Goal: Task Accomplishment & Management: Manage account settings

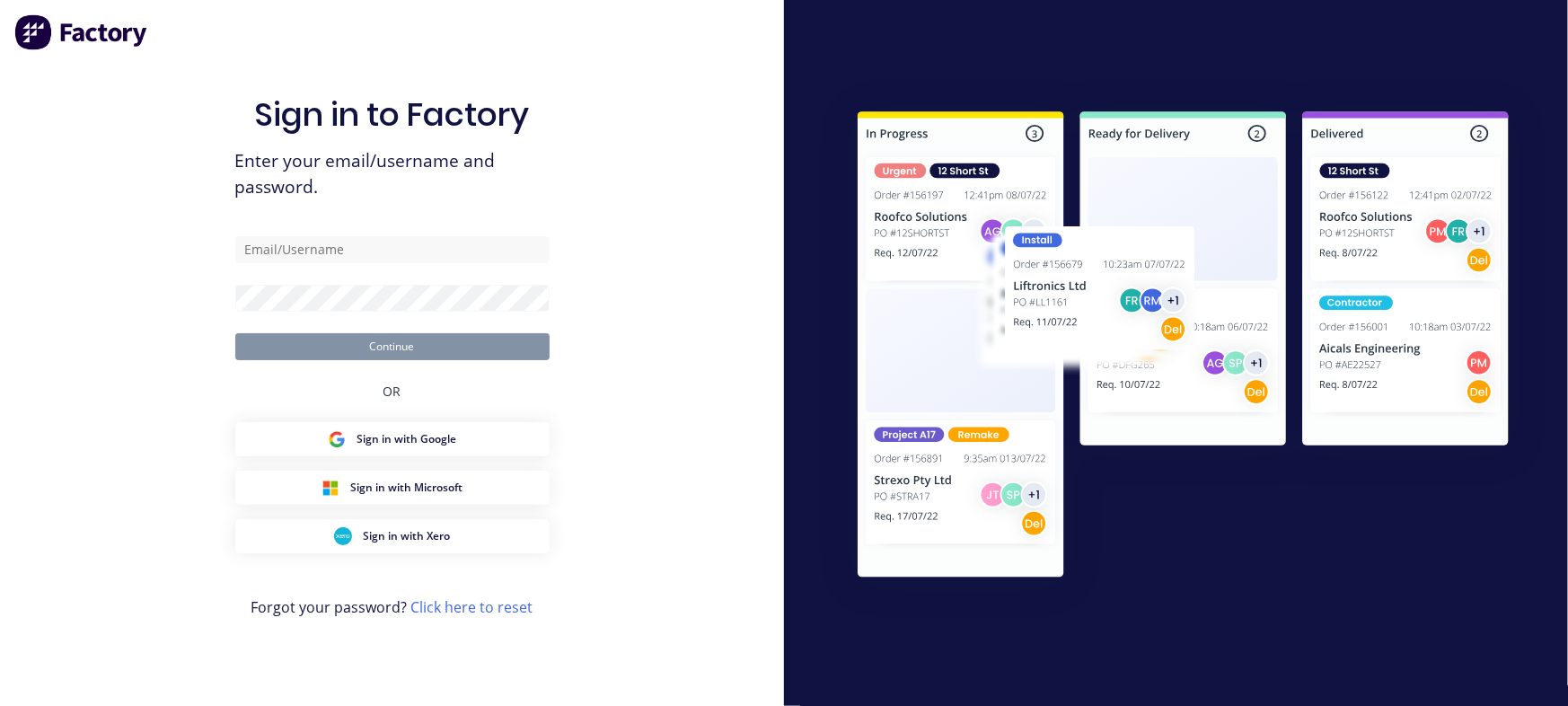
click at [363, 232] on div "Sign in to Factory Enter your email/username and password. Continue OR Sign in …" at bounding box center [392, 371] width 314 height 641
click at [359, 255] on input "text" at bounding box center [392, 250] width 314 height 27
type input "milyn@metalmorphiclaser.com.au"
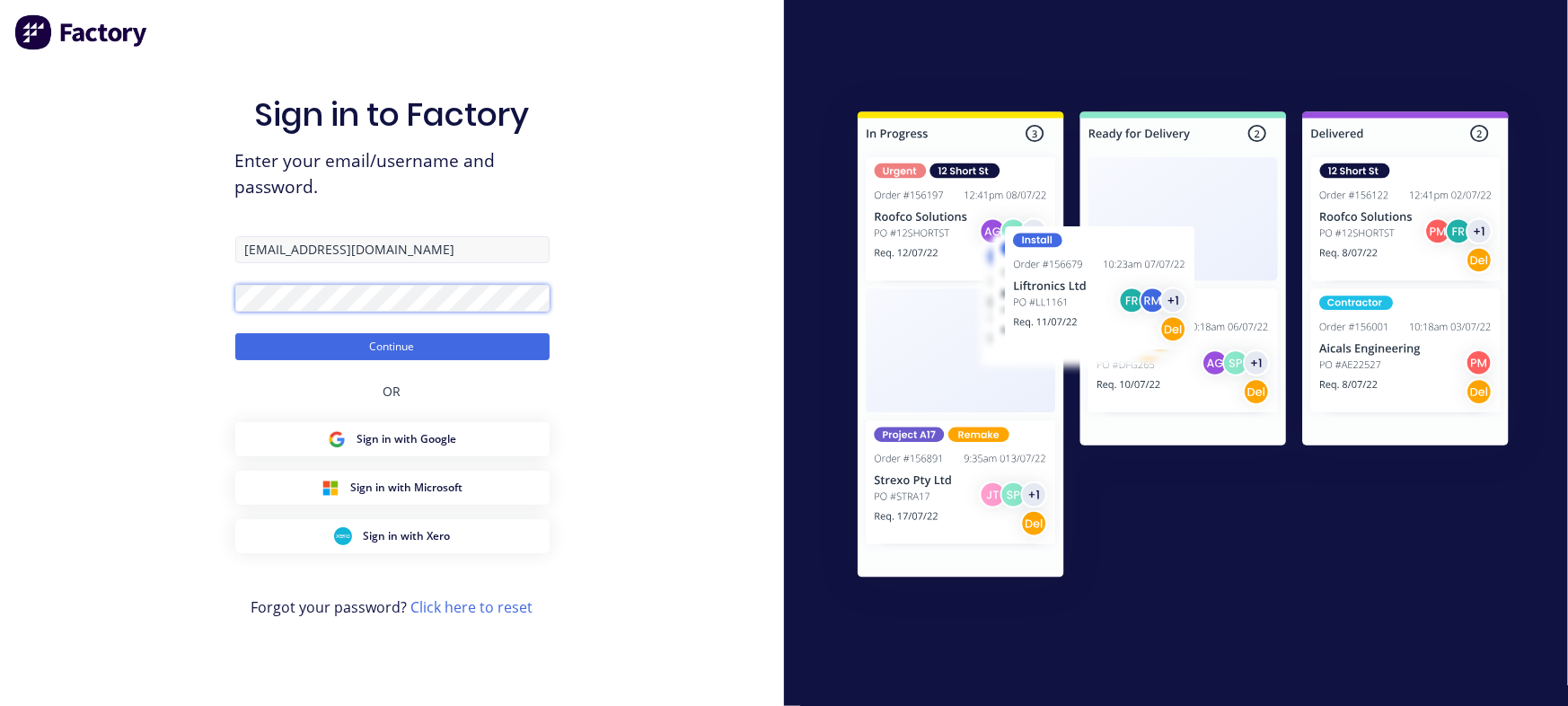
click at [235, 333] on button "Continue" at bounding box center [392, 346] width 314 height 27
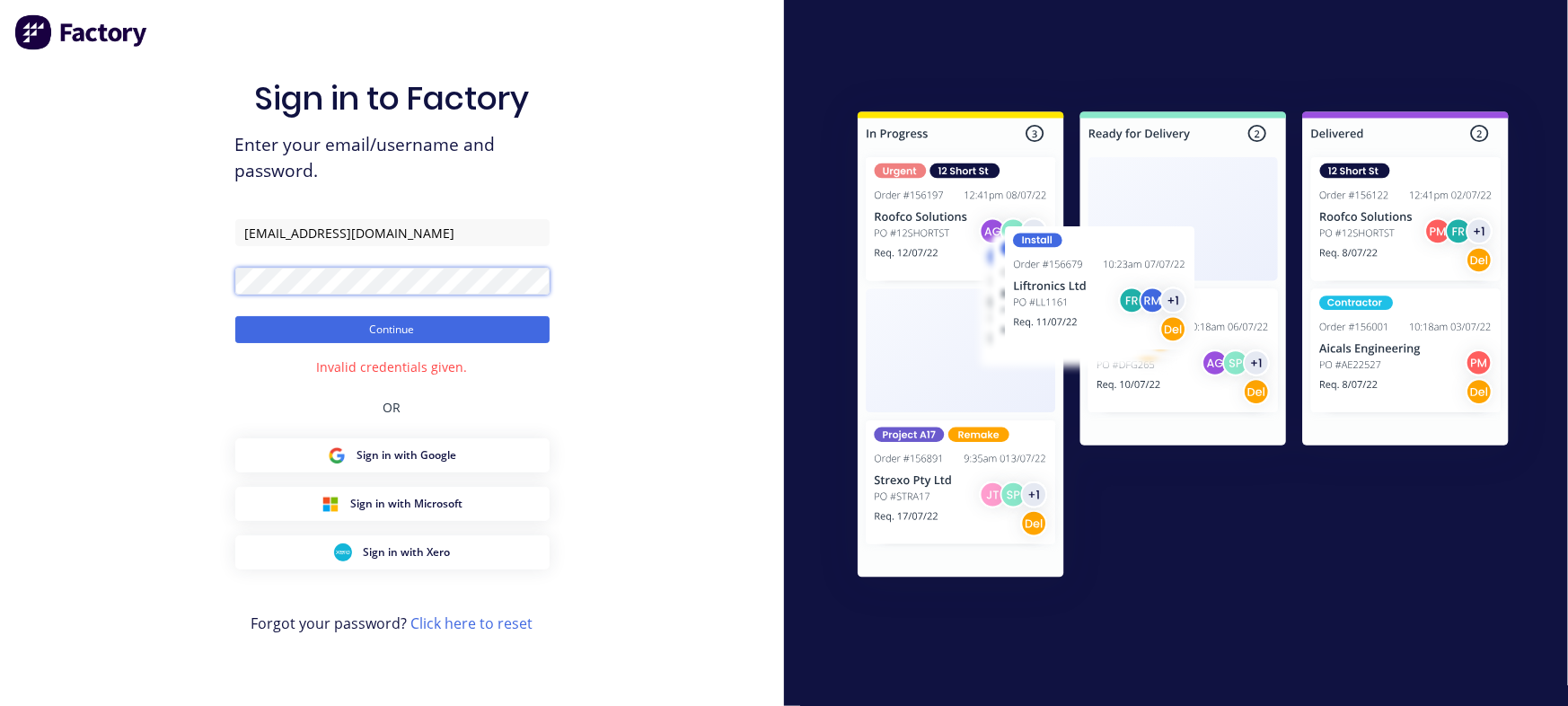
click at [235, 316] on button "Continue" at bounding box center [392, 329] width 314 height 27
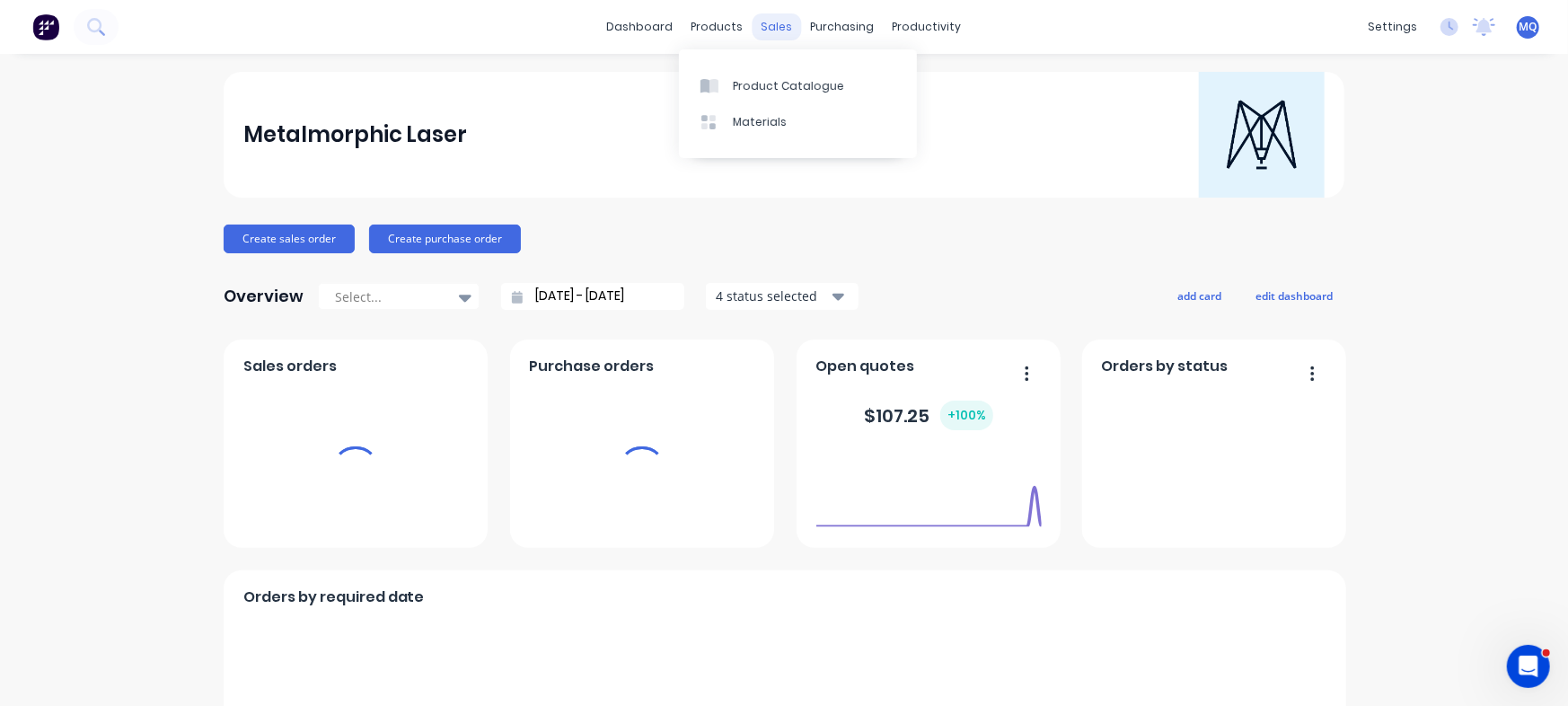
click at [762, 29] on div "sales" at bounding box center [777, 27] width 49 height 27
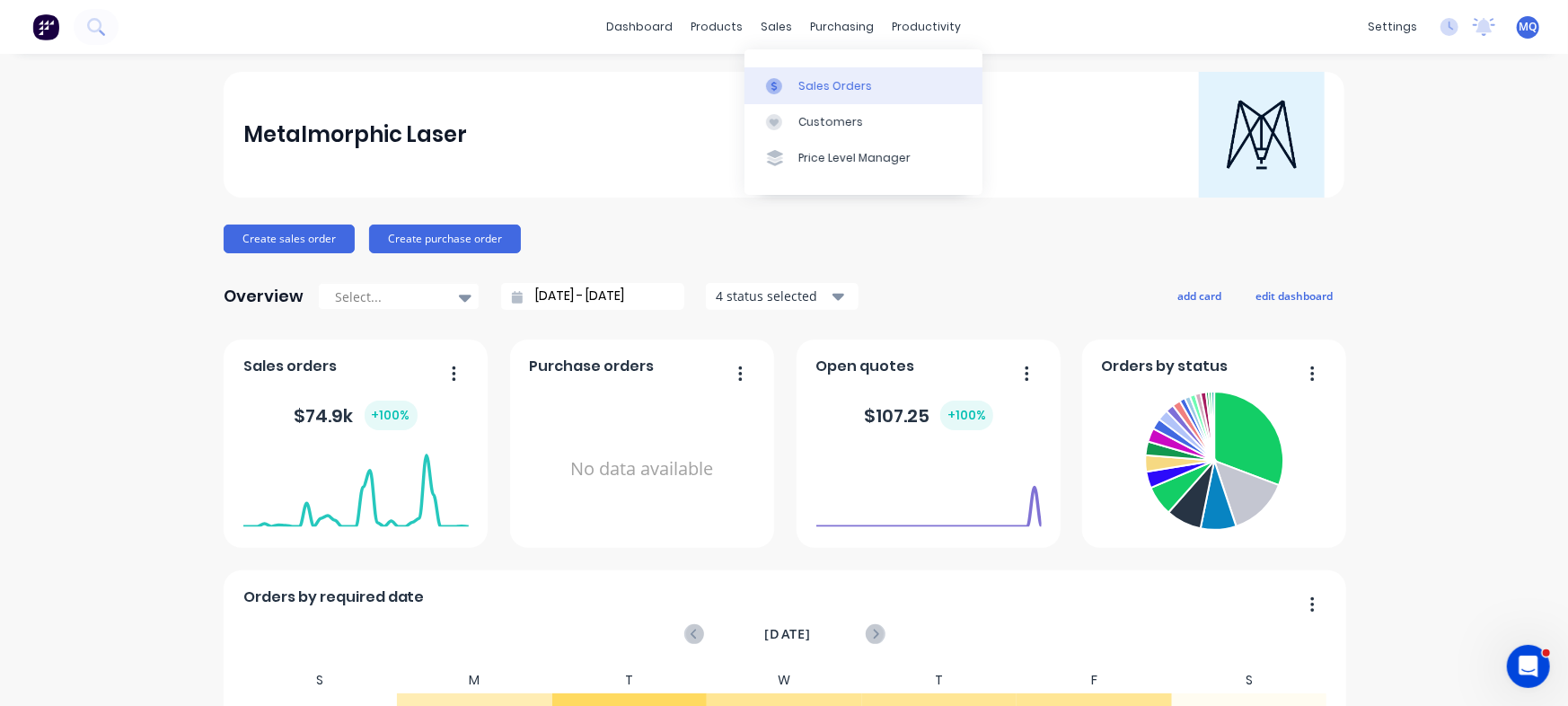
click at [801, 84] on div "Sales Orders" at bounding box center [836, 85] width 74 height 16
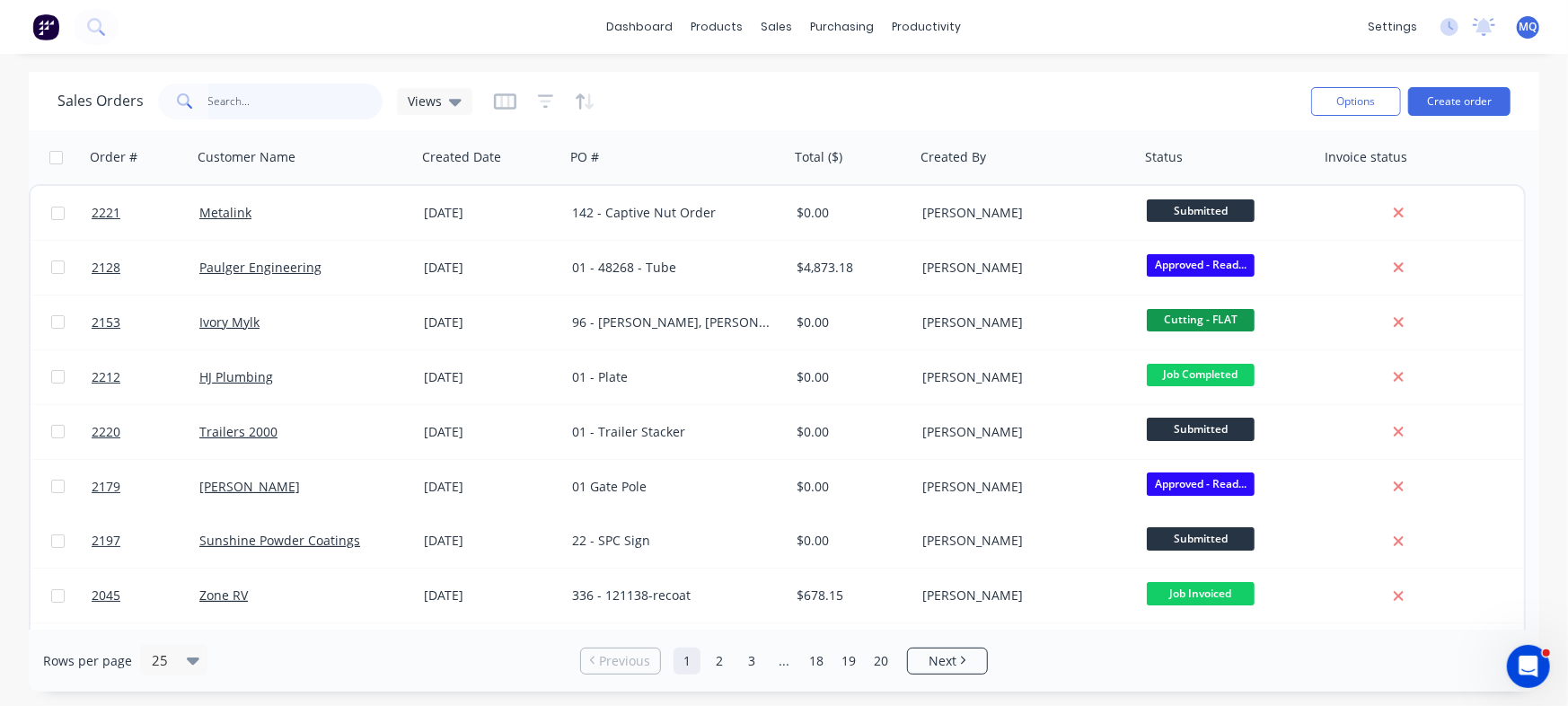
click at [268, 102] on input "text" at bounding box center [296, 102] width 175 height 36
type input "signery"
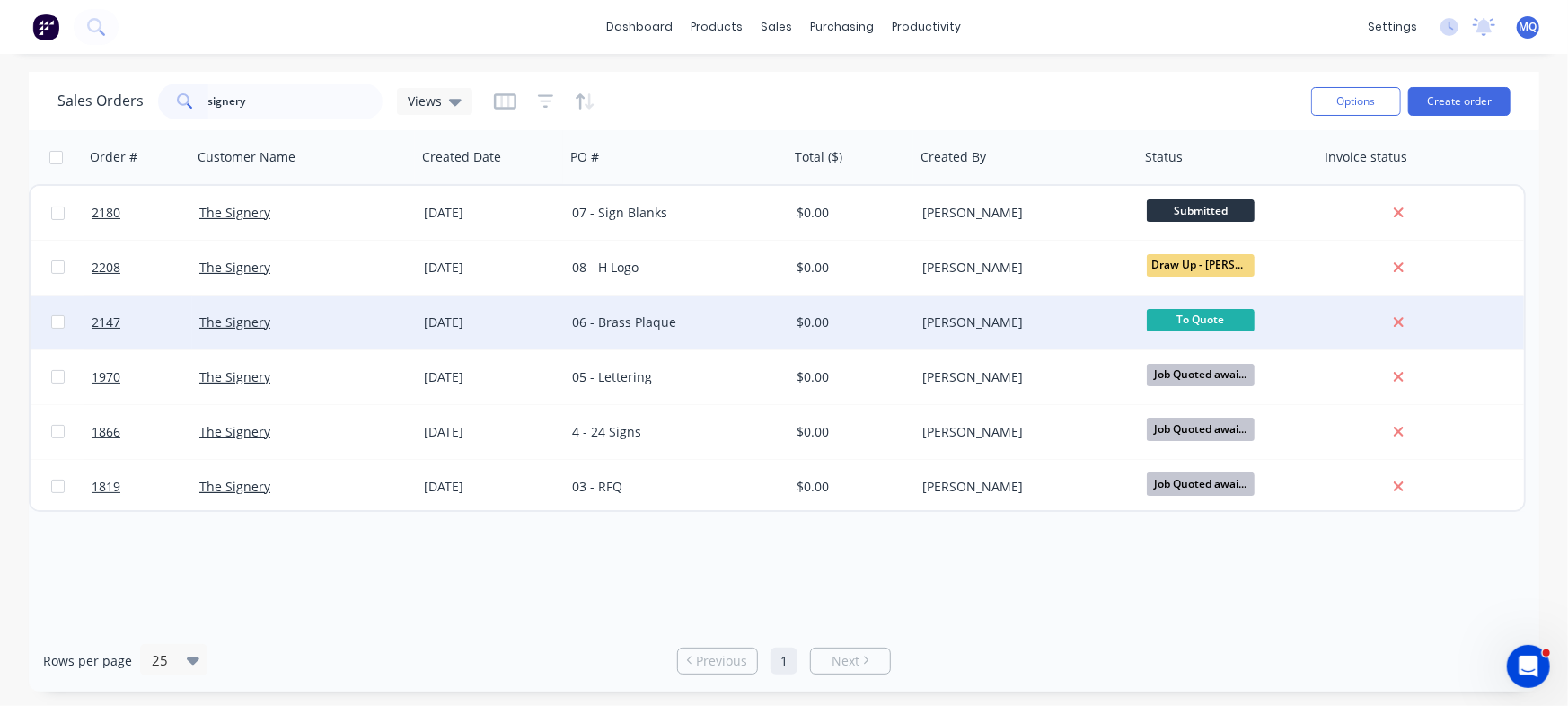
click at [582, 321] on div "06 - Brass Plaque" at bounding box center [672, 322] width 199 height 18
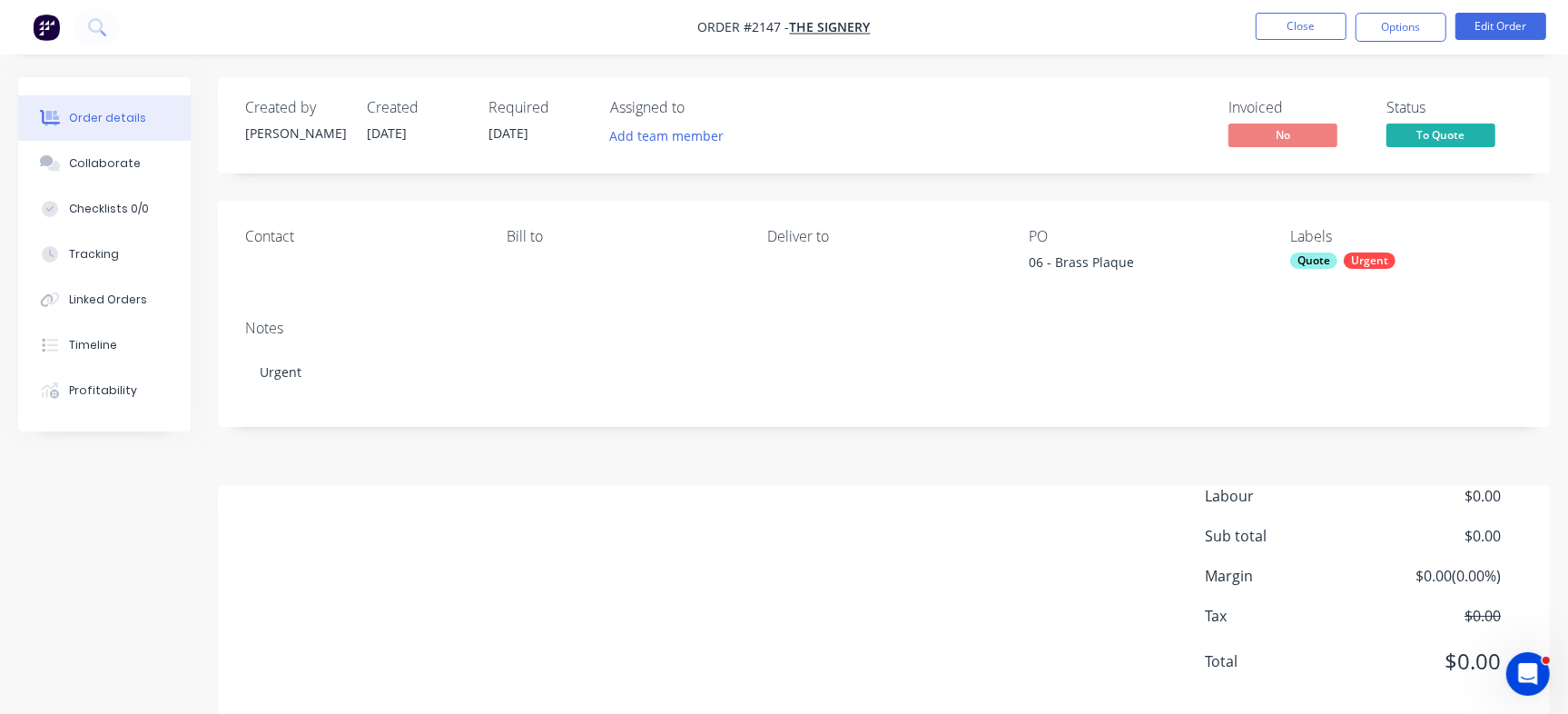
click at [1311, 260] on div "Quote" at bounding box center [1313, 260] width 47 height 16
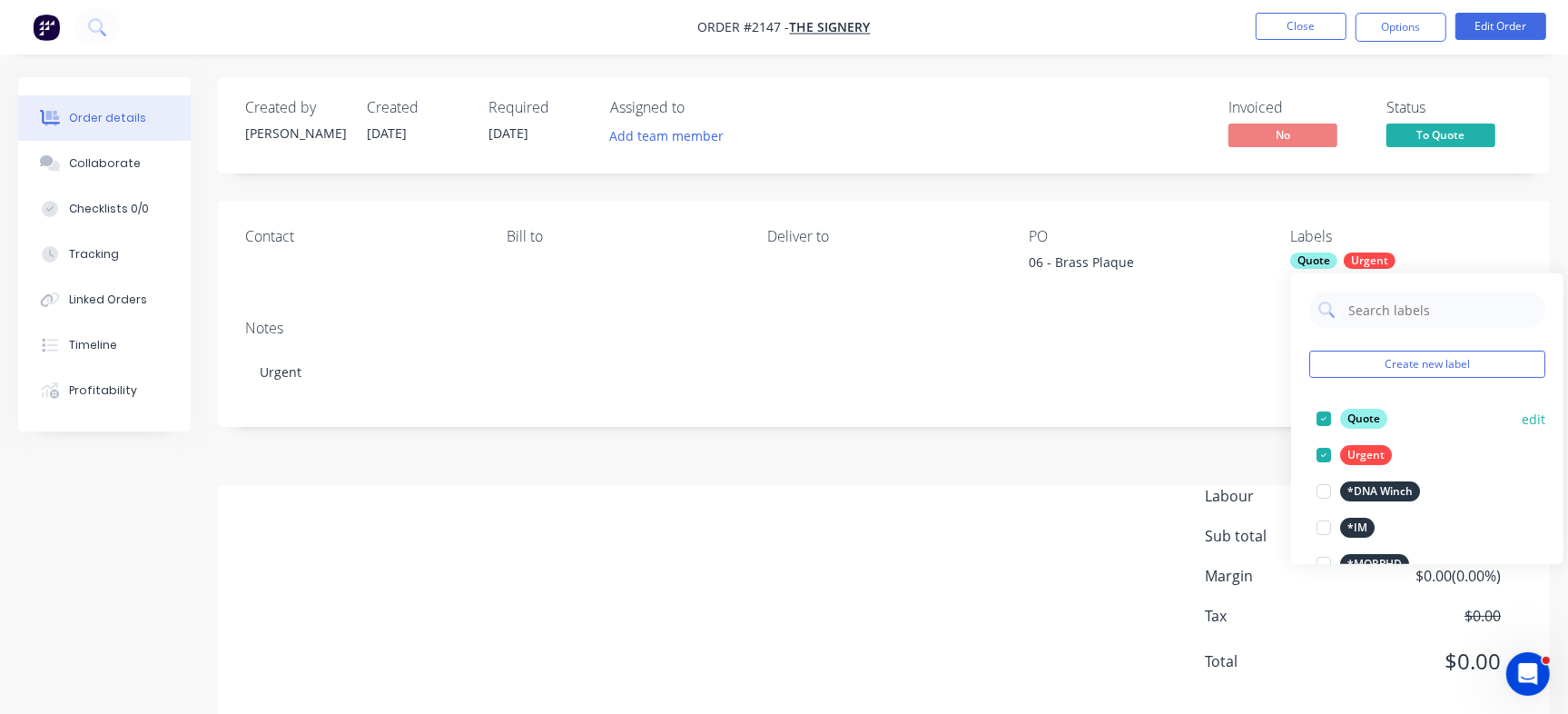
click at [1318, 418] on div at bounding box center [1324, 419] width 36 height 36
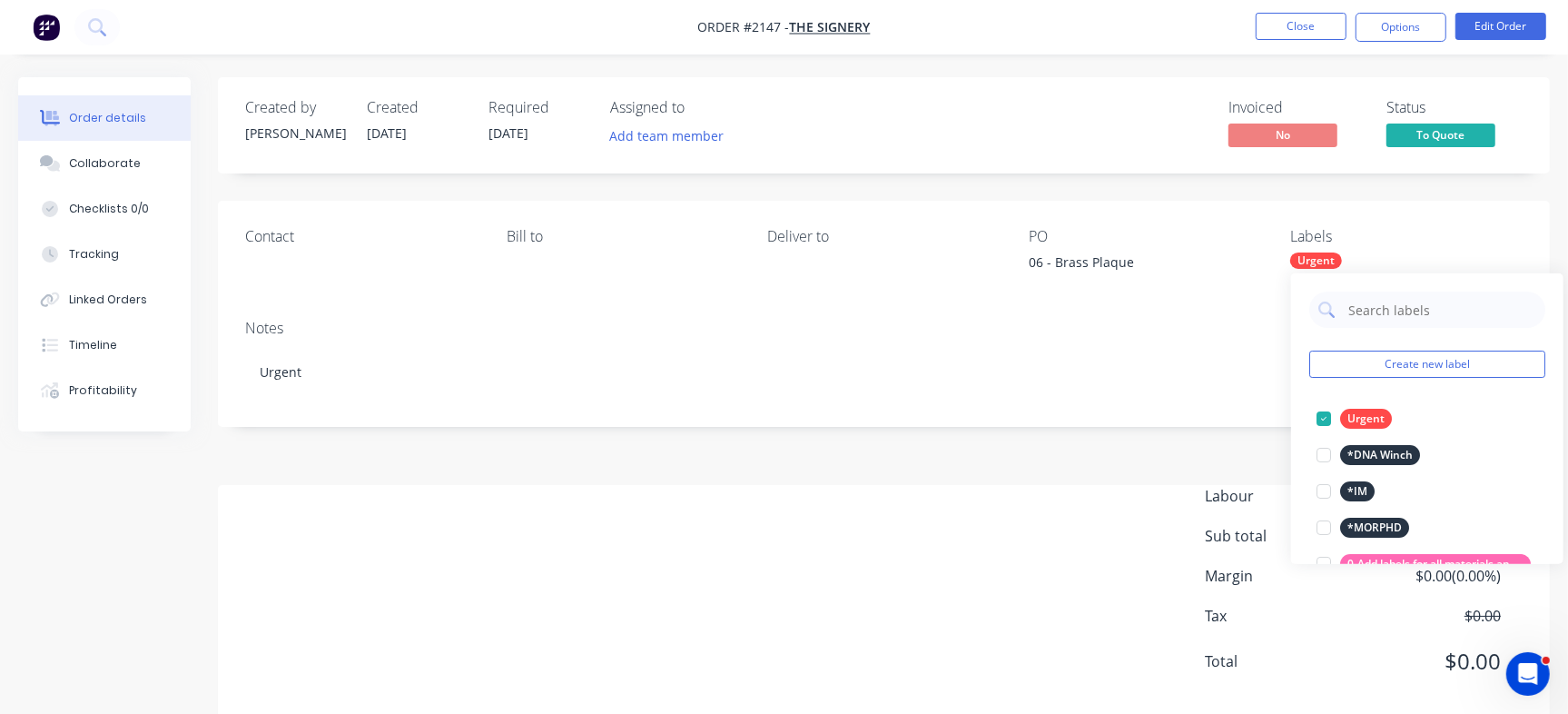
click at [1138, 139] on div "Invoiced No Status To Quote" at bounding box center [1158, 125] width 731 height 53
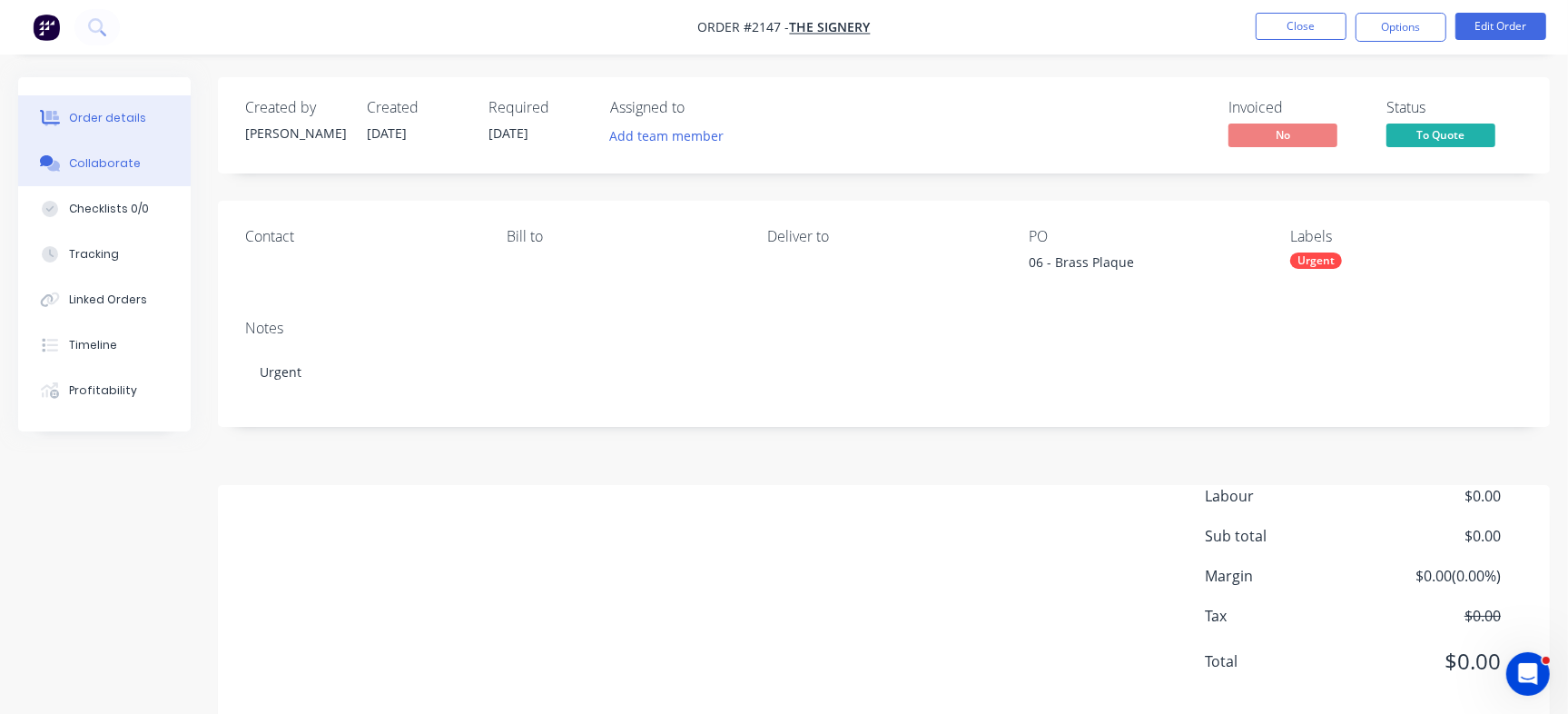
click at [136, 166] on button "Collaborate" at bounding box center [105, 163] width 173 height 45
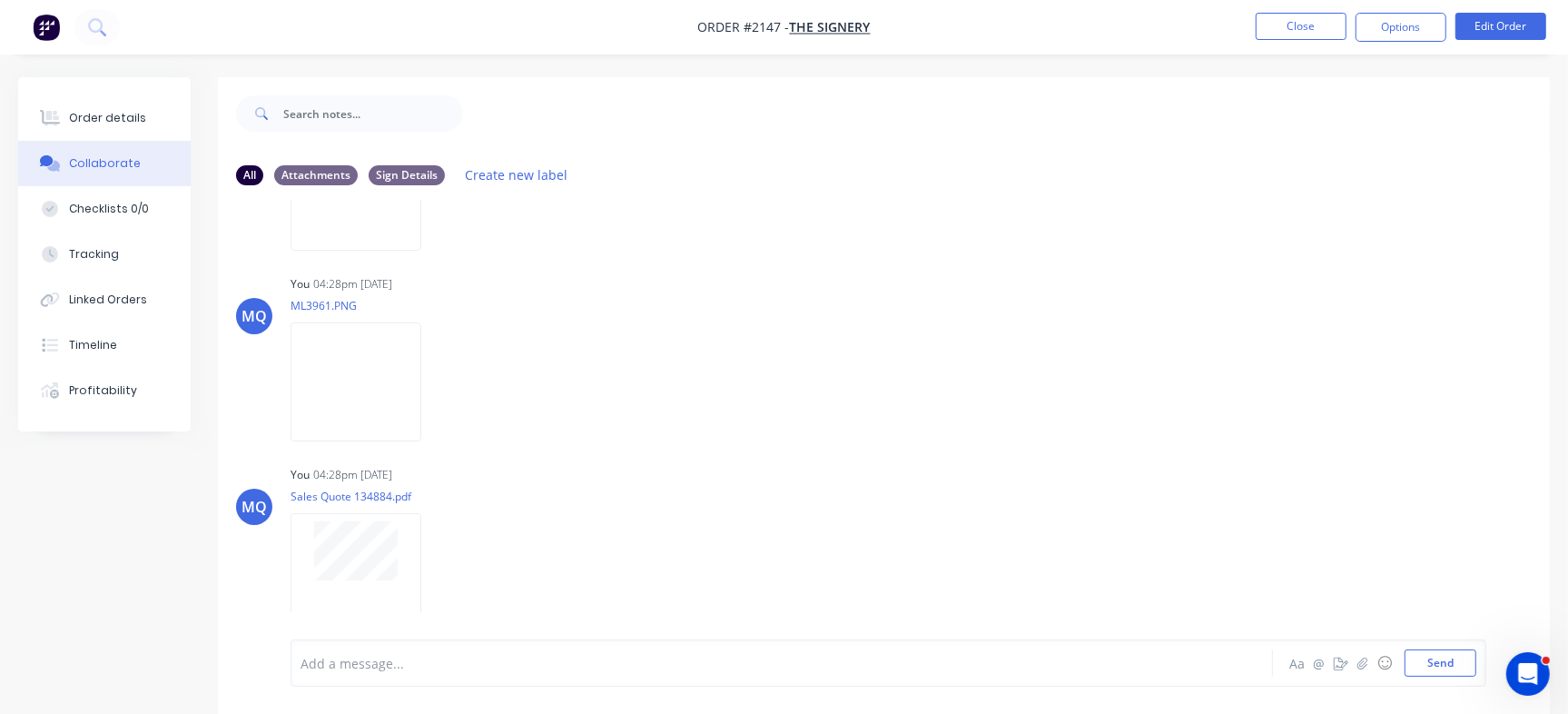
scroll to position [27, 0]
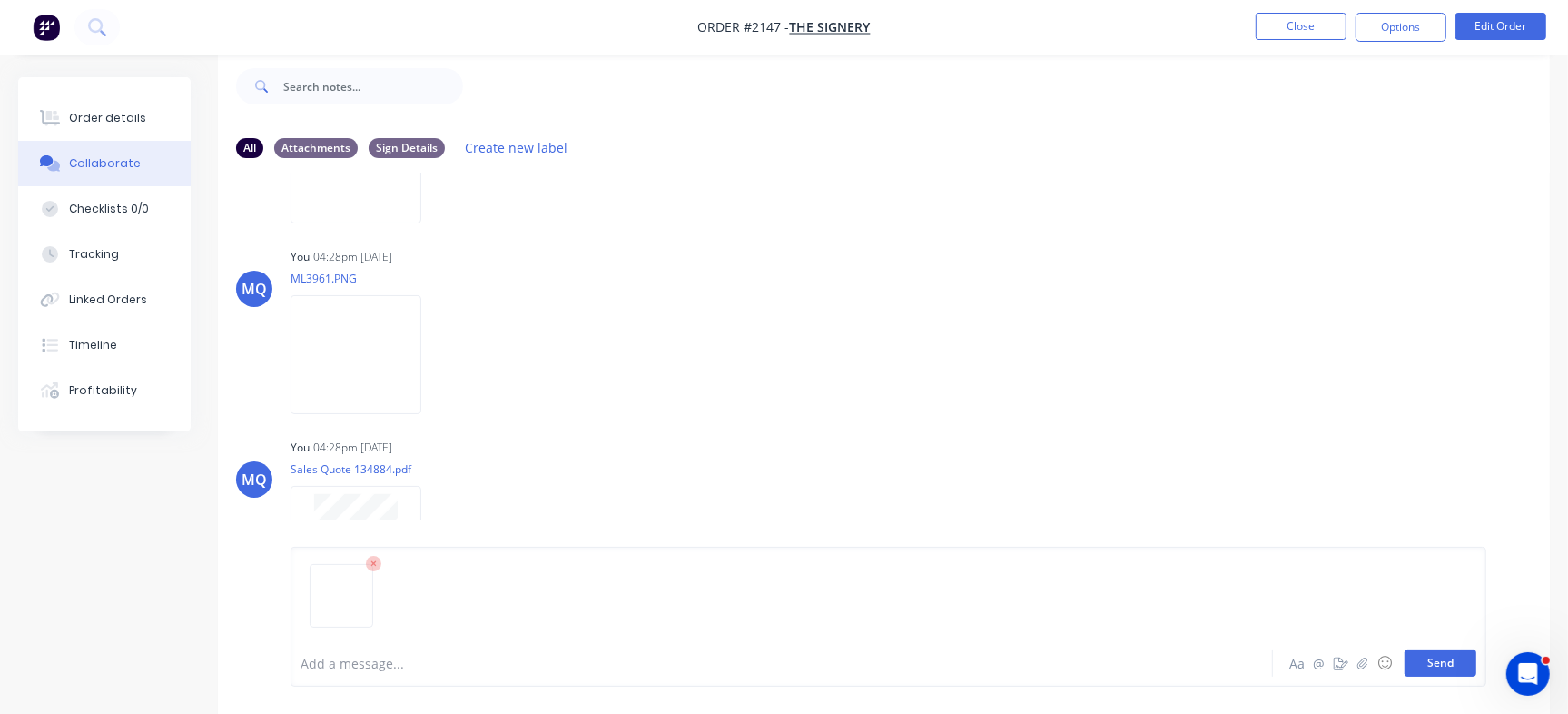
click at [1456, 664] on button "Send" at bounding box center [1440, 663] width 72 height 27
click at [421, 544] on img at bounding box center [356, 546] width 130 height 119
drag, startPoint x: 1439, startPoint y: 667, endPoint x: 1400, endPoint y: 658, distance: 40.0
click at [1438, 668] on button "Send" at bounding box center [1440, 663] width 72 height 27
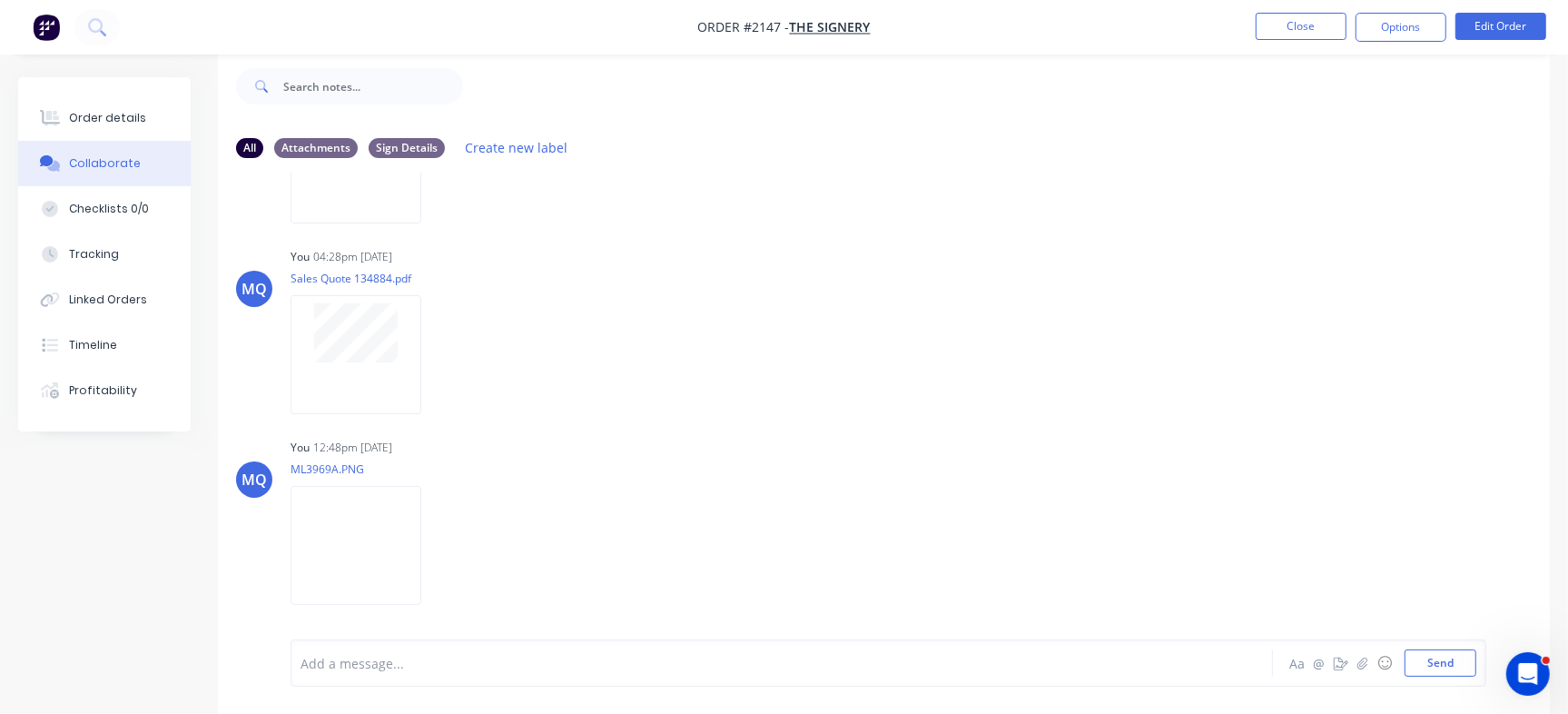
drag, startPoint x: 91, startPoint y: 121, endPoint x: 199, endPoint y: 130, distance: 108.4
click at [91, 121] on div "Order details" at bounding box center [107, 118] width 77 height 16
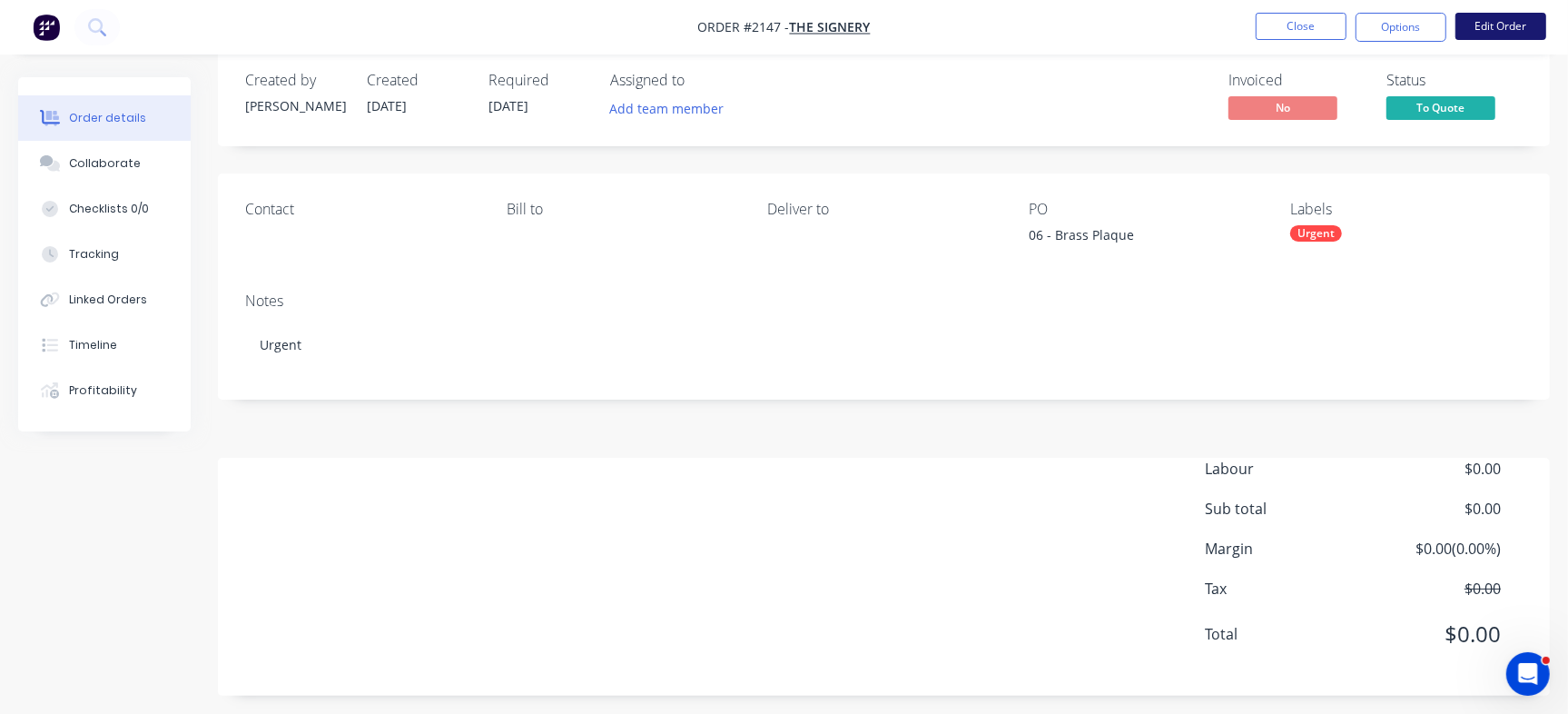
click at [1500, 21] on button "Edit Order" at bounding box center [1501, 26] width 91 height 27
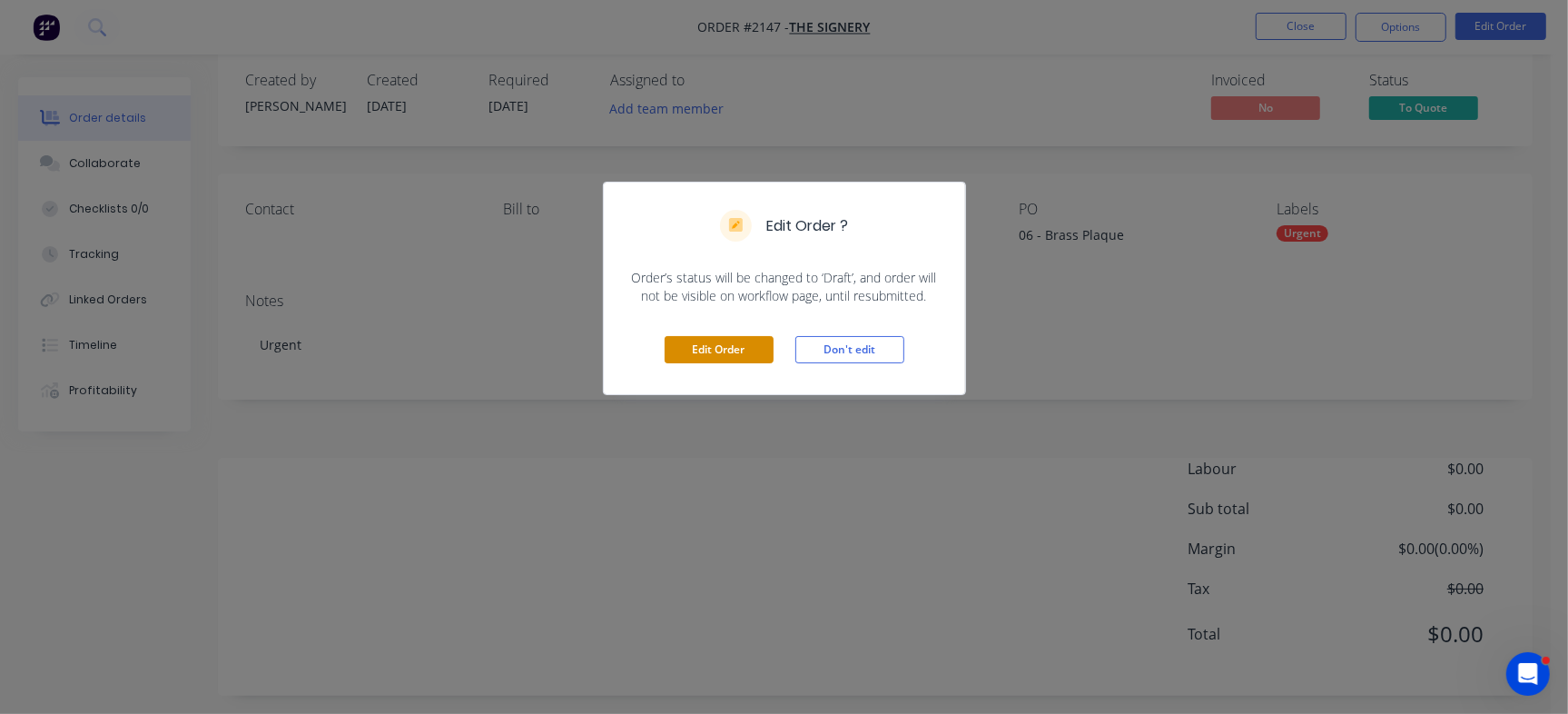
click at [721, 347] on button "Edit Order" at bounding box center [719, 349] width 109 height 27
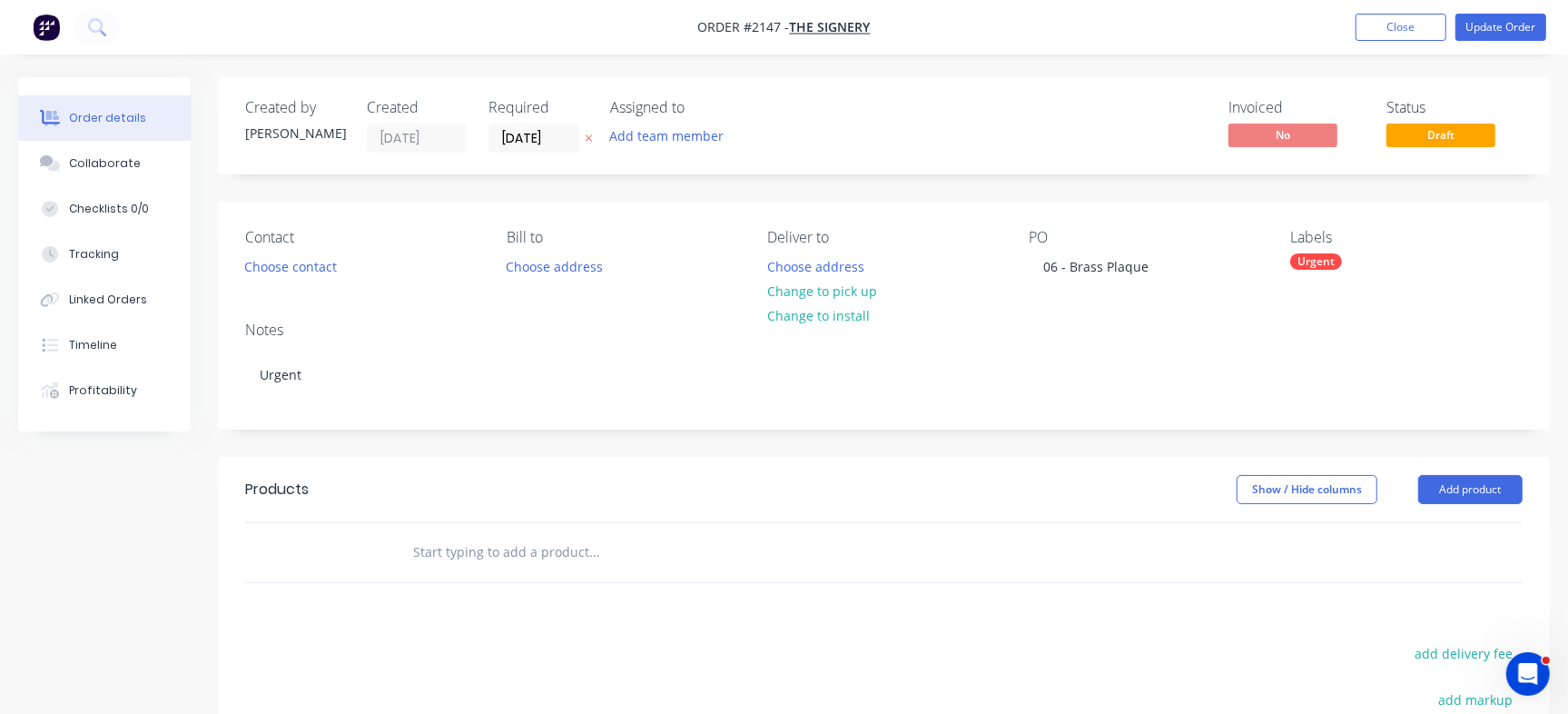
click at [491, 544] on input "text" at bounding box center [594, 553] width 363 height 36
type input "Plaque"
click at [1075, 262] on div "06 - Brass Plaque" at bounding box center [1096, 266] width 134 height 26
click at [412, 553] on input "Plaque" at bounding box center [594, 553] width 363 height 36
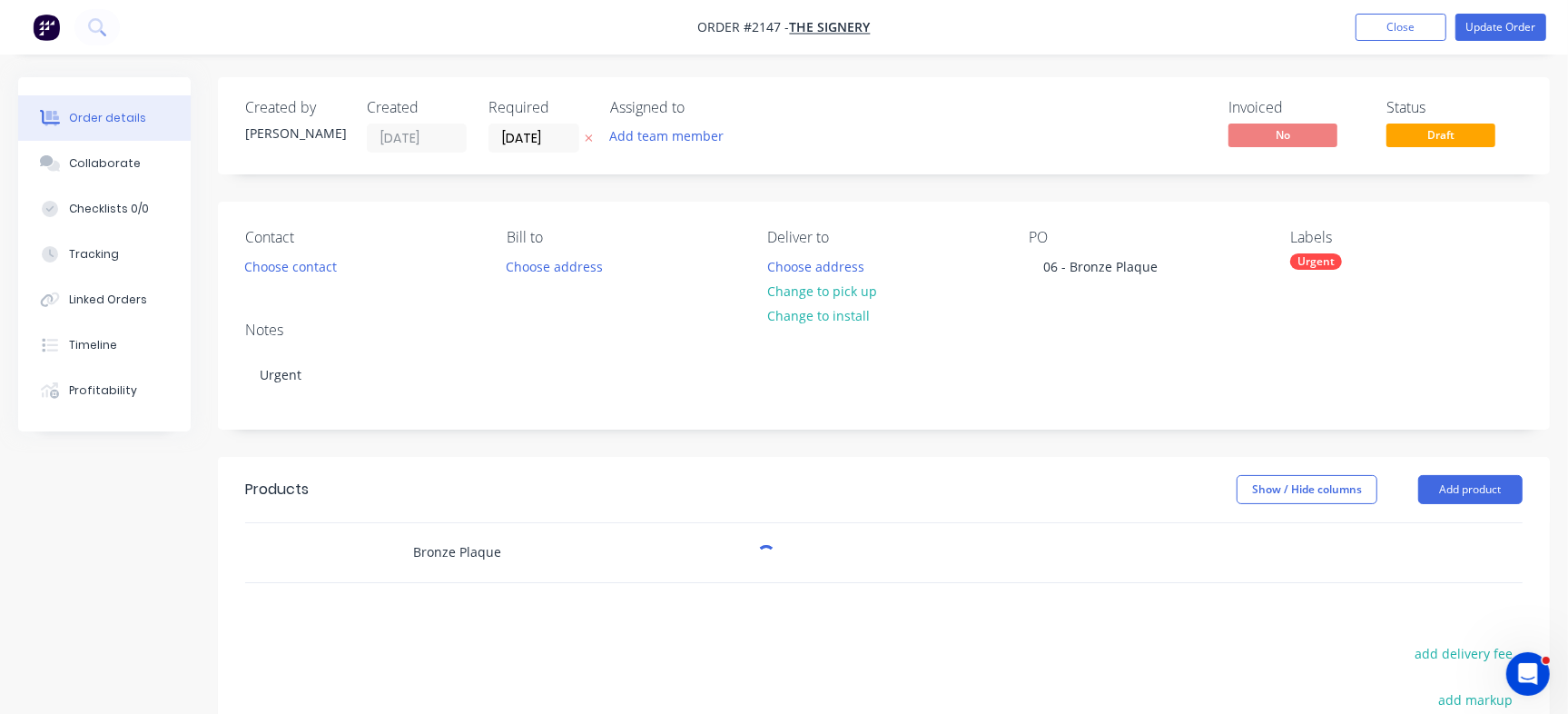
type input "Bronze Plaque"
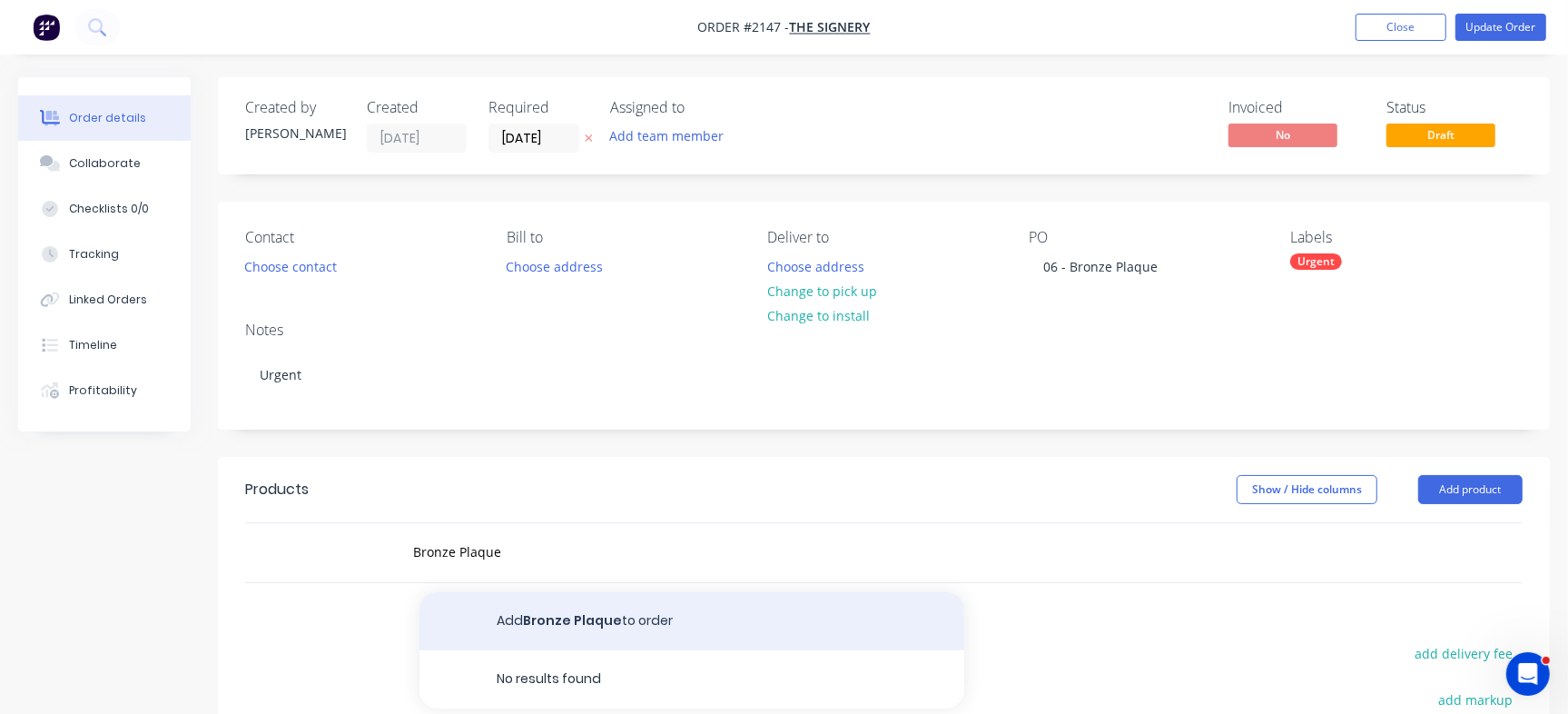
click at [652, 611] on button "Add Bronze Plaque to order" at bounding box center [691, 621] width 545 height 59
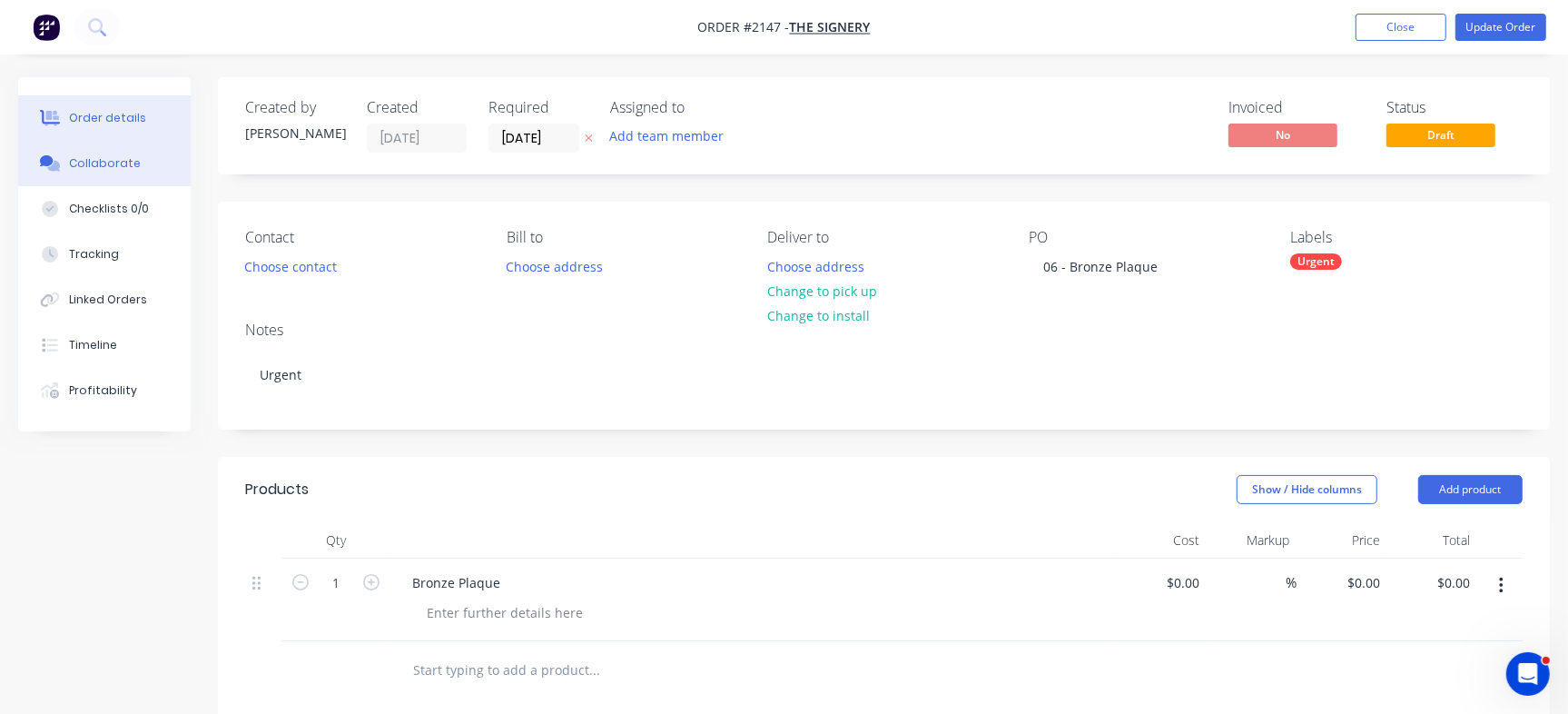
click at [128, 155] on div "Collaborate" at bounding box center [105, 163] width 72 height 16
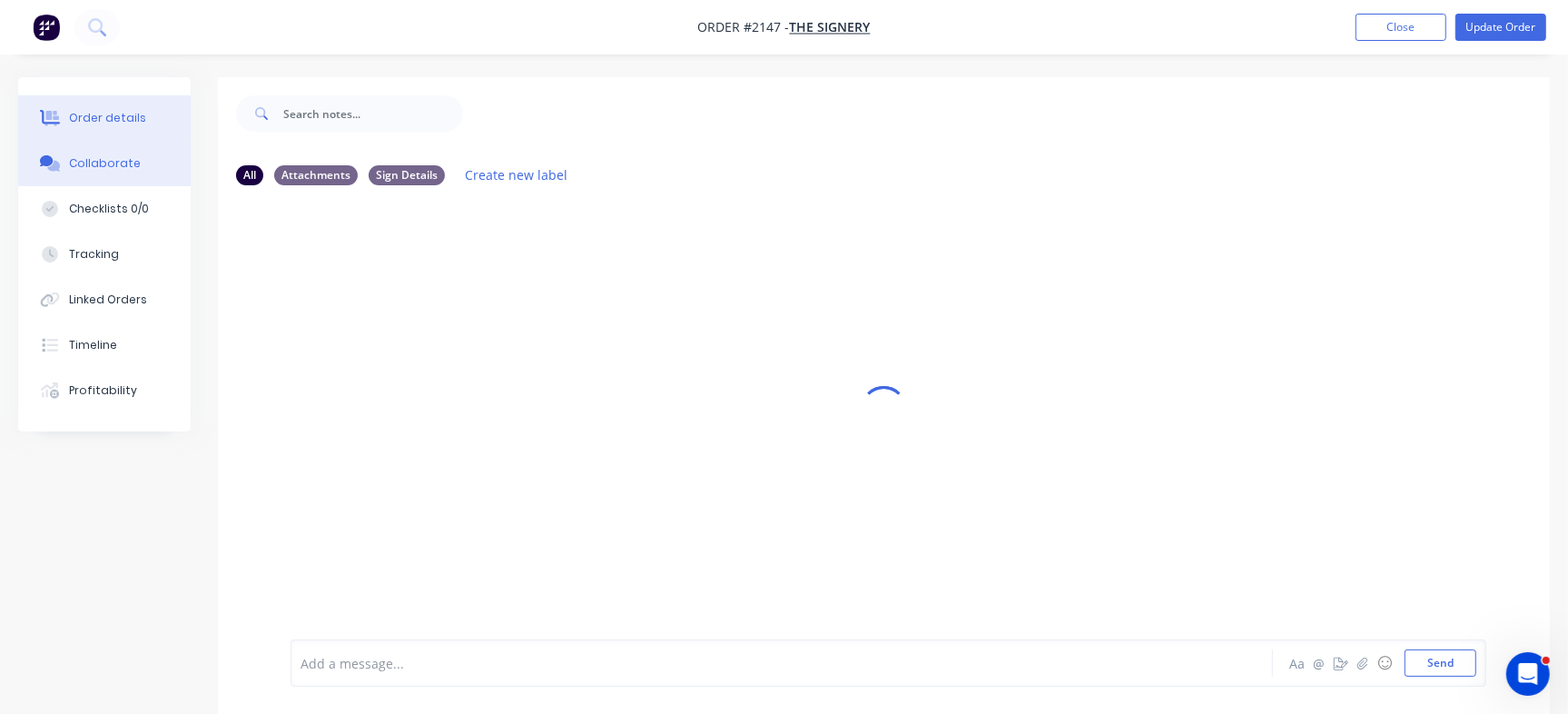
click at [120, 105] on button "Order details" at bounding box center [105, 117] width 173 height 45
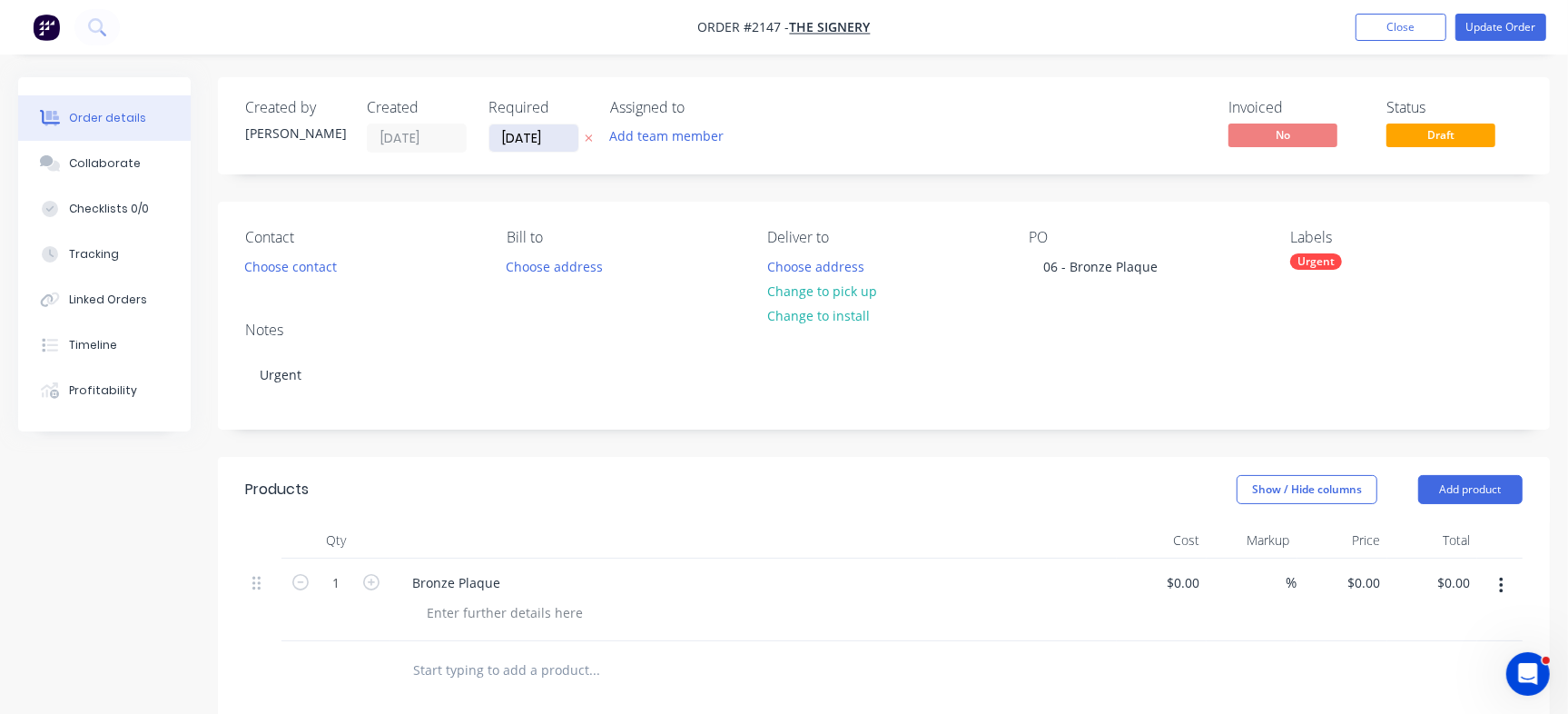
click at [531, 135] on input "28/08/25" at bounding box center [533, 138] width 89 height 27
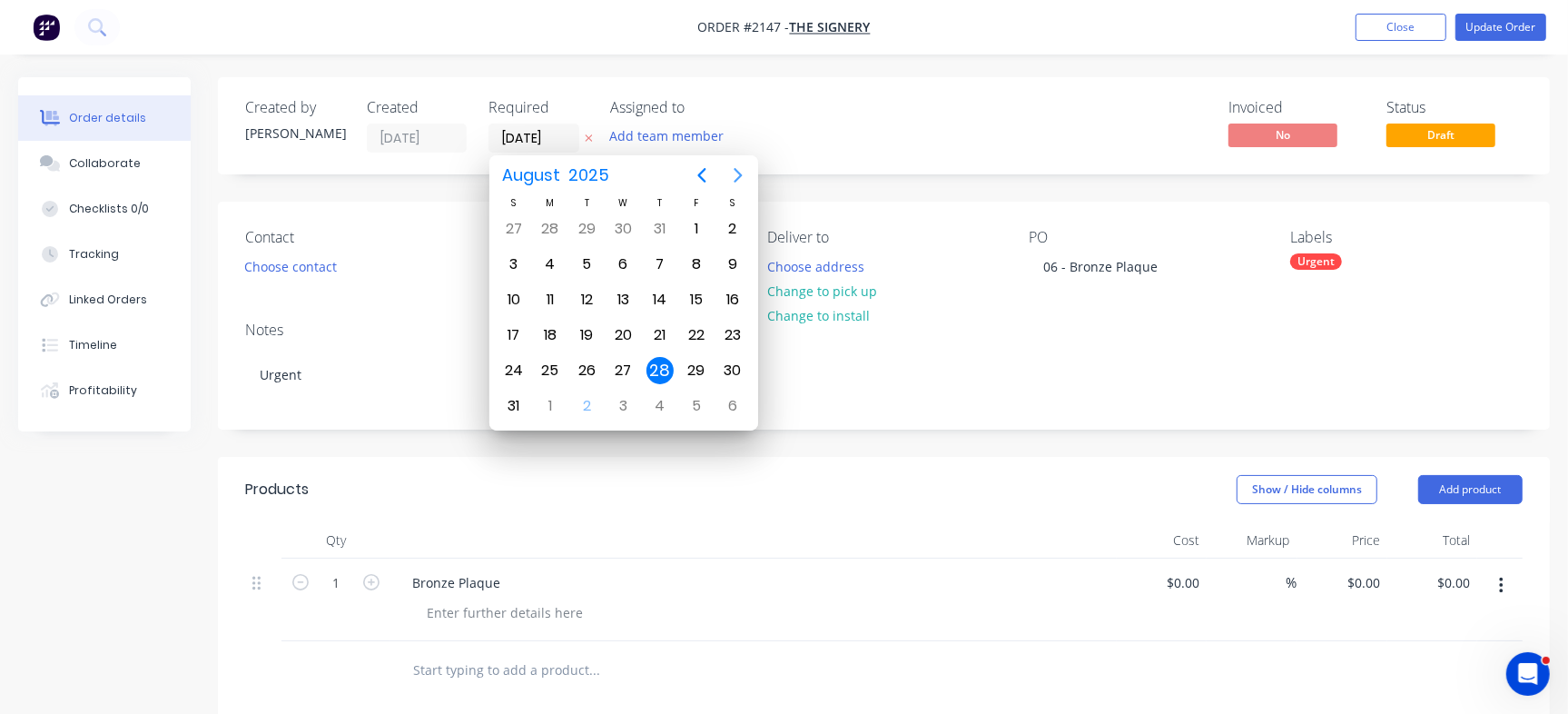
click at [742, 172] on icon "Next page" at bounding box center [737, 175] width 22 height 22
click at [690, 269] on div "12" at bounding box center [696, 264] width 27 height 27
type input "[DATE]"
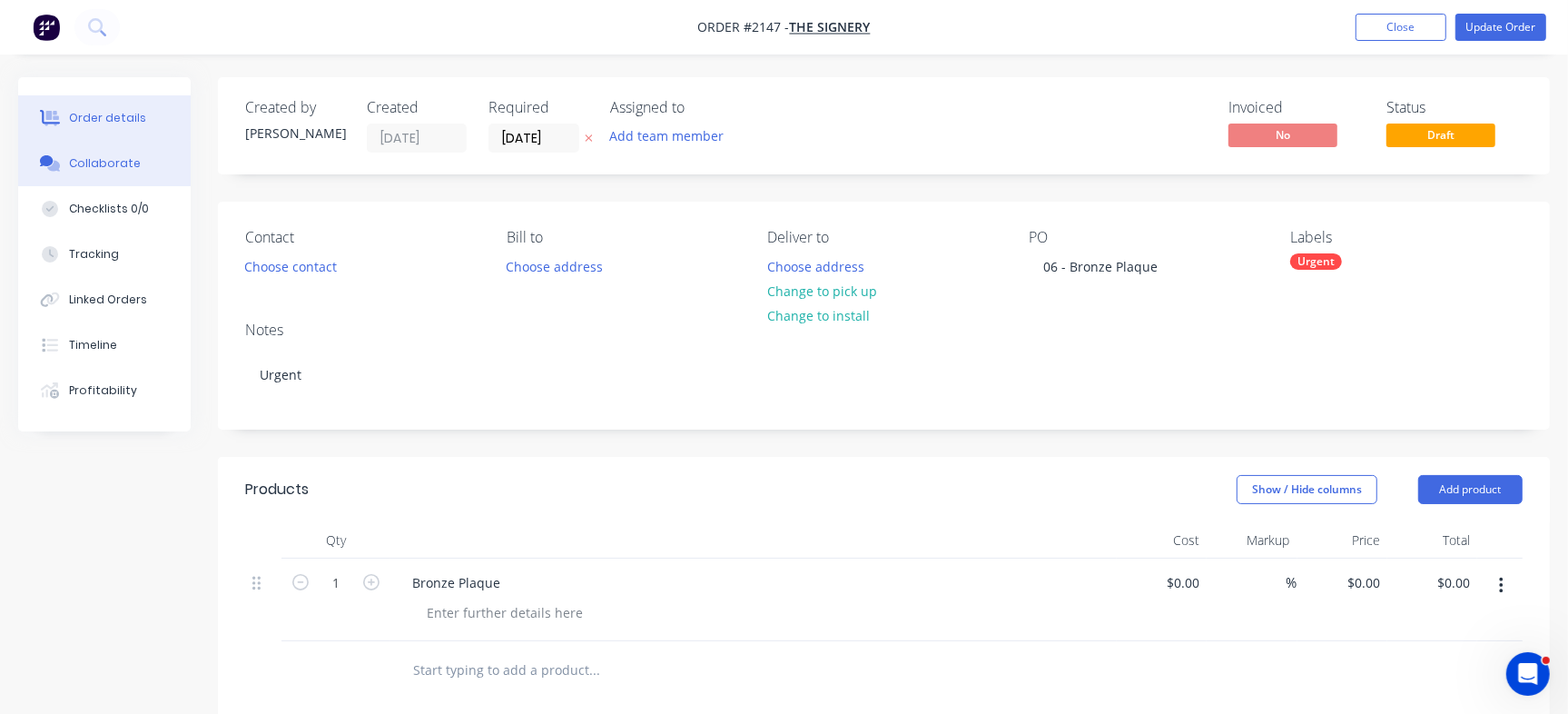
click at [99, 164] on div "Collaborate" at bounding box center [105, 163] width 72 height 16
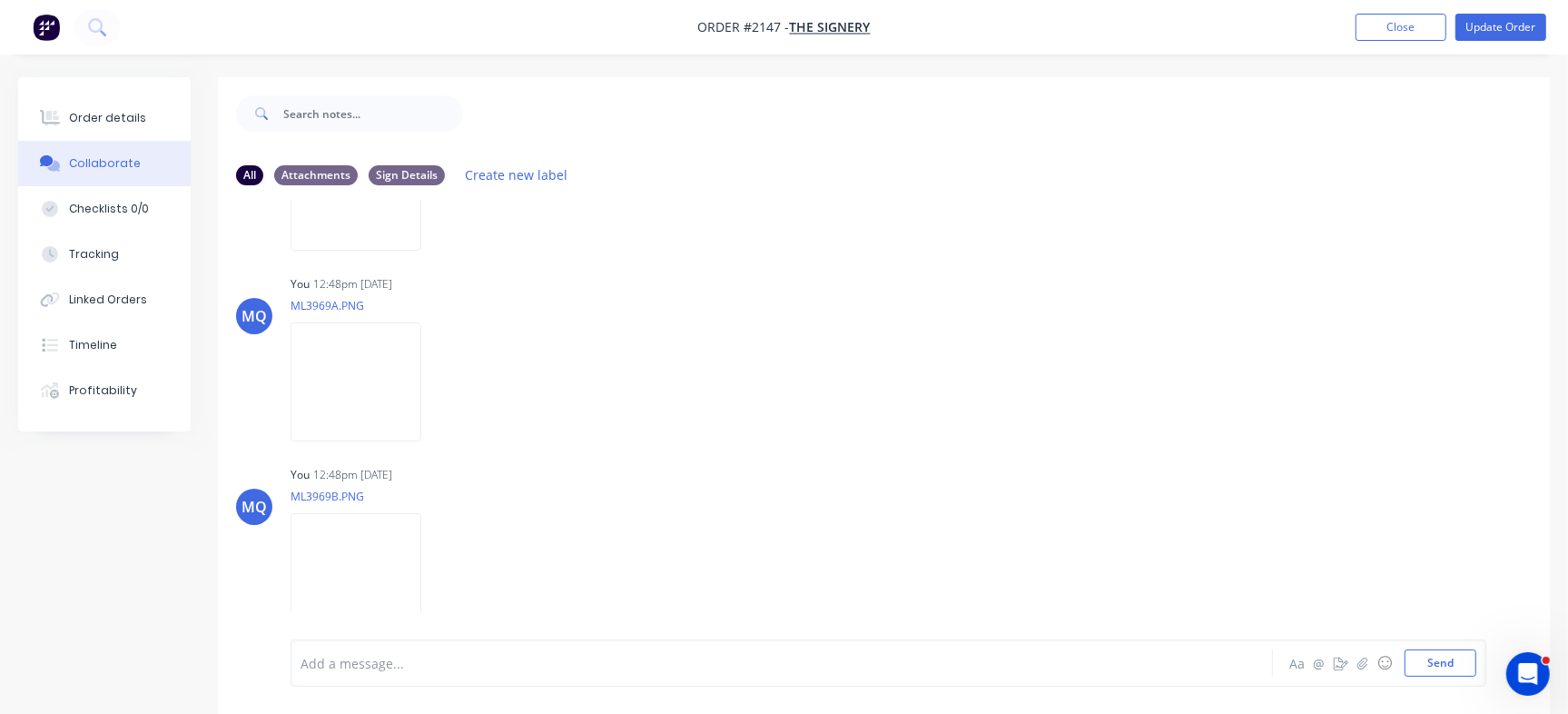
scroll to position [27, 0]
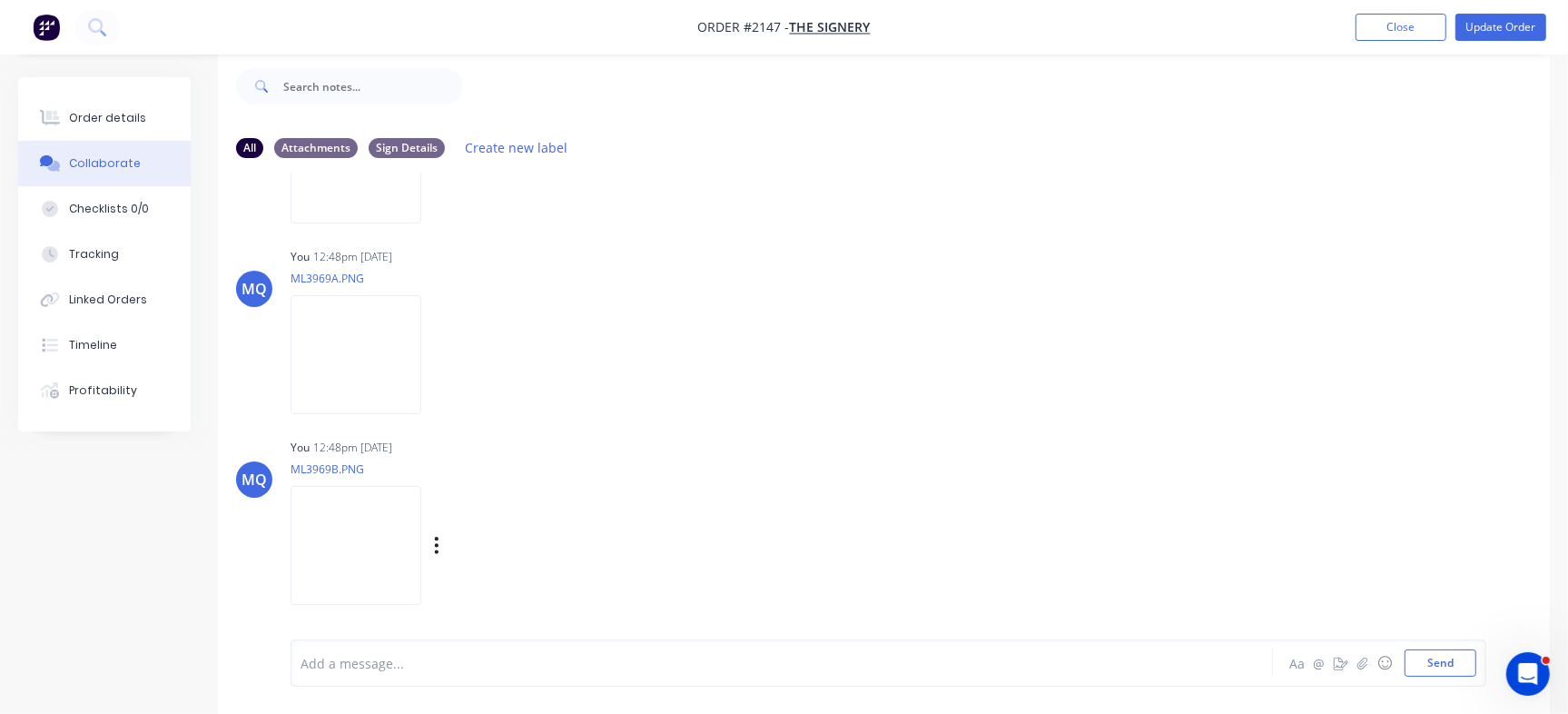
click at [408, 531] on img at bounding box center [356, 546] width 130 height 119
click at [389, 407] on img at bounding box center [356, 355] width 130 height 119
click at [512, 569] on div "Labels Download Delete" at bounding box center [456, 546] width 333 height 136
click at [421, 532] on img at bounding box center [356, 546] width 130 height 119
click at [995, 559] on div "MQ You 12:48pm 02/09/25 ML3969B.PNG Labels Download Delete" at bounding box center [883, 516] width 1332 height 163
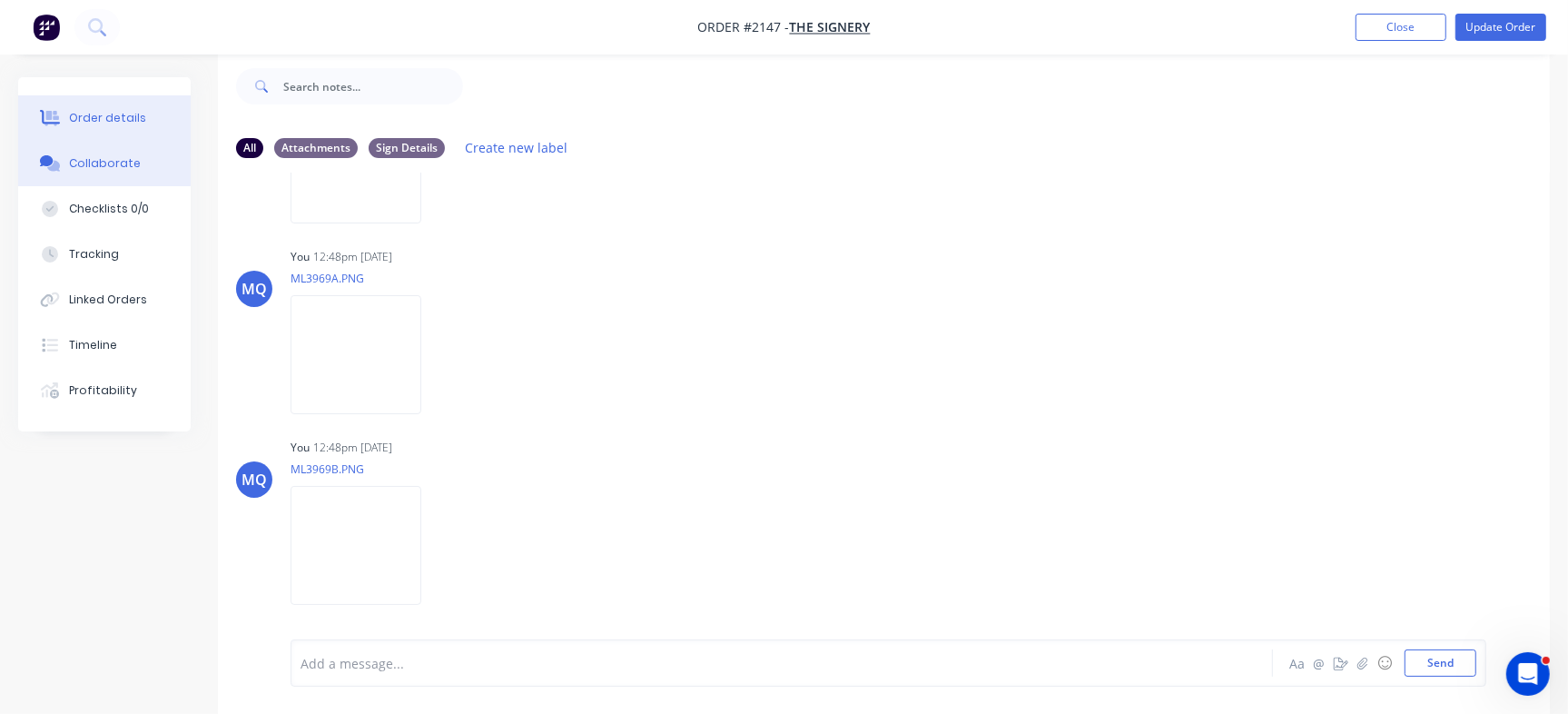
drag, startPoint x: 79, startPoint y: 124, endPoint x: 109, endPoint y: 128, distance: 30.3
click at [82, 124] on div "Order details" at bounding box center [107, 118] width 77 height 16
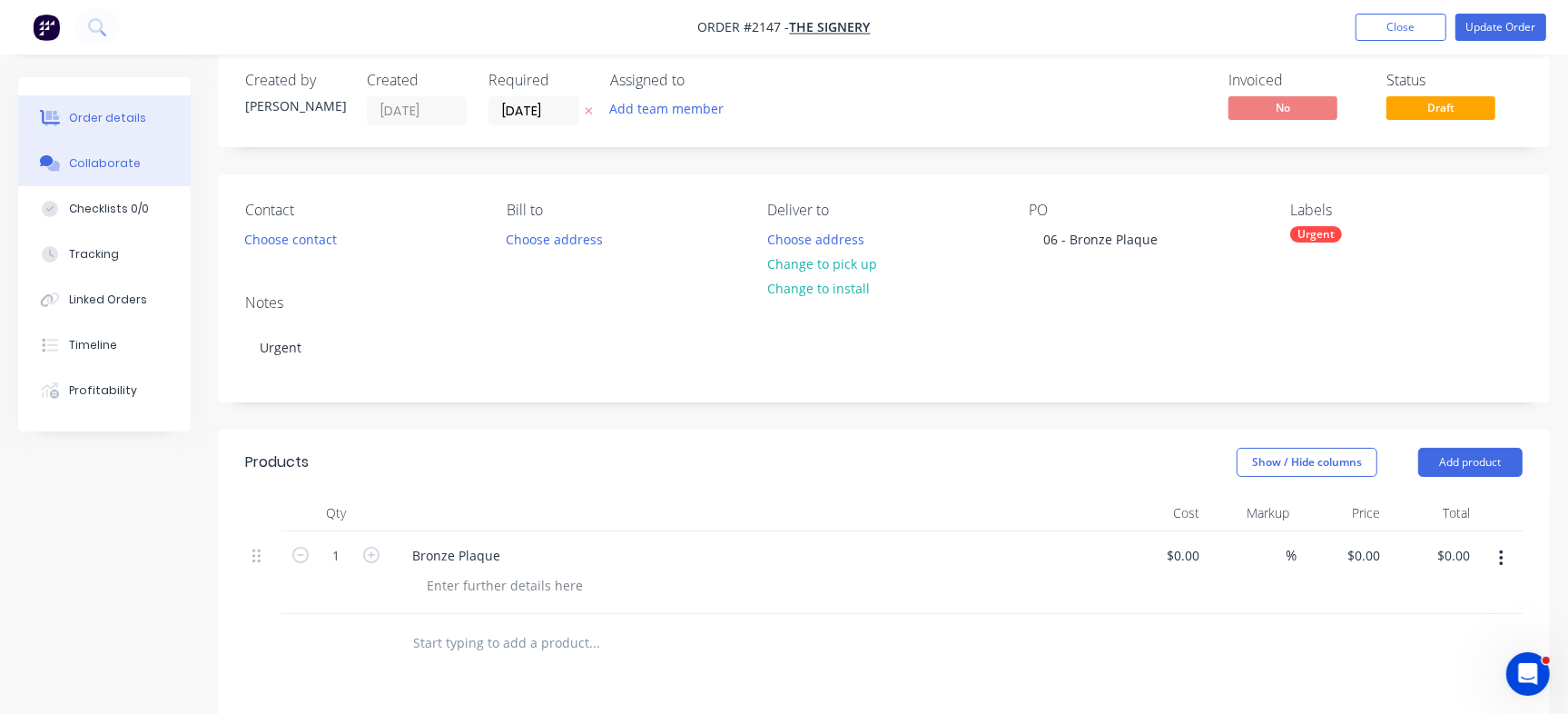
click at [92, 160] on div "Collaborate" at bounding box center [105, 163] width 72 height 16
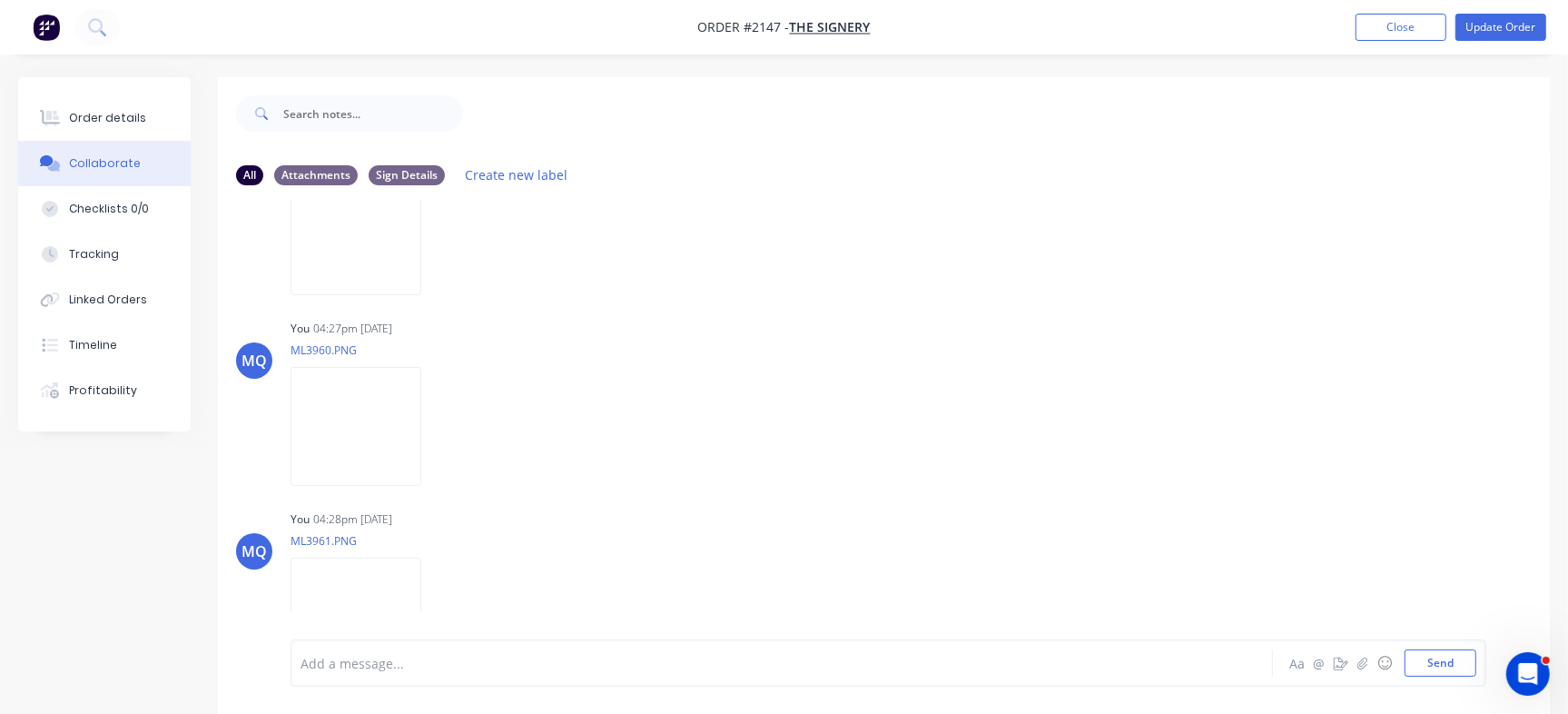
scroll to position [1876, 0]
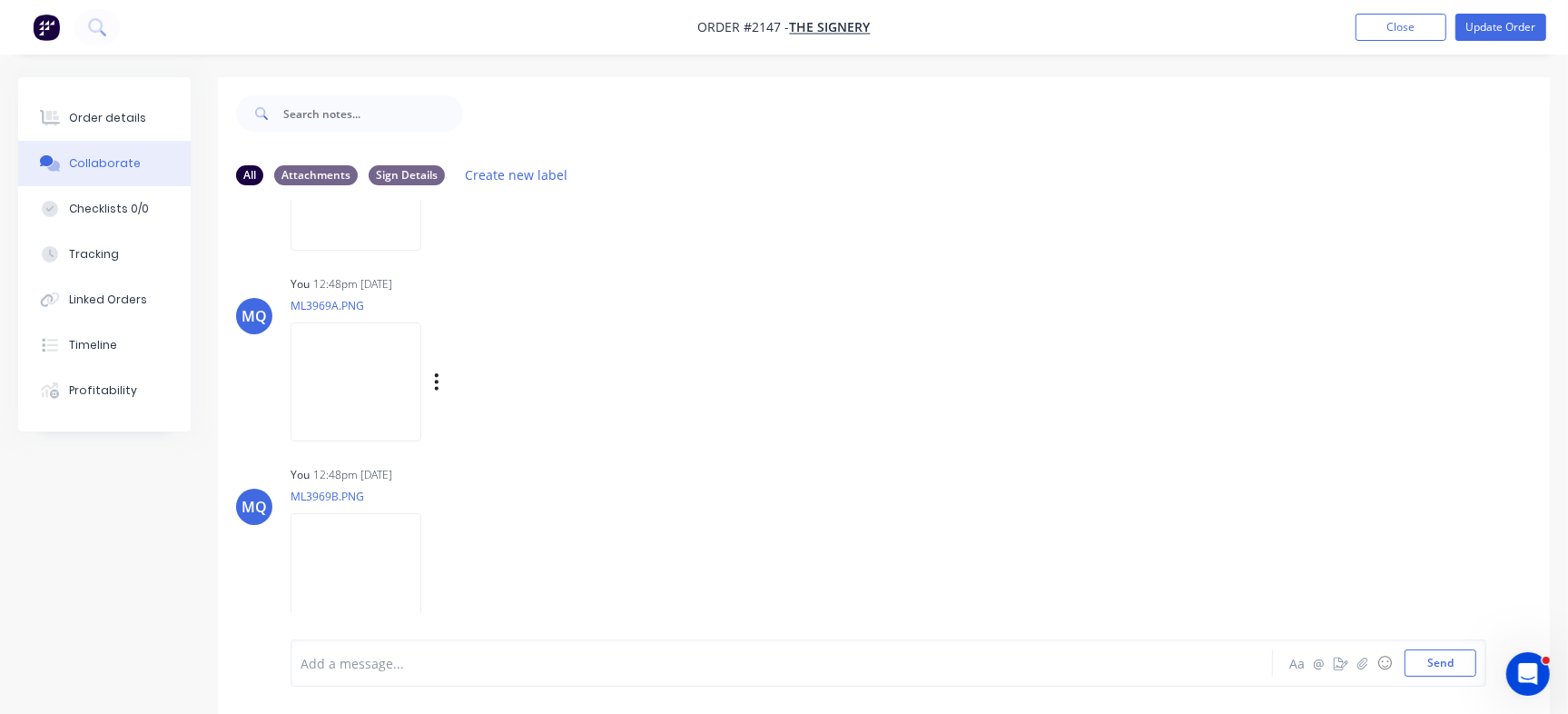
click at [404, 383] on img at bounding box center [356, 382] width 130 height 119
click at [339, 588] on img at bounding box center [356, 573] width 130 height 119
drag, startPoint x: 129, startPoint y: 130, endPoint x: 212, endPoint y: 146, distance: 84.5
click at [129, 129] on button "Order details" at bounding box center [105, 117] width 173 height 45
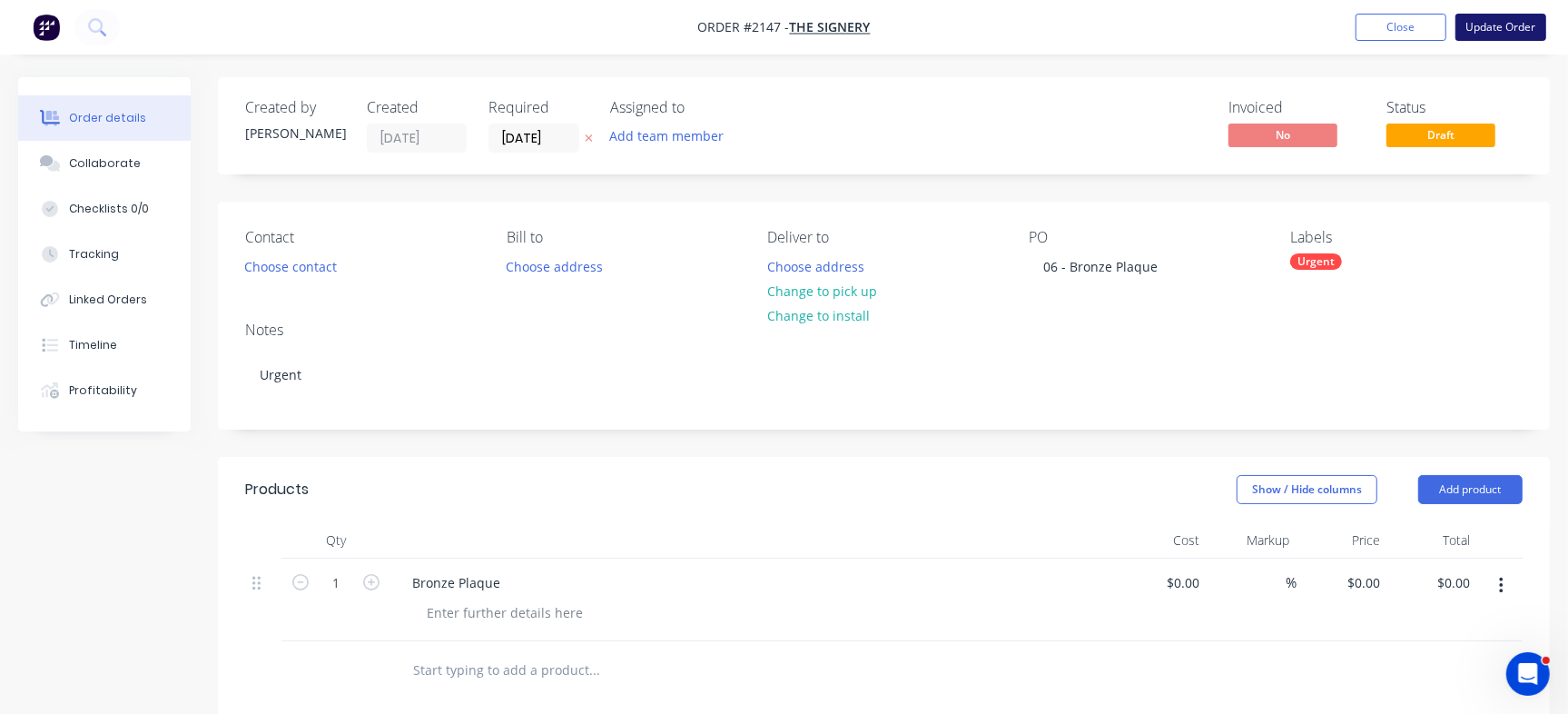
click at [1498, 26] on button "Update Order" at bounding box center [1501, 27] width 91 height 27
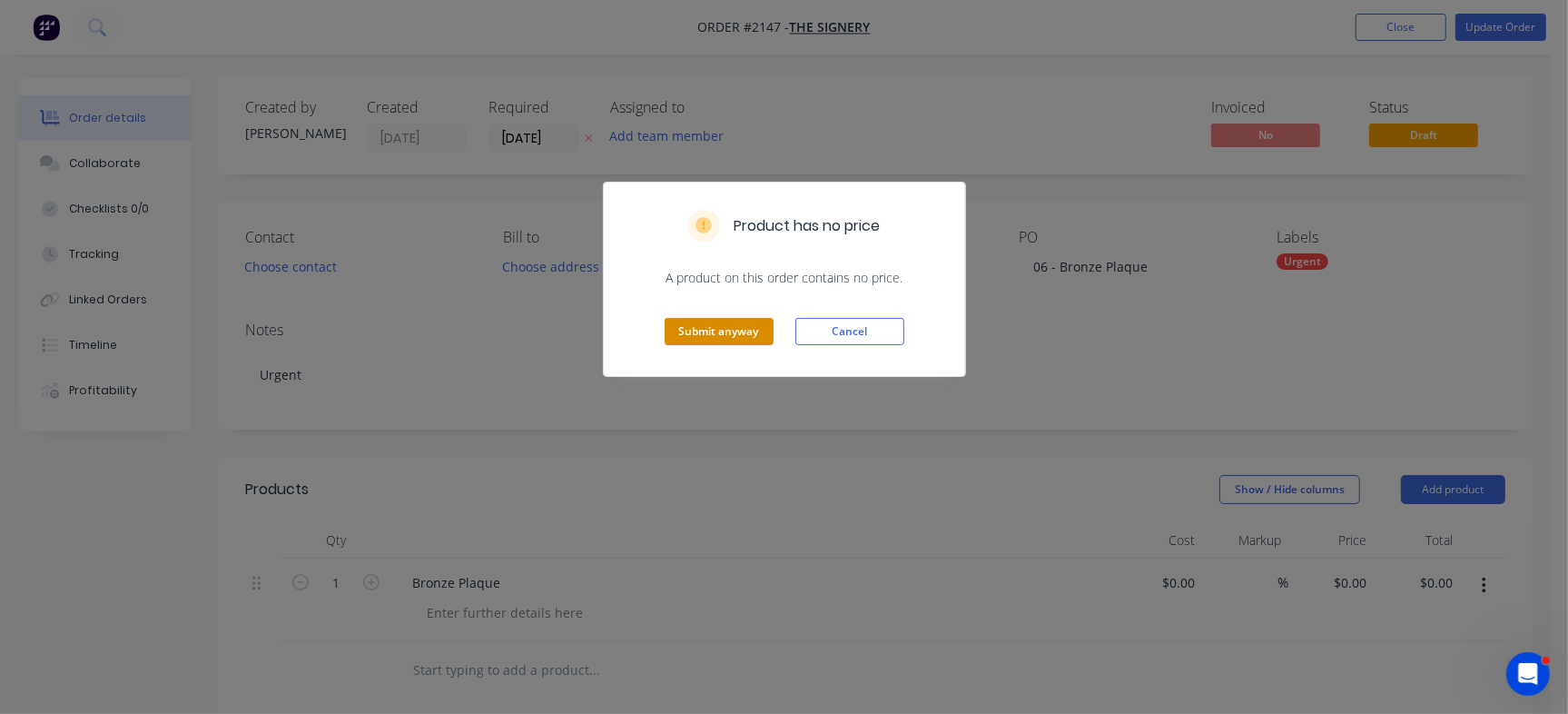
click at [705, 333] on button "Submit anyway" at bounding box center [719, 331] width 109 height 27
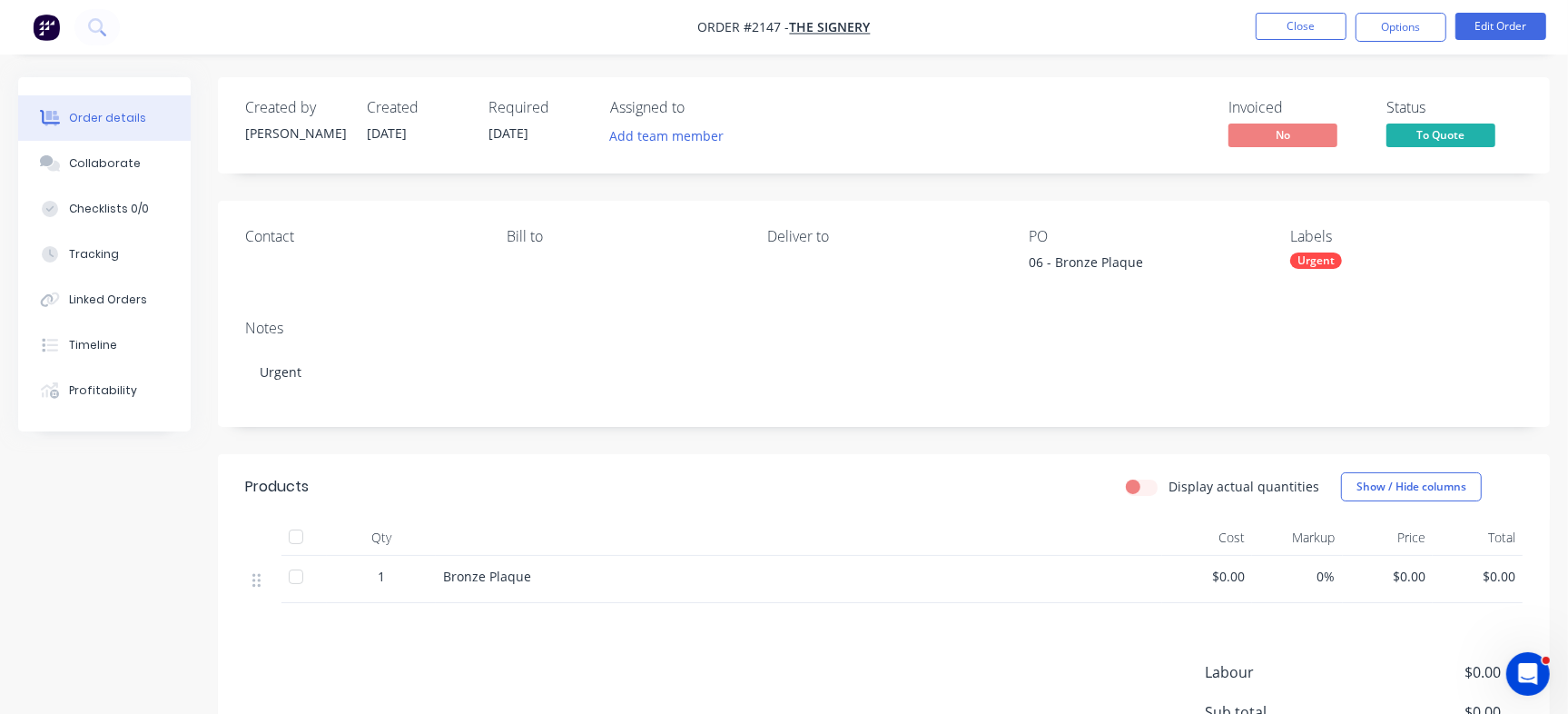
click at [1458, 129] on span "To Quote" at bounding box center [1441, 135] width 109 height 23
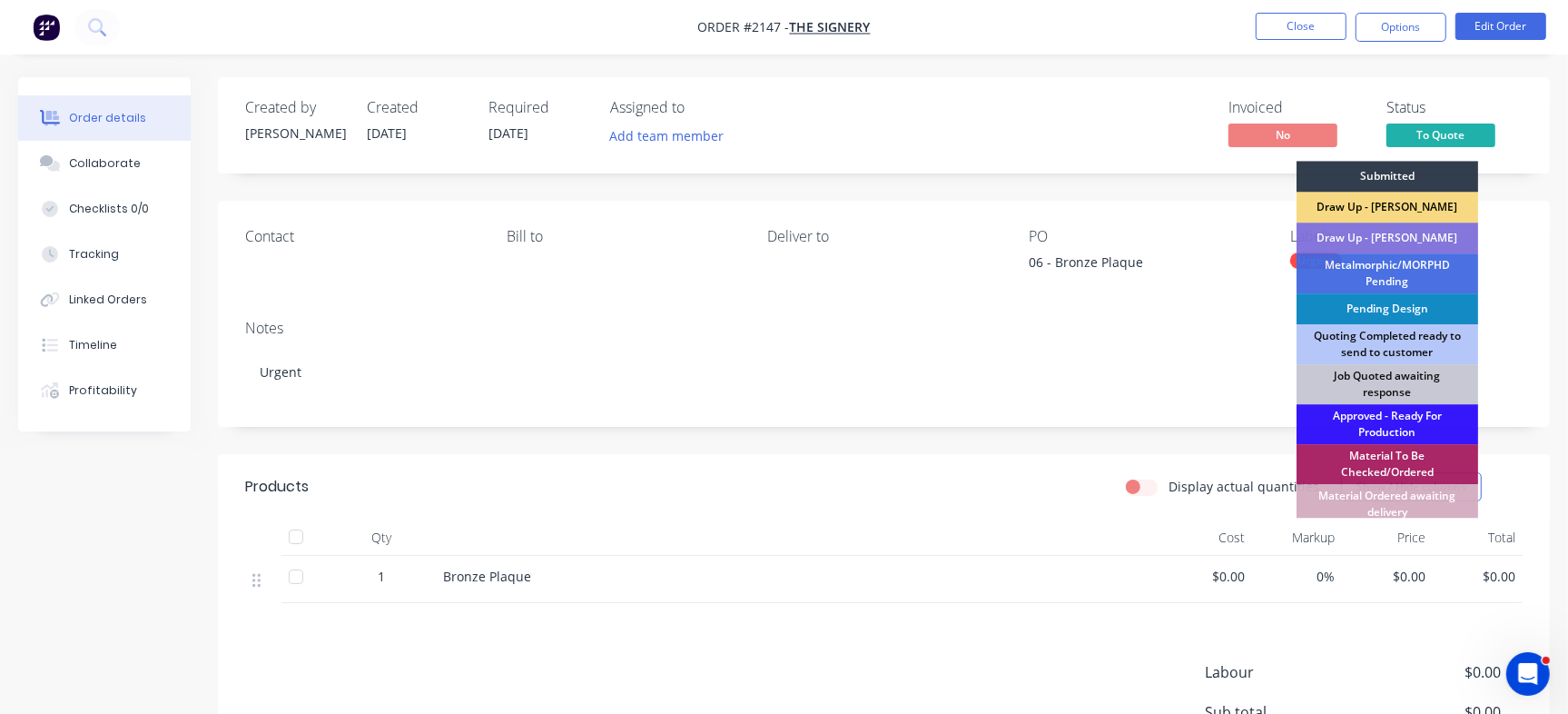
click at [1420, 202] on div "Draw Up - [PERSON_NAME]" at bounding box center [1387, 207] width 181 height 31
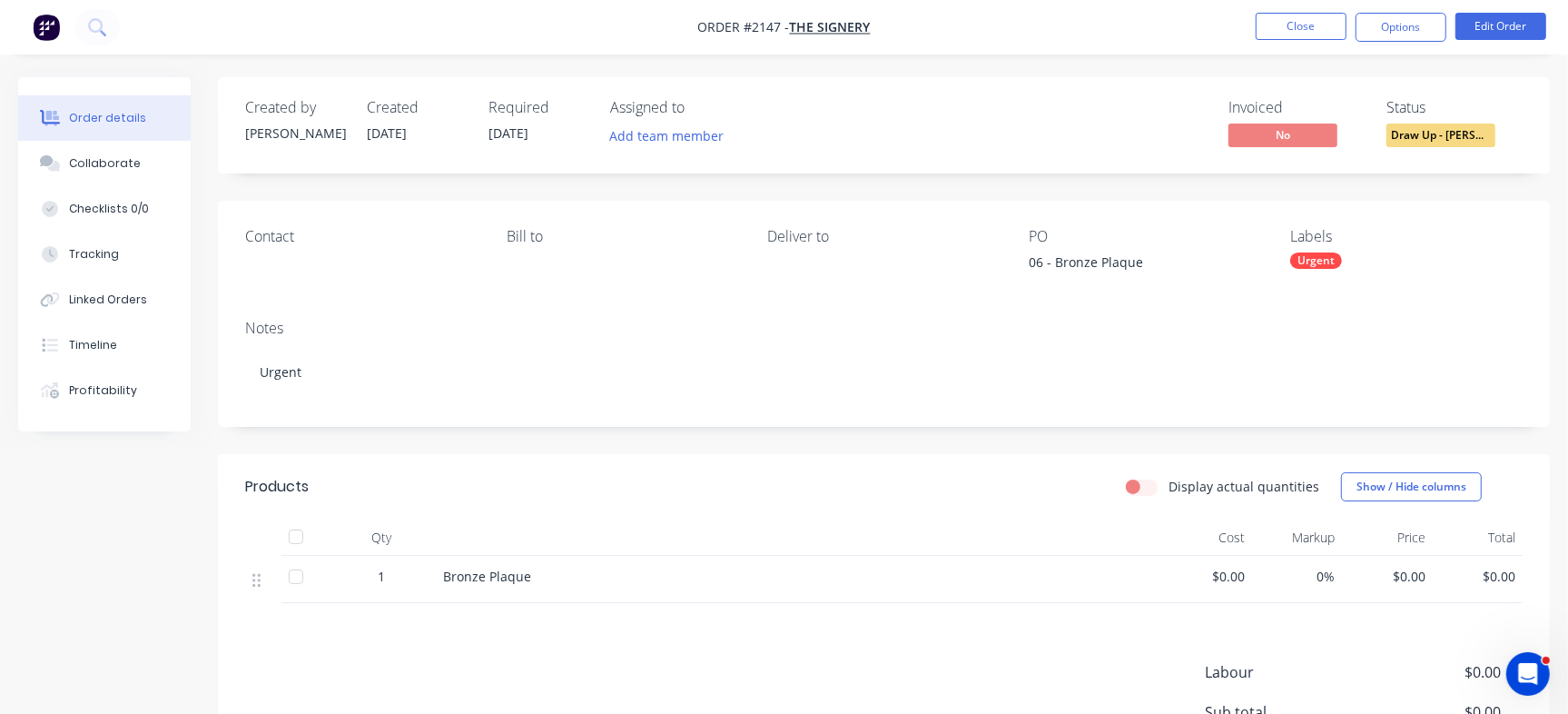
scroll to position [213, 0]
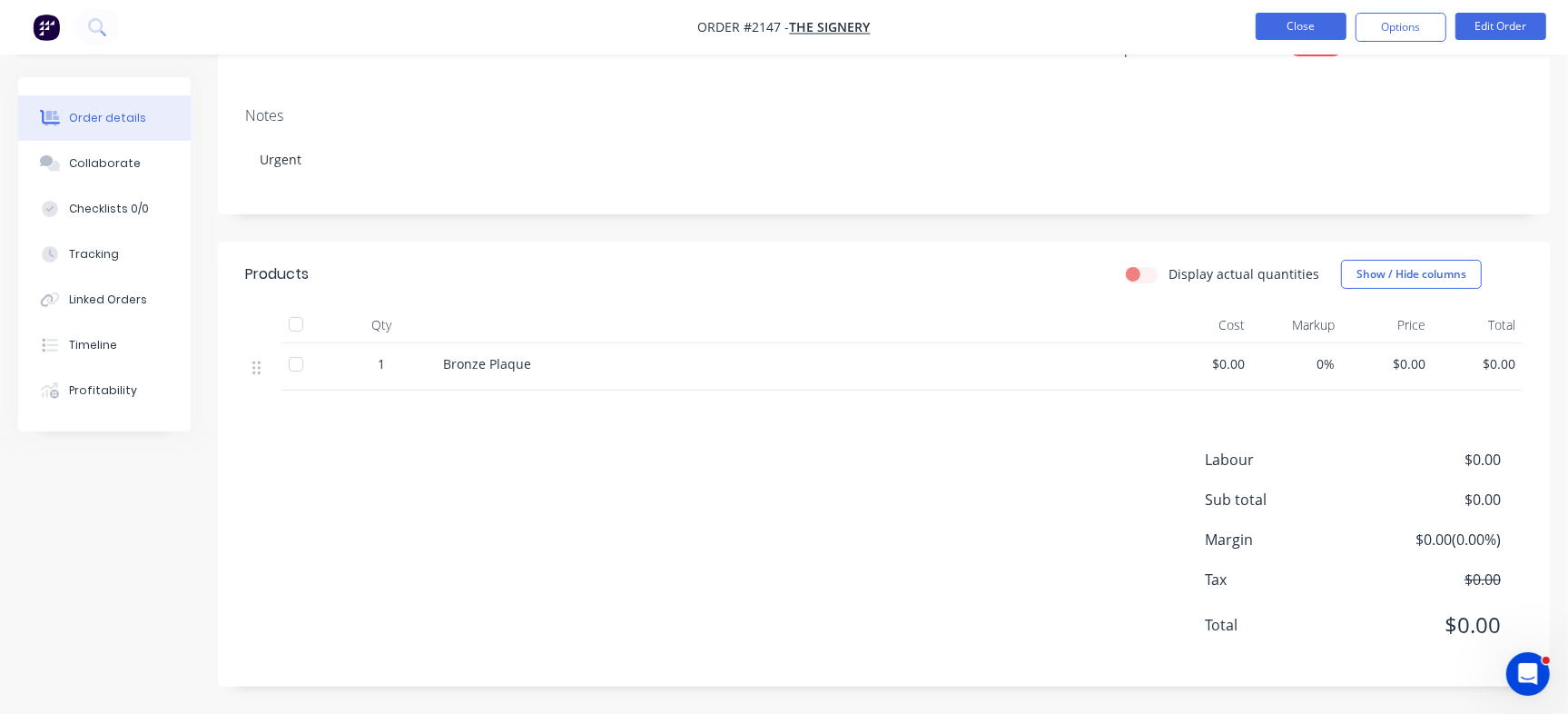
click at [1266, 24] on button "Close" at bounding box center [1300, 26] width 91 height 27
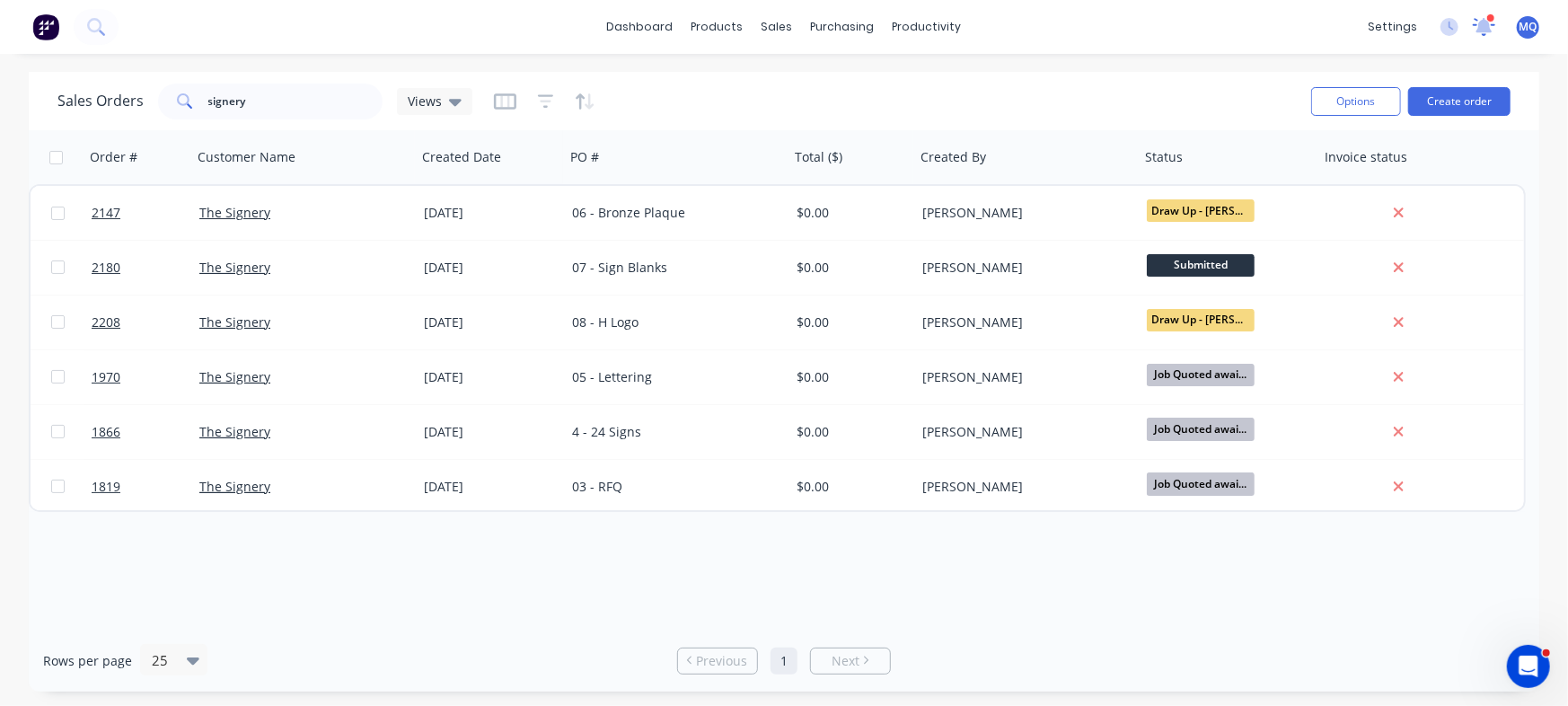
click at [1491, 28] on icon at bounding box center [1485, 27] width 23 height 18
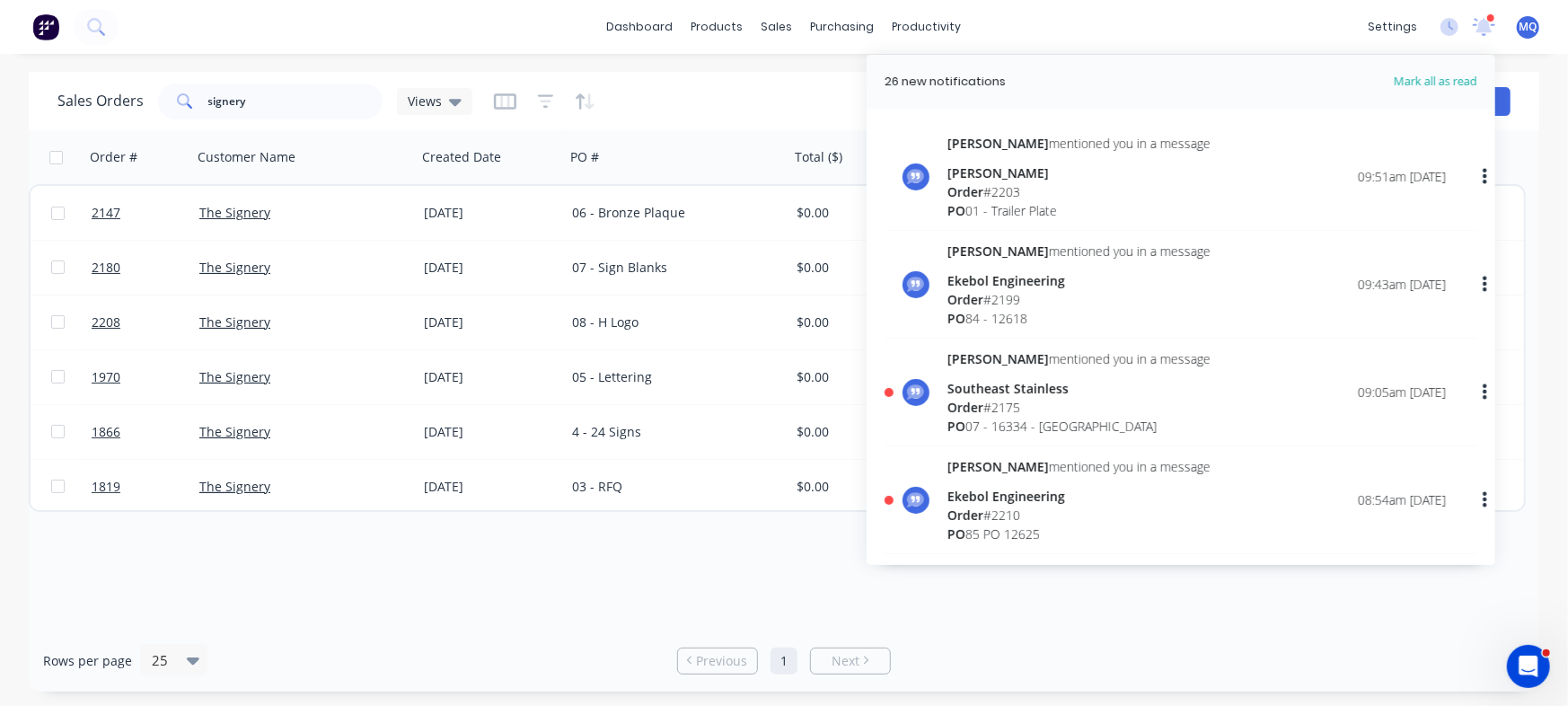
click at [991, 185] on div "Order # 2203" at bounding box center [1079, 192] width 263 height 19
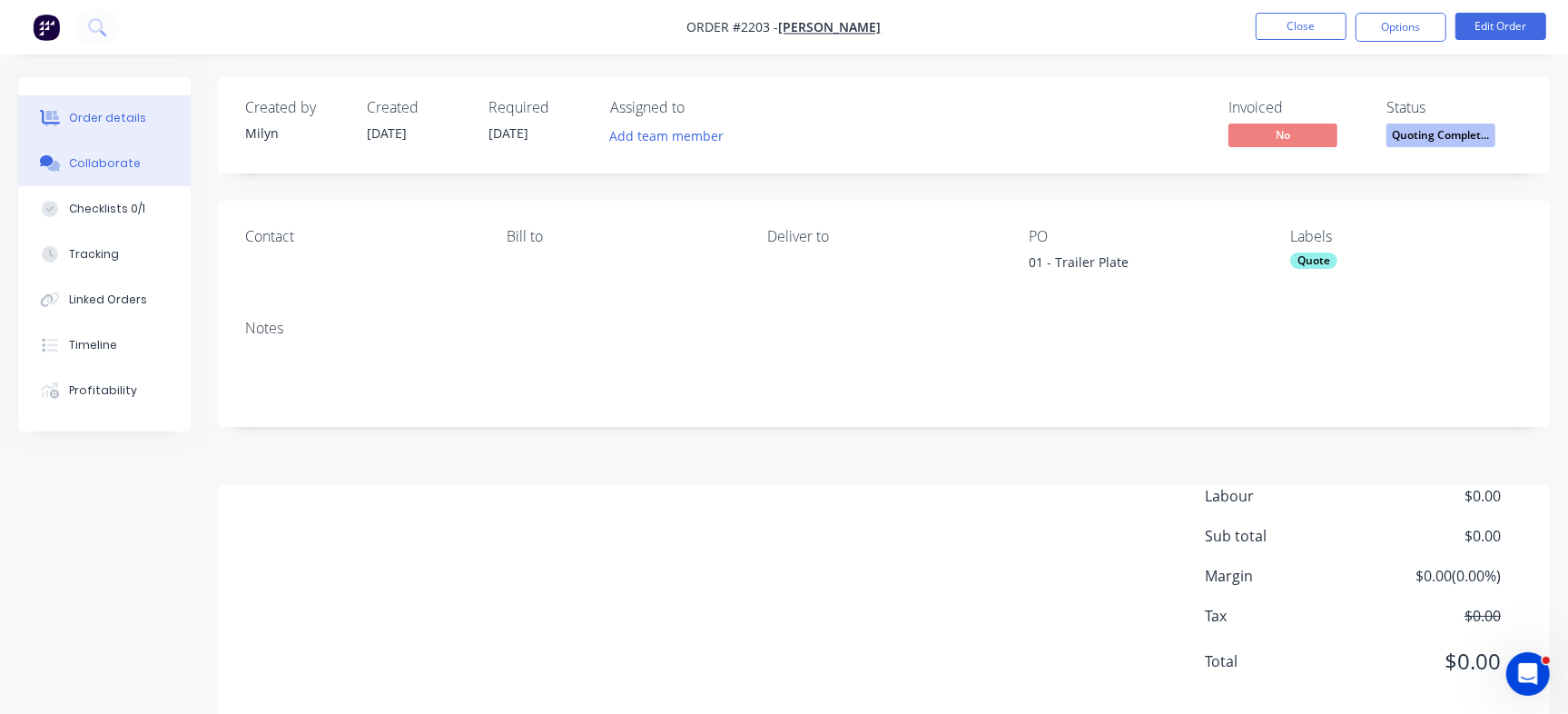
click at [118, 169] on div "Collaborate" at bounding box center [105, 163] width 72 height 16
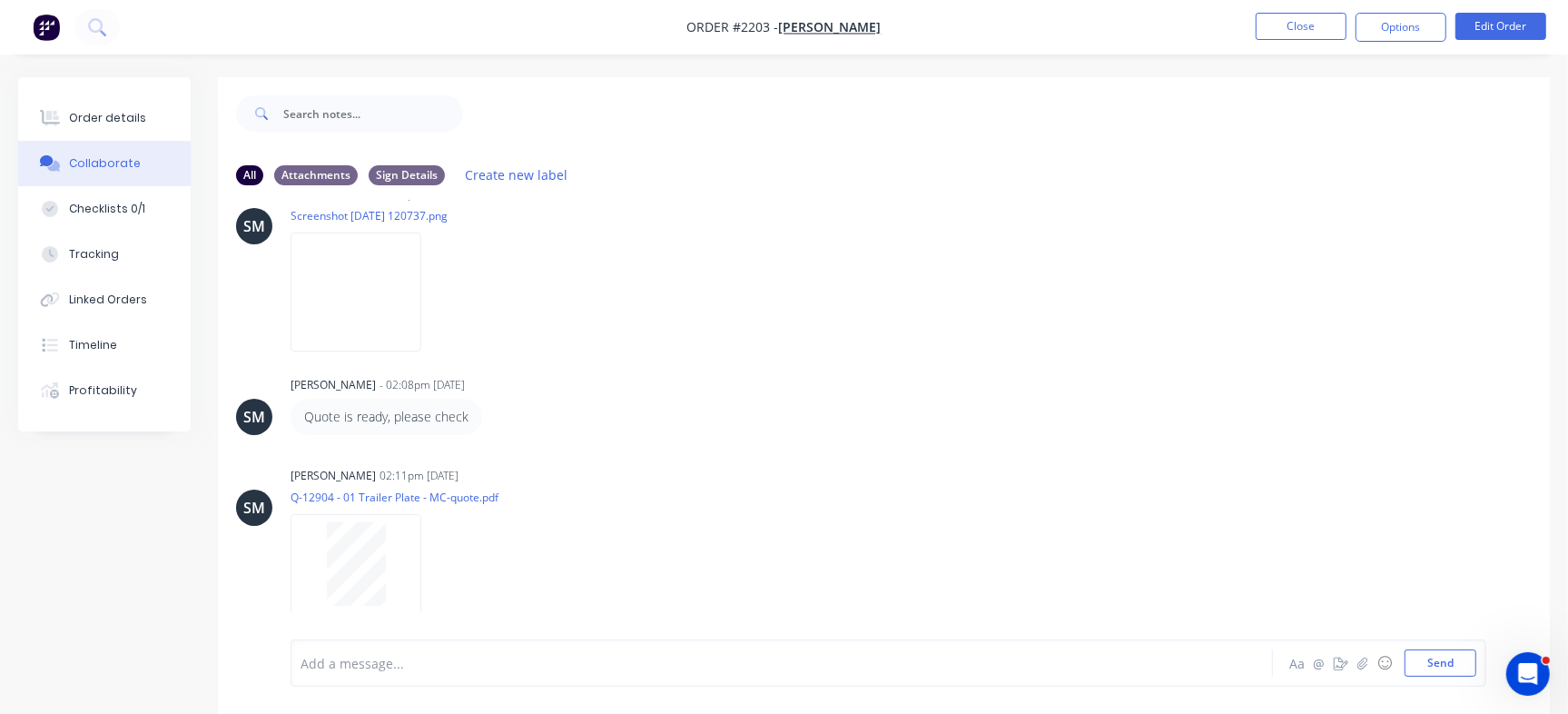
scroll to position [1040, 0]
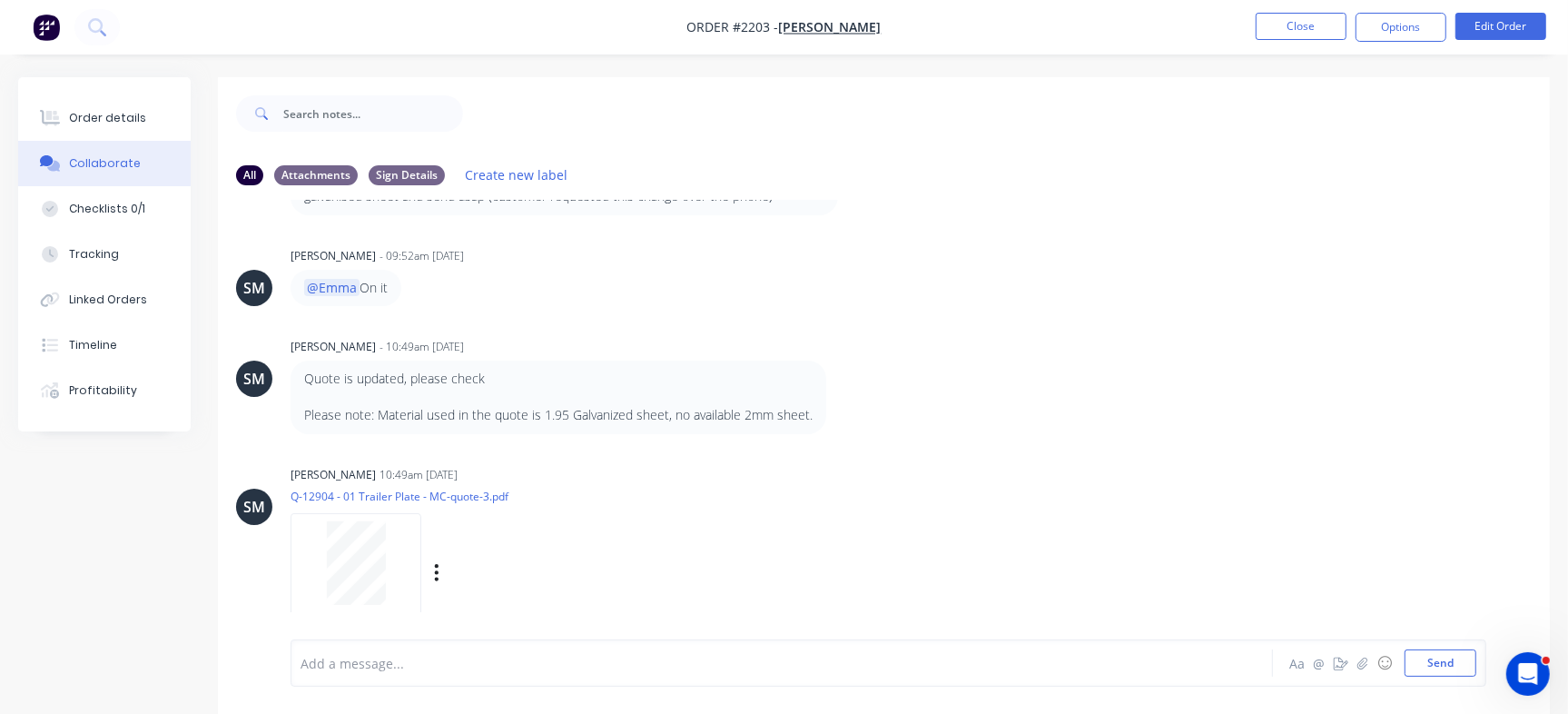
click at [385, 564] on div at bounding box center [356, 562] width 114 height 83
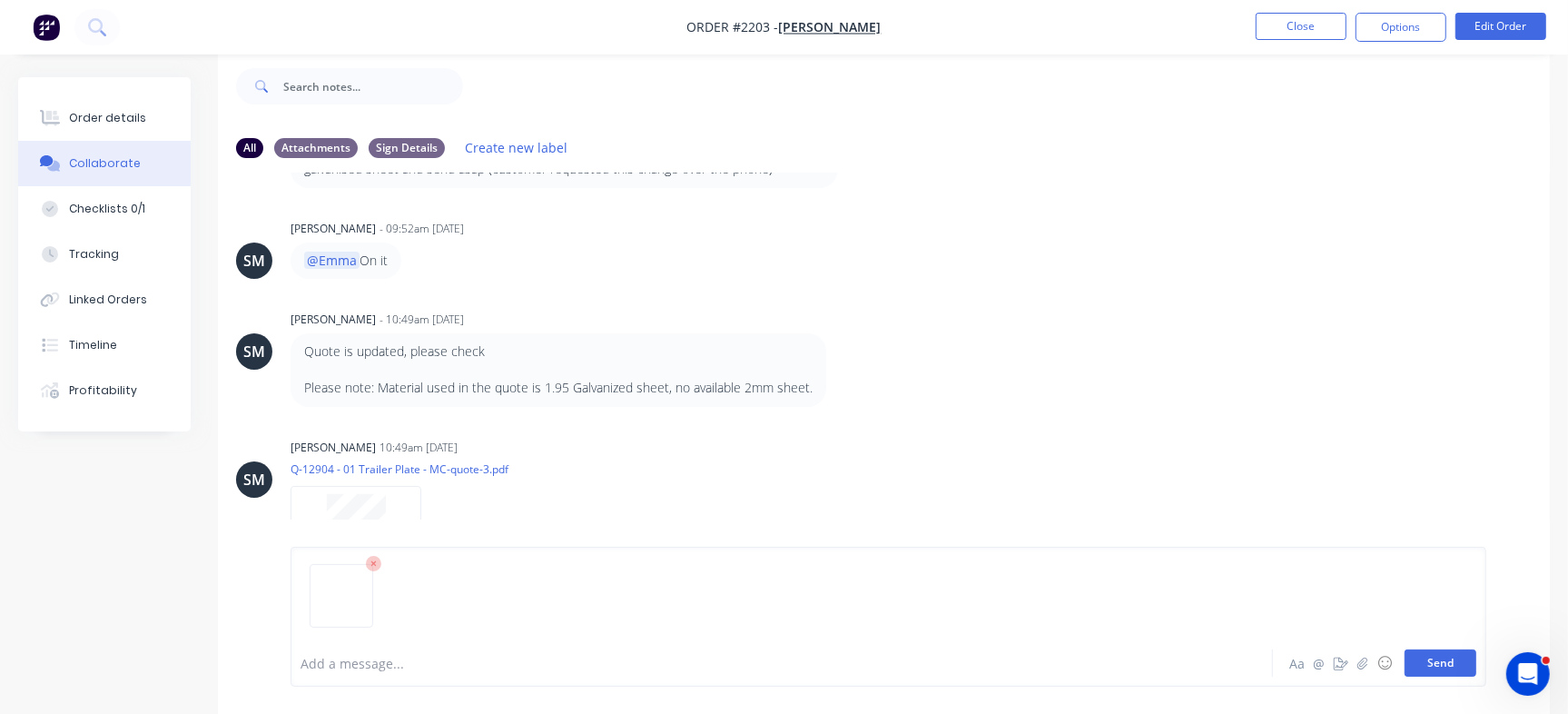
click at [1459, 663] on button "Send" at bounding box center [1440, 663] width 72 height 27
drag, startPoint x: 82, startPoint y: 101, endPoint x: 176, endPoint y: 148, distance: 105.1
click at [82, 106] on button "Order details" at bounding box center [105, 117] width 173 height 45
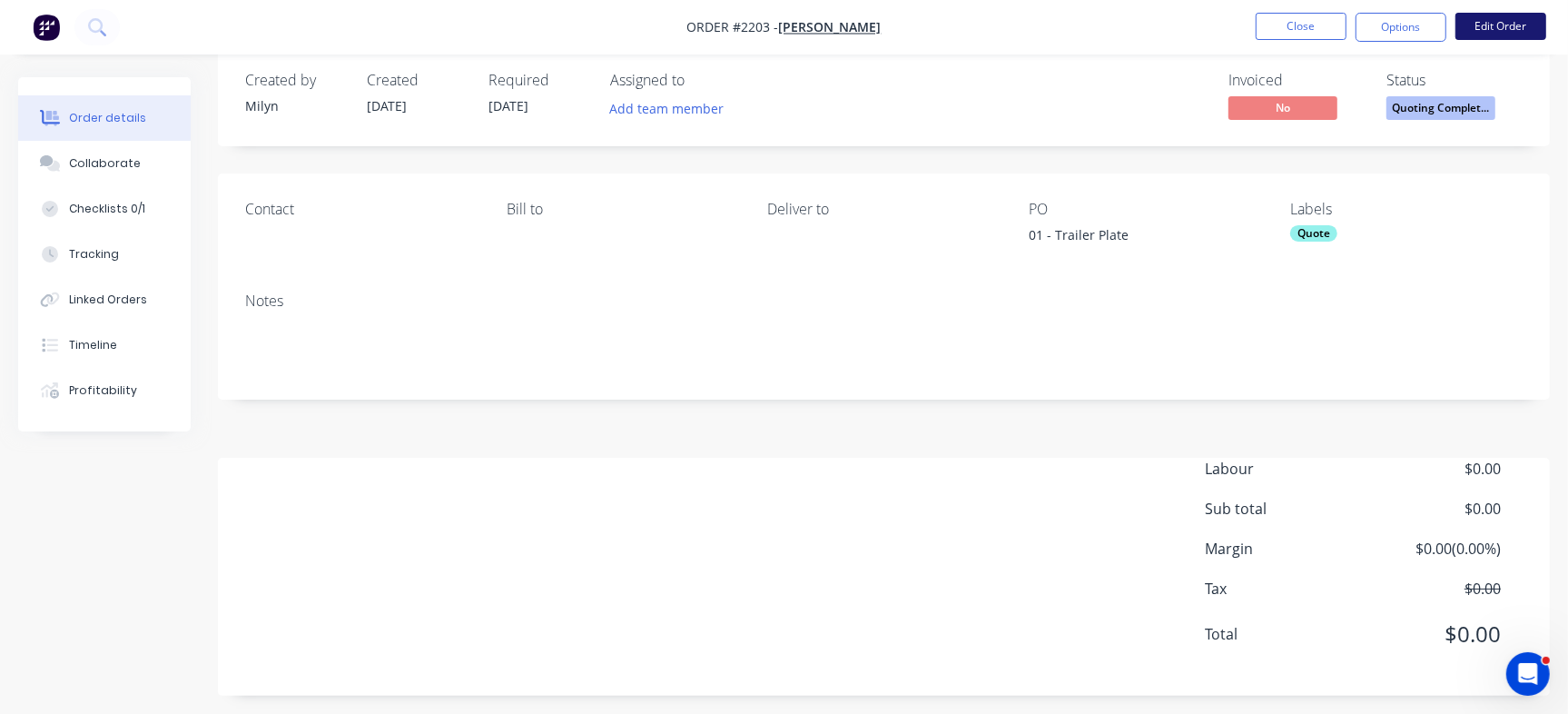
click at [1509, 29] on button "Edit Order" at bounding box center [1501, 26] width 91 height 27
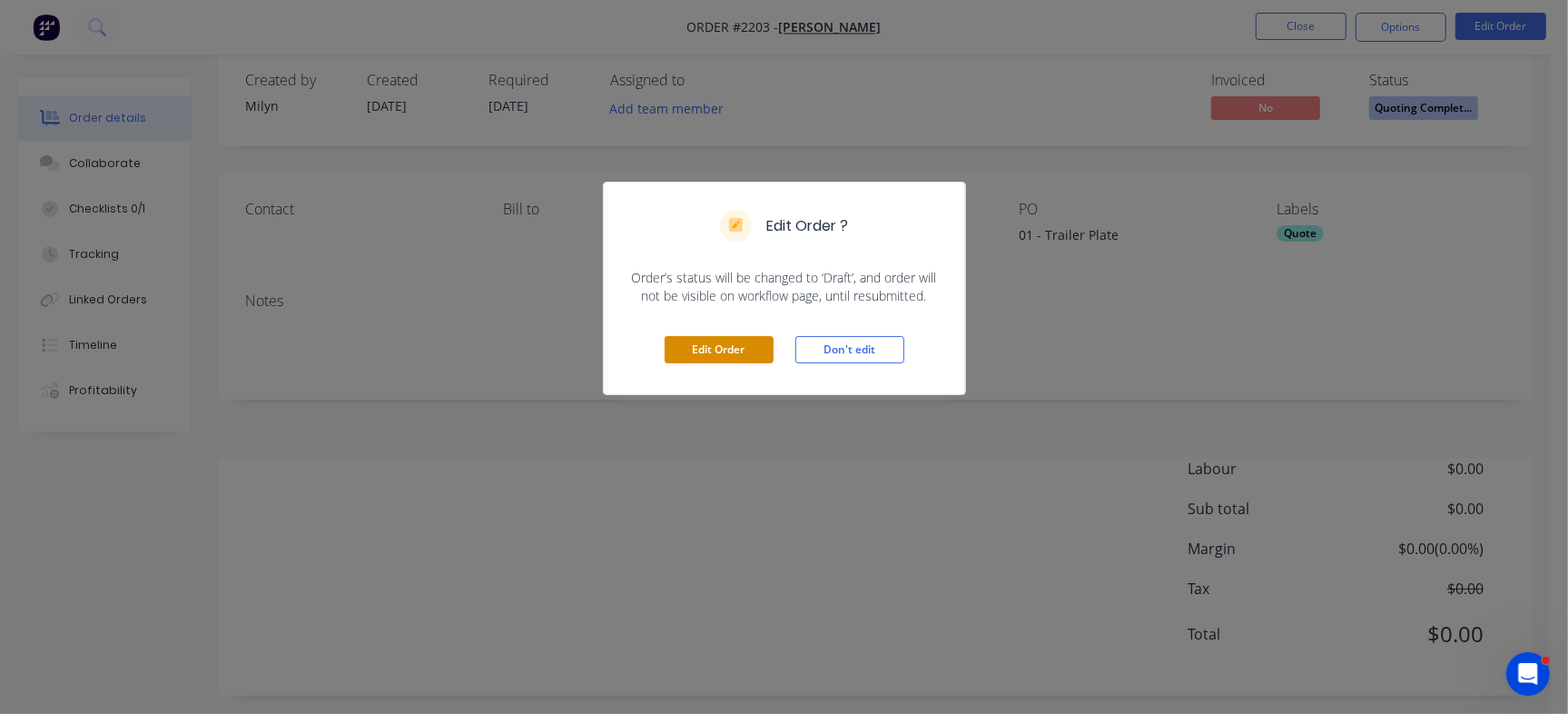
click at [700, 345] on button "Edit Order" at bounding box center [719, 349] width 109 height 27
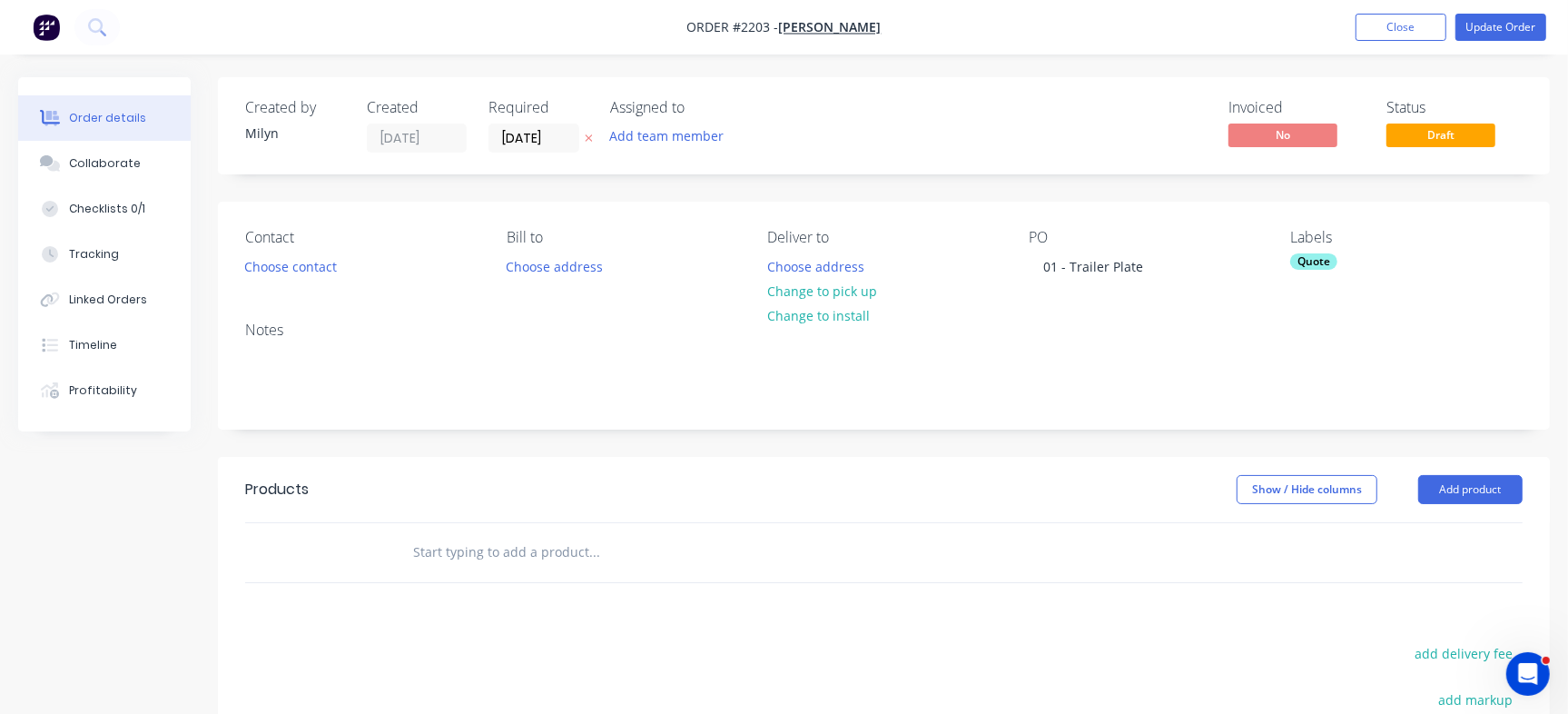
click at [1323, 262] on div "Quote" at bounding box center [1313, 261] width 47 height 16
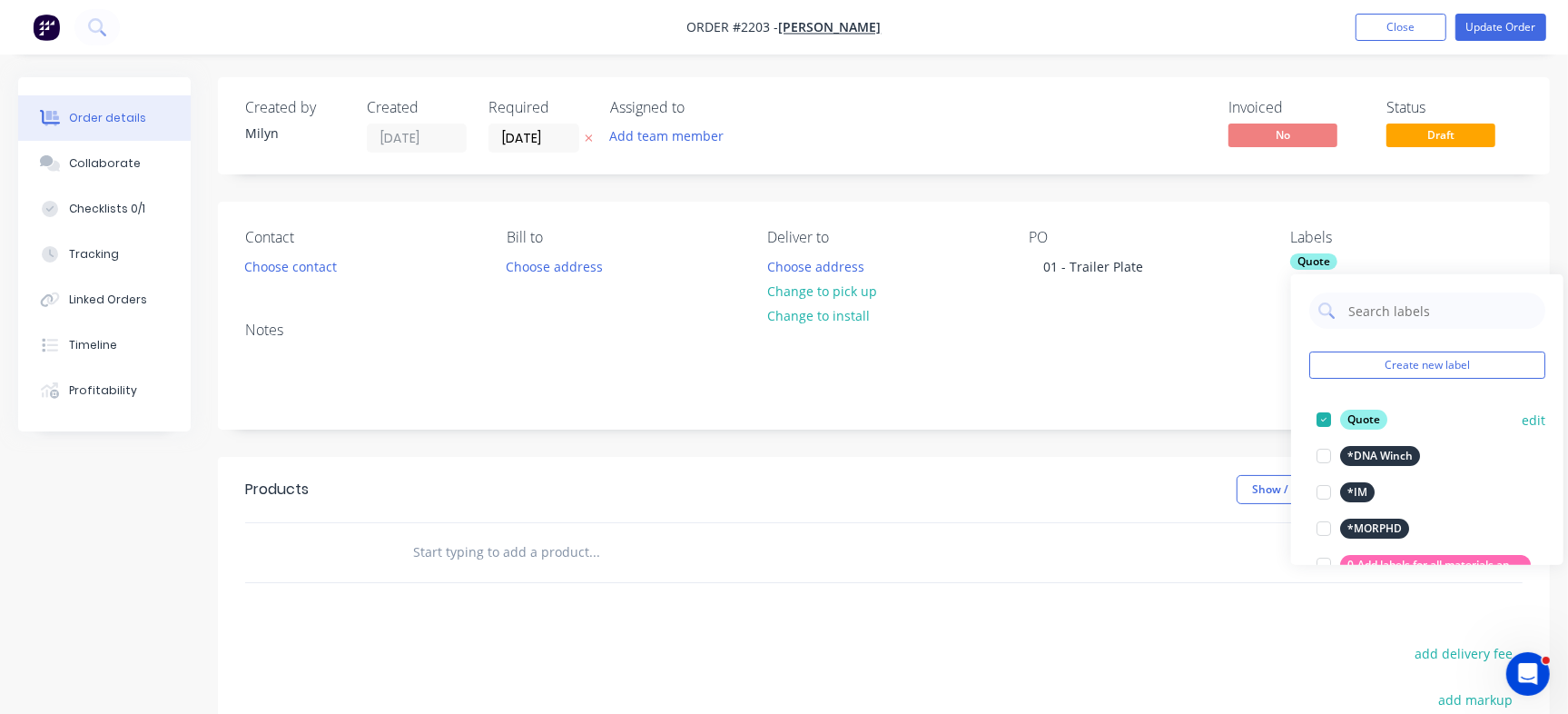
click at [1322, 420] on div at bounding box center [1324, 419] width 36 height 36
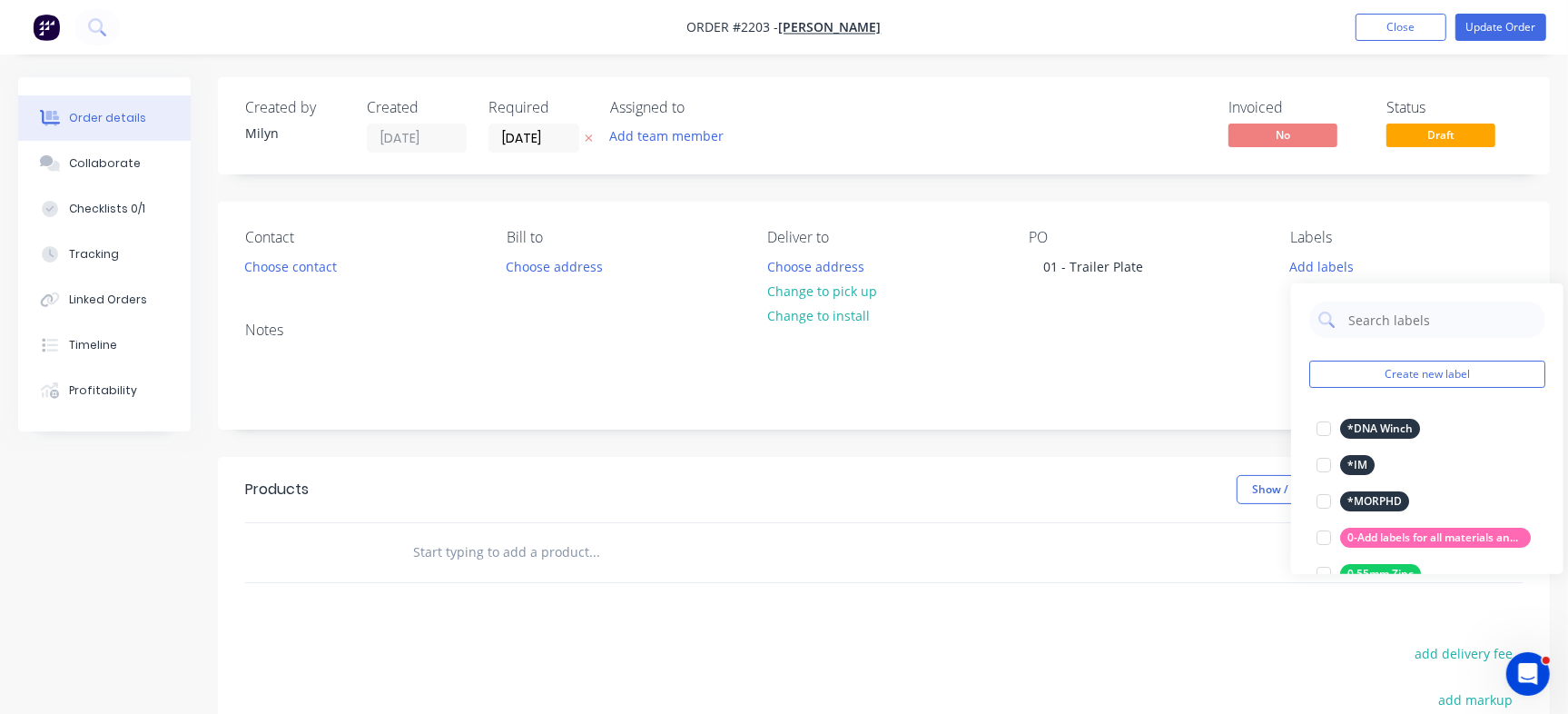
click at [1148, 322] on div "Notes" at bounding box center [884, 330] width 1277 height 17
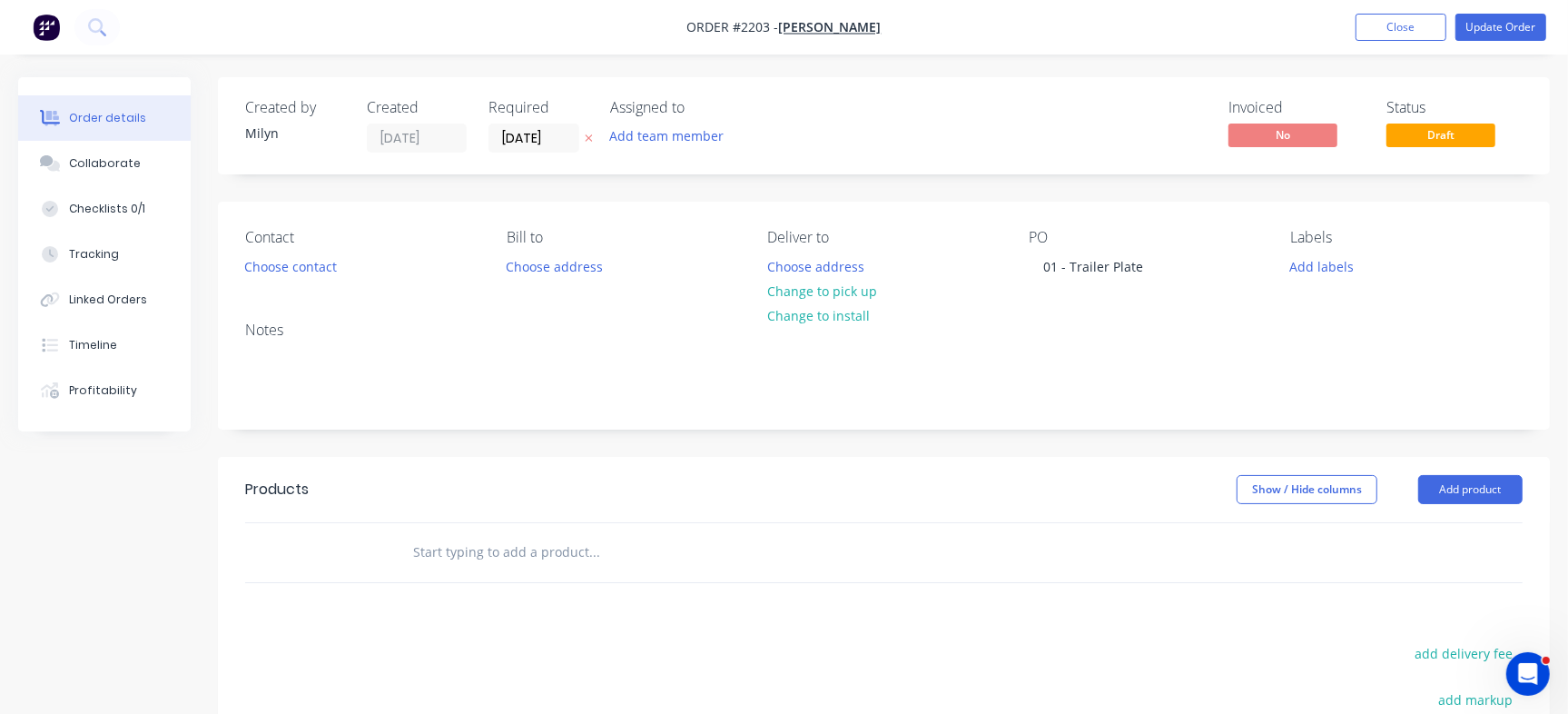
click at [470, 578] on div at bounding box center [717, 553] width 654 height 60
click at [493, 555] on input "text" at bounding box center [594, 553] width 363 height 36
paste input "1198 x 2096"
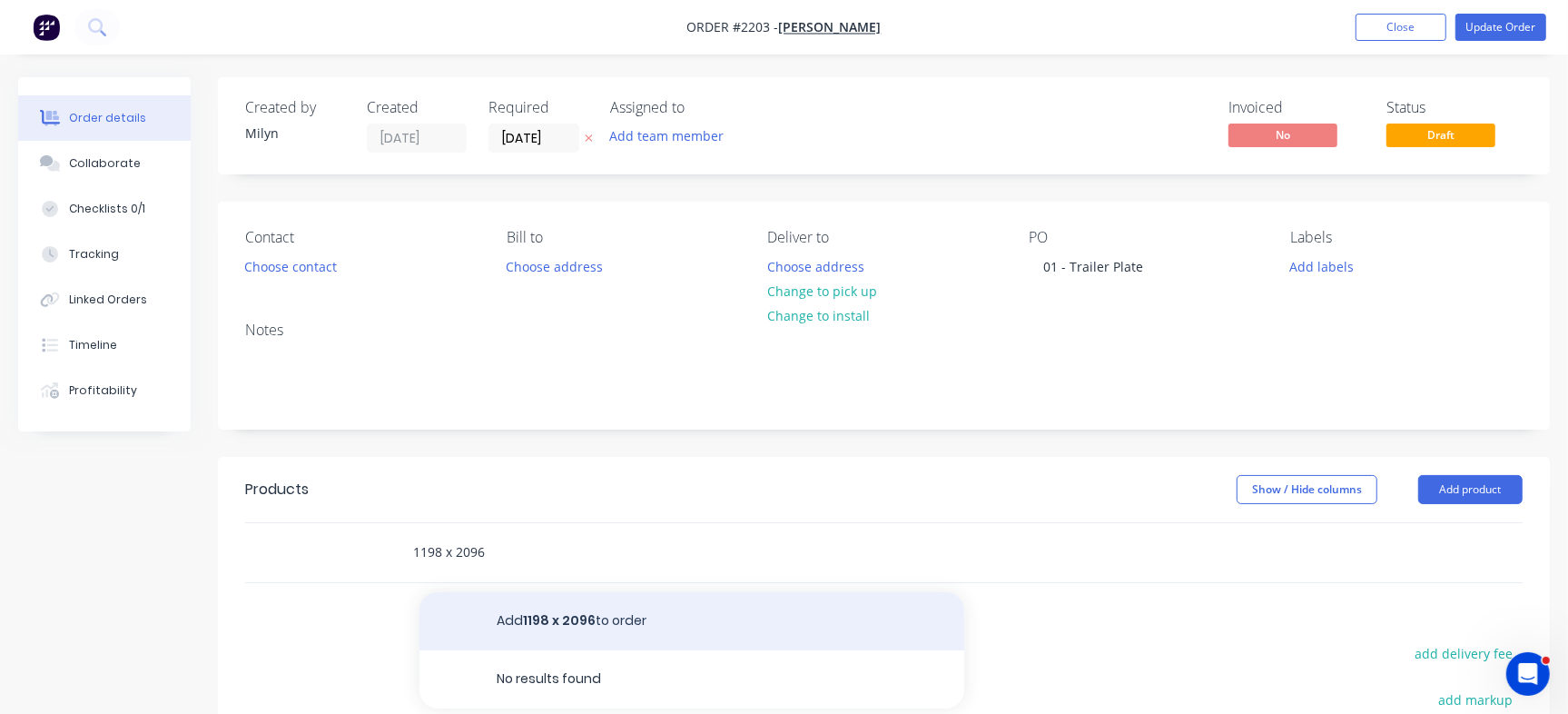
type input "1198 x 2096"
click at [554, 617] on button "Add 1198 x 2096 to order" at bounding box center [691, 621] width 545 height 59
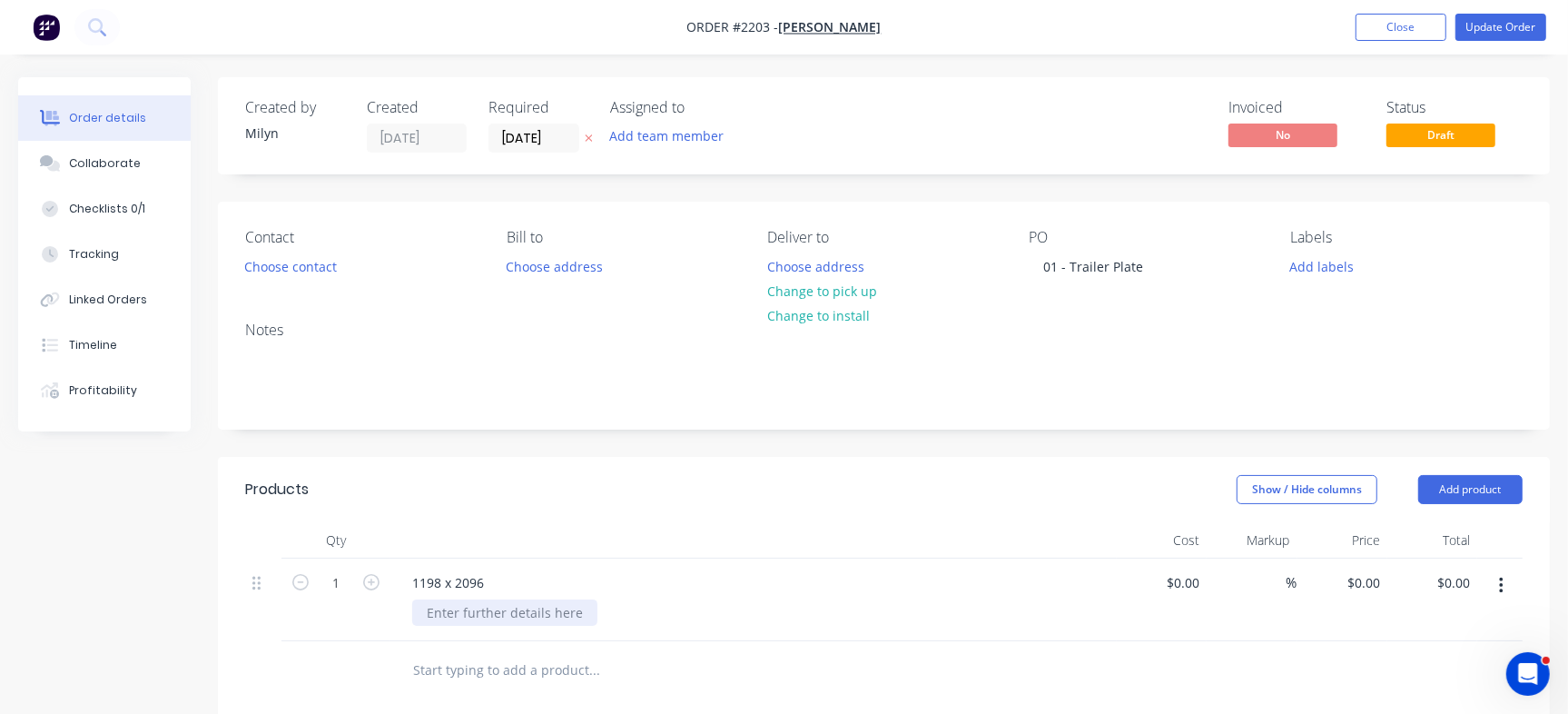
click at [438, 607] on div at bounding box center [504, 612] width 185 height 26
click at [973, 441] on div "Created by [PERSON_NAME] Created [DATE] Required [DATE] Assigned to Add team me…" at bounding box center [883, 616] width 1332 height 1079
click at [1335, 259] on div "Labels Add labels" at bounding box center [1406, 254] width 232 height 51
click at [531, 145] on input "[DATE]" at bounding box center [533, 138] width 89 height 27
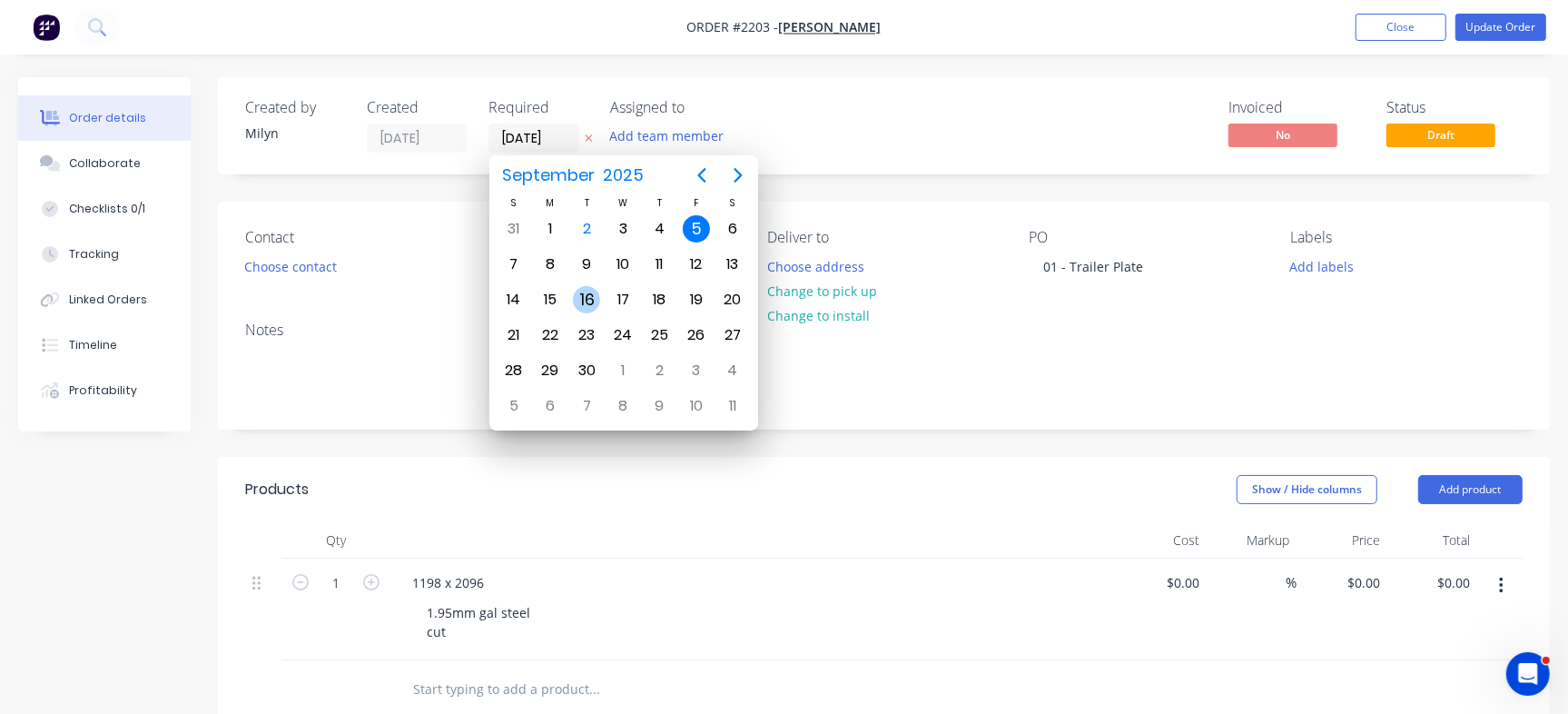
click at [587, 299] on div "16" at bounding box center [586, 299] width 27 height 27
type input "[DATE]"
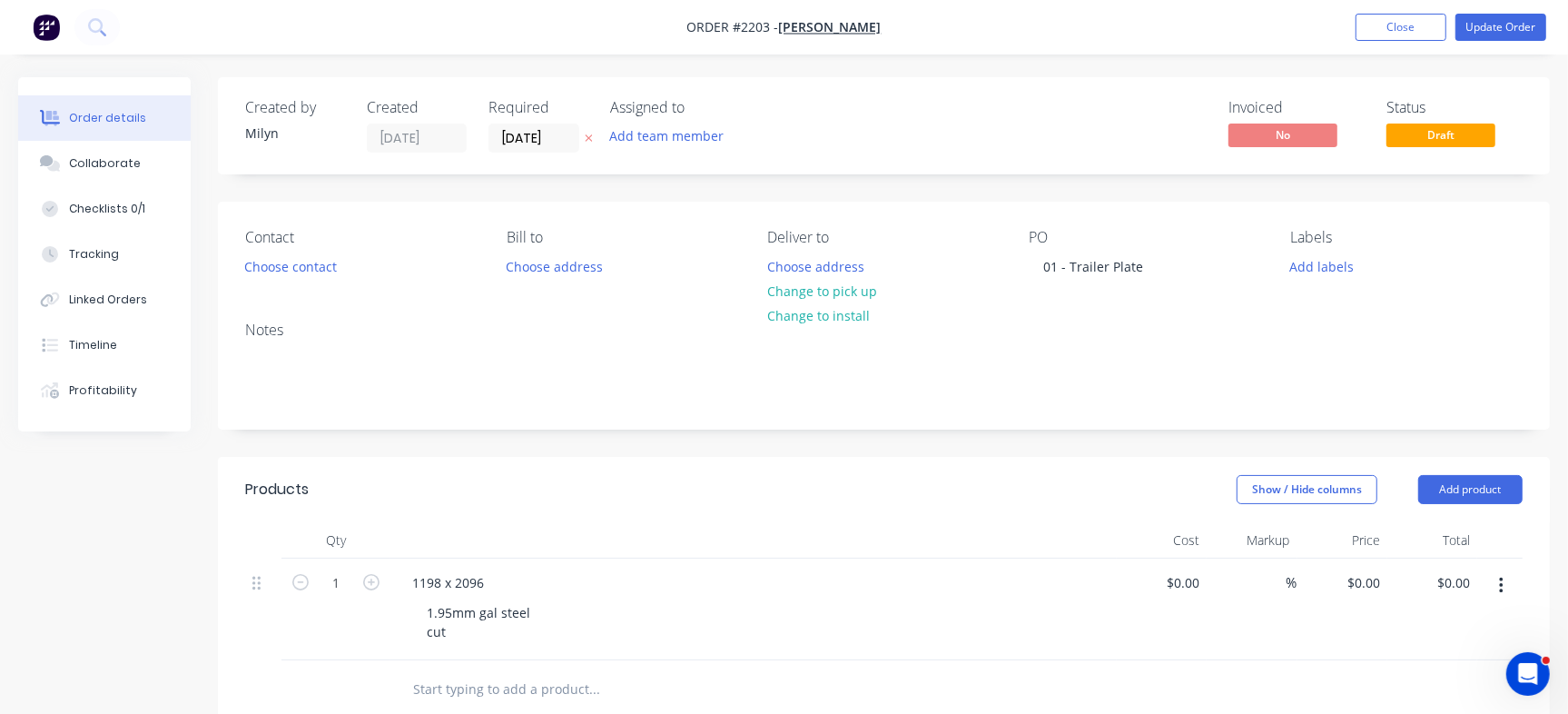
click at [1028, 202] on div "Contact Choose contact [PERSON_NAME] to Choose address Deliver to Choose addres…" at bounding box center [883, 254] width 1332 height 106
click at [1330, 263] on button "Add labels" at bounding box center [1322, 266] width 83 height 25
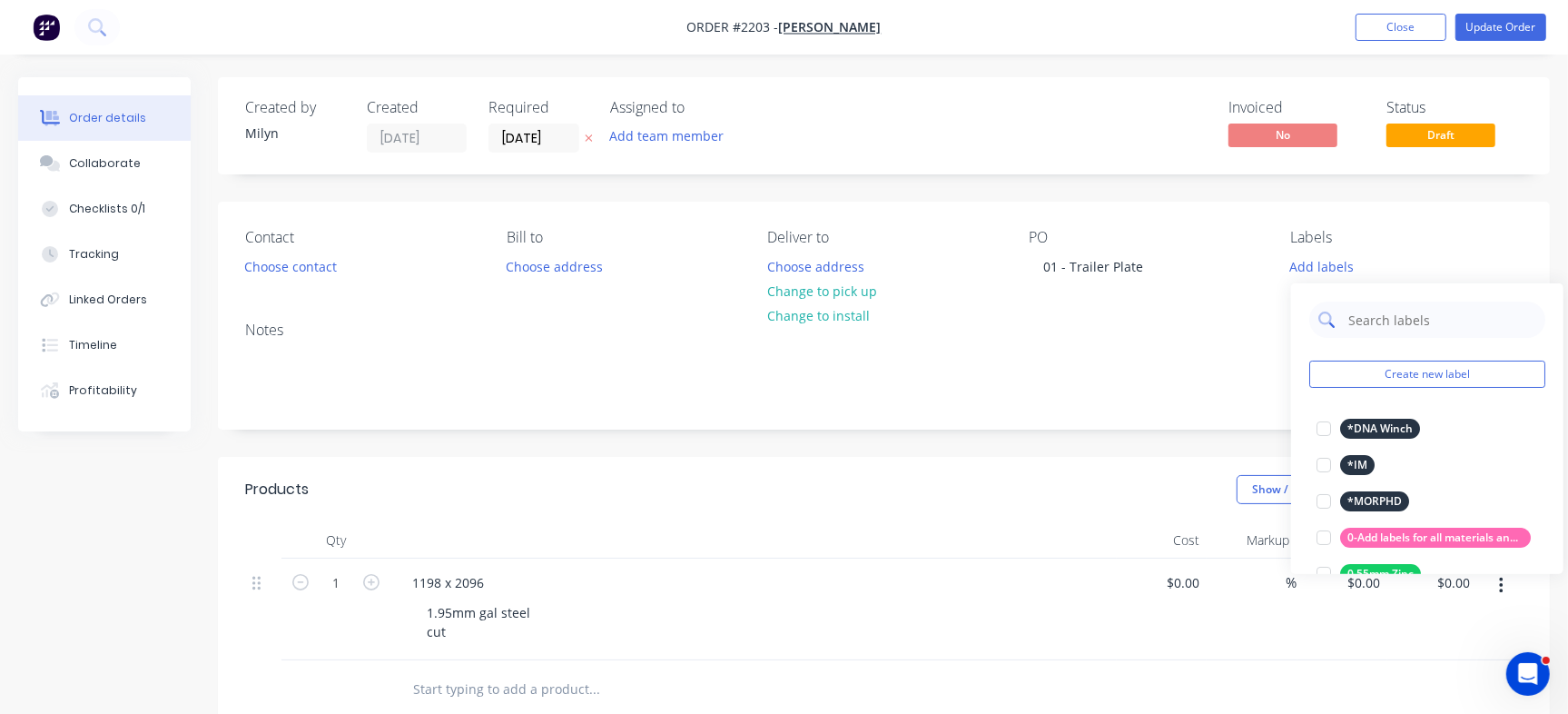
click at [1404, 332] on input "text" at bounding box center [1441, 320] width 190 height 36
type input "Cut"
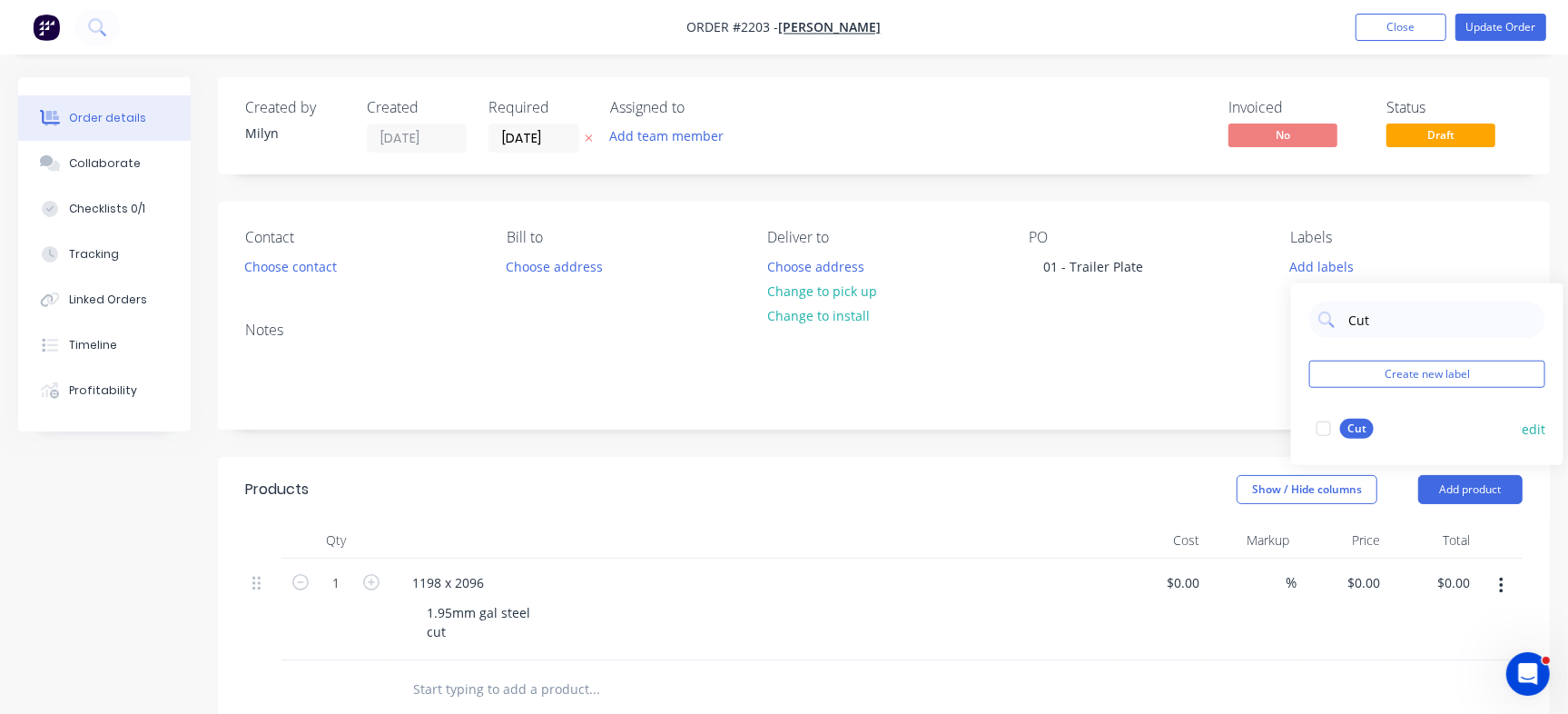
click at [1324, 430] on div at bounding box center [1324, 429] width 36 height 36
drag, startPoint x: 109, startPoint y: 201, endPoint x: 145, endPoint y: 207, distance: 36.5
click at [109, 201] on div "Checklists 0/1" at bounding box center [107, 208] width 77 height 16
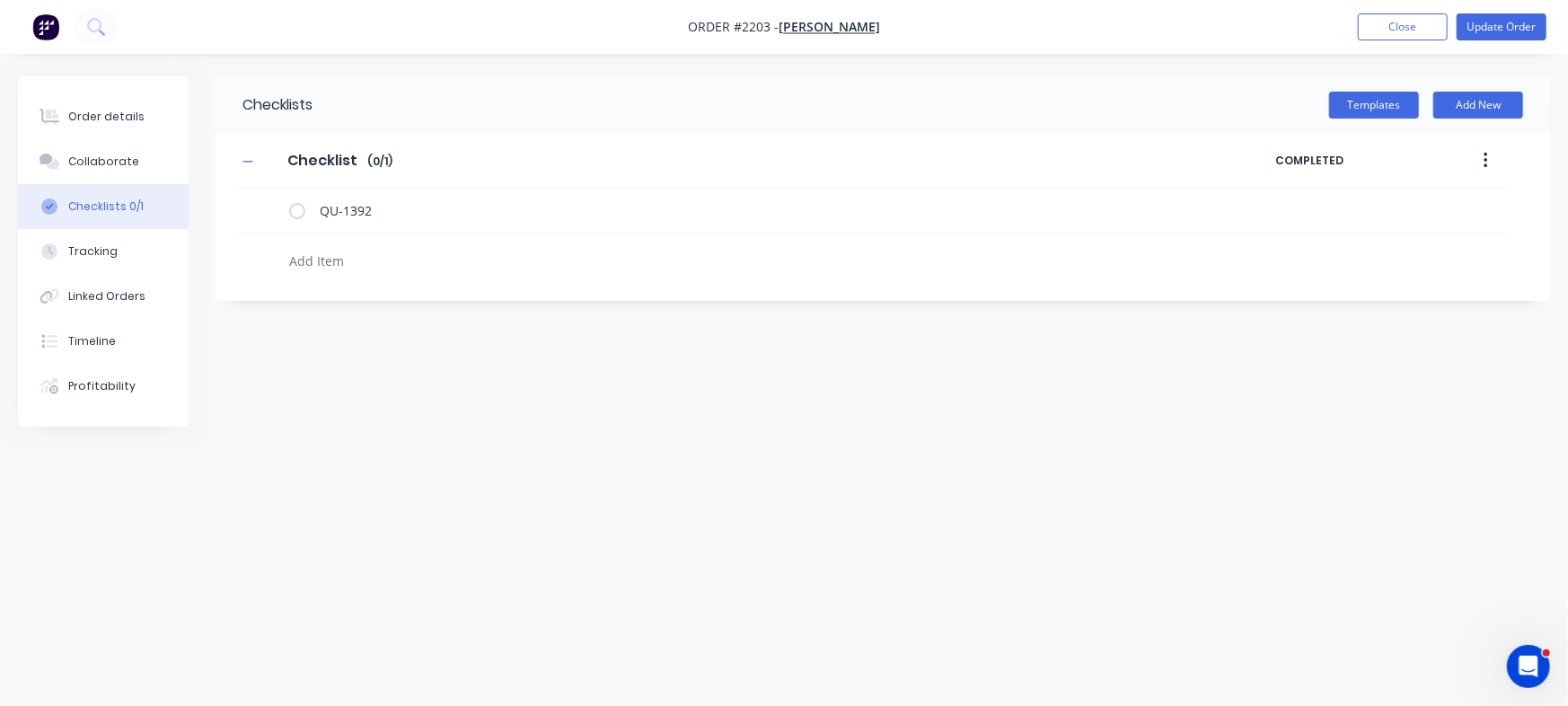
click at [360, 254] on textarea at bounding box center [691, 260] width 818 height 26
type textarea "x"
type textarea "C"
type textarea "x"
type textarea "Cu"
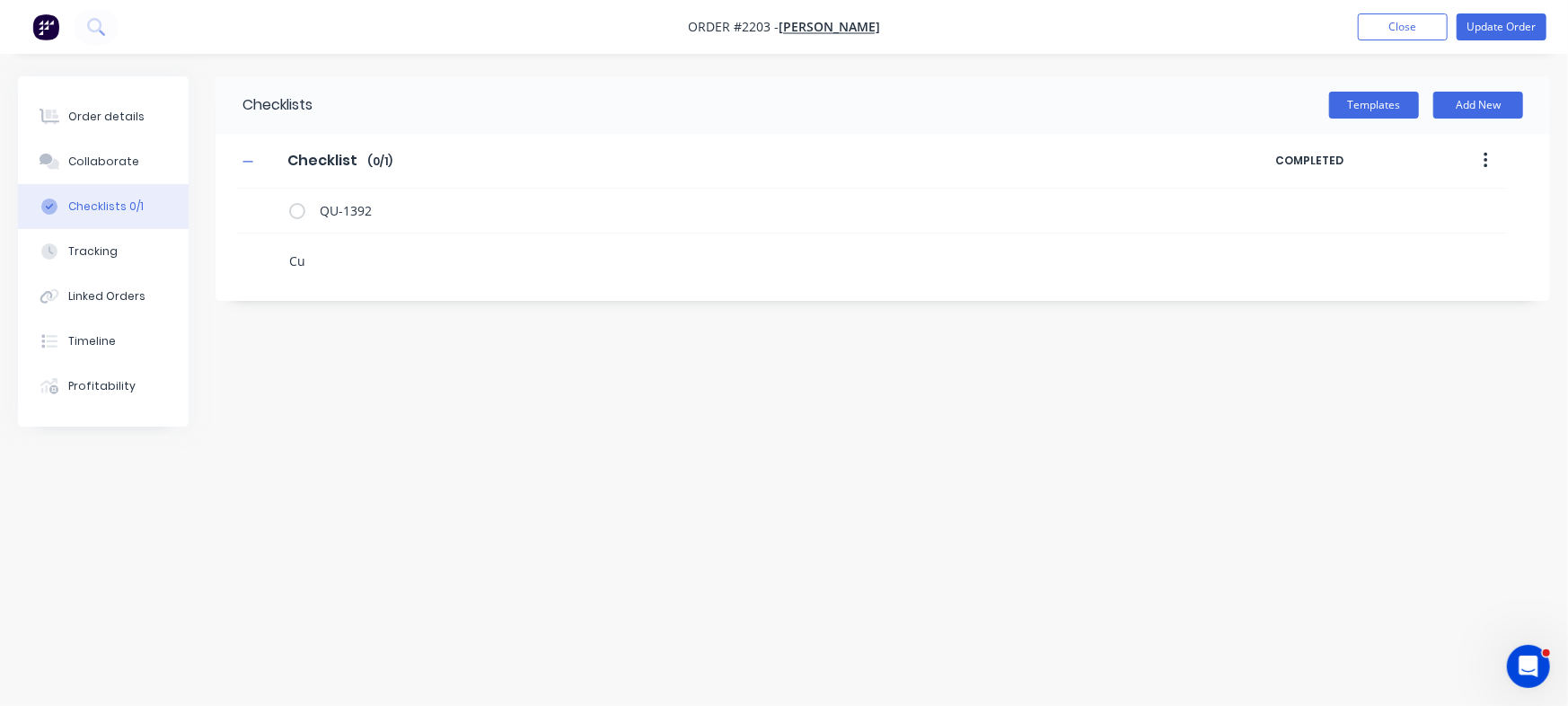
type textarea "x"
type textarea "Cut"
type textarea "x"
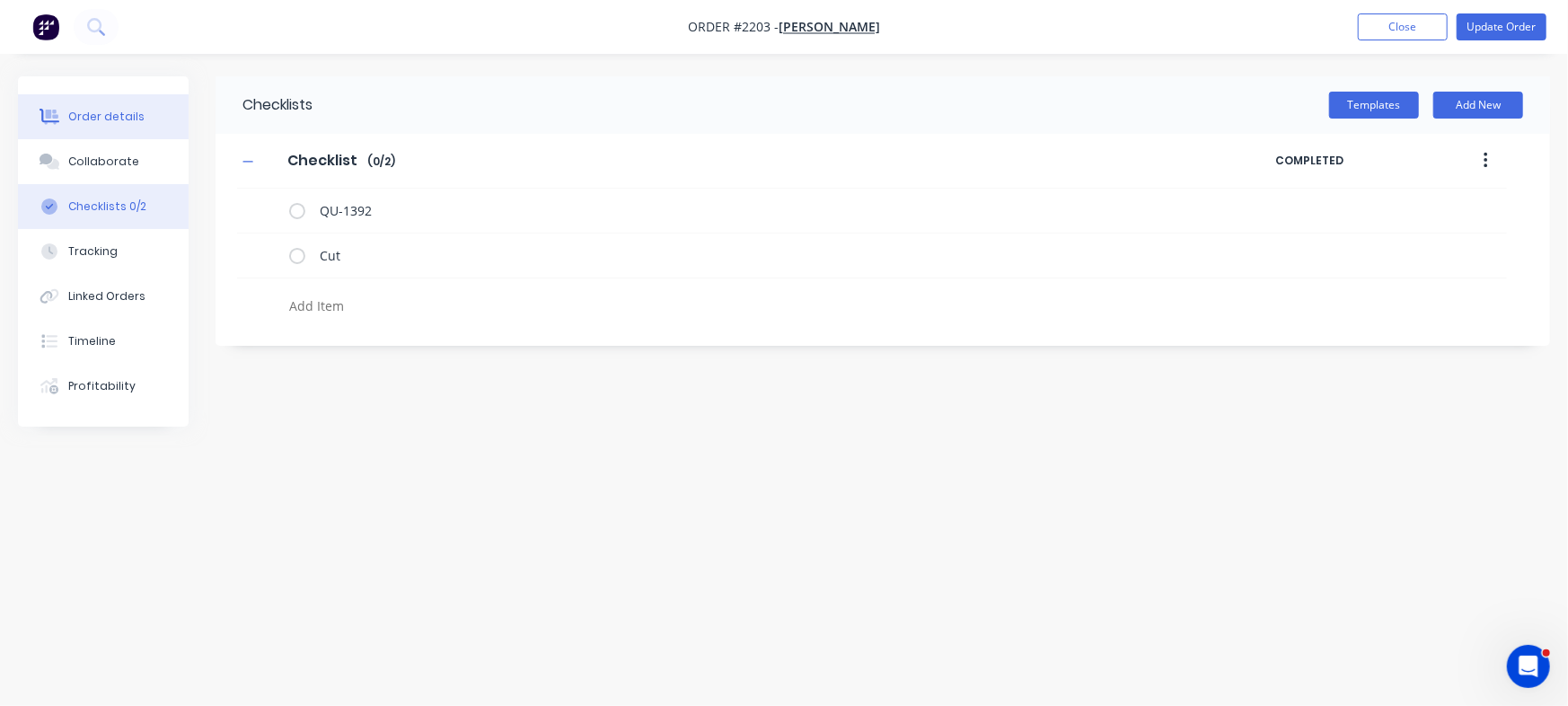
type textarea "x"
click at [98, 112] on div "Order details" at bounding box center [106, 117] width 76 height 16
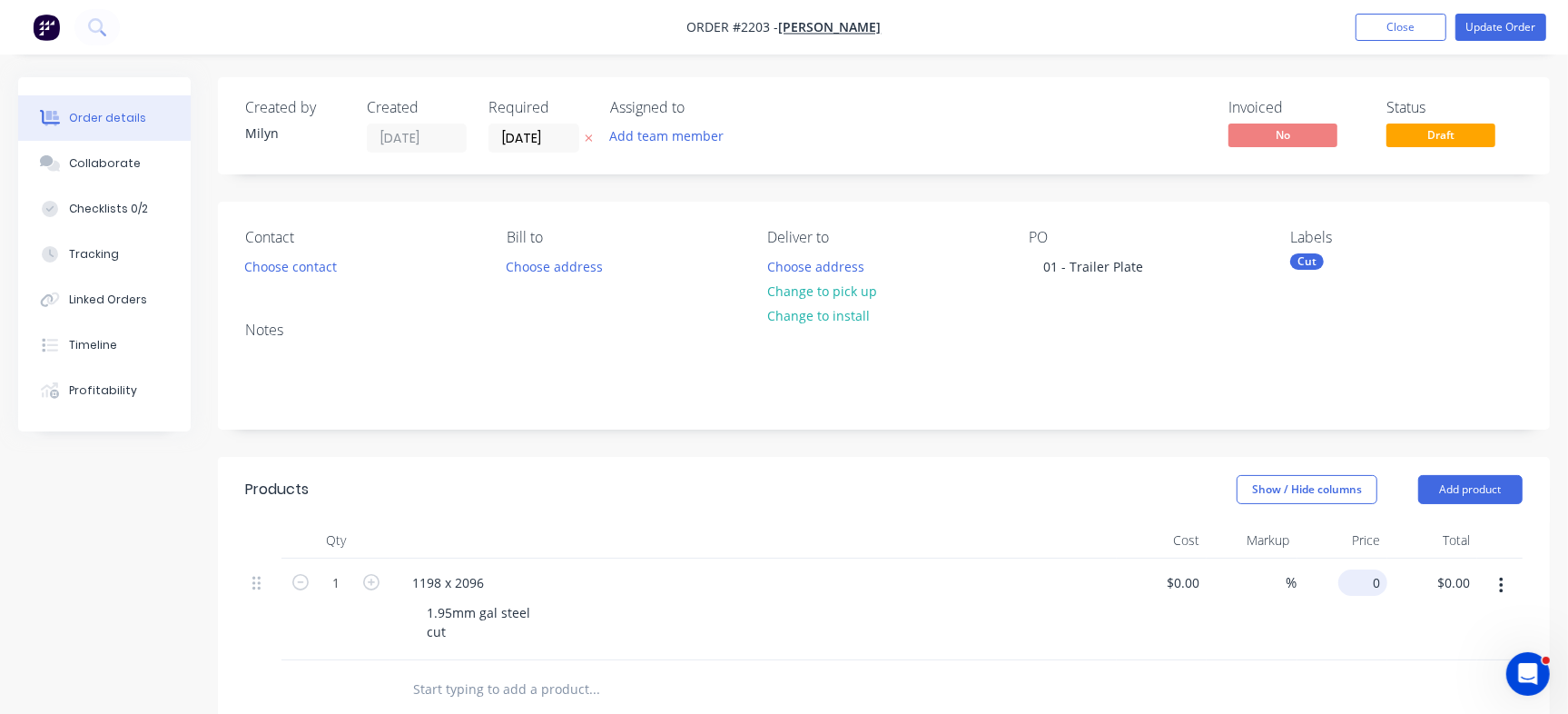
click at [1368, 581] on input "0" at bounding box center [1367, 583] width 42 height 26
type input "$200.53"
click at [1415, 332] on div "Notes" at bounding box center [884, 330] width 1277 height 17
click at [1528, 36] on button "Update Order" at bounding box center [1501, 27] width 91 height 27
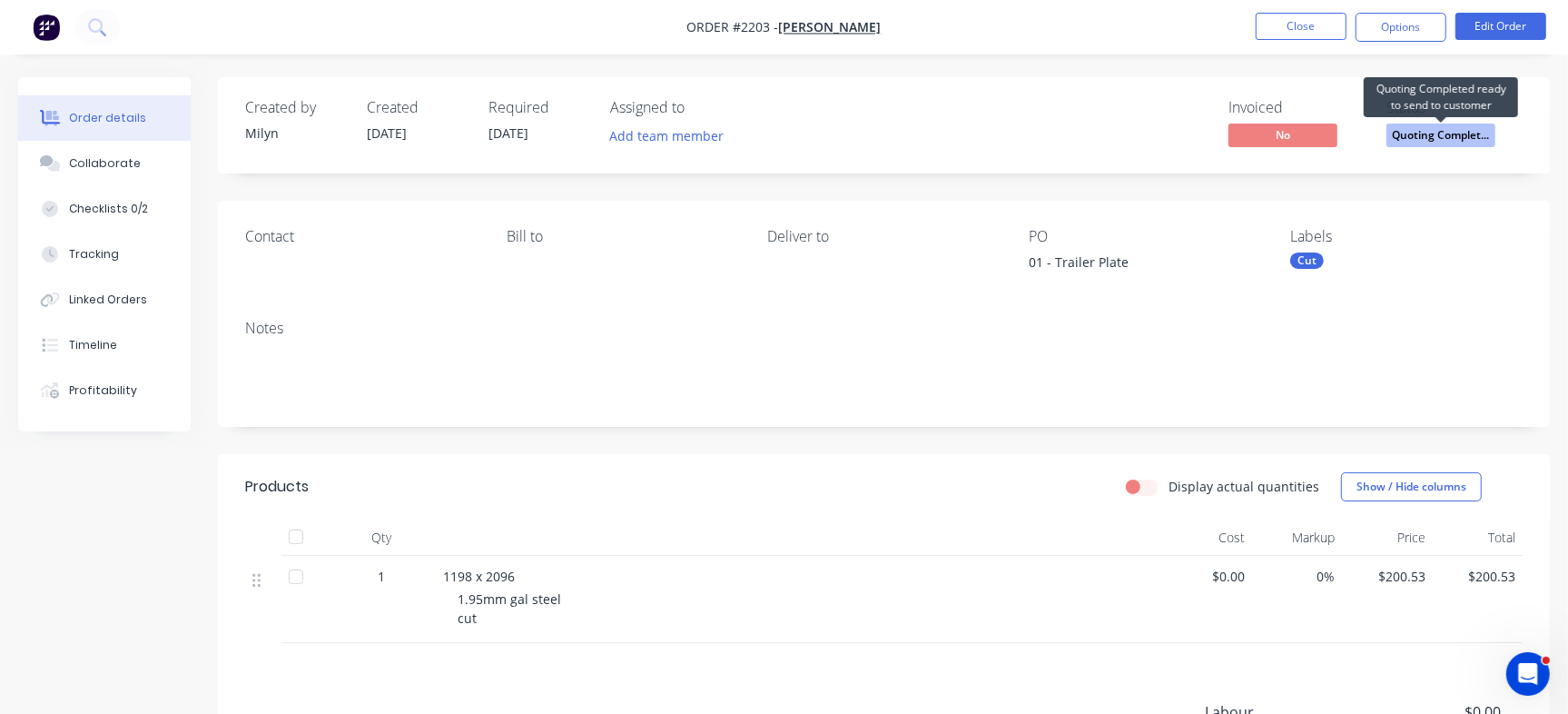
click at [1472, 135] on span "Quoting Complet..." at bounding box center [1441, 135] width 109 height 23
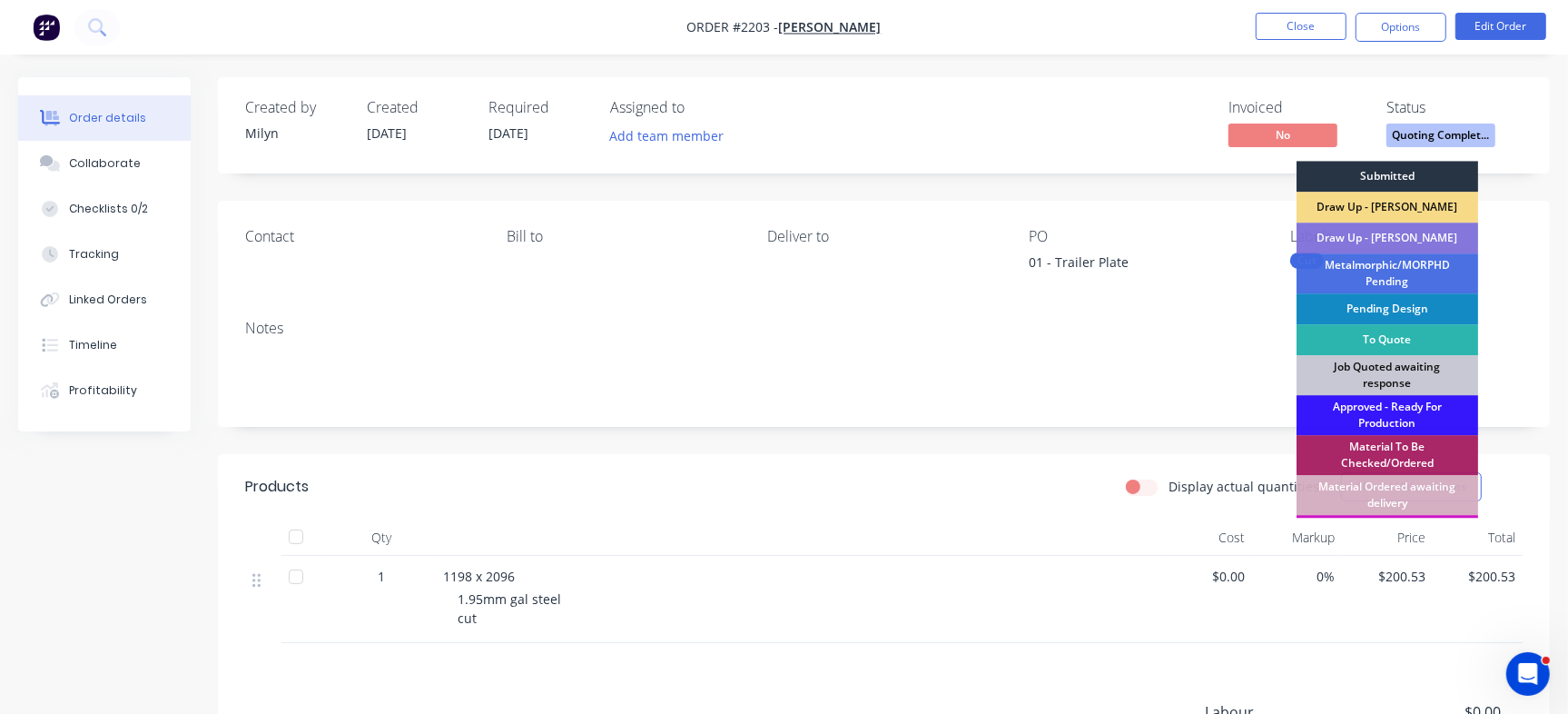
click at [1429, 178] on div "Submitted" at bounding box center [1387, 177] width 181 height 31
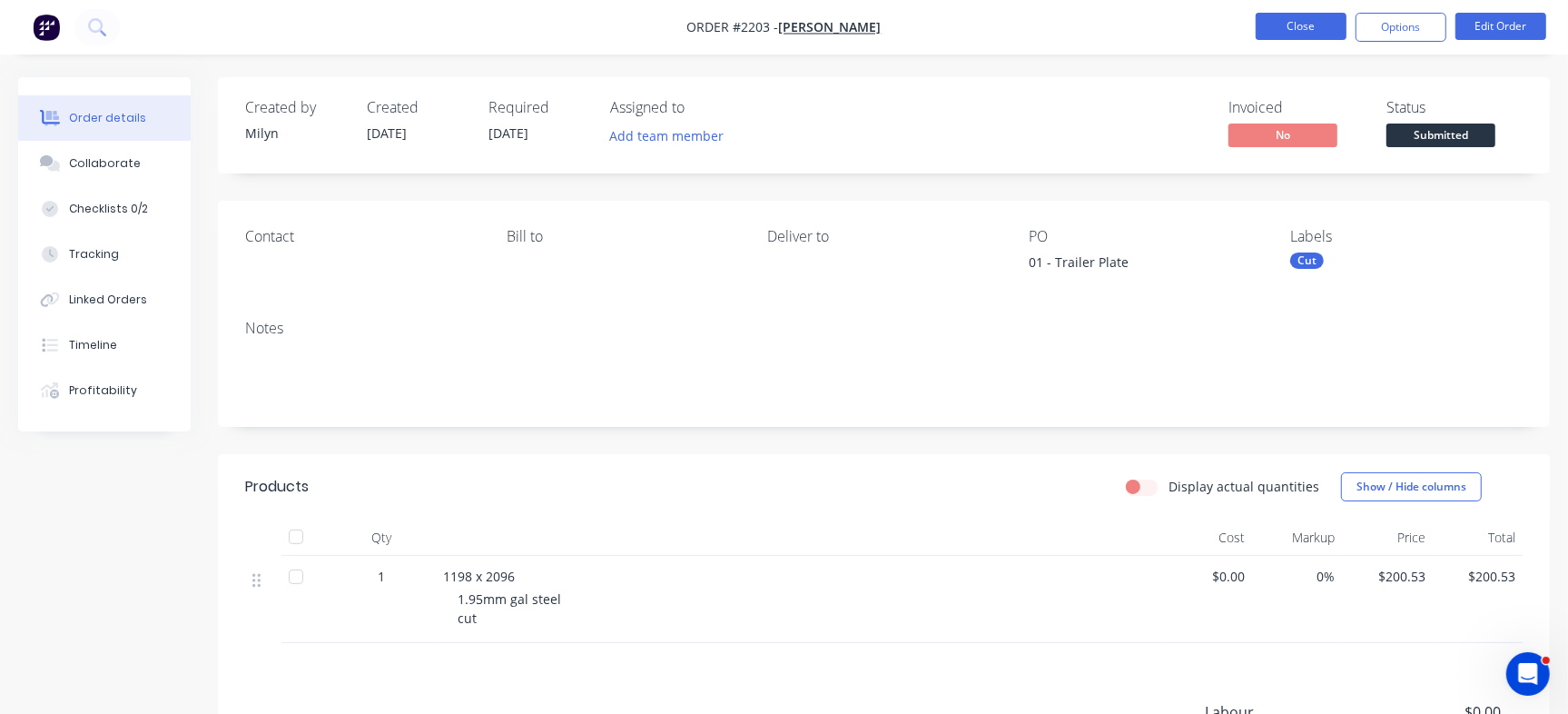
click at [1306, 30] on button "Close" at bounding box center [1300, 26] width 91 height 27
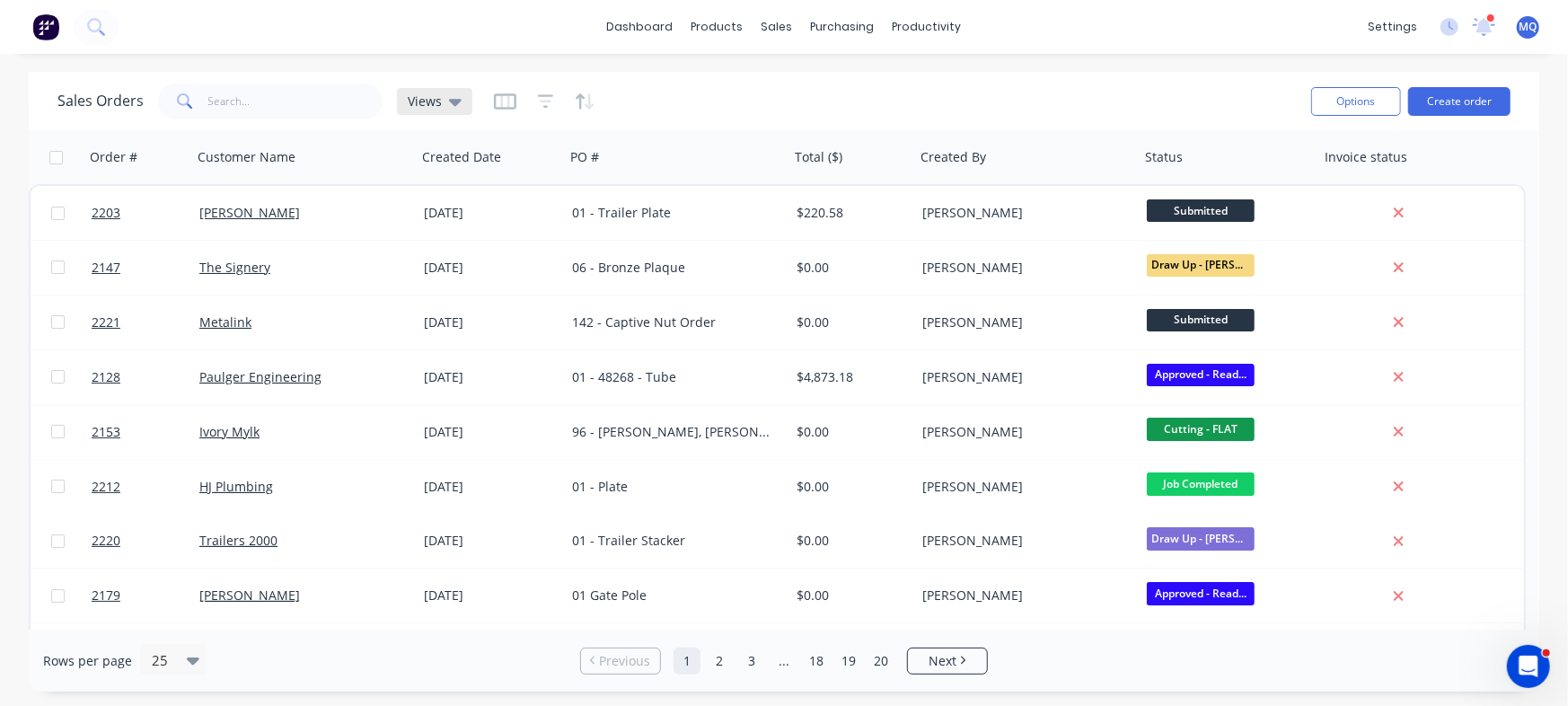
click at [415, 98] on span "Views" at bounding box center [425, 102] width 34 height 19
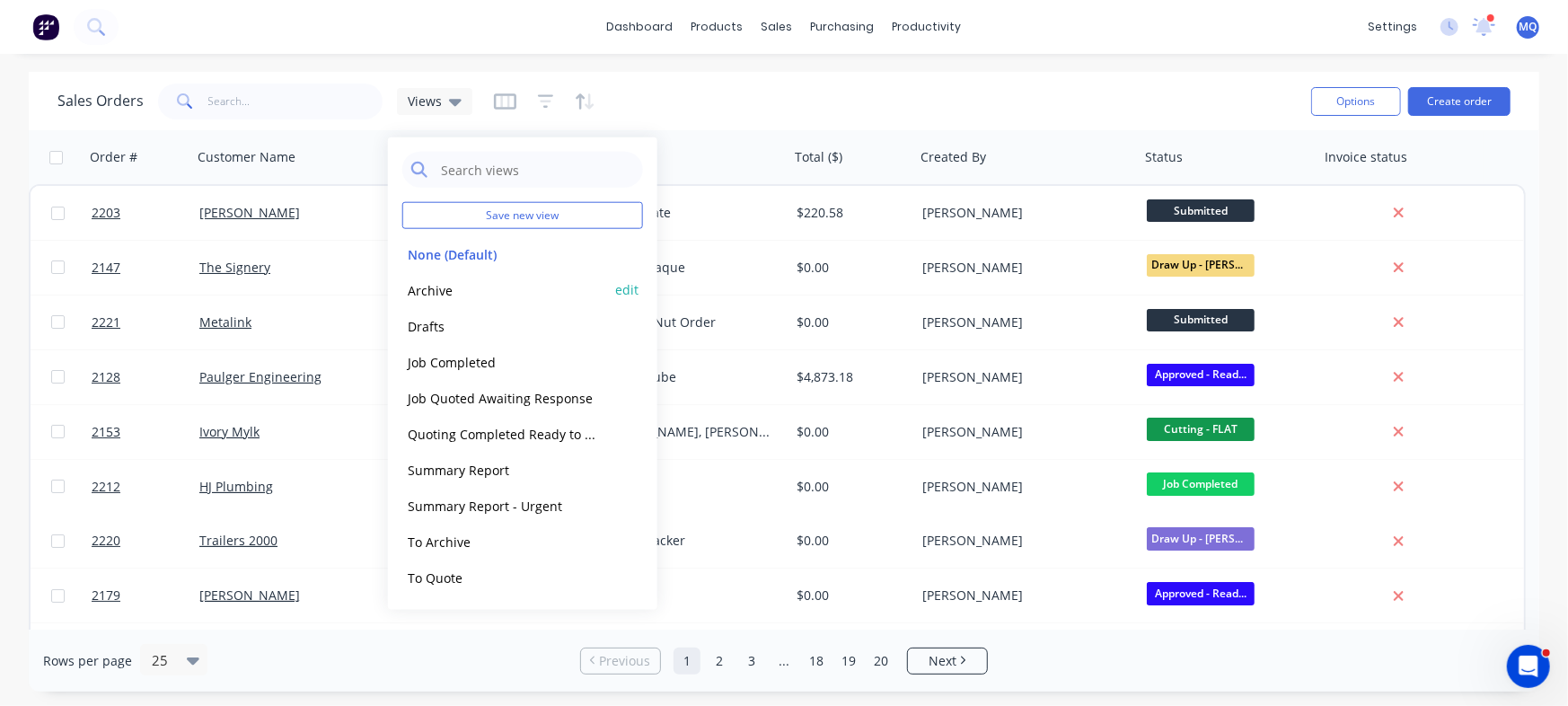
click at [457, 286] on button "Archive" at bounding box center [505, 289] width 205 height 21
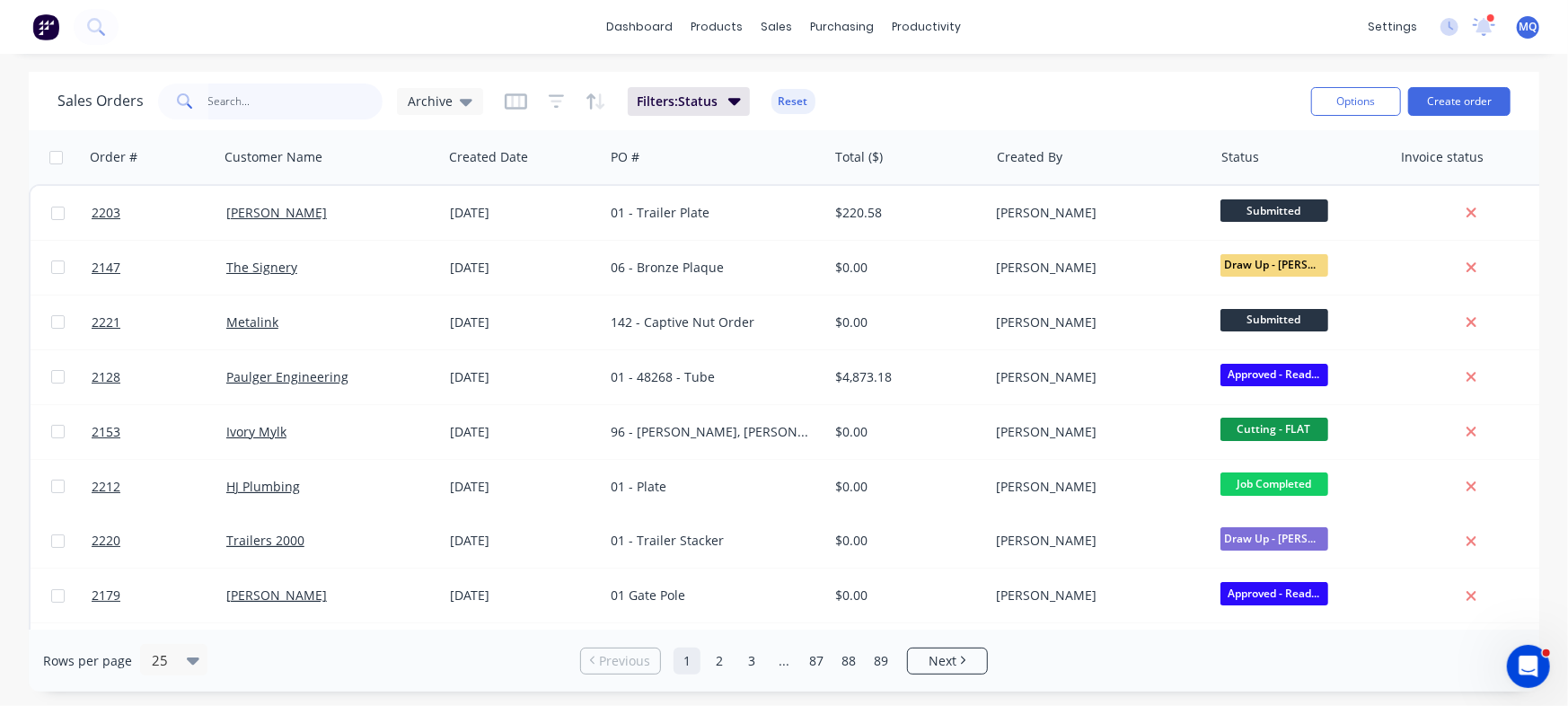
click at [289, 95] on input "text" at bounding box center [296, 102] width 175 height 36
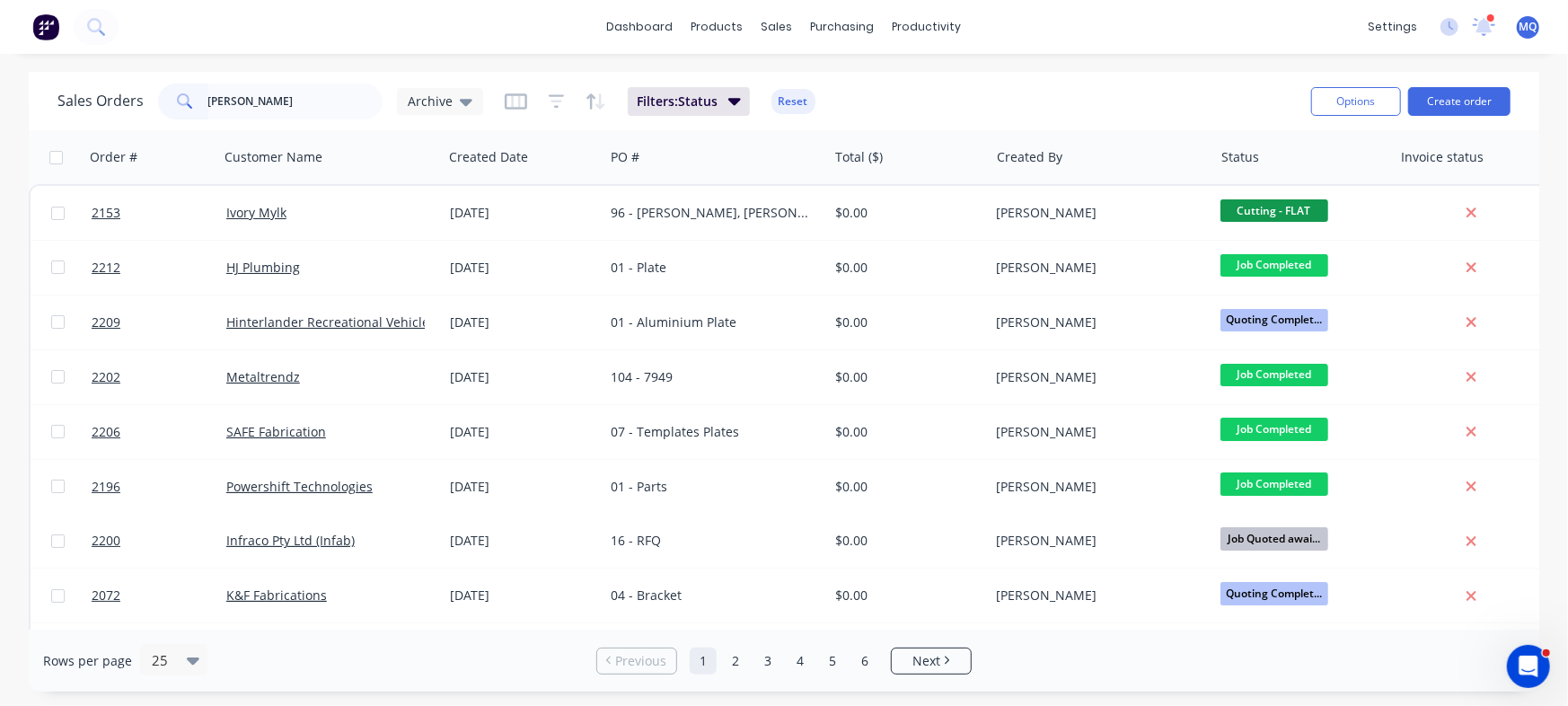
click at [460, 102] on icon at bounding box center [466, 102] width 12 height 20
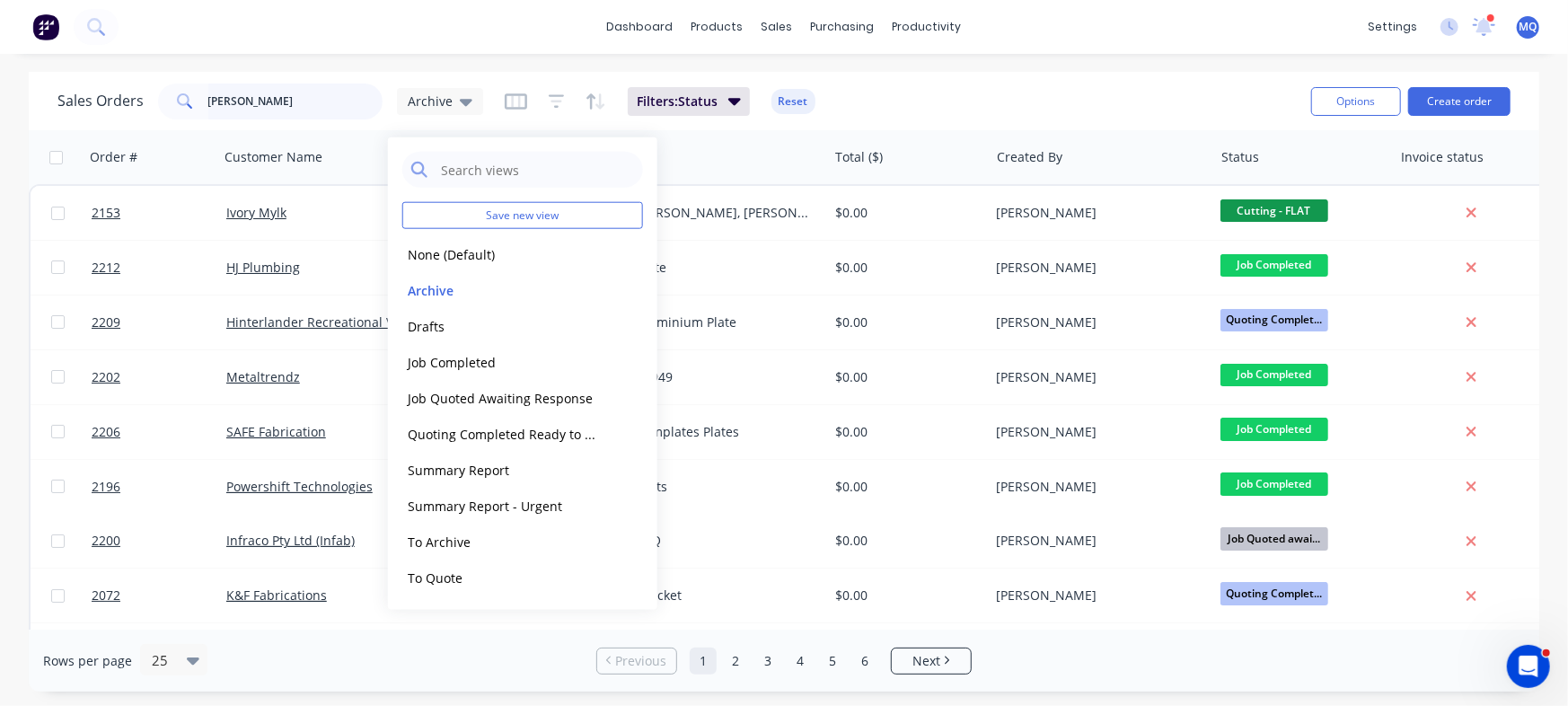
click at [277, 116] on input "[PERSON_NAME]" at bounding box center [296, 102] width 175 height 36
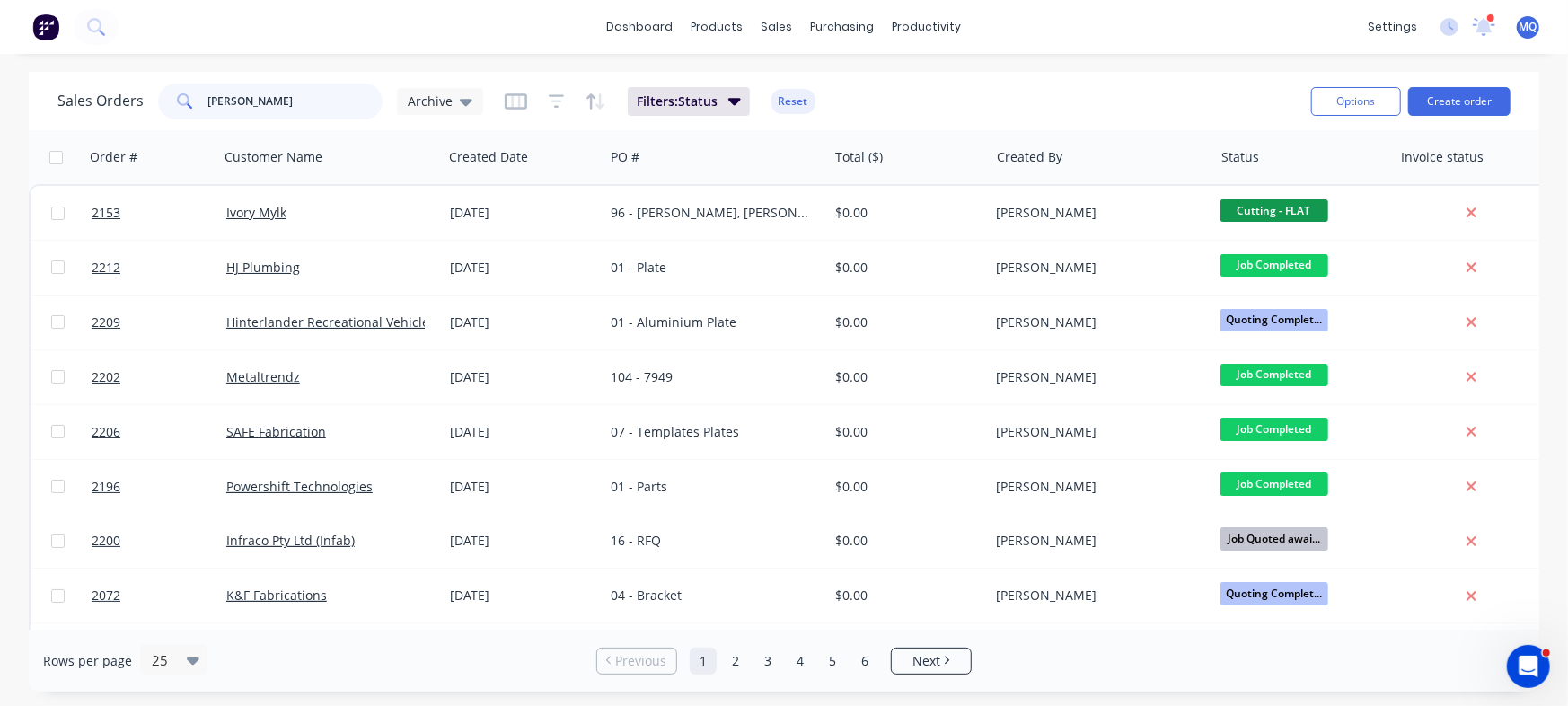
type input "[PERSON_NAME]"
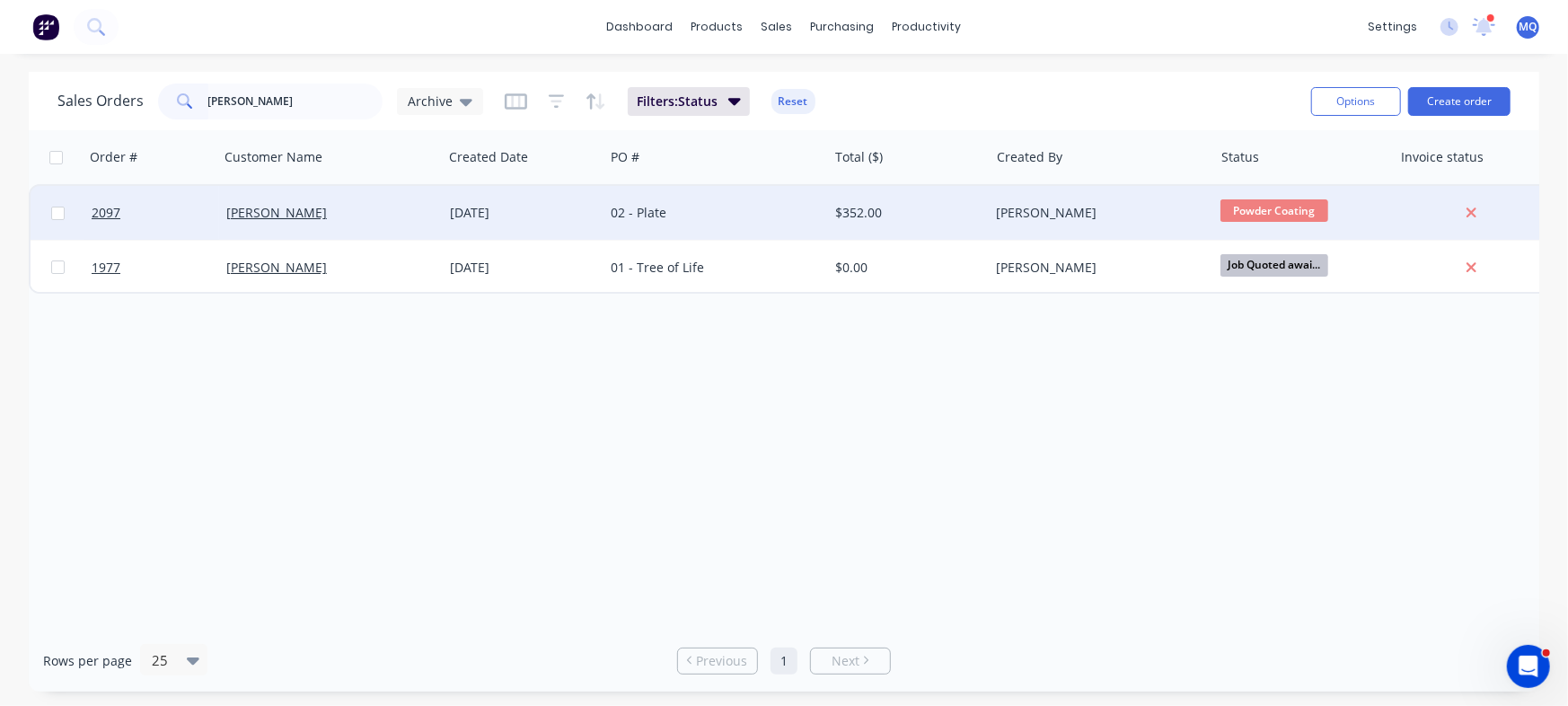
click at [662, 213] on div "02 - Plate" at bounding box center [710, 213] width 199 height 18
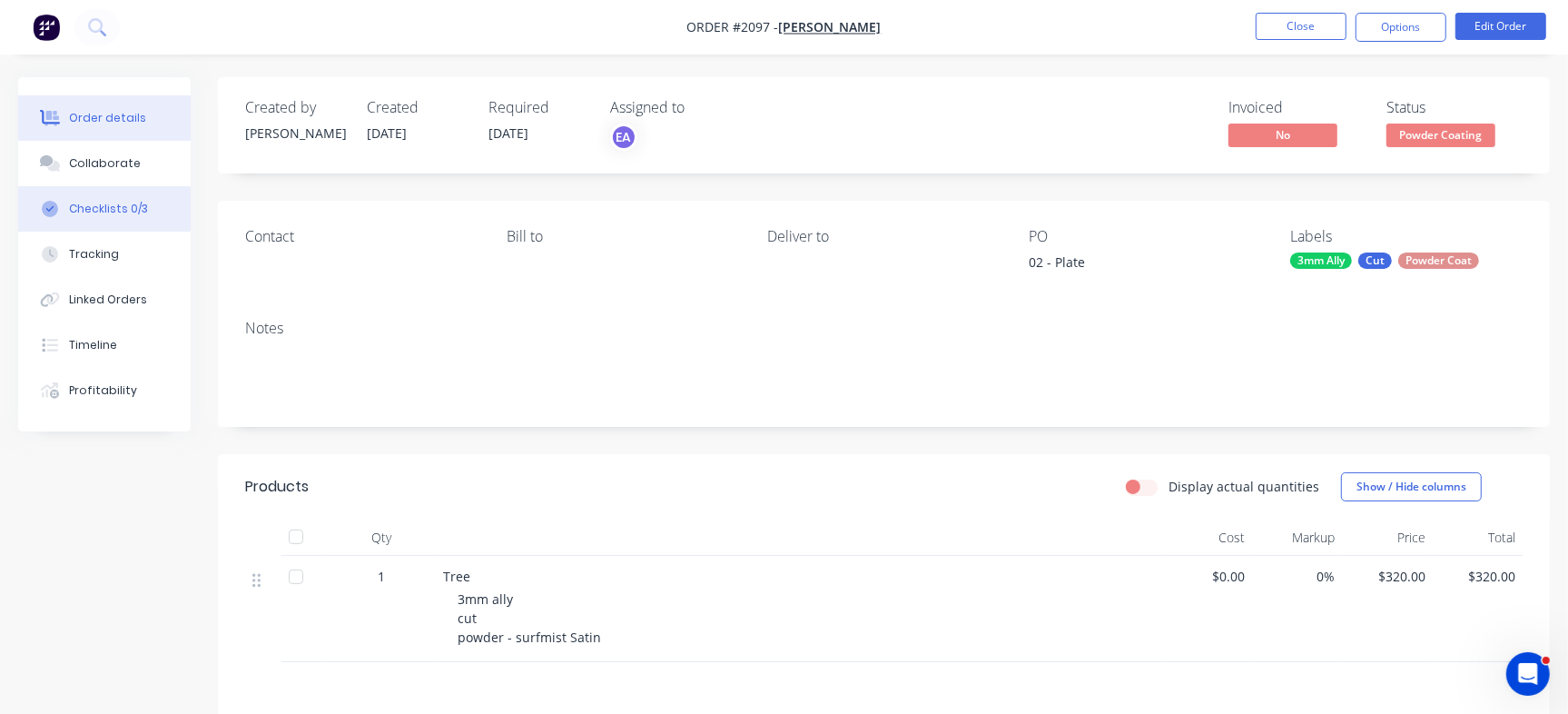
click at [128, 214] on div "Checklists 0/3" at bounding box center [108, 208] width 79 height 16
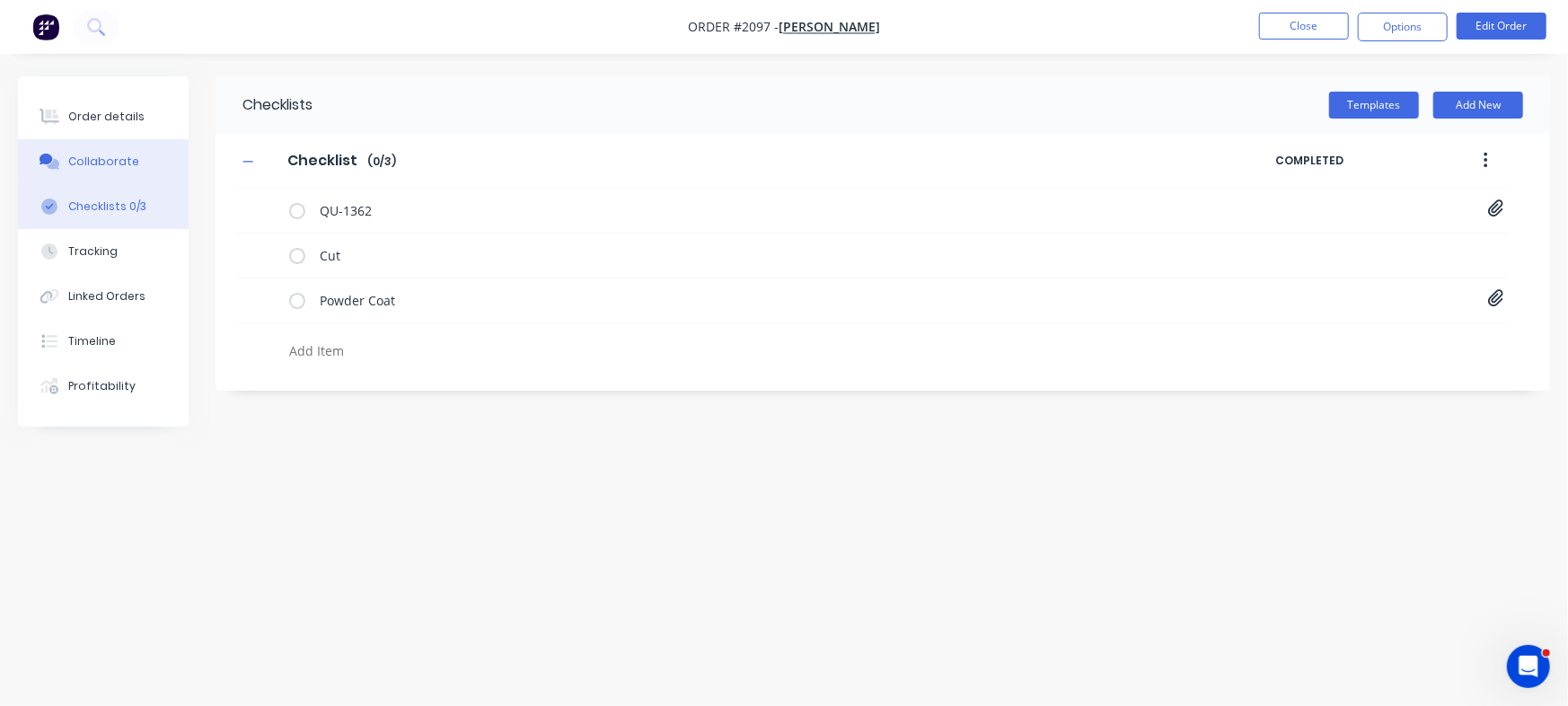
click at [118, 162] on div "Collaborate" at bounding box center [103, 161] width 71 height 16
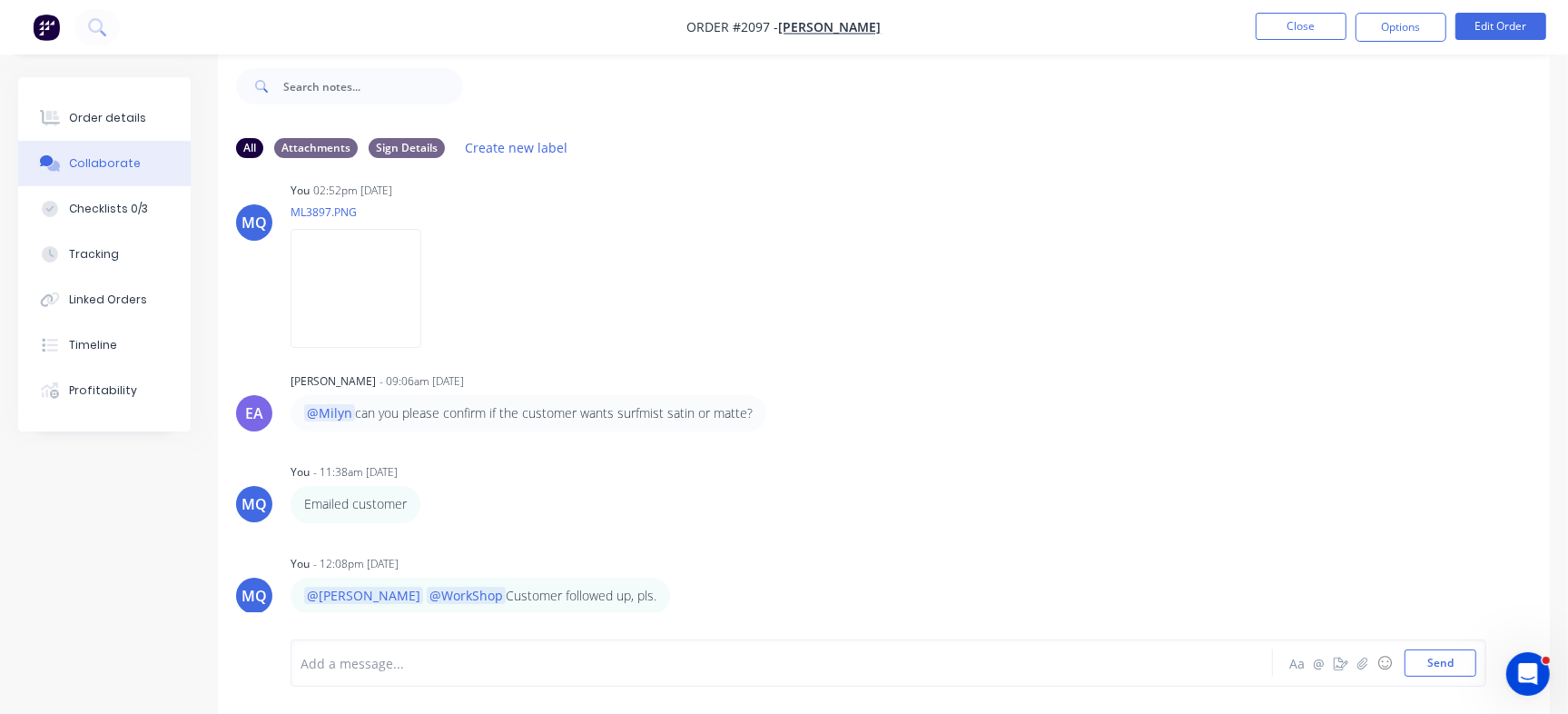
scroll to position [1334, 0]
click at [162, 215] on button "Checklists 0/3" at bounding box center [105, 208] width 173 height 45
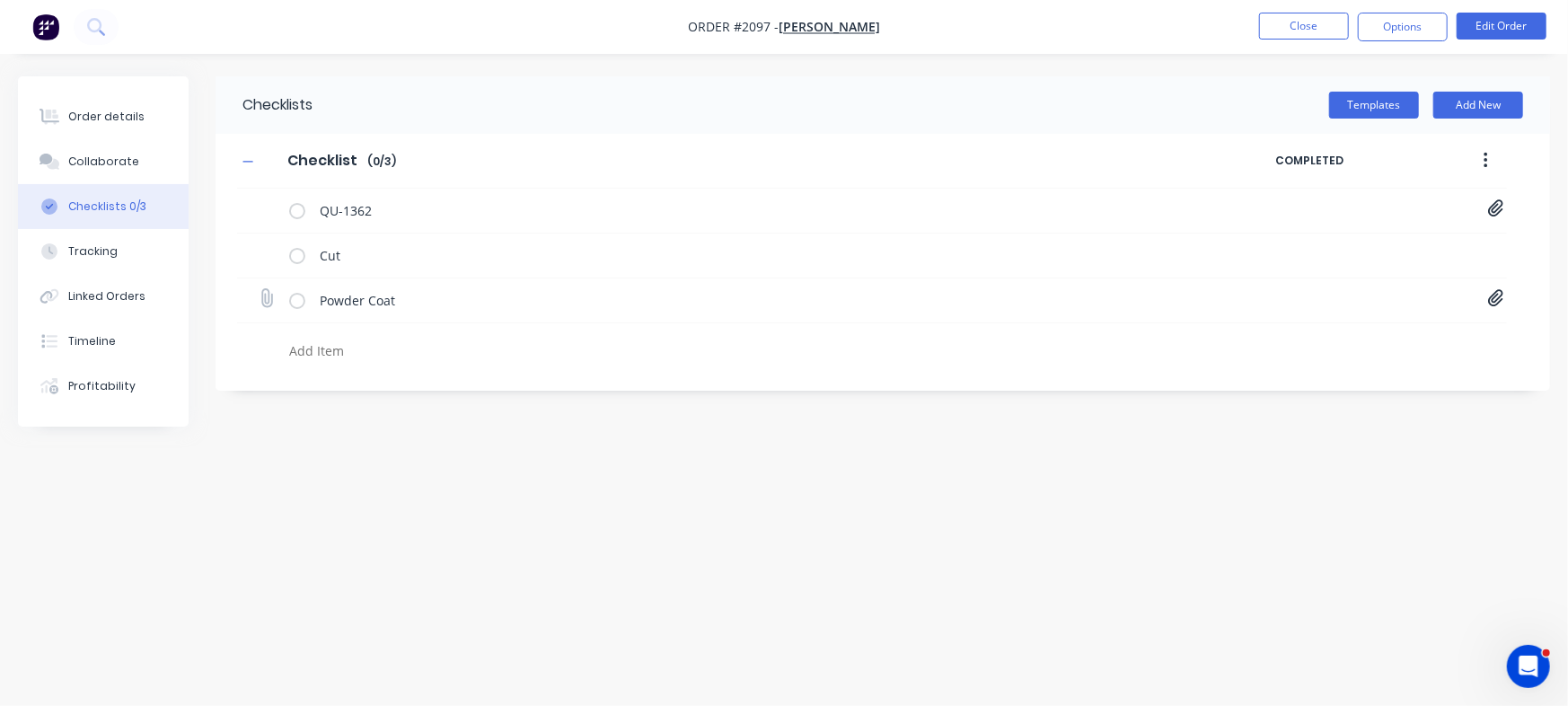
drag, startPoint x: 1497, startPoint y: 299, endPoint x: 1441, endPoint y: 298, distance: 56.0
click at [1497, 301] on icon at bounding box center [1496, 299] width 15 height 17
click at [1340, 343] on link "Purchase Order PO0469.pdf" at bounding box center [1351, 339] width 210 height 19
click at [117, 125] on button "Order details" at bounding box center [103, 116] width 171 height 45
type textarea "x"
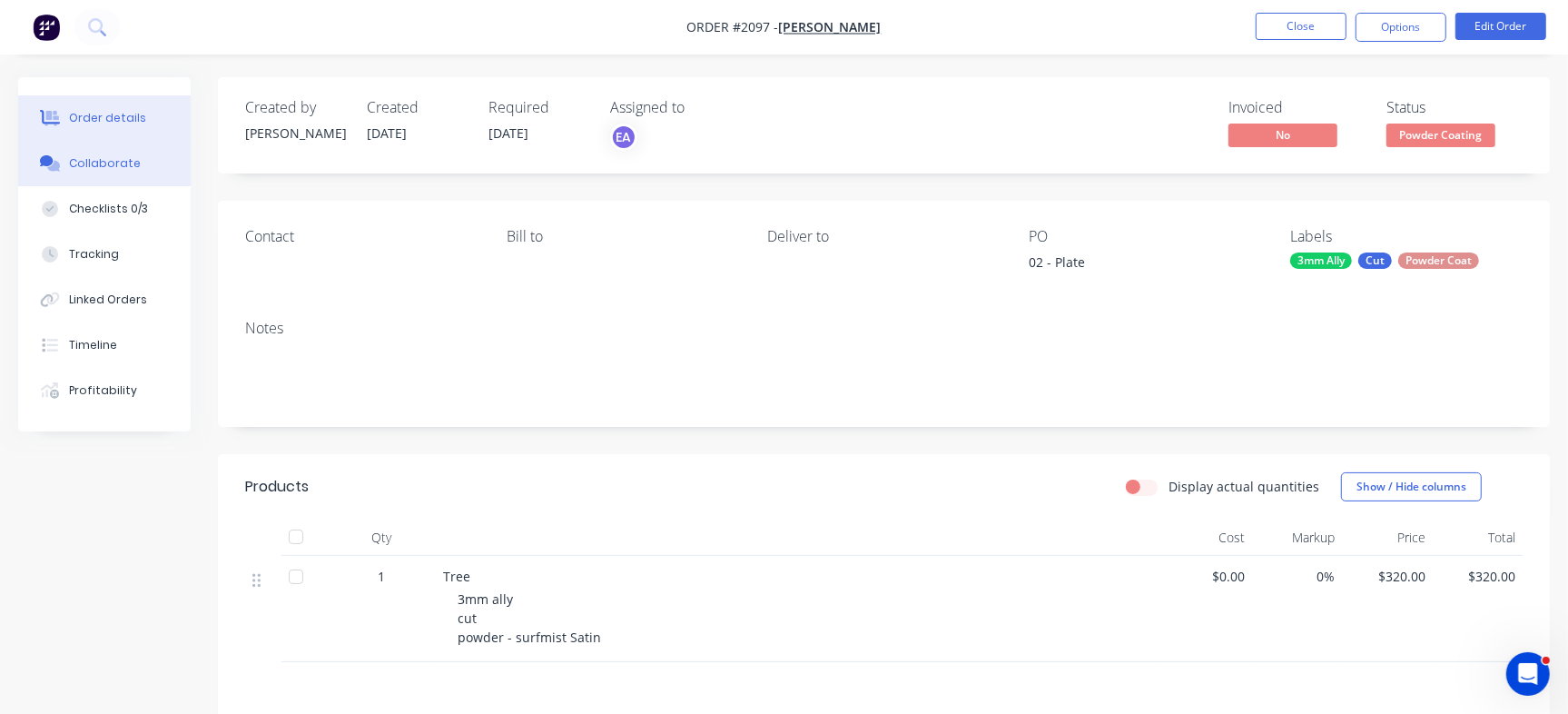
click at [79, 173] on button "Collaborate" at bounding box center [105, 163] width 173 height 45
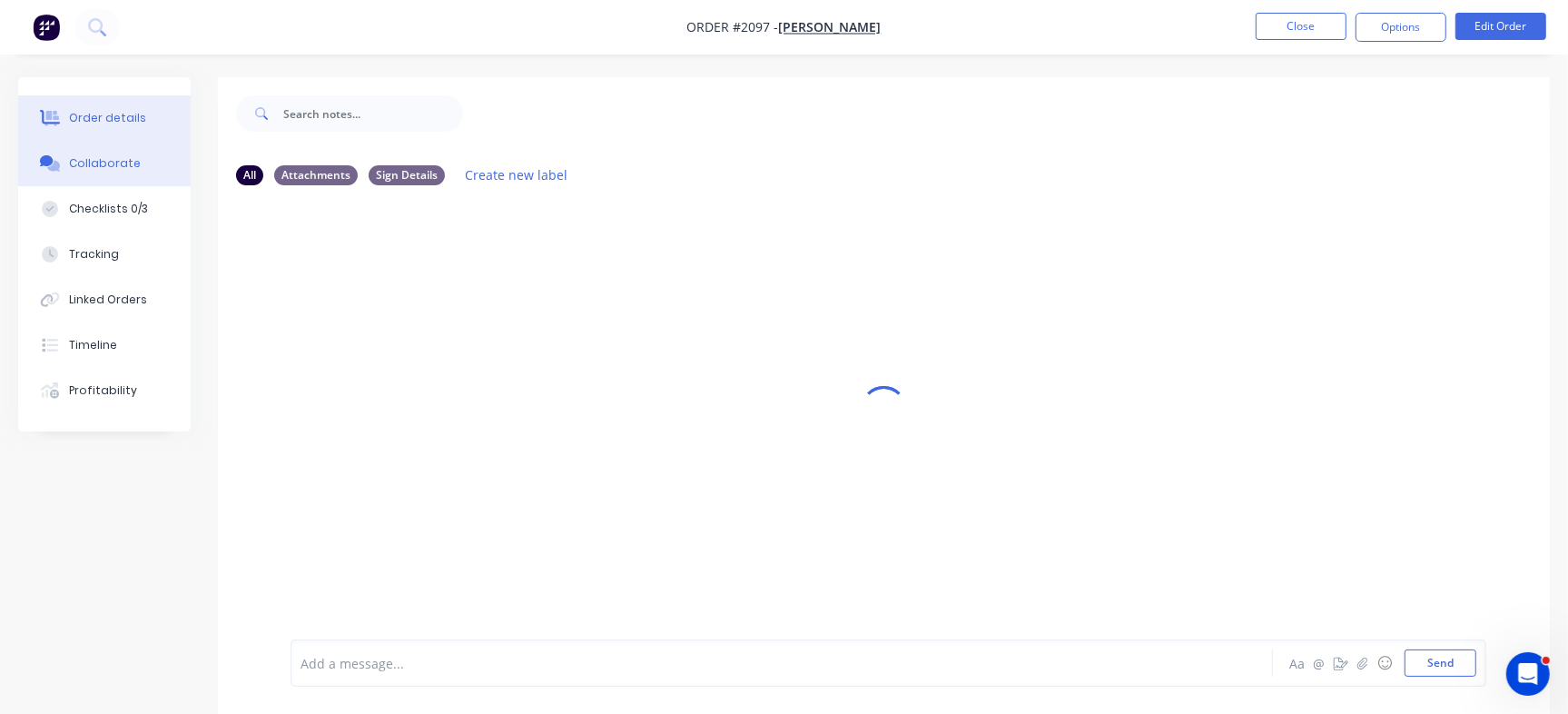
click at [129, 117] on div "Order details" at bounding box center [107, 118] width 77 height 16
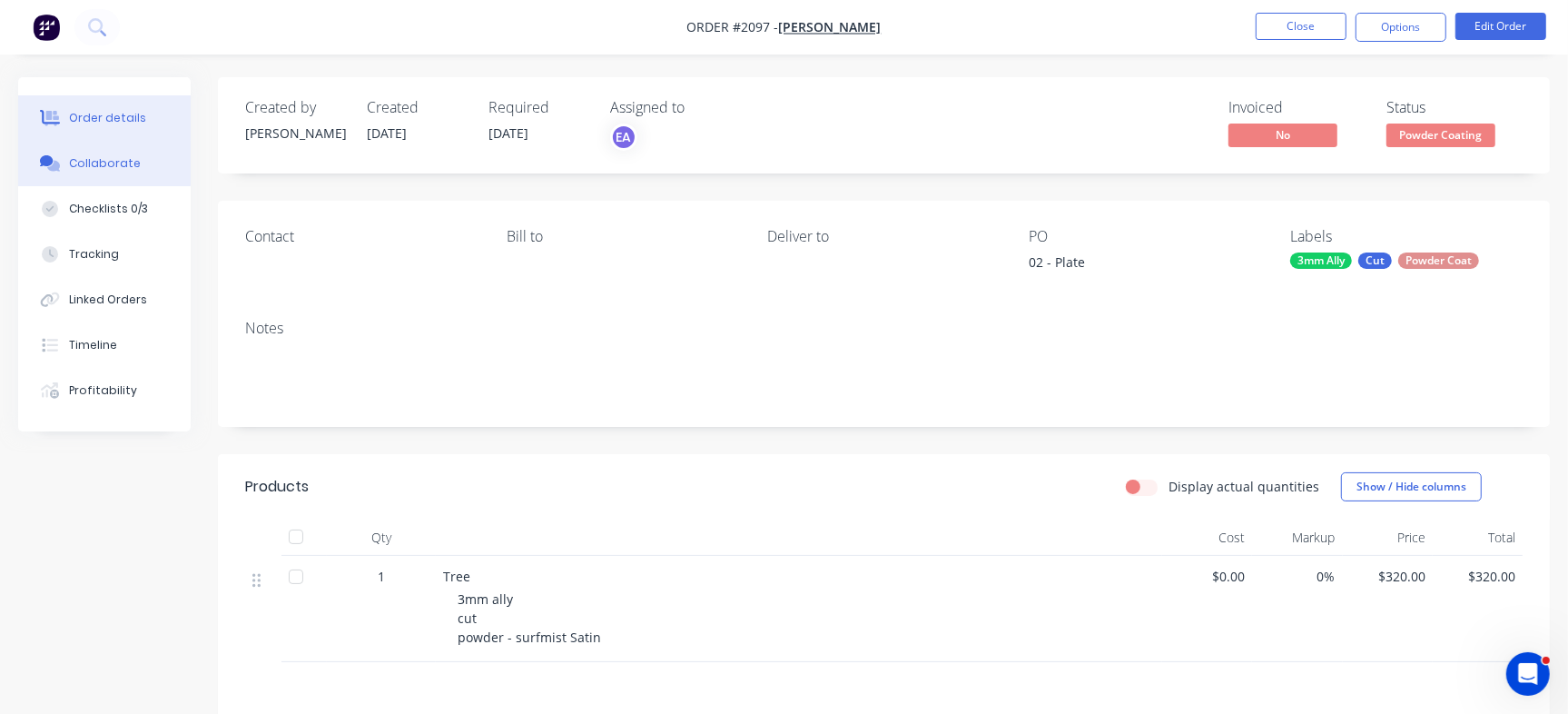
click at [120, 168] on div "Collaborate" at bounding box center [105, 163] width 72 height 16
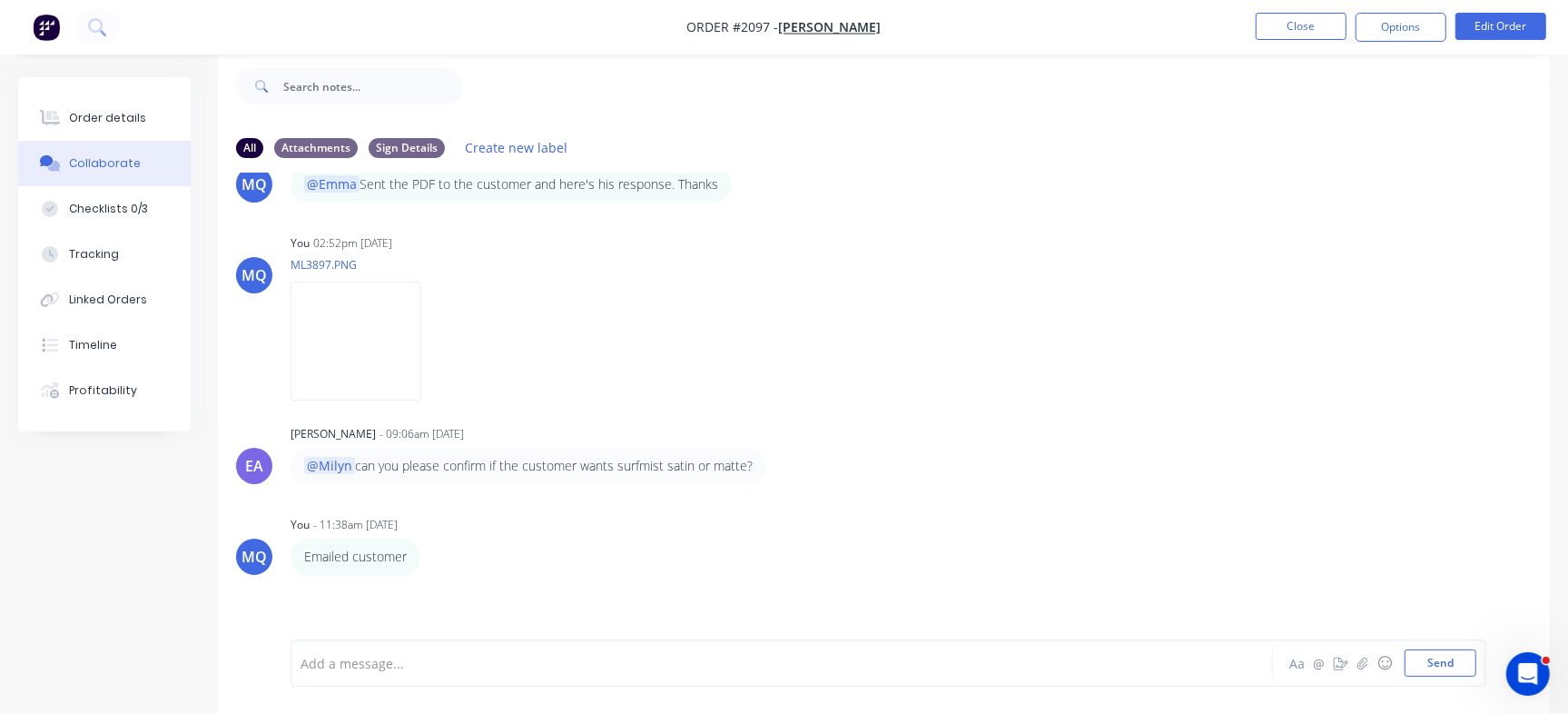
scroll to position [1334, 0]
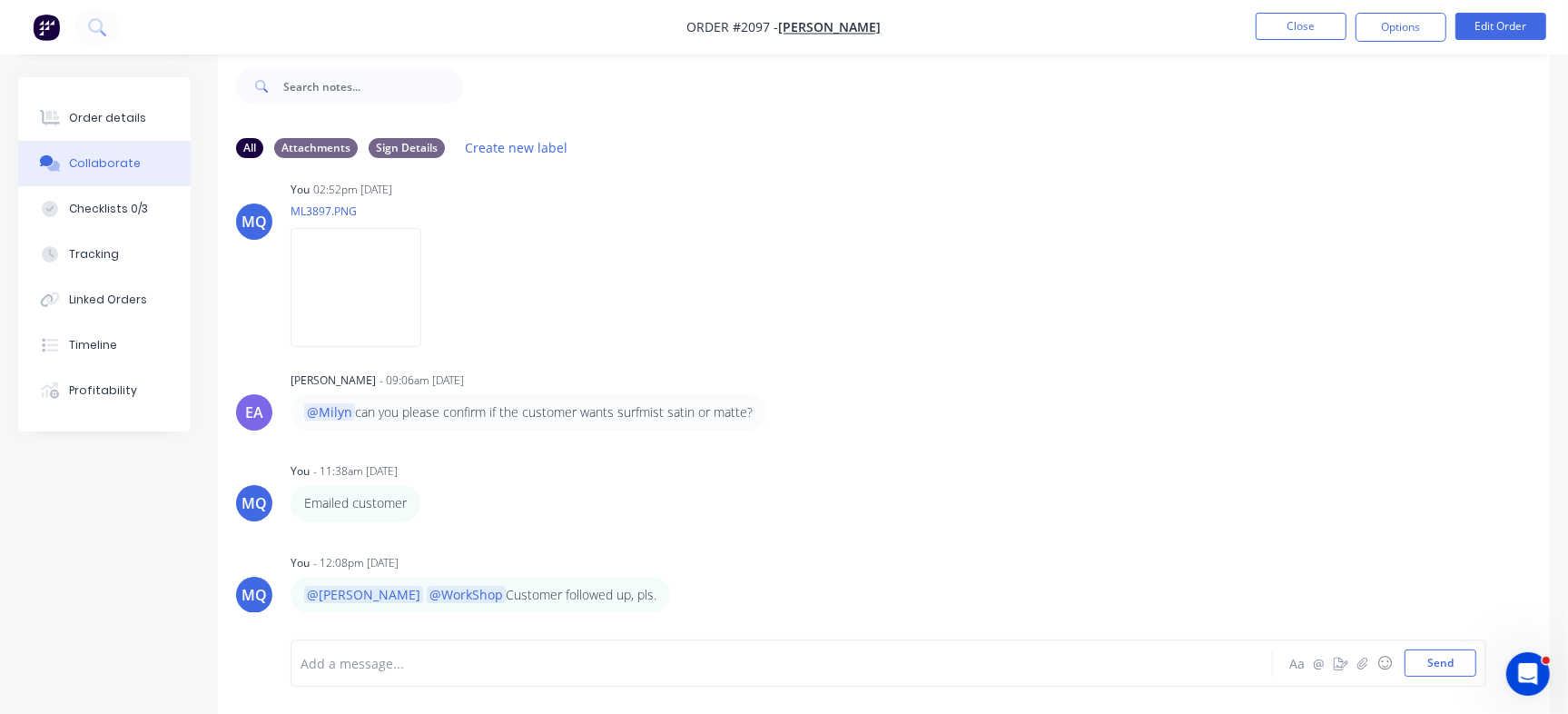
click at [1296, 9] on nav "Order #2097 - [PERSON_NAME] Close Options Edit Order" at bounding box center [784, 27] width 1568 height 55
click at [1296, 20] on button "Close" at bounding box center [1300, 26] width 91 height 27
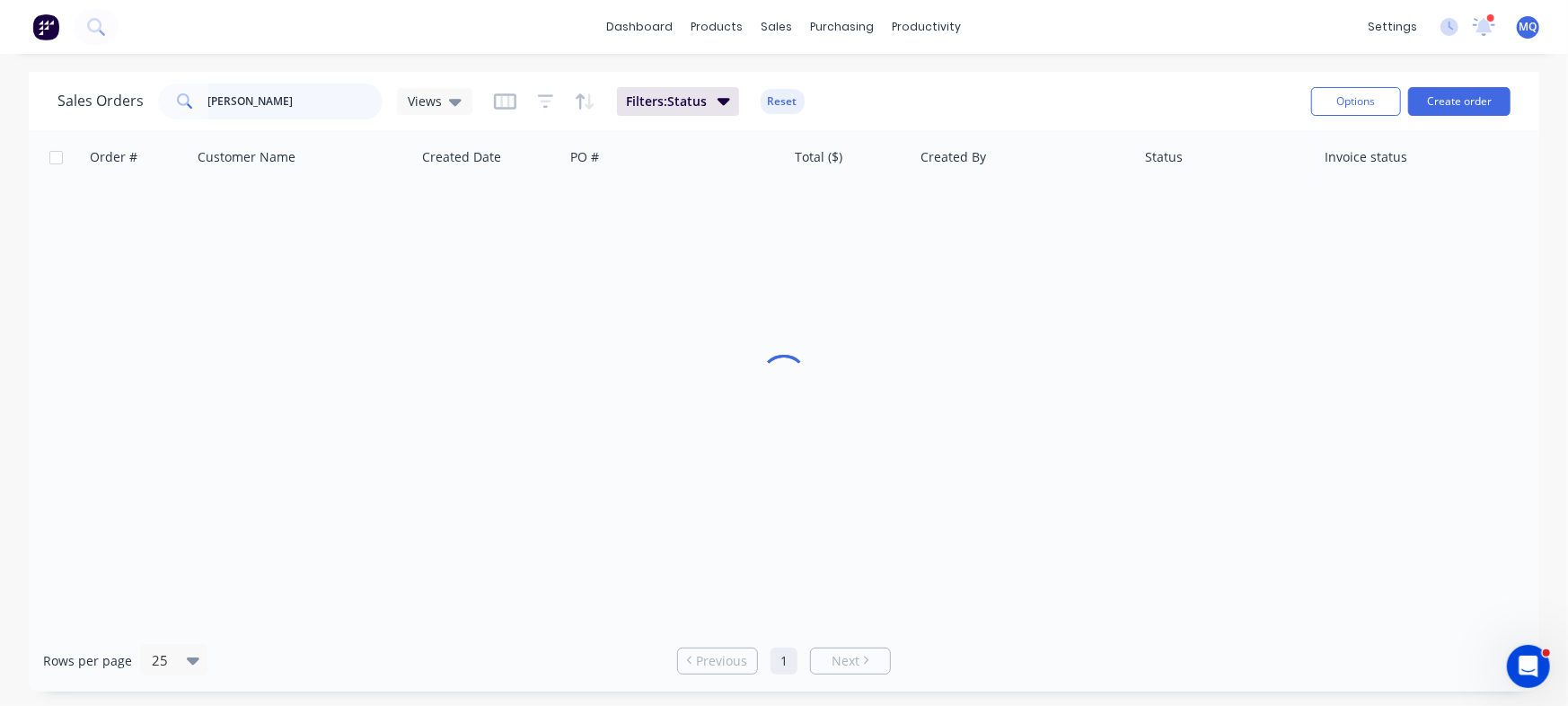
click at [267, 101] on input "[PERSON_NAME]" at bounding box center [296, 102] width 175 height 36
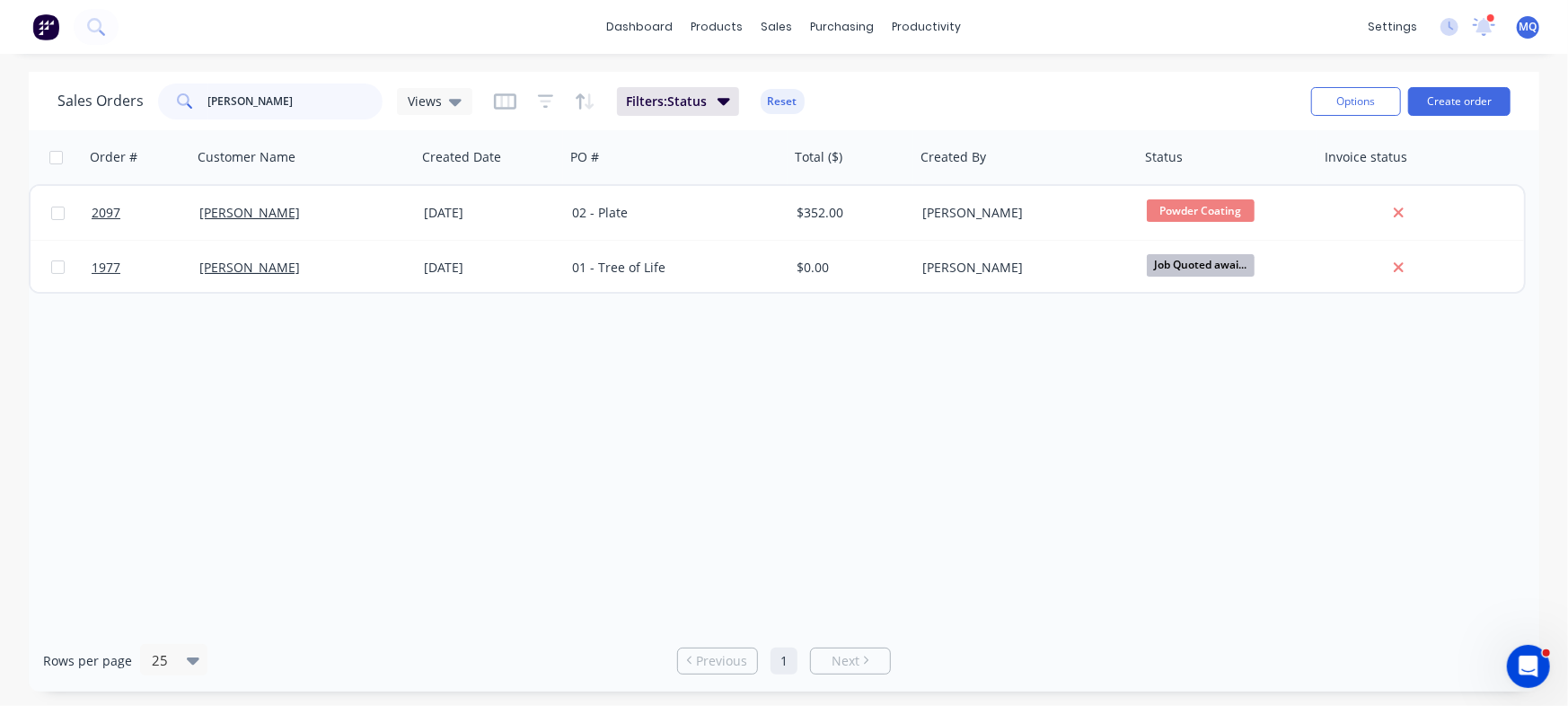
drag, startPoint x: 293, startPoint y: 102, endPoint x: 0, endPoint y: 54, distance: 296.9
click at [0, 54] on div "dashboard products sales purchasing productivity dashboard products Product Cat…" at bounding box center [784, 353] width 1568 height 706
type input "[PERSON_NAME]"
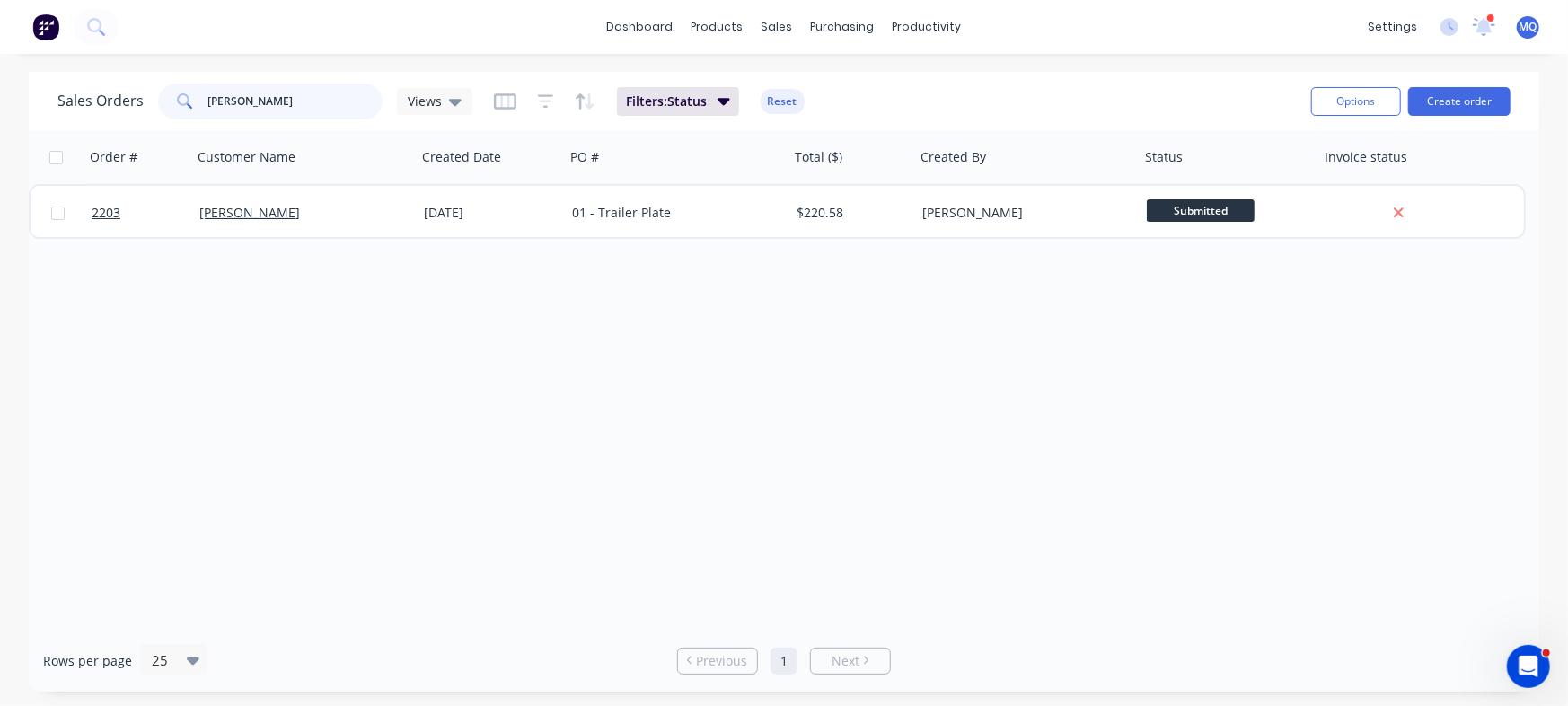
drag, startPoint x: 233, startPoint y: 107, endPoint x: 29, endPoint y: 91, distance: 204.6
click at [33, 91] on div "Sales Orders [PERSON_NAME] Views Filters: Status Reset Options Create order" at bounding box center [784, 102] width 1511 height 59
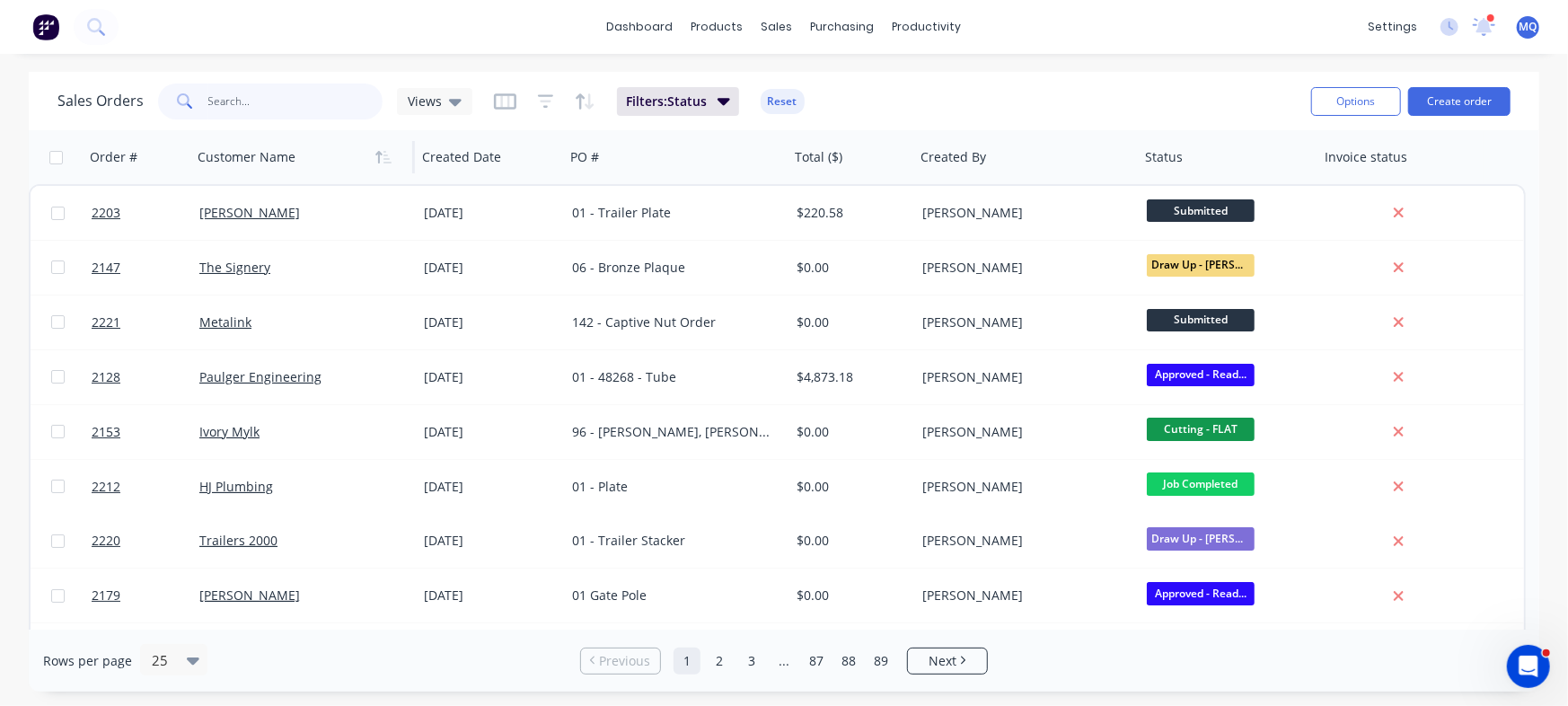
drag, startPoint x: 279, startPoint y: 105, endPoint x: 323, endPoint y: 151, distance: 63.7
click at [299, 138] on div "Sales Orders Views Filters: Status Reset Options Create order Order # Customer …" at bounding box center [784, 381] width 1511 height 620
type input "southeast"
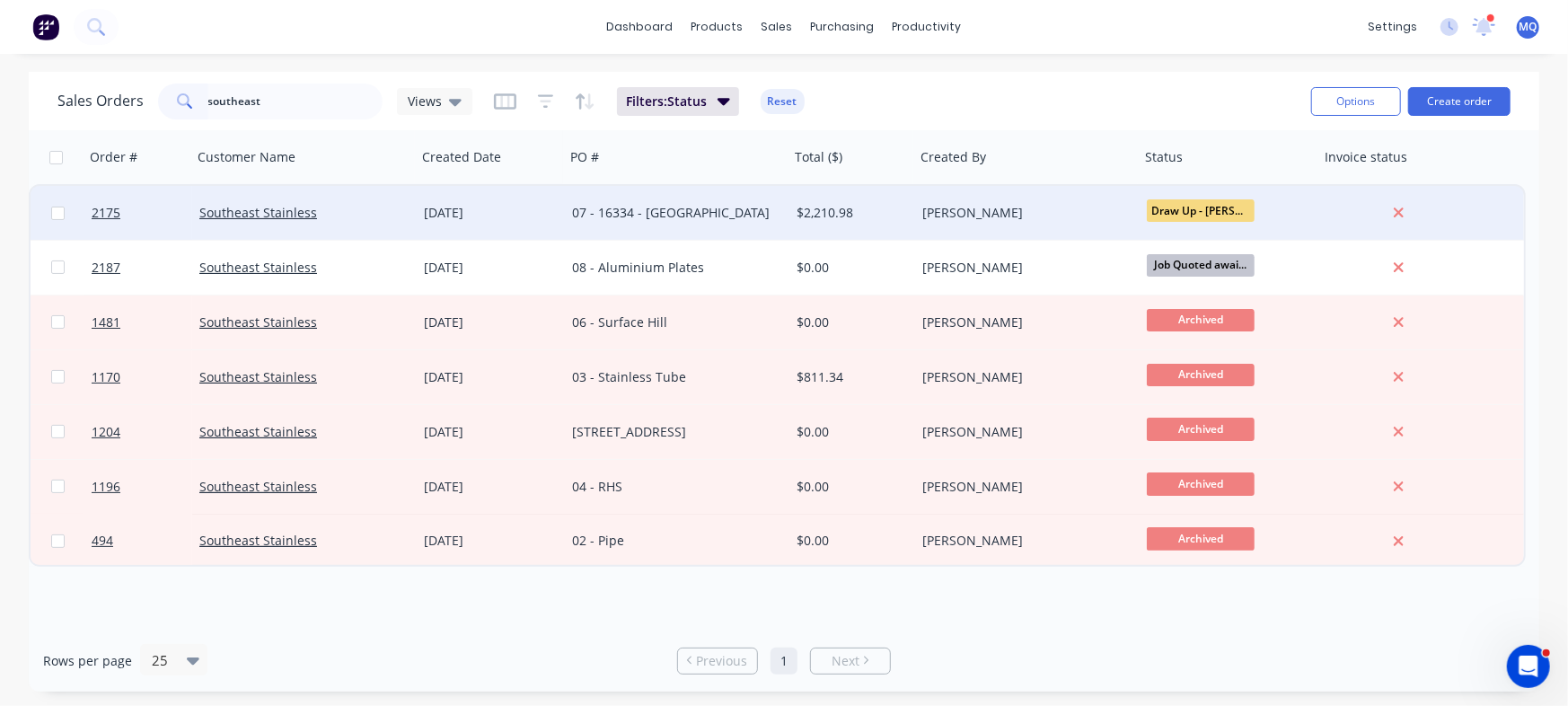
click at [729, 223] on div "07 - 16334 - [GEOGRAPHIC_DATA]" at bounding box center [677, 213] width 225 height 54
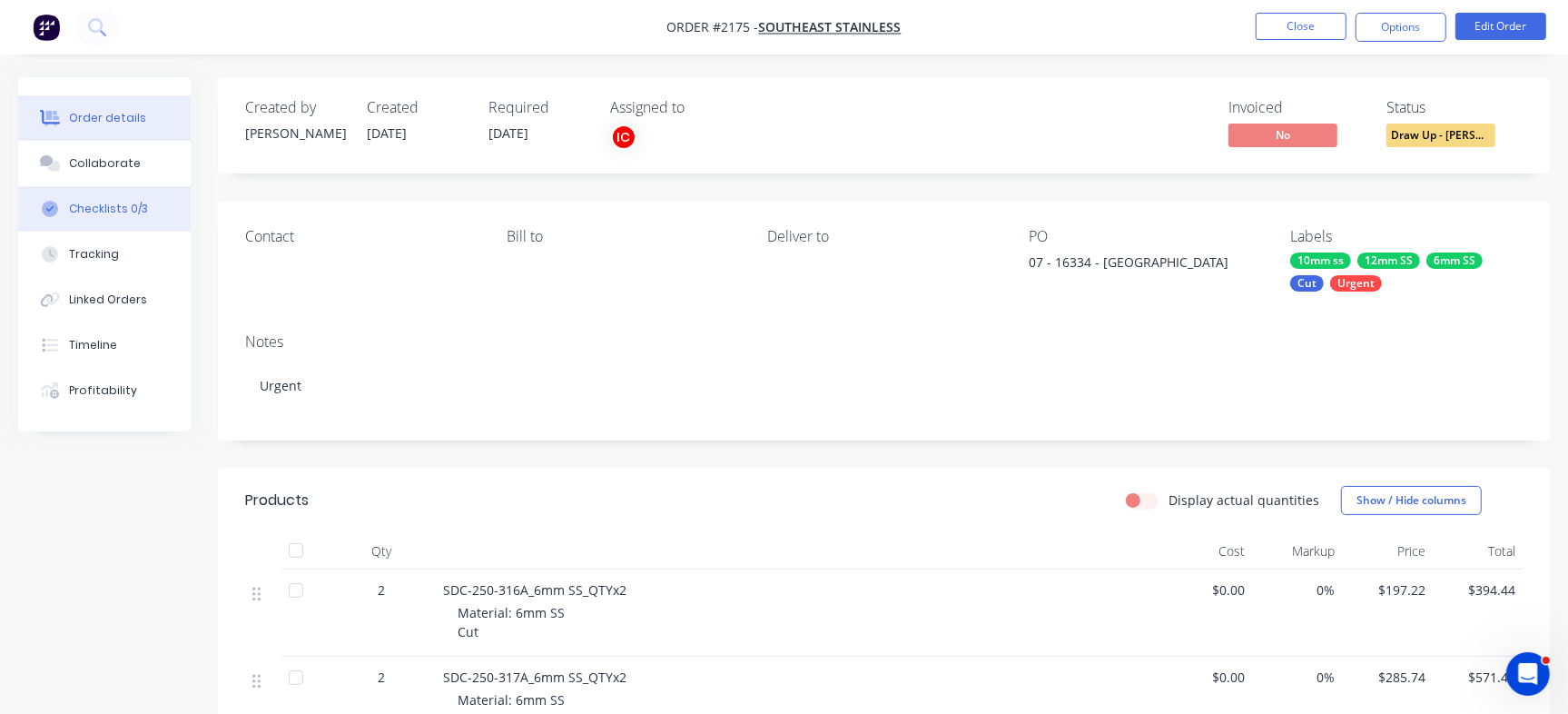
click at [154, 203] on button "Checklists 0/3" at bounding box center [105, 208] width 173 height 45
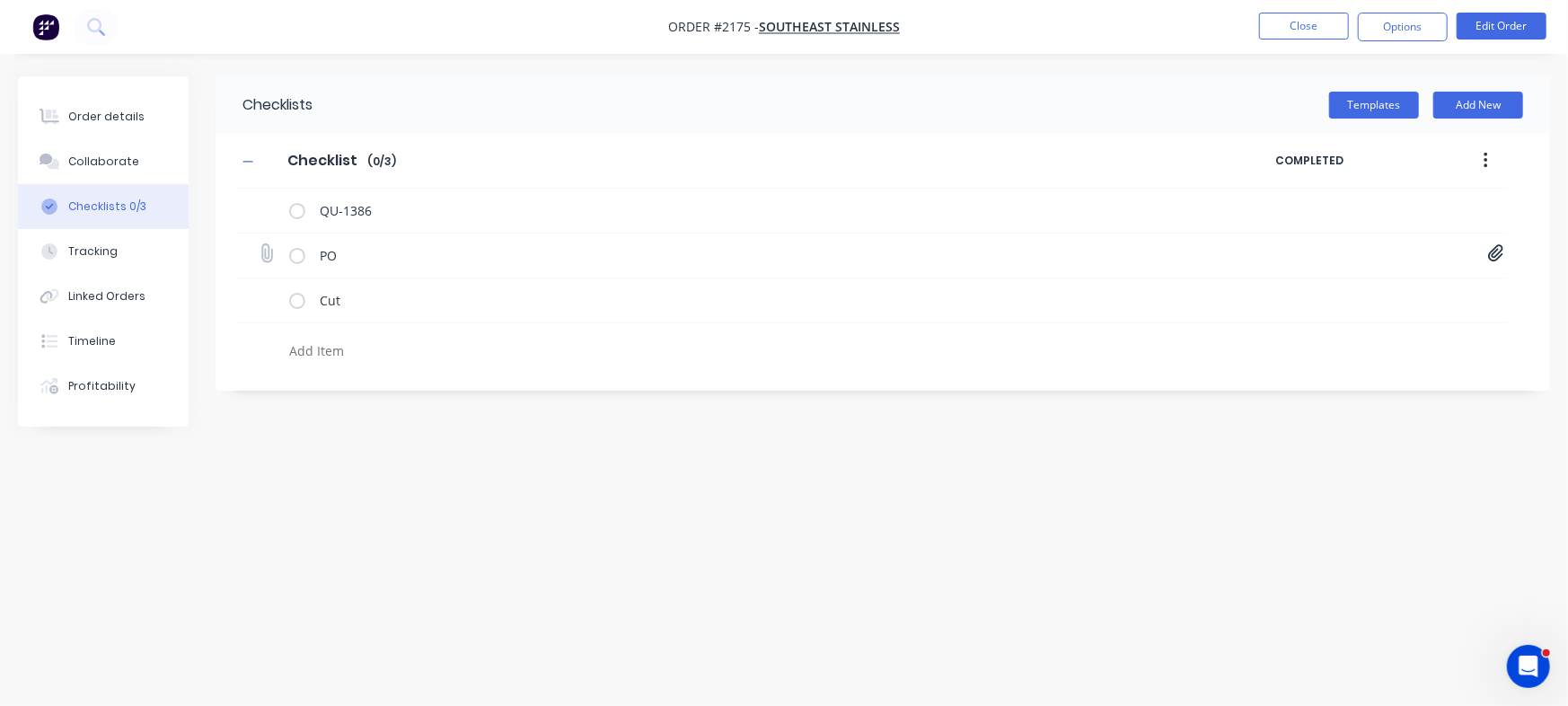
click at [1495, 252] on icon at bounding box center [1496, 253] width 15 height 17
click at [1292, 292] on link "PO 16334 - [PERSON_NAME] - PLINTH - Q 14966 - REV 2 - VARIOUS.pdf" at bounding box center [1351, 293] width 210 height 19
click at [1324, 24] on button "Close" at bounding box center [1303, 26] width 90 height 27
type textarea "x"
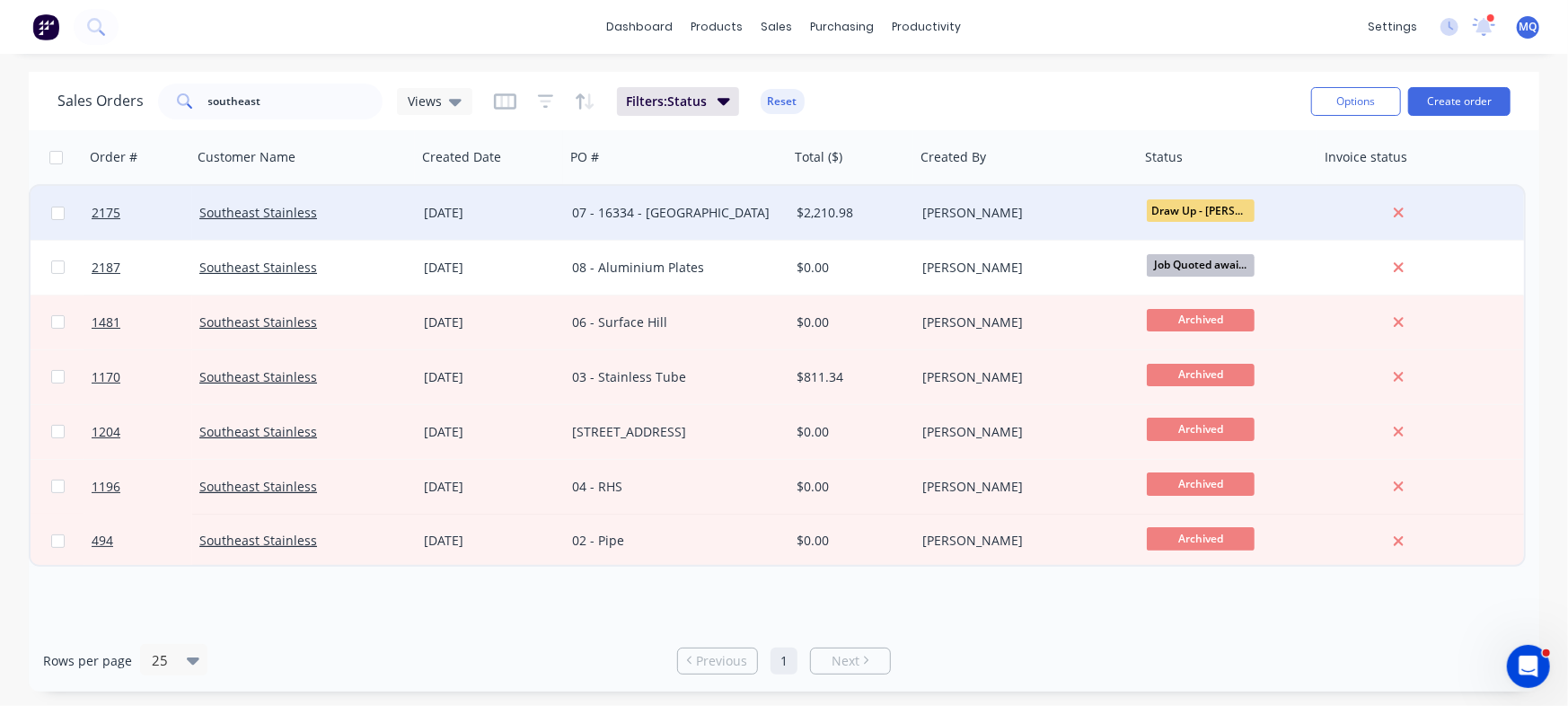
click at [605, 214] on div "07 - 16334 - [GEOGRAPHIC_DATA]" at bounding box center [672, 213] width 199 height 18
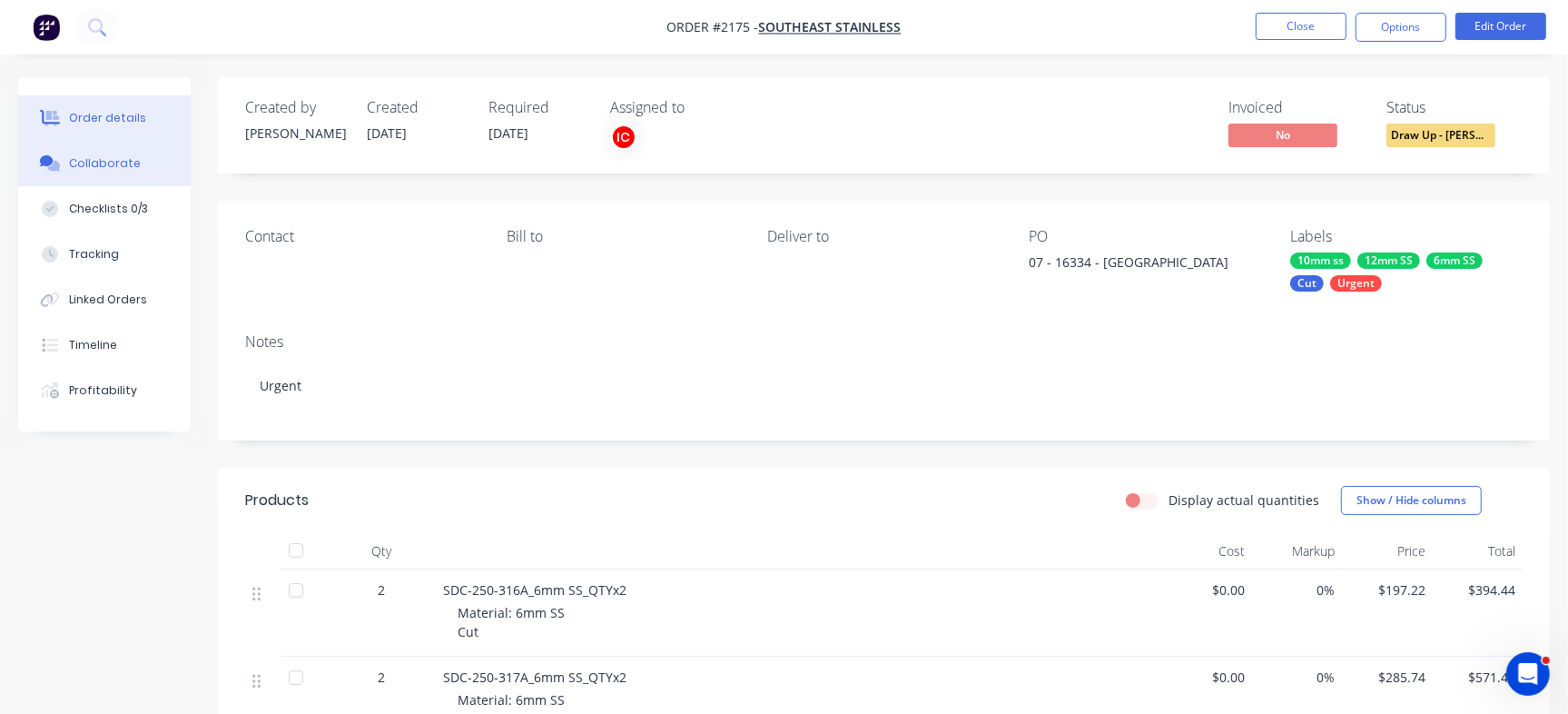
click at [129, 159] on div "Collaborate" at bounding box center [105, 163] width 72 height 16
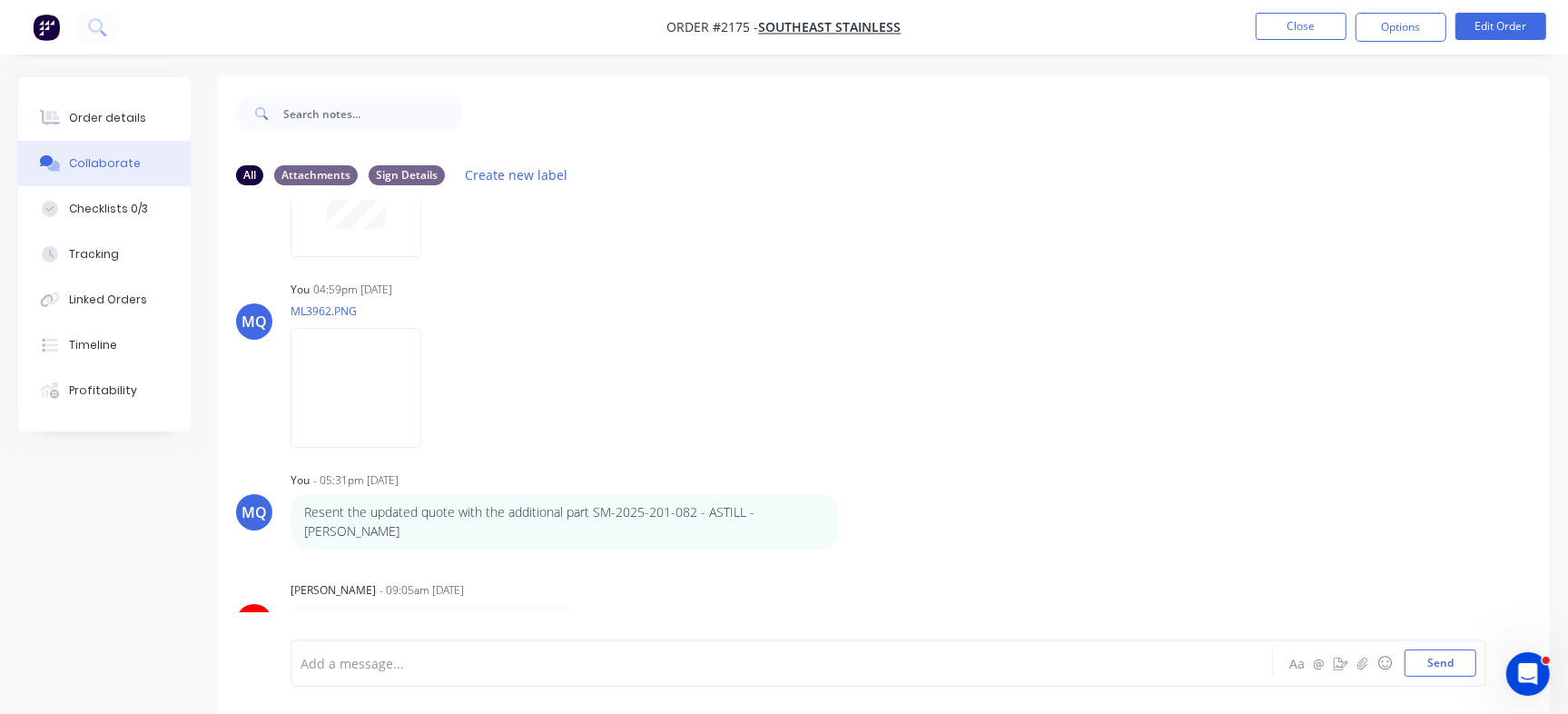
scroll to position [27, 0]
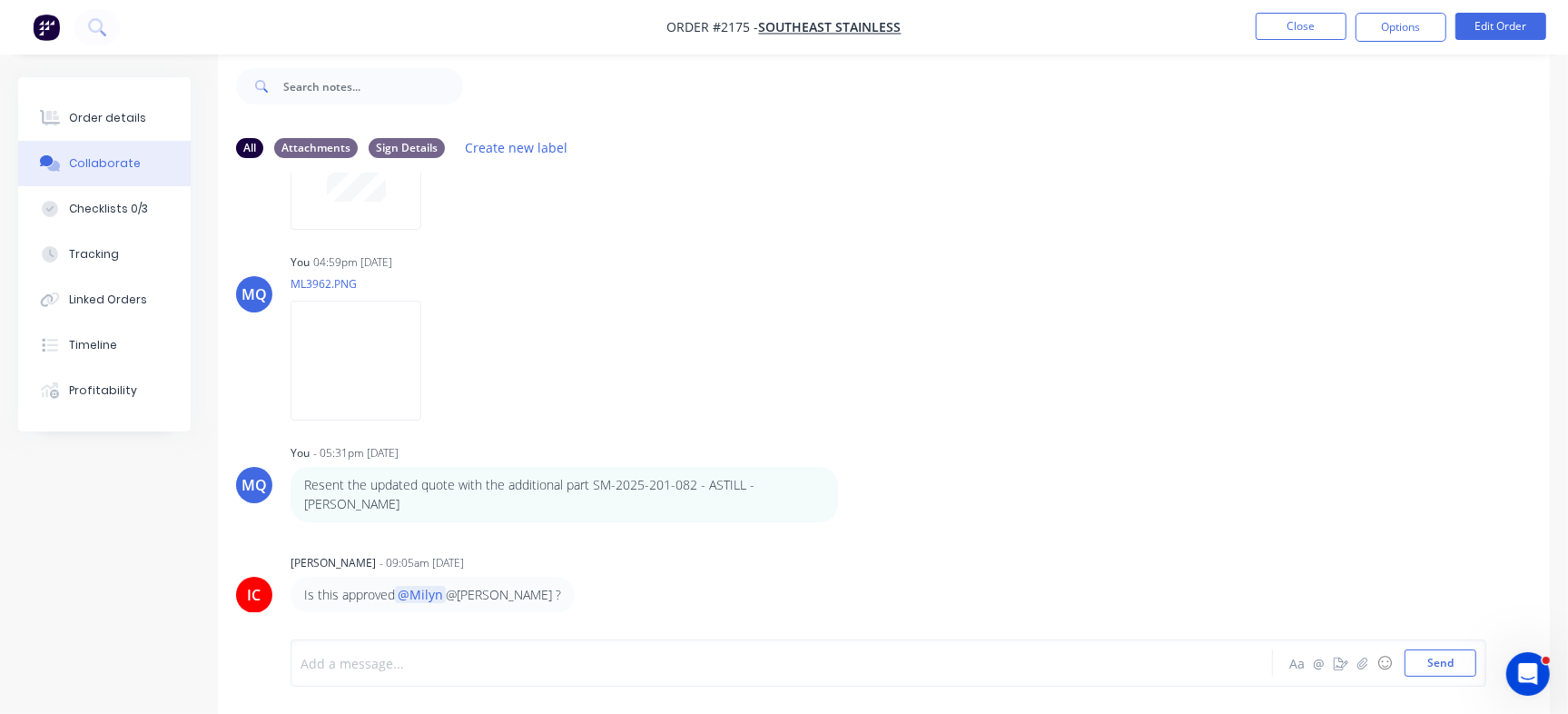
click at [658, 662] on div at bounding box center [741, 664] width 880 height 19
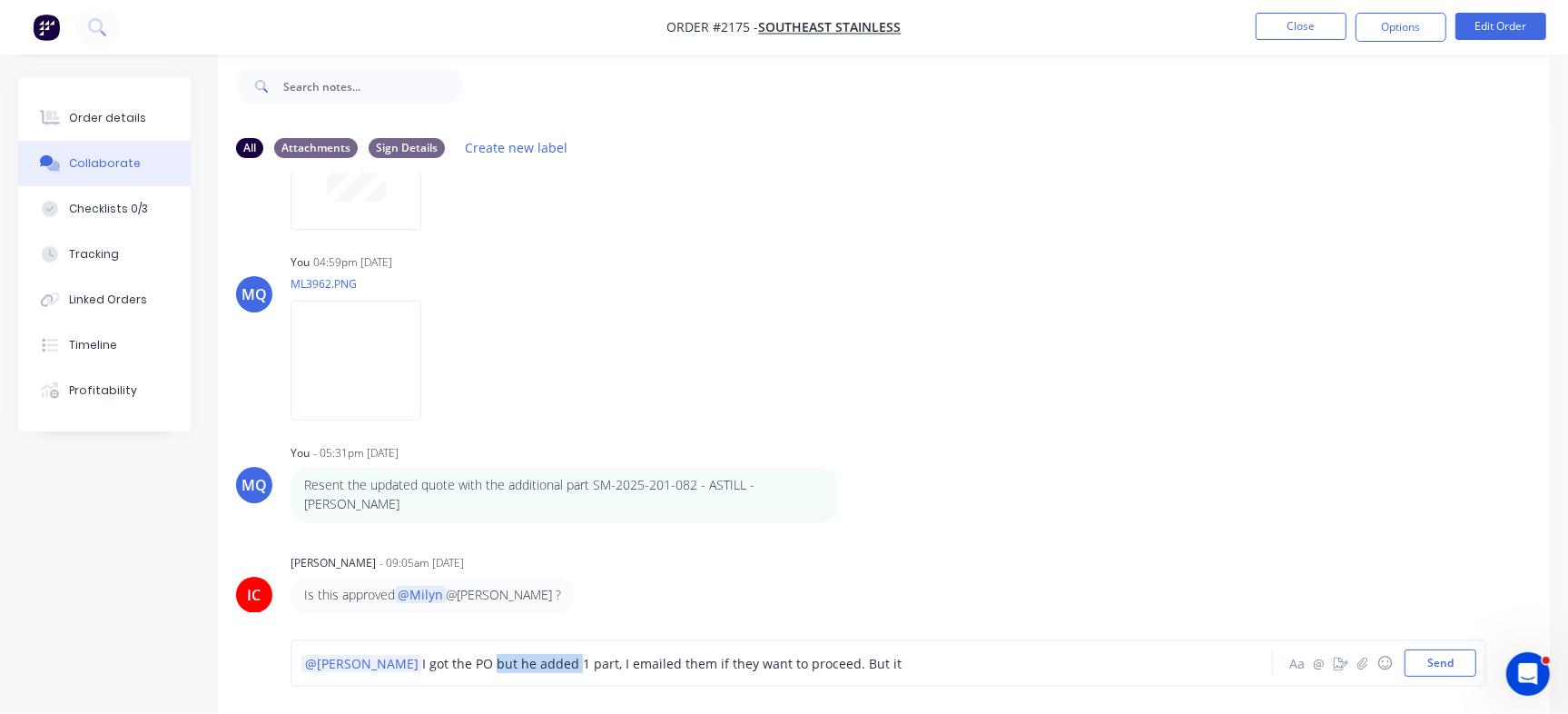
drag, startPoint x: 424, startPoint y: 665, endPoint x: 506, endPoint y: 667, distance: 82.0
click at [506, 667] on span "I got the PO but he added 1 part, I emailed them if they want to proceed. But it" at bounding box center [662, 664] width 480 height 17
click at [490, 677] on div "@[PERSON_NAME] I got the PO but he added 1 part, I emailed them if they want to…" at bounding box center [740, 663] width 881 height 27
drag, startPoint x: 550, startPoint y: 661, endPoint x: 879, endPoint y: 648, distance: 329.3
click at [879, 648] on div "@[PERSON_NAME] I got the PO but he added 1 part, I emailed them if they want to…" at bounding box center [888, 663] width 1196 height 47
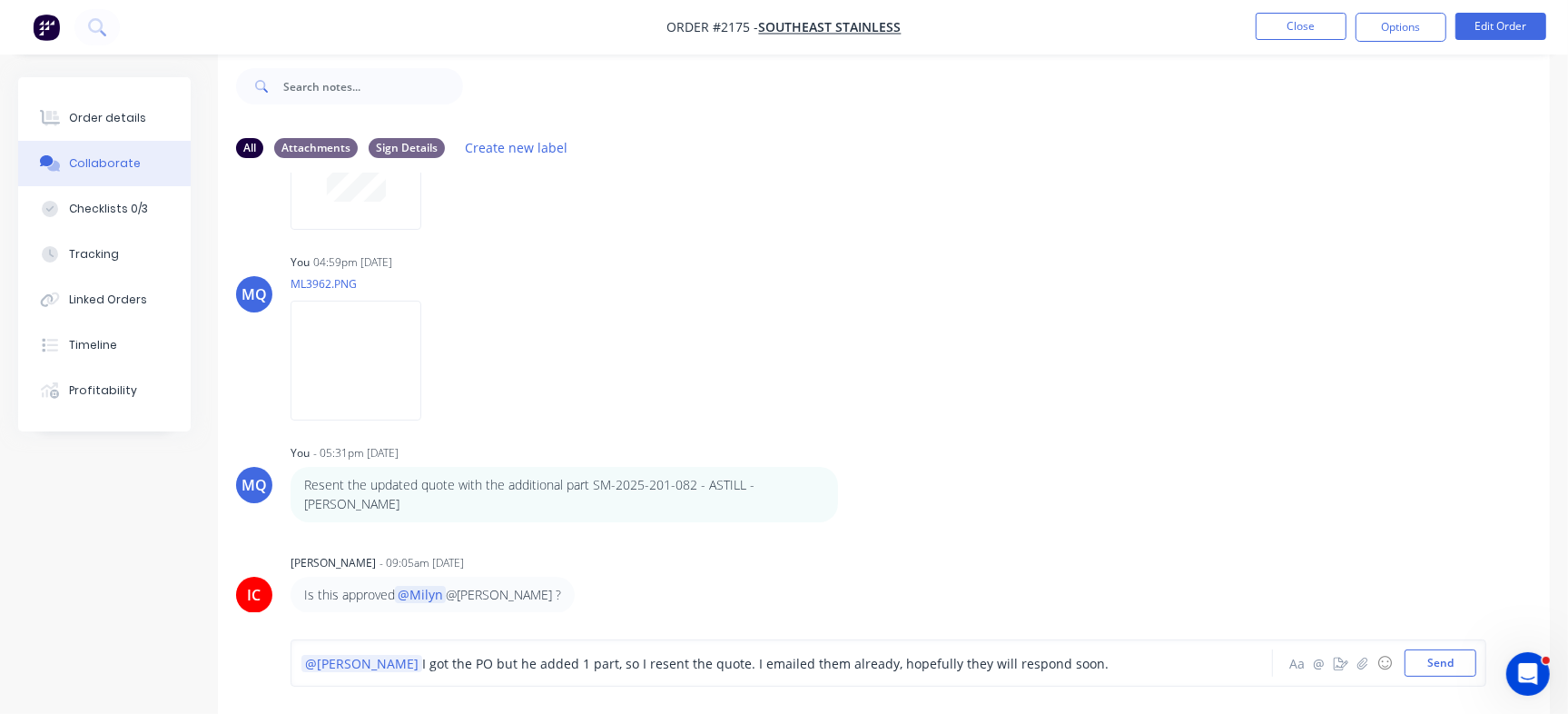
scroll to position [1543, 0]
click at [673, 659] on span "I got the PO but he added 1 part, so I resent the quote. I emailed them already…" at bounding box center [765, 664] width 687 height 17
click at [572, 657] on div "@[PERSON_NAME] I got the PO but he added 1 part, so I resent the quote . I emai…" at bounding box center [740, 663] width 881 height 27
copy div "@[PERSON_NAME] I got the PO but he added 1 part, so I resent the quote . I emai…"
click at [134, 107] on button "Order details" at bounding box center [105, 117] width 173 height 45
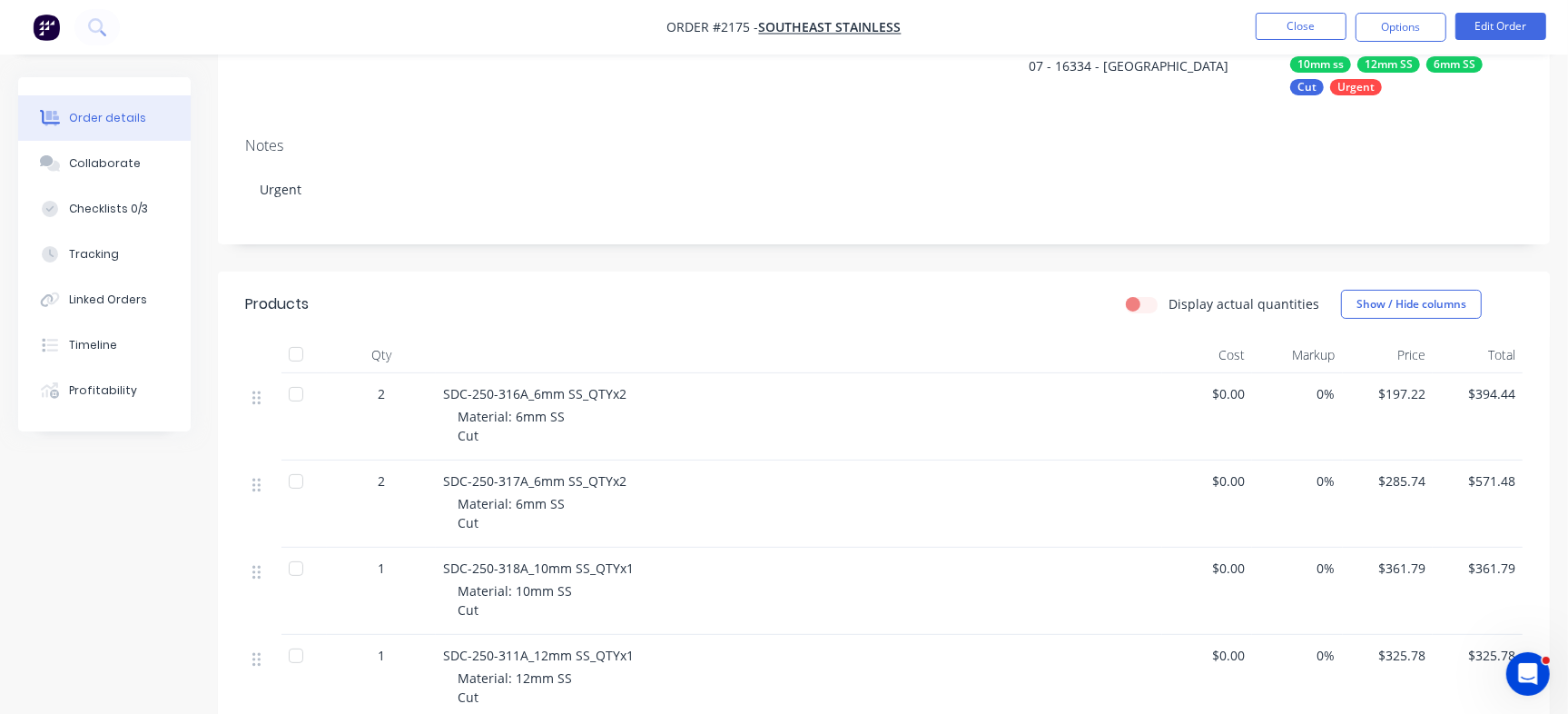
scroll to position [124, 0]
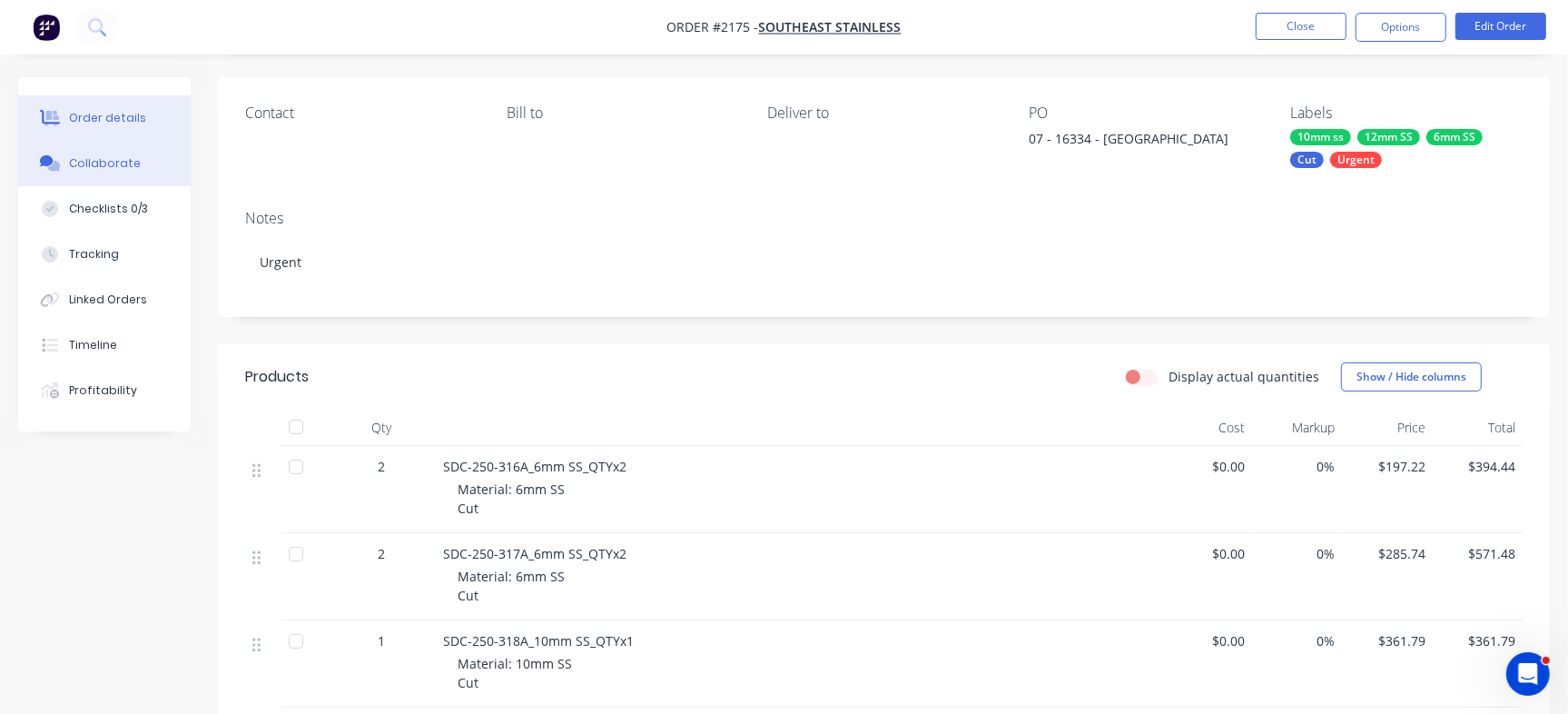
click at [111, 154] on button "Collaborate" at bounding box center [105, 163] width 173 height 45
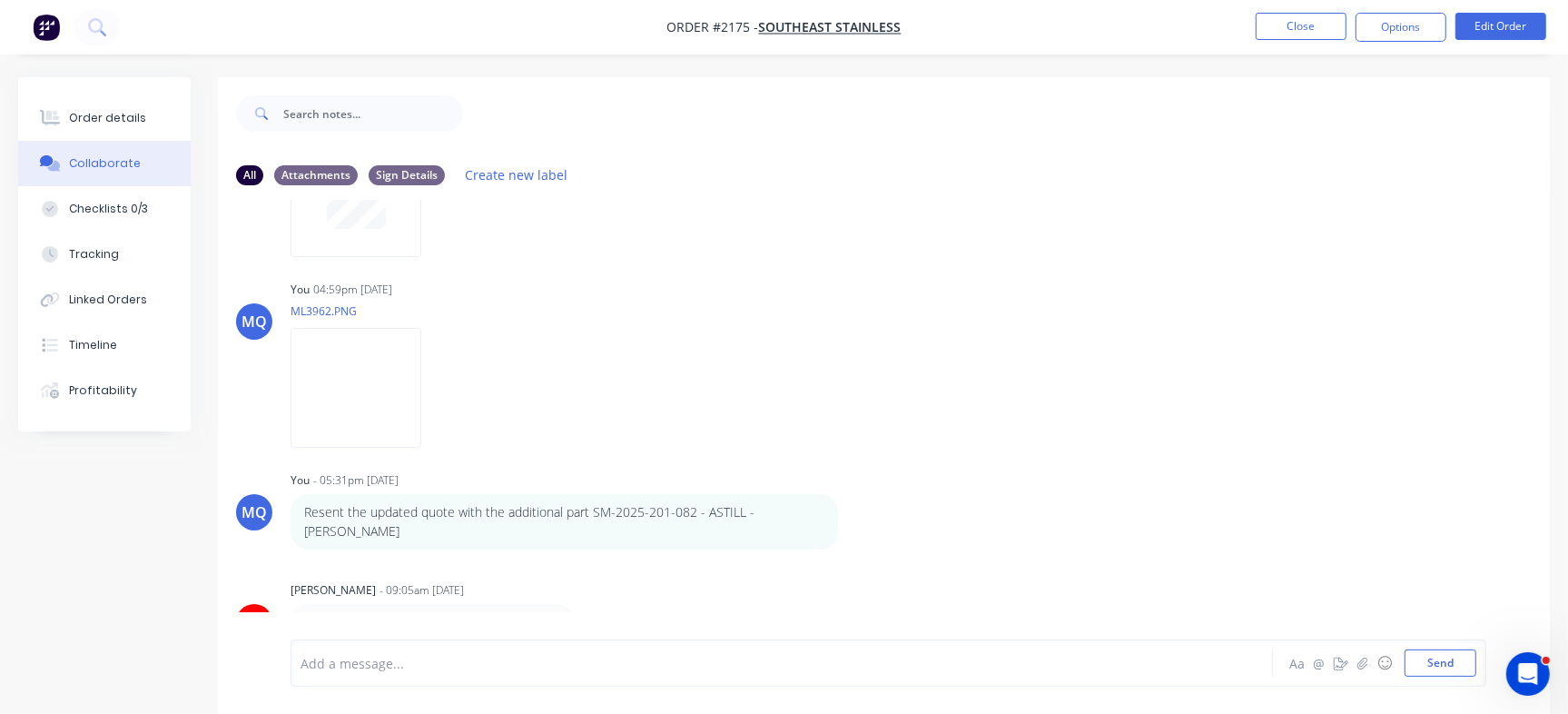
scroll to position [27, 0]
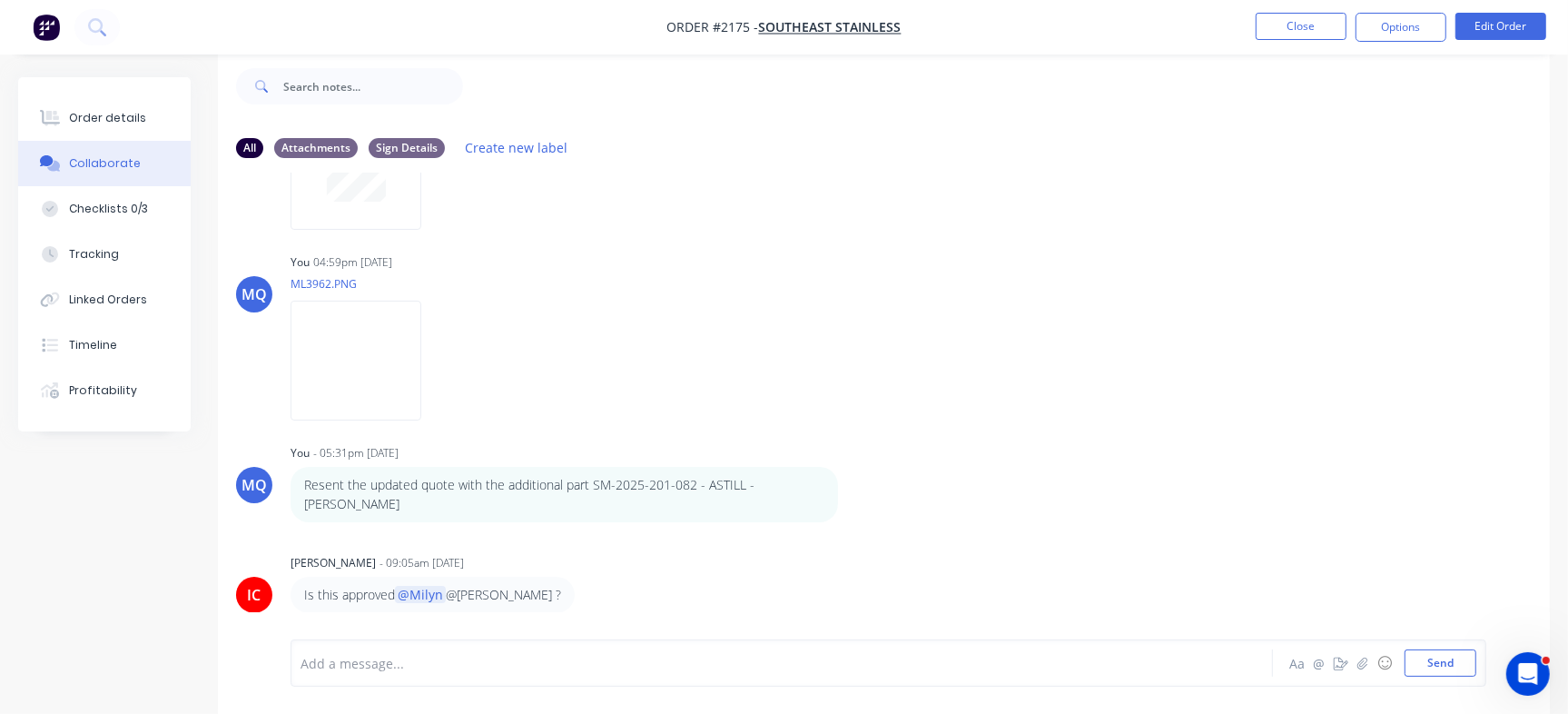
click at [585, 659] on div at bounding box center [741, 664] width 880 height 19
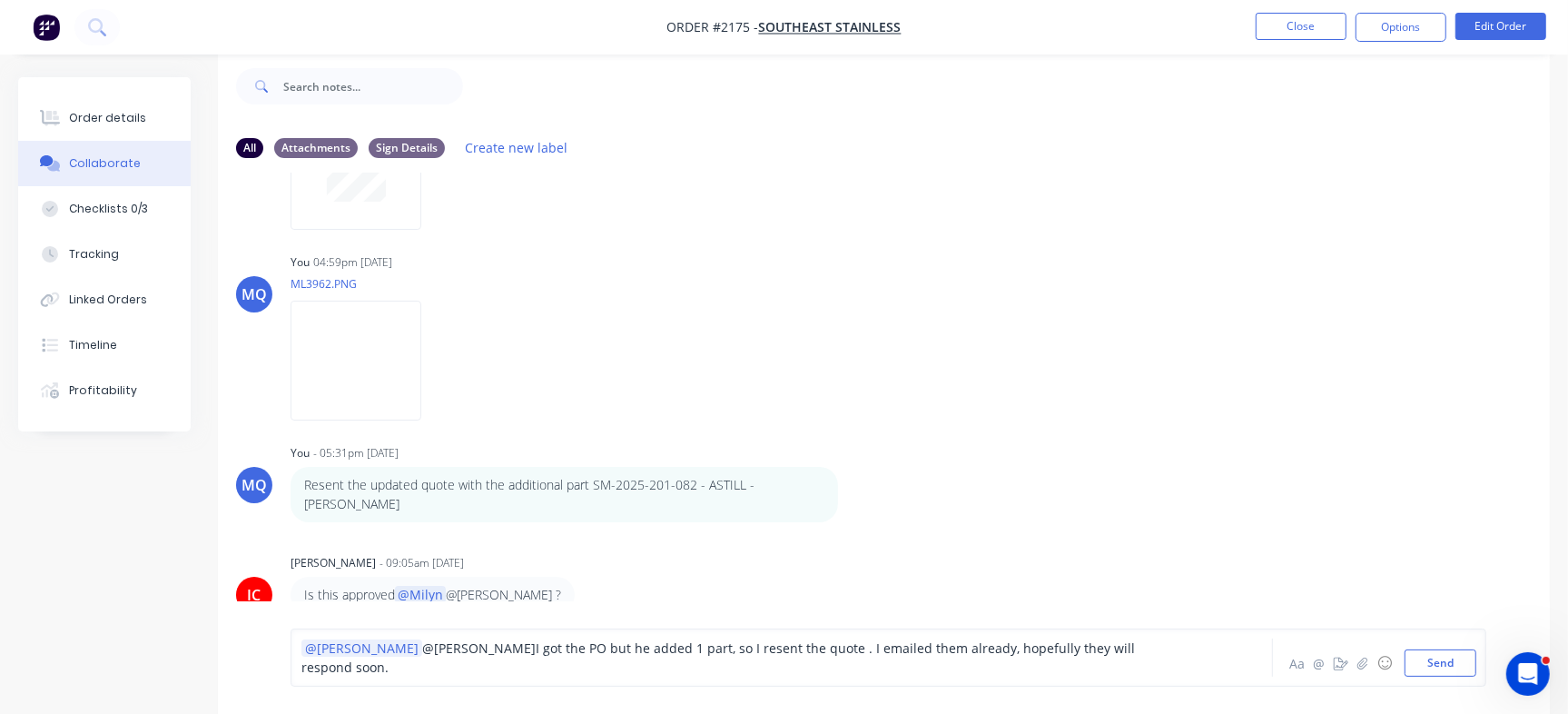
click at [398, 665] on span "I got the PO but he added 1 part, so I resent the quote . I emailed them alread…" at bounding box center [719, 658] width 837 height 36
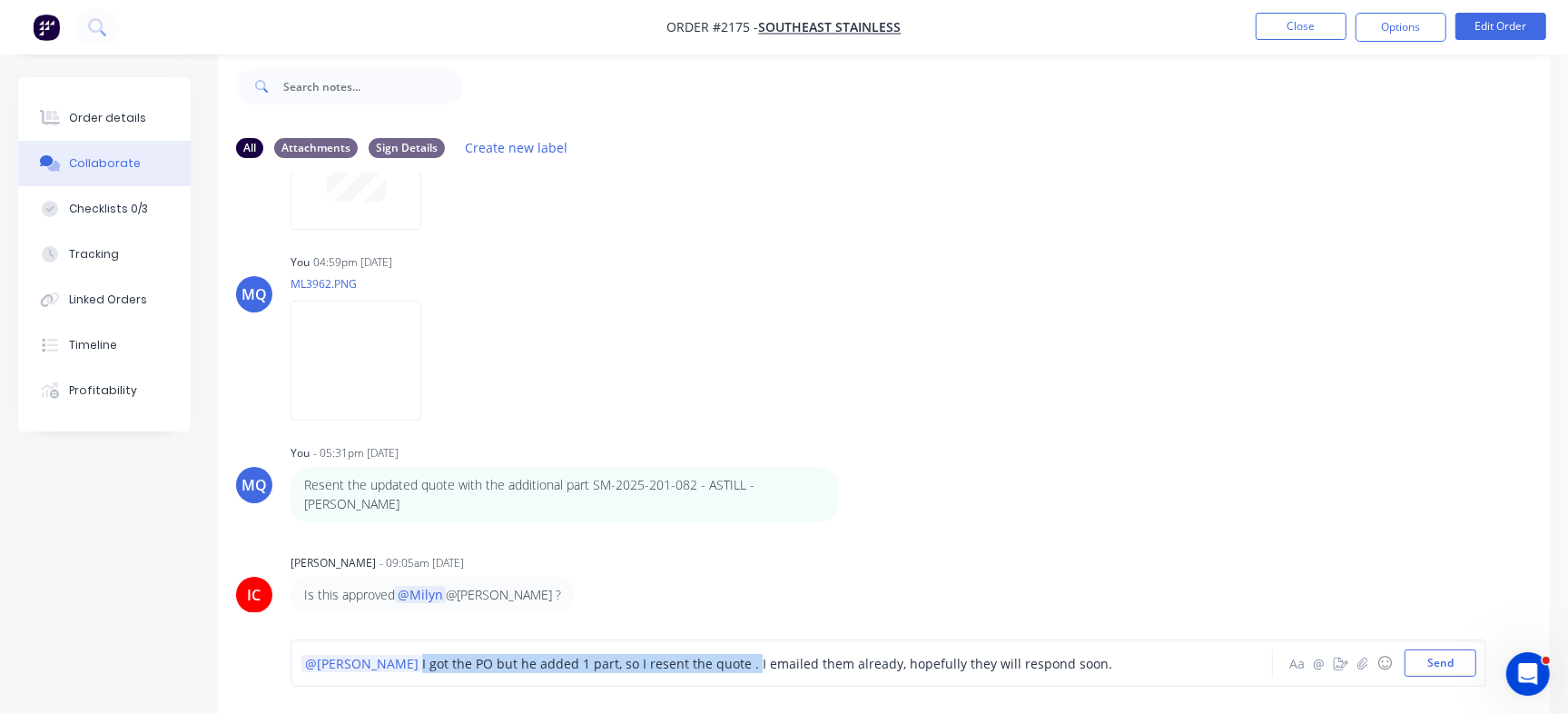
drag, startPoint x: 679, startPoint y: 664, endPoint x: 351, endPoint y: 667, distance: 328.0
click at [422, 667] on span "I got the PO but he added 1 part, so I resent the quote . I emailed them alread…" at bounding box center [767, 664] width 690 height 17
click at [1096, 669] on div "@[PERSON_NAME] Their PO doesn't have that additional part, so I resent the quot…" at bounding box center [741, 664] width 880 height 19
click at [381, 349] on img at bounding box center [356, 360] width 130 height 119
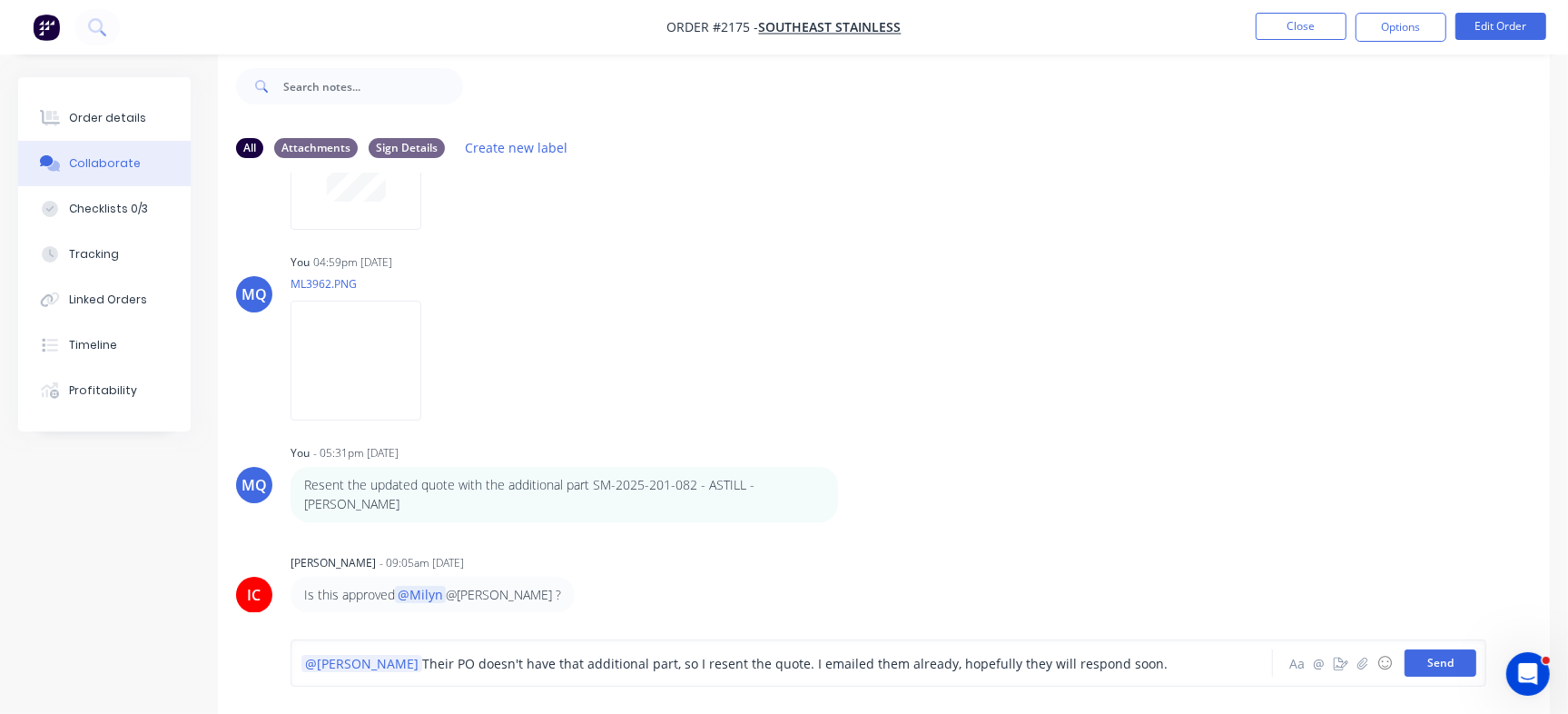
click at [1456, 672] on button "Send" at bounding box center [1440, 663] width 72 height 27
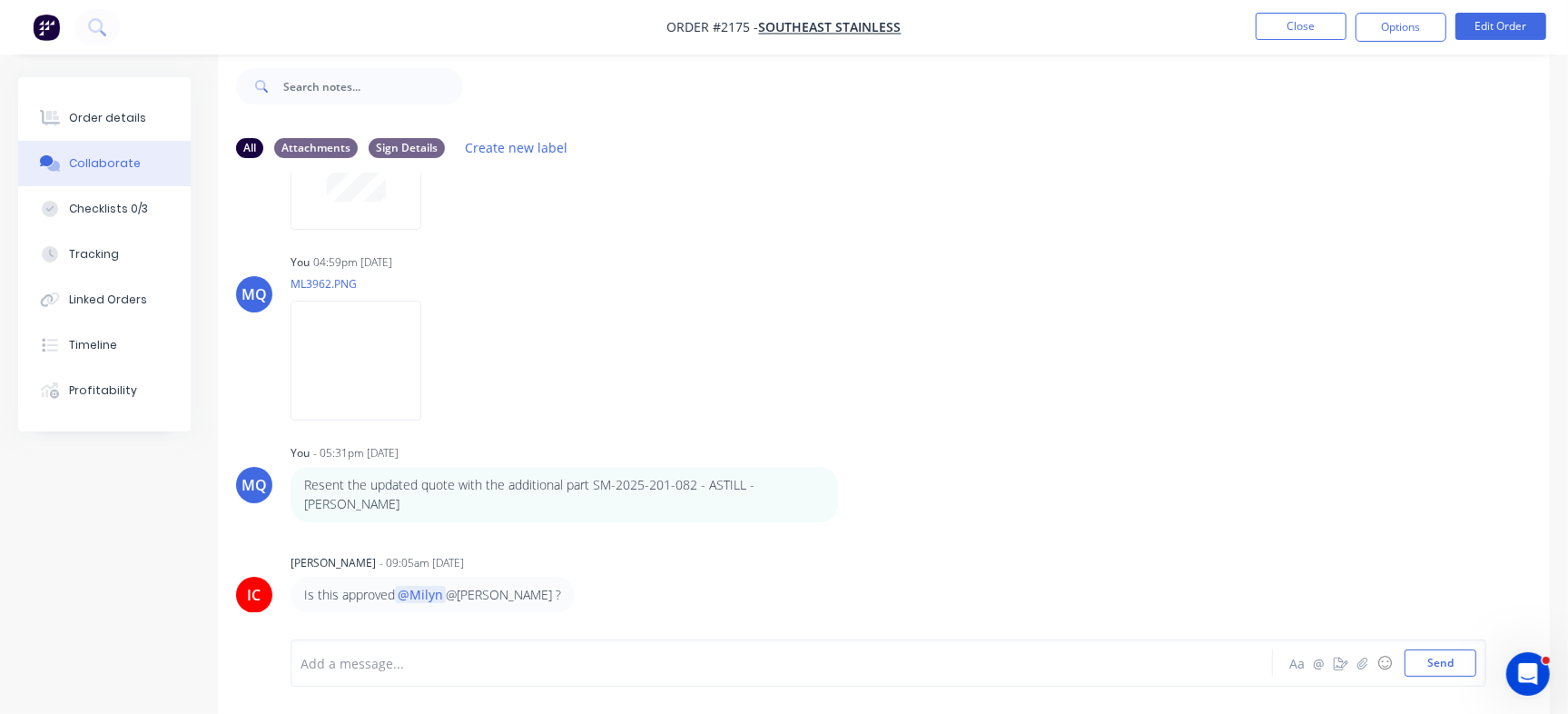
scroll to position [1653, 0]
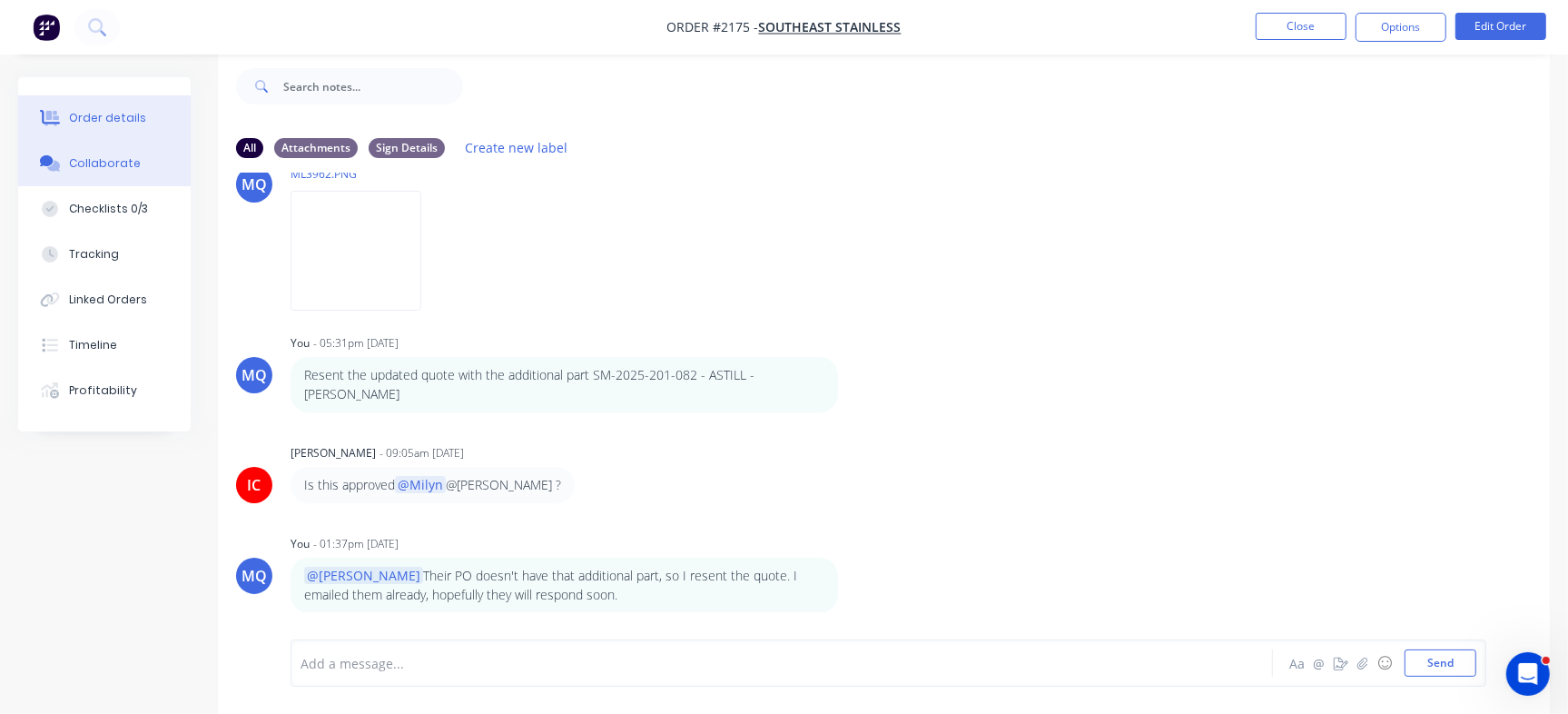
click at [140, 114] on button "Order details" at bounding box center [105, 117] width 173 height 45
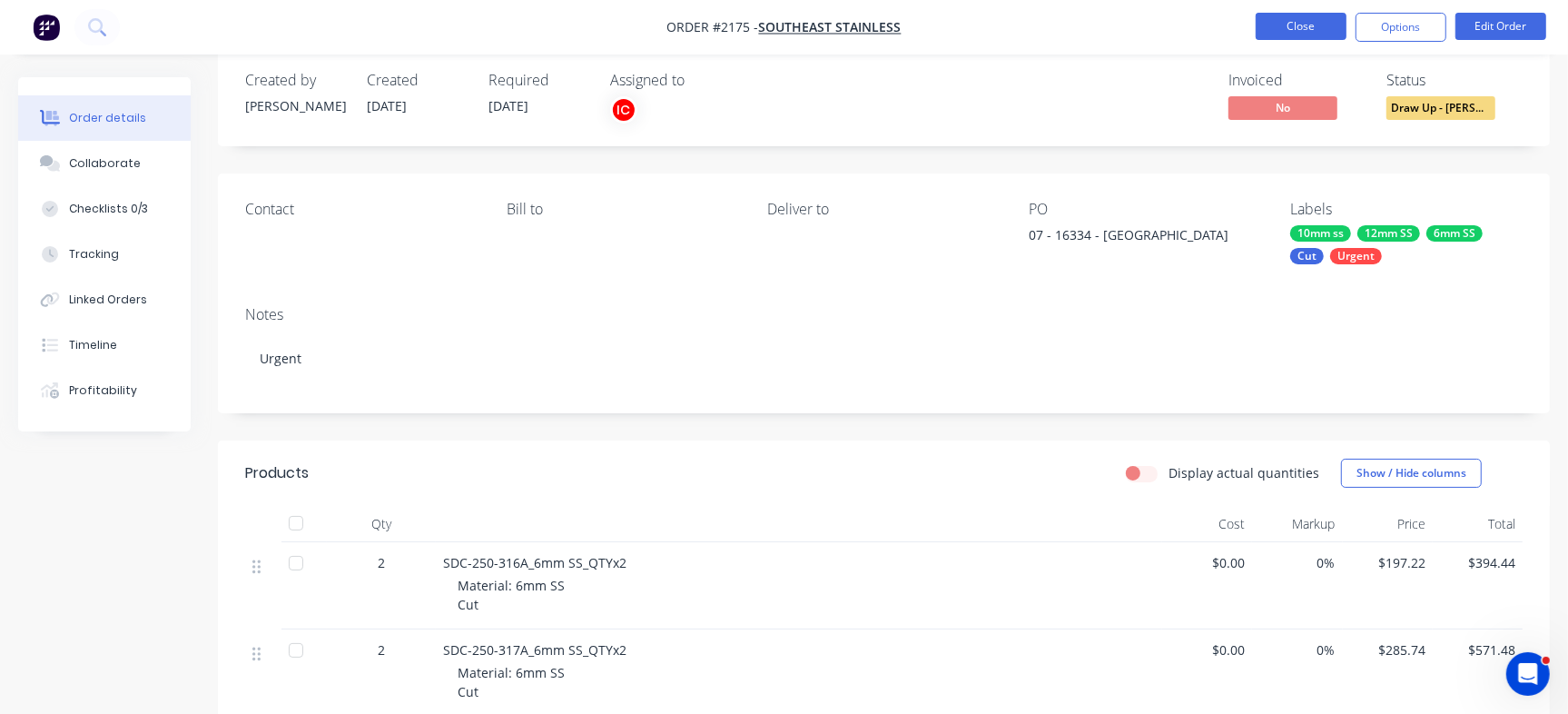
click at [1283, 14] on button "Close" at bounding box center [1300, 26] width 91 height 27
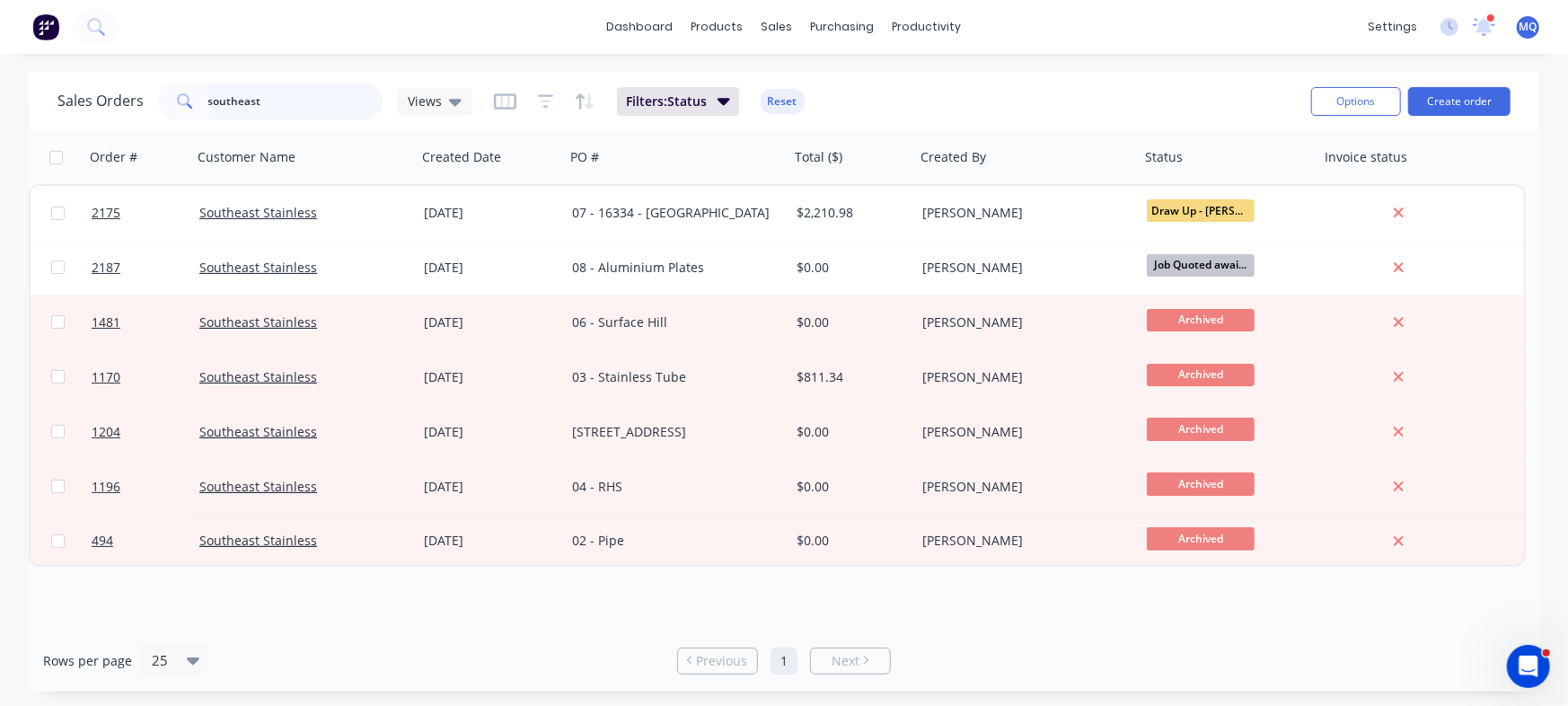
click at [257, 91] on input "southeast" at bounding box center [296, 102] width 175 height 36
drag, startPoint x: 257, startPoint y: 92, endPoint x: 266, endPoint y: 95, distance: 9.5
click at [252, 95] on input "southeast" at bounding box center [296, 102] width 175 height 36
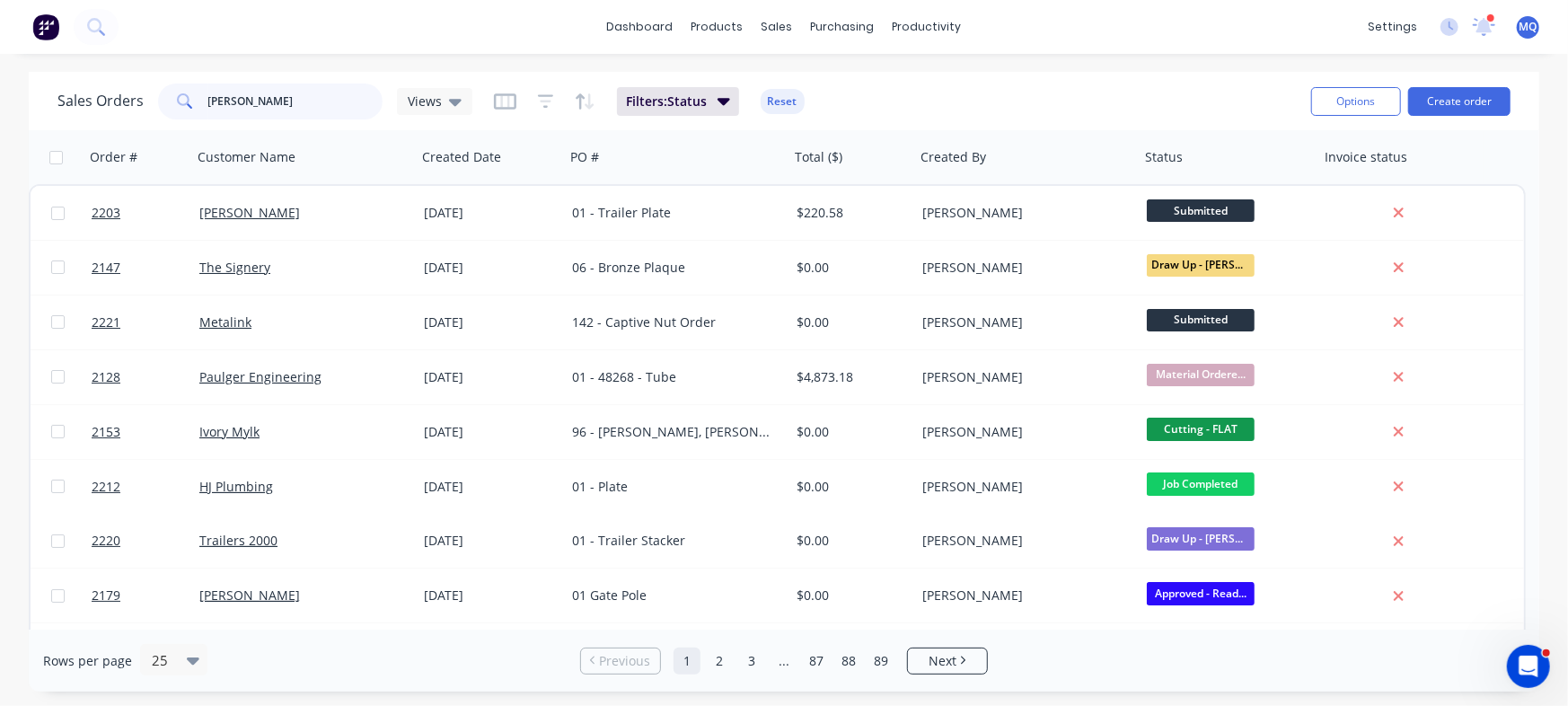
type input "[PERSON_NAME]"
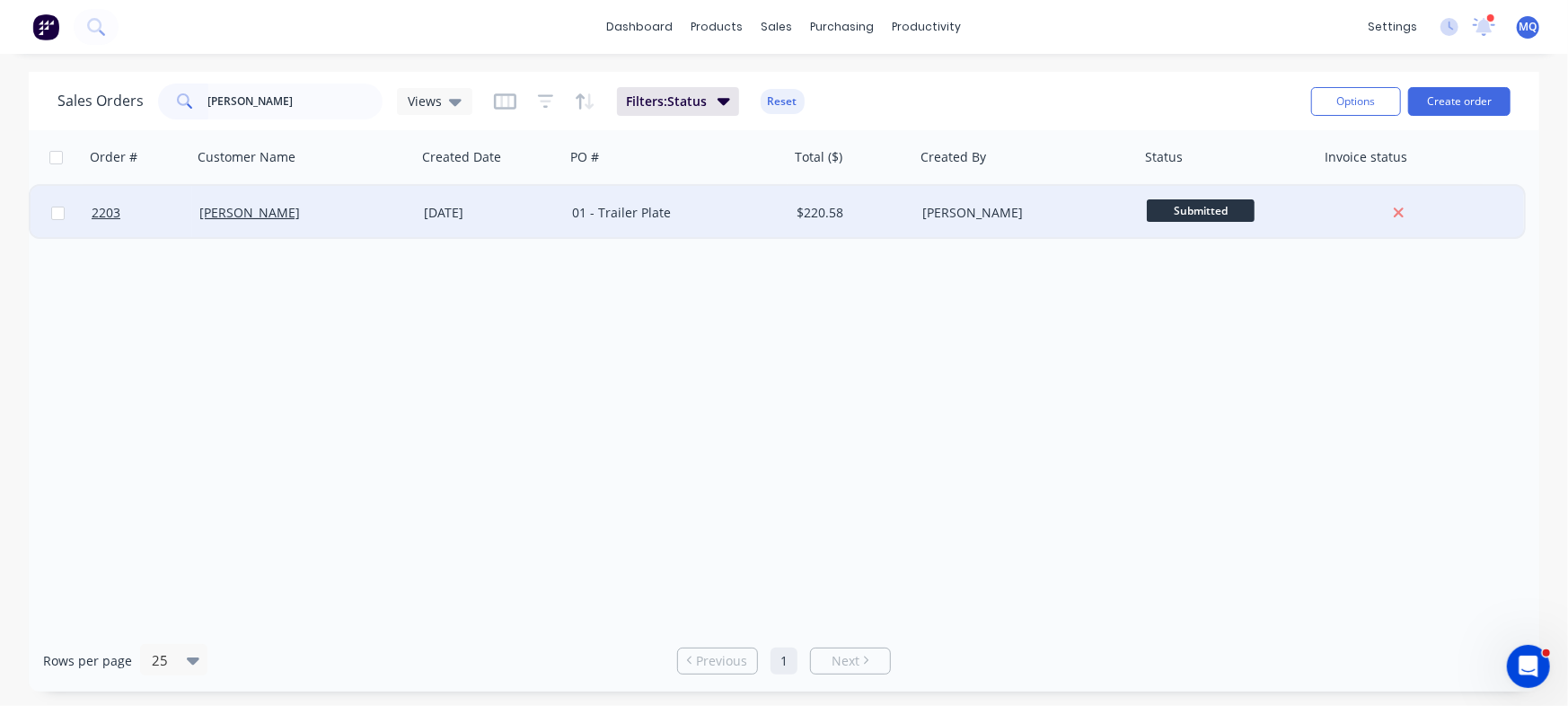
click at [645, 228] on div "01 - Trailer Plate" at bounding box center [677, 213] width 225 height 54
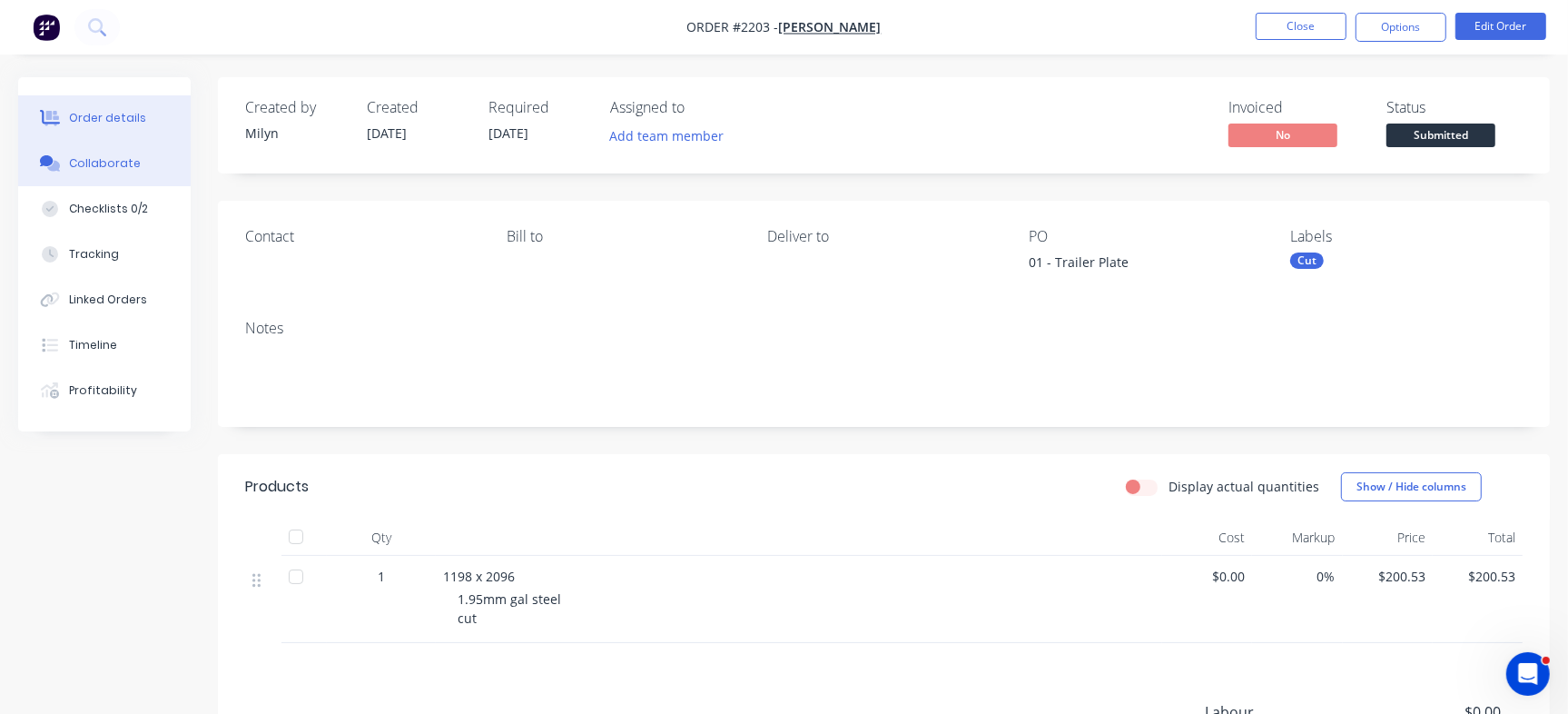
click at [121, 162] on div "Collaborate" at bounding box center [105, 163] width 72 height 16
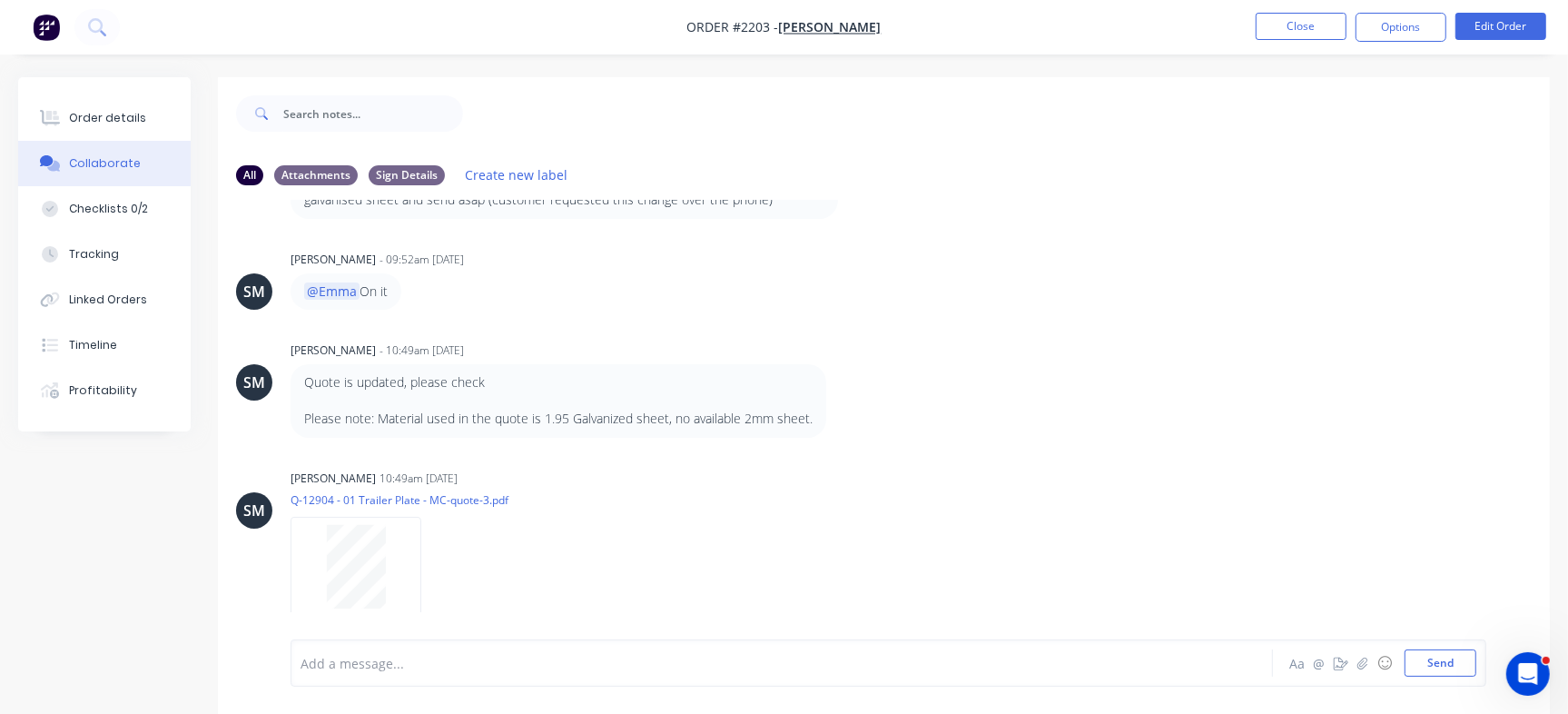
scroll to position [1231, 0]
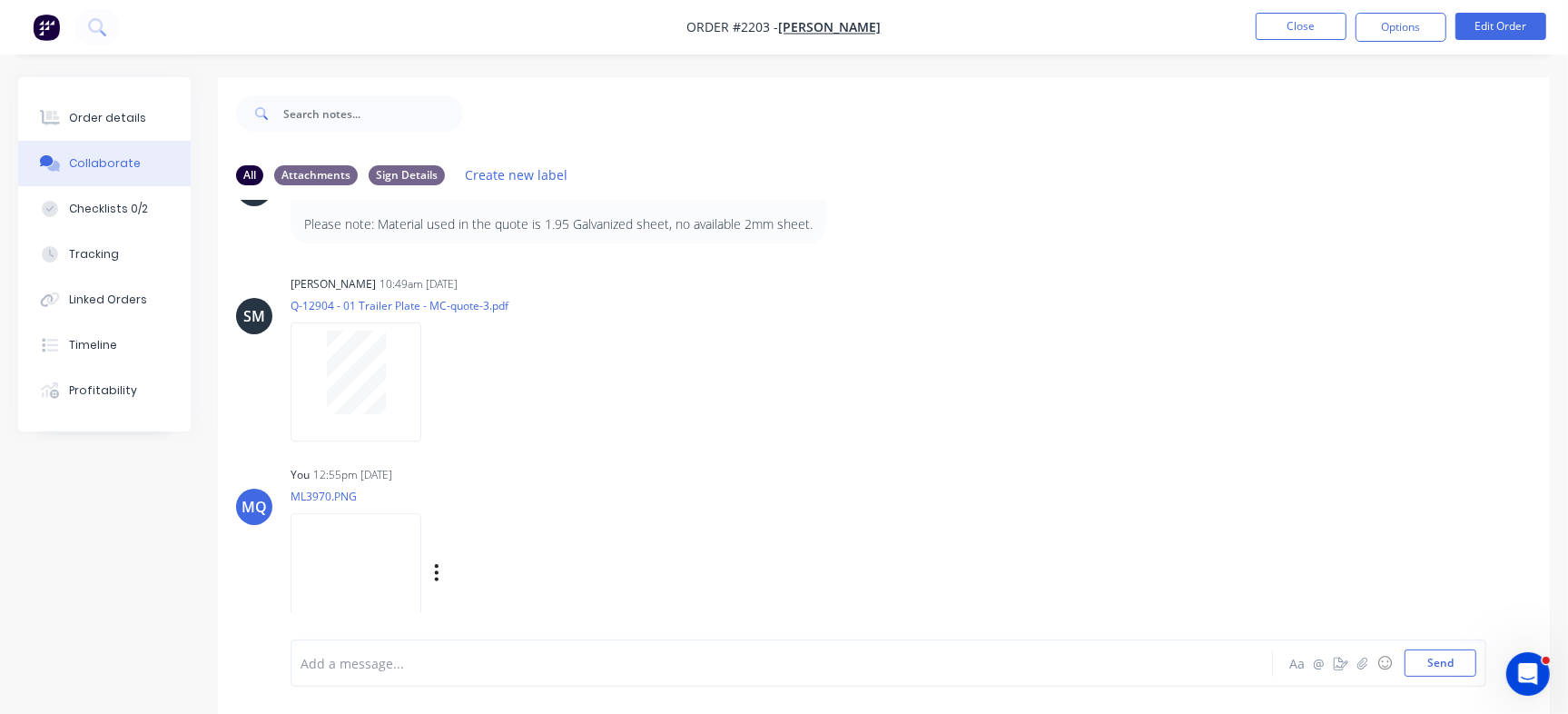
click at [1414, 578] on div "MQ You 12:55pm [DATE] ML3970.PNG Labels Download Delete" at bounding box center [883, 543] width 1332 height 163
click at [440, 569] on button "button" at bounding box center [437, 572] width 8 height 26
click at [529, 617] on button "Delete" at bounding box center [555, 615] width 204 height 41
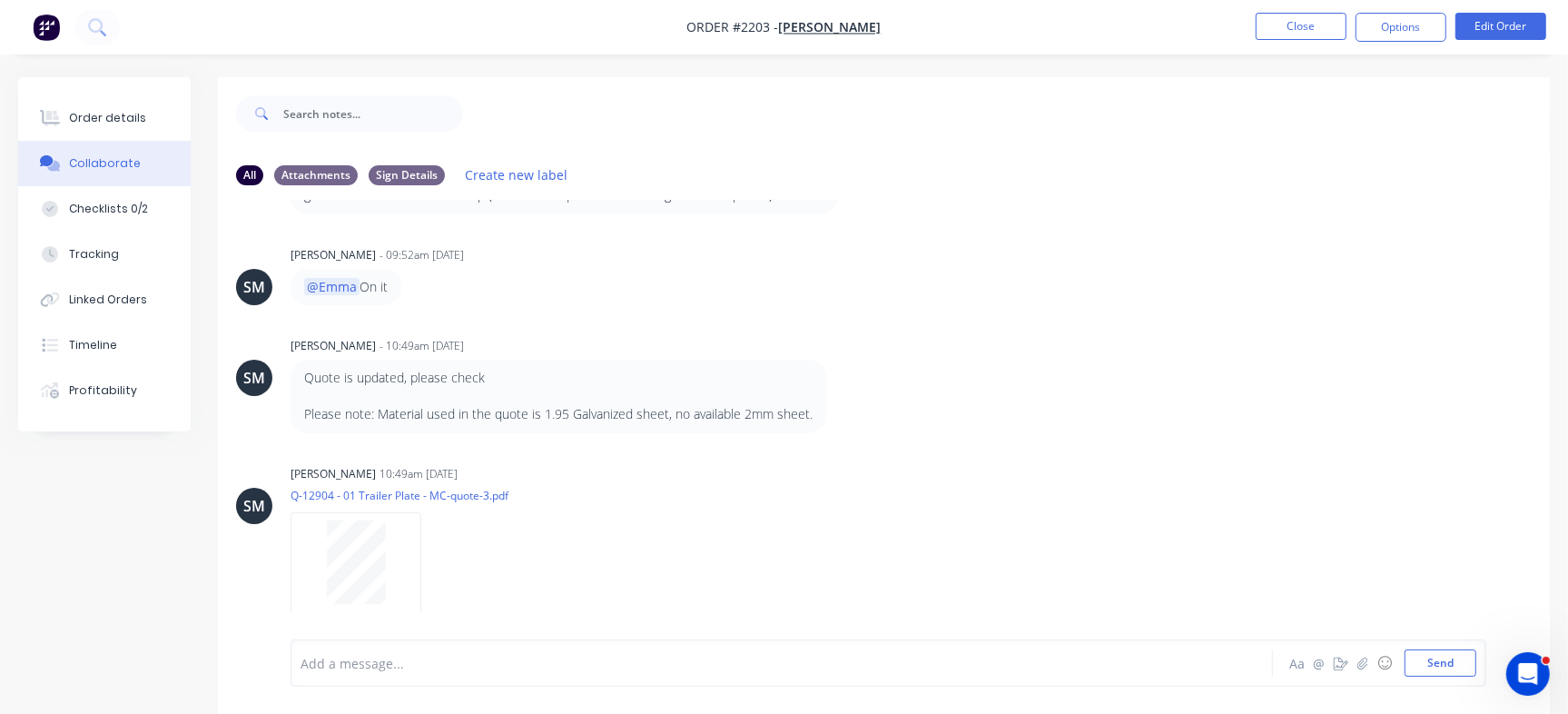
scroll to position [1040, 0]
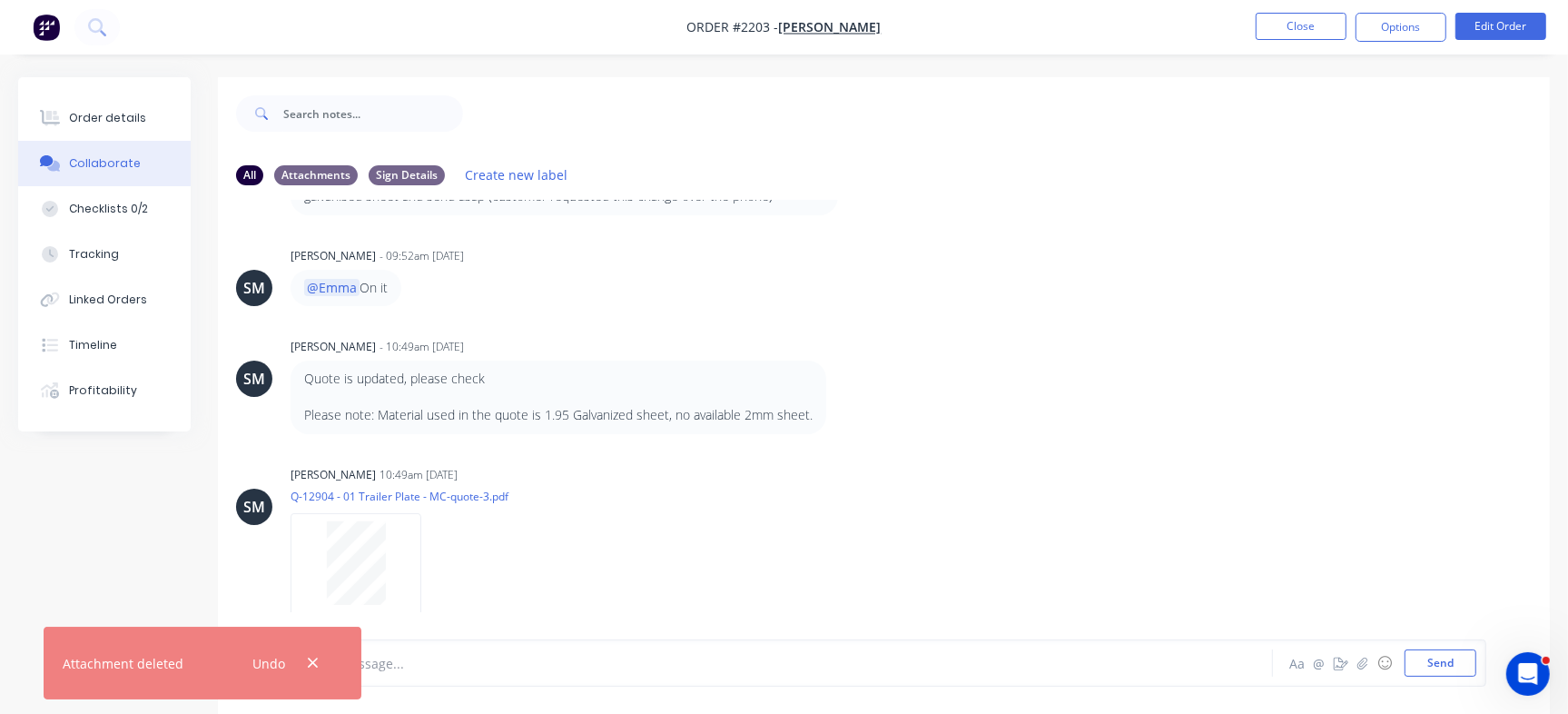
click at [424, 656] on div "Add a message..." at bounding box center [740, 663] width 881 height 27
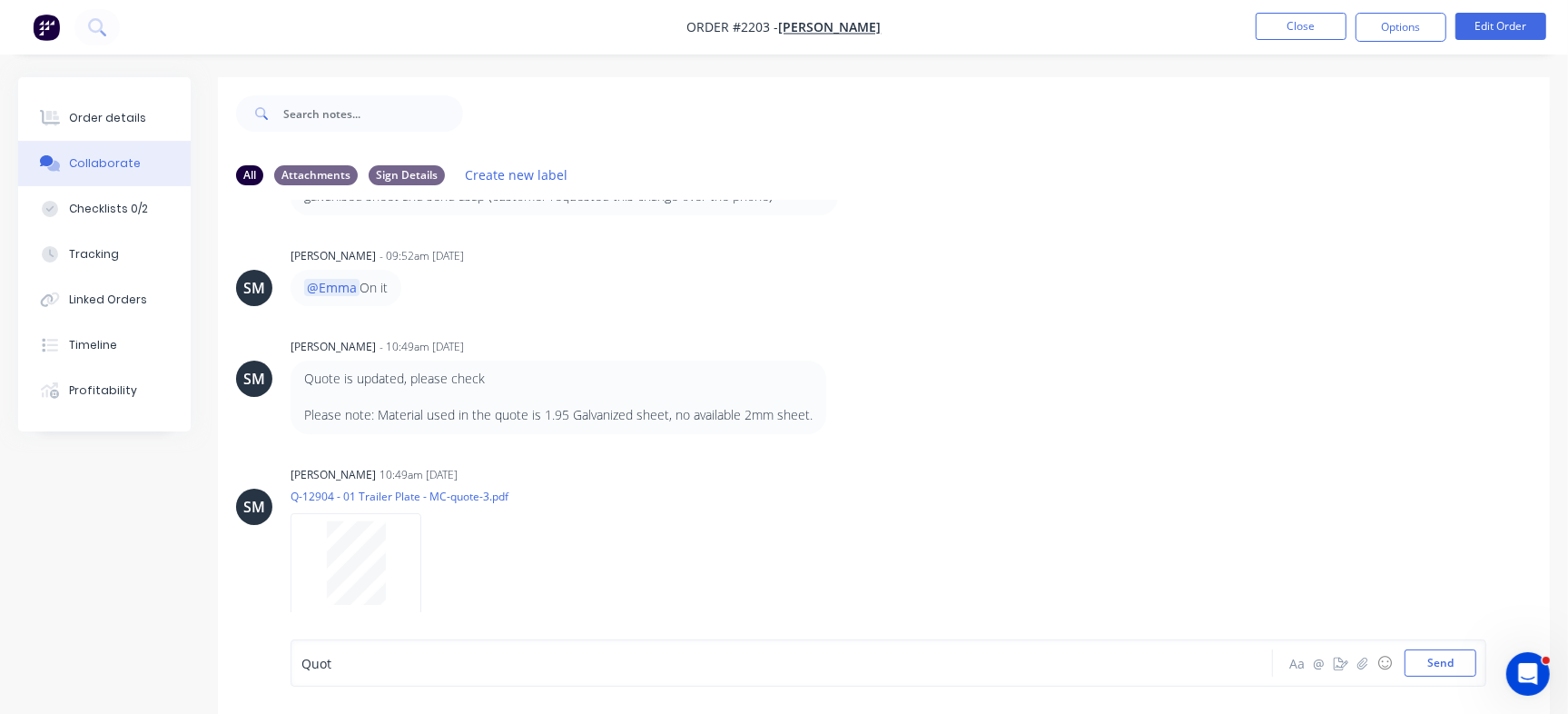
click at [382, 654] on div "Quot" at bounding box center [741, 664] width 880 height 19
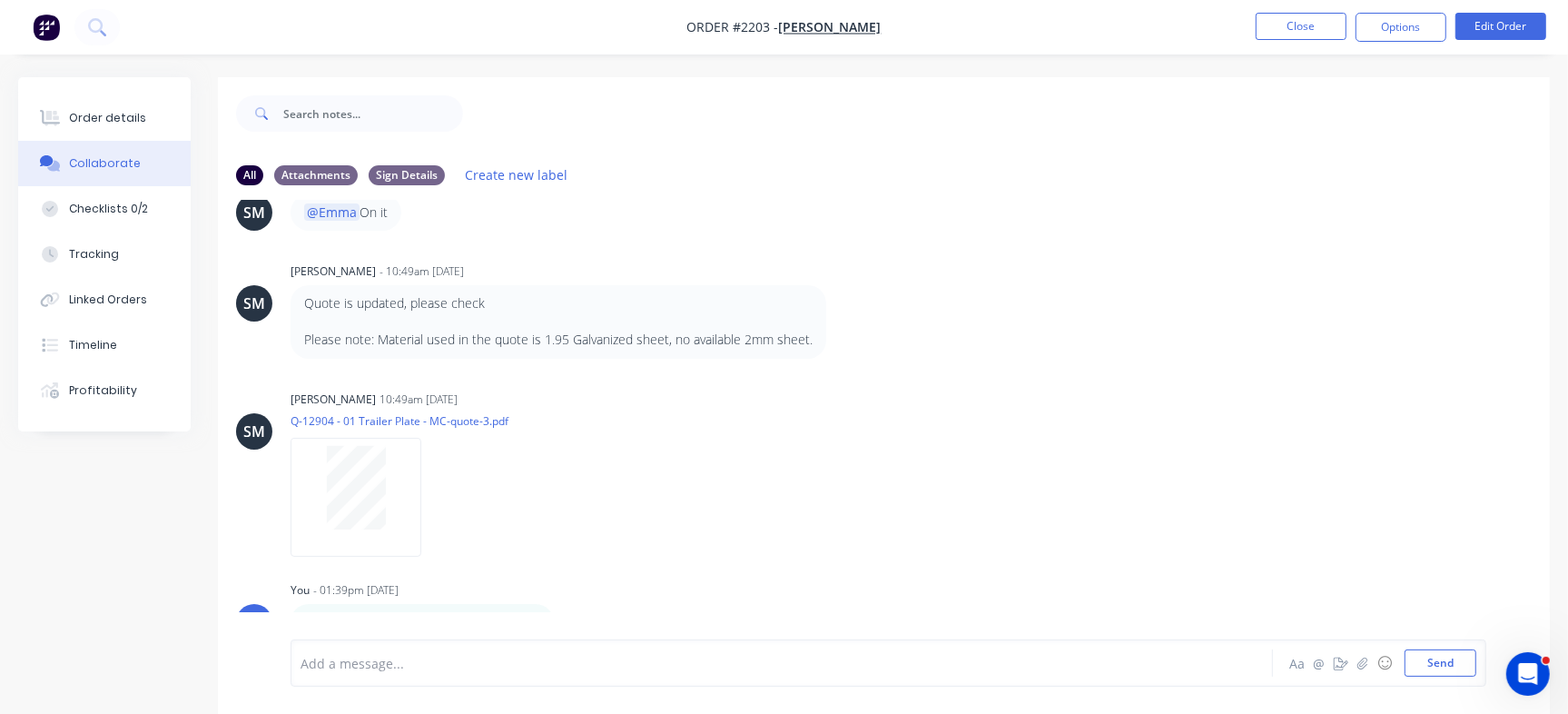
scroll to position [27, 0]
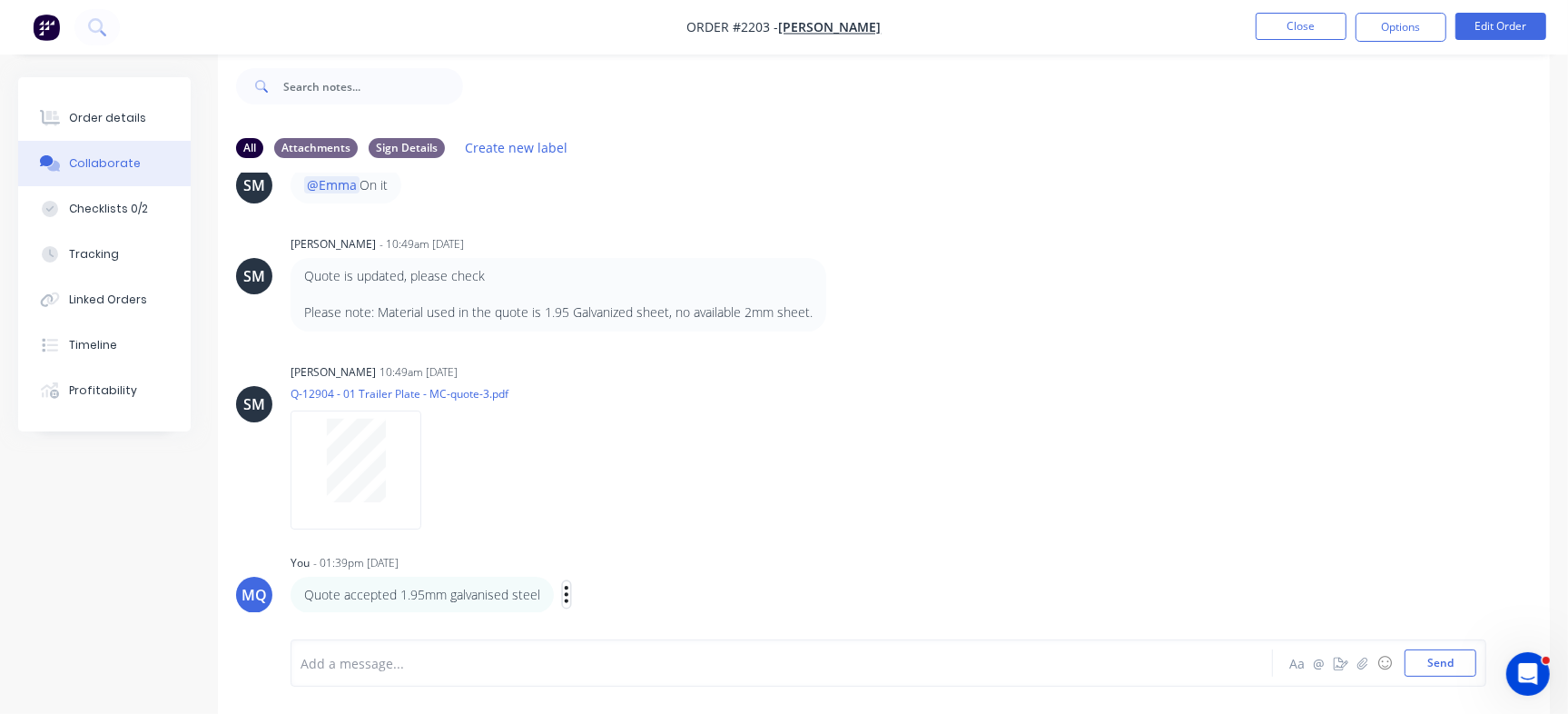
click at [564, 604] on icon "button" at bounding box center [567, 595] width 6 height 21
click at [620, 558] on button "Edit" at bounding box center [632, 562] width 114 height 30
click at [615, 653] on div "Quote accepted 1.95mm galvanised steel" at bounding box center [740, 663] width 881 height 27
click at [1439, 652] on button "Send" at bounding box center [1440, 663] width 72 height 27
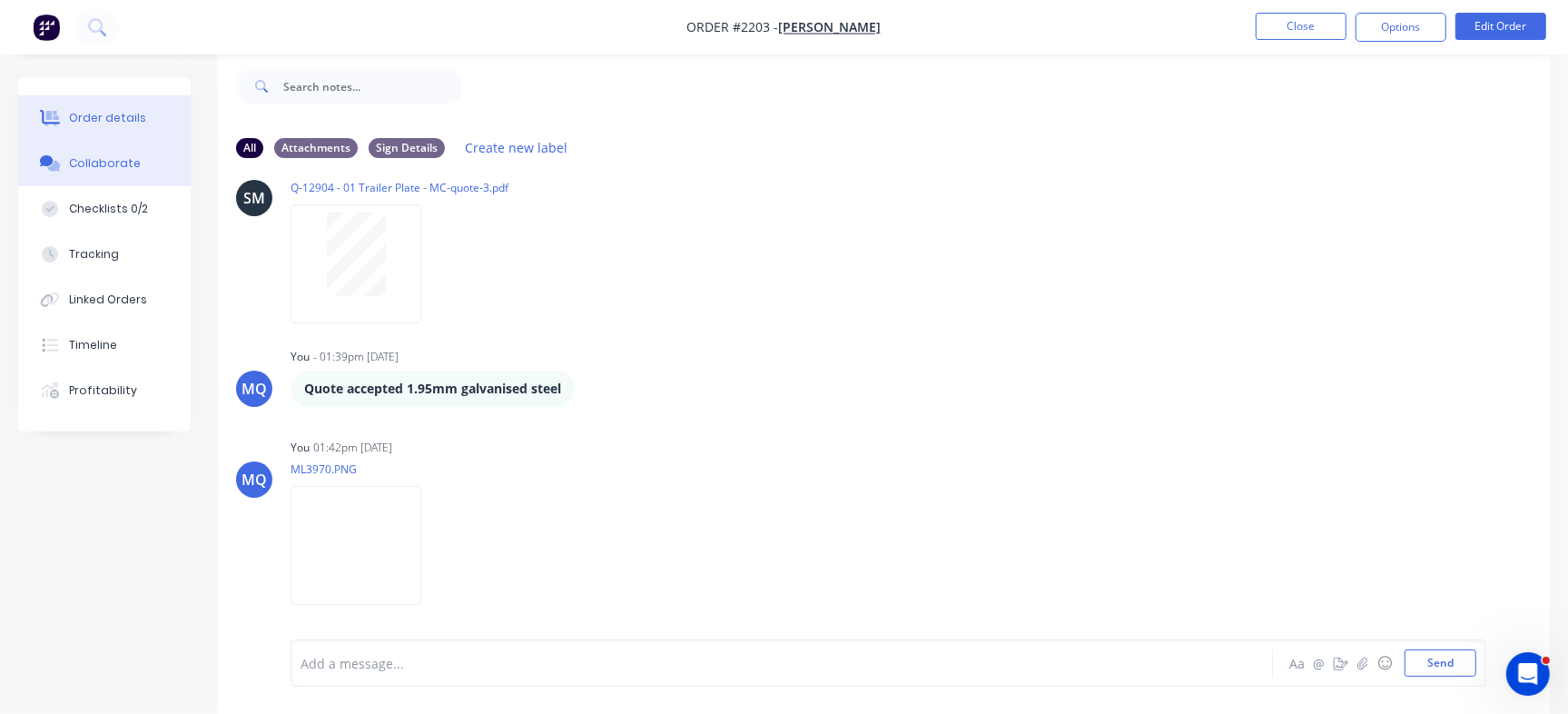
click at [82, 124] on div "Order details" at bounding box center [107, 118] width 77 height 16
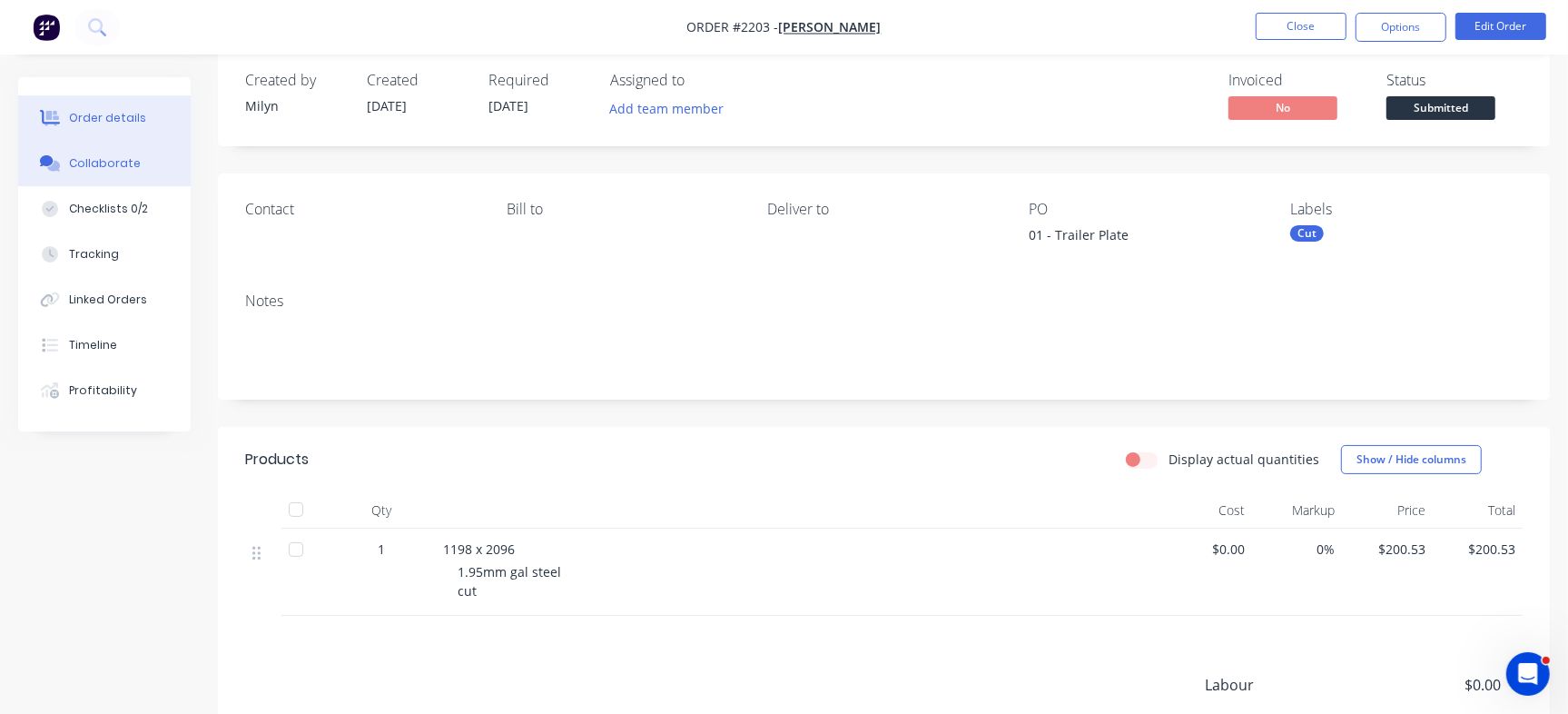
drag, startPoint x: 129, startPoint y: 152, endPoint x: 142, endPoint y: 155, distance: 13.3
click at [130, 152] on button "Collaborate" at bounding box center [105, 163] width 173 height 45
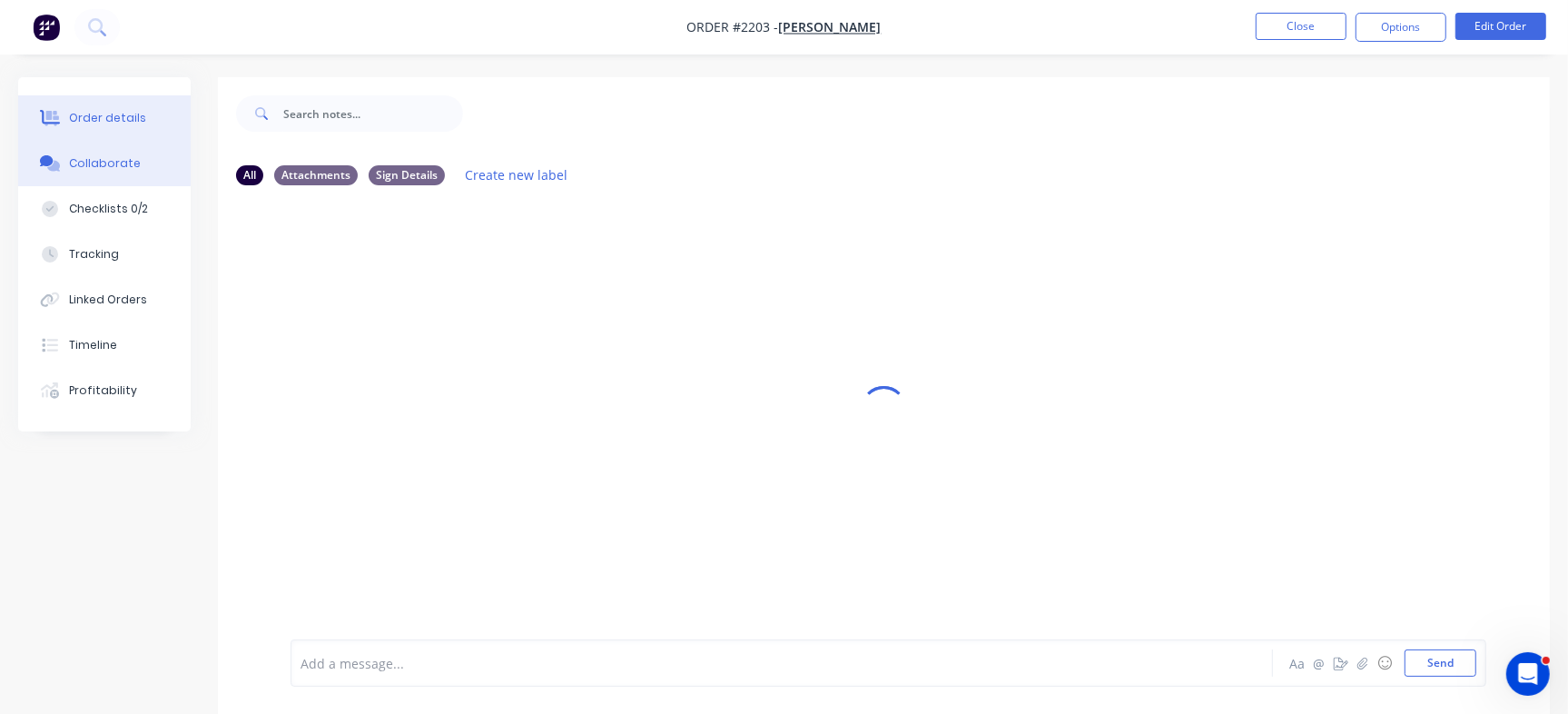
drag, startPoint x: 111, startPoint y: 115, endPoint x: 142, endPoint y: 121, distance: 31.6
click at [111, 114] on div "Order details" at bounding box center [107, 118] width 77 height 16
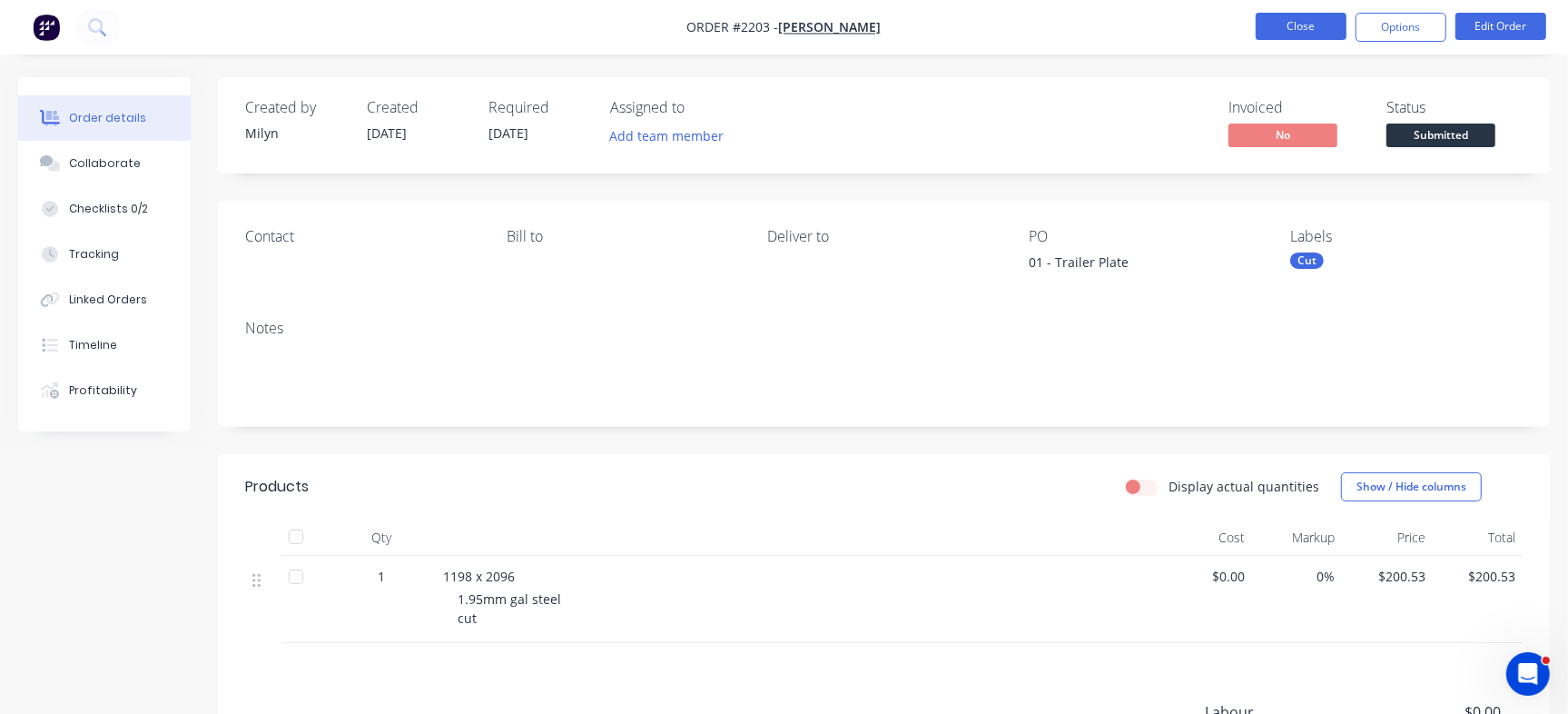
click at [1304, 27] on button "Close" at bounding box center [1300, 26] width 91 height 27
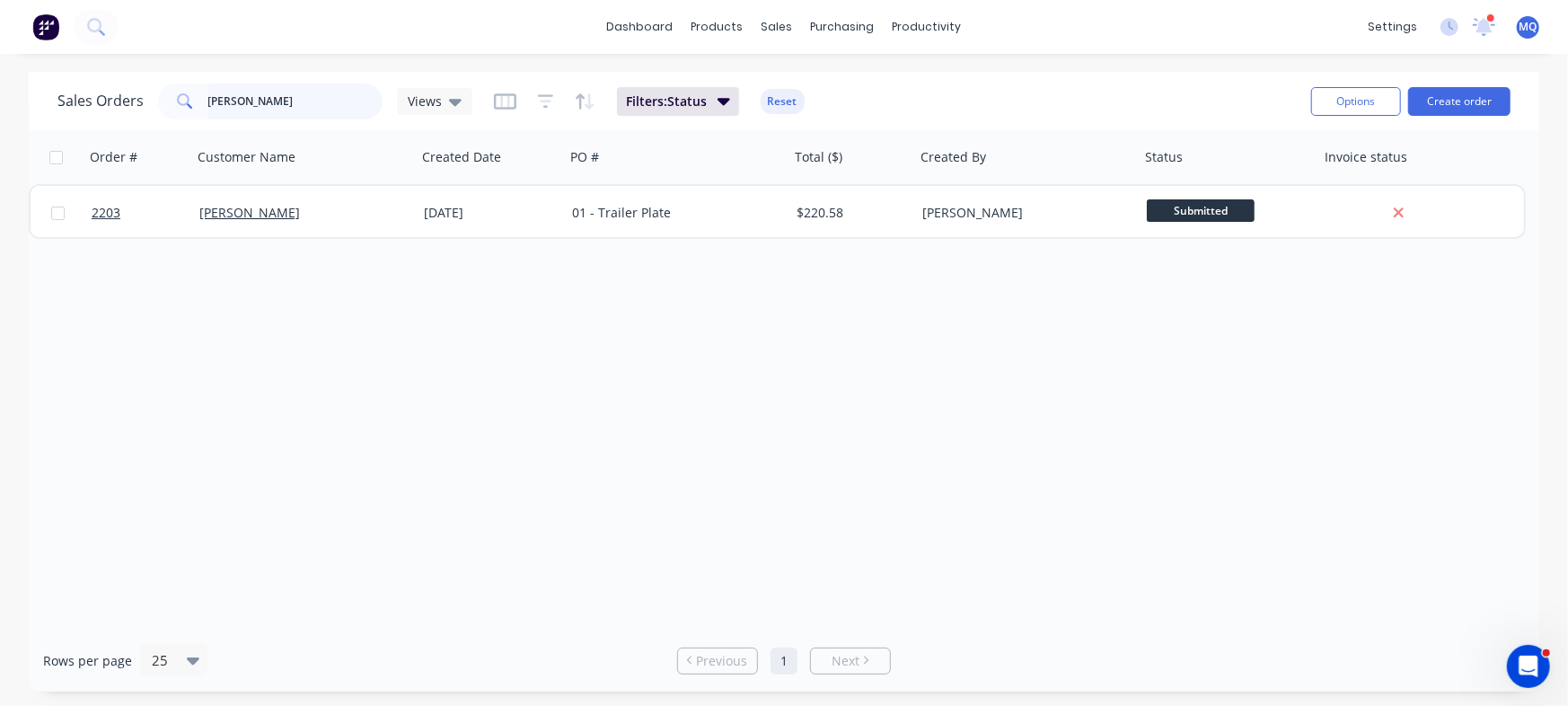
drag, startPoint x: 294, startPoint y: 94, endPoint x: 0, endPoint y: 61, distance: 295.8
click at [0, 67] on div "dashboard products sales purchasing productivity dashboard products Product Cat…" at bounding box center [784, 353] width 1568 height 706
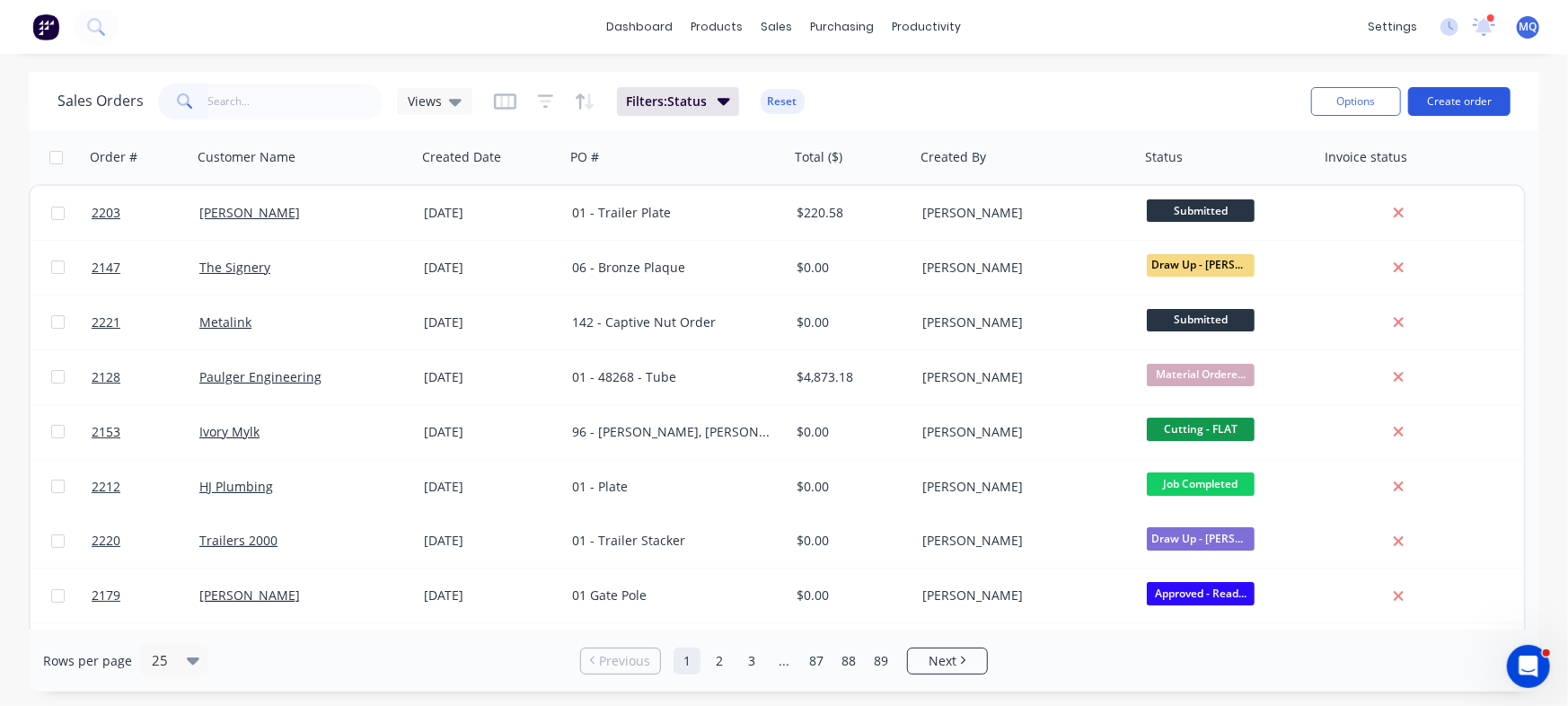
click at [1482, 110] on button "Create order" at bounding box center [1460, 102] width 102 height 28
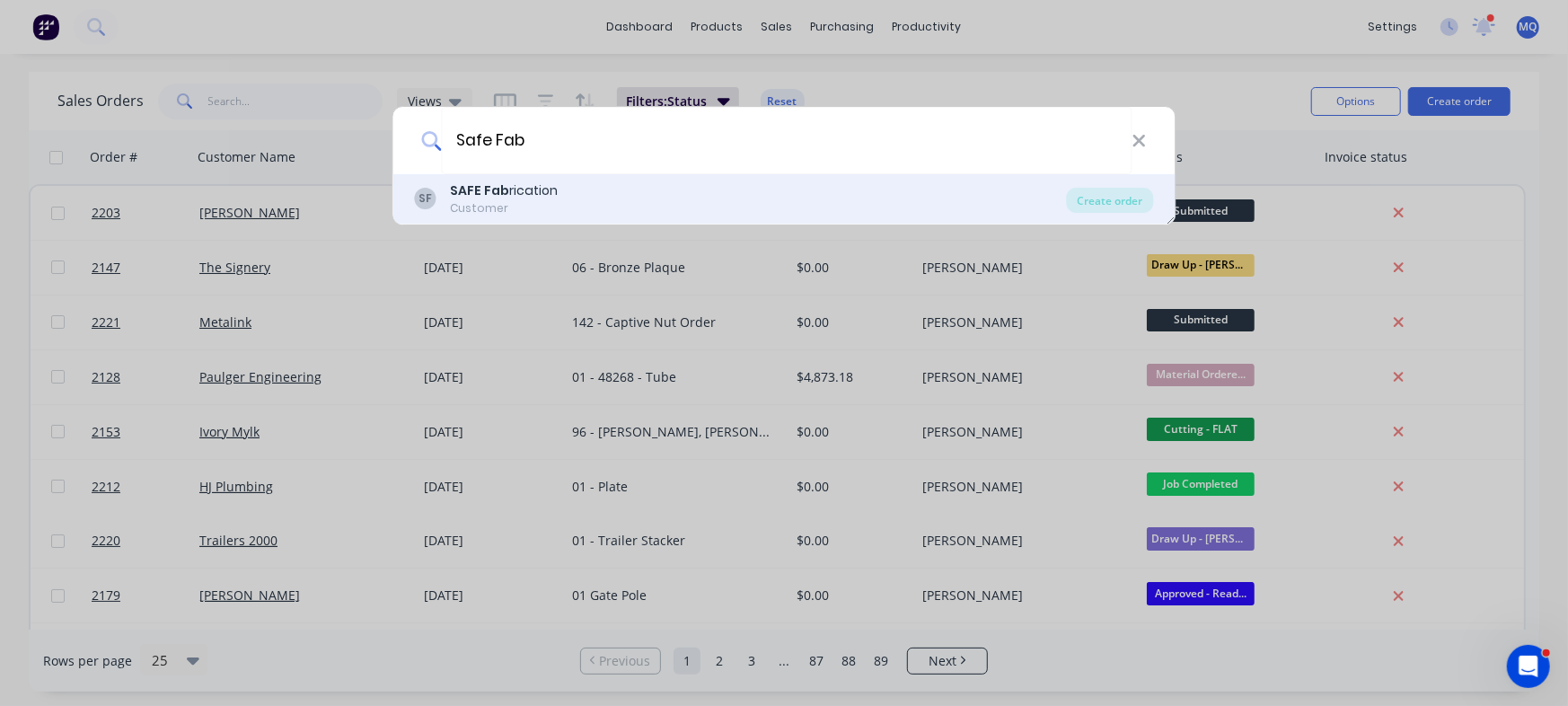
type input "Safe Fab"
click at [526, 196] on div "SAFE Fab rication" at bounding box center [505, 191] width 108 height 19
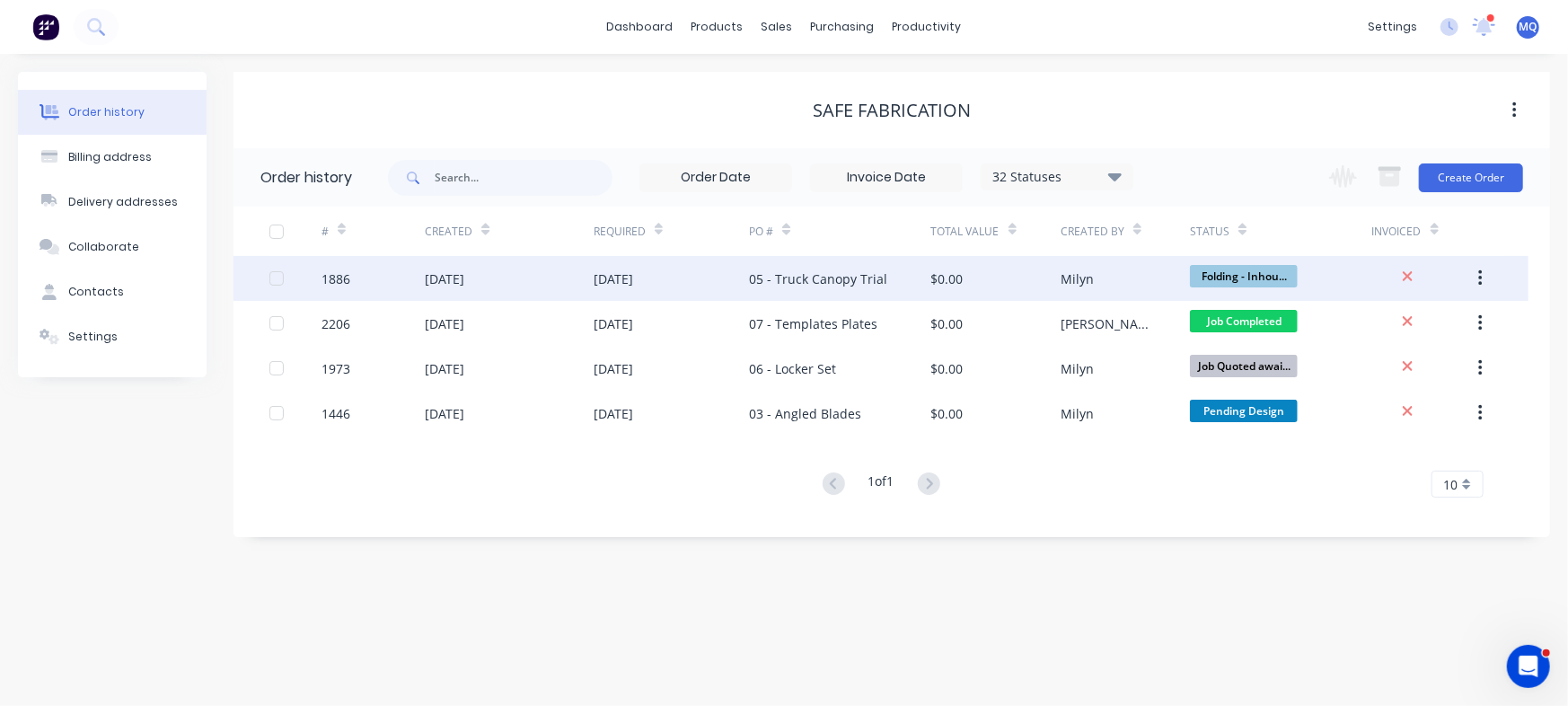
click at [889, 284] on div "05 - Truck Canopy Trial" at bounding box center [839, 278] width 181 height 45
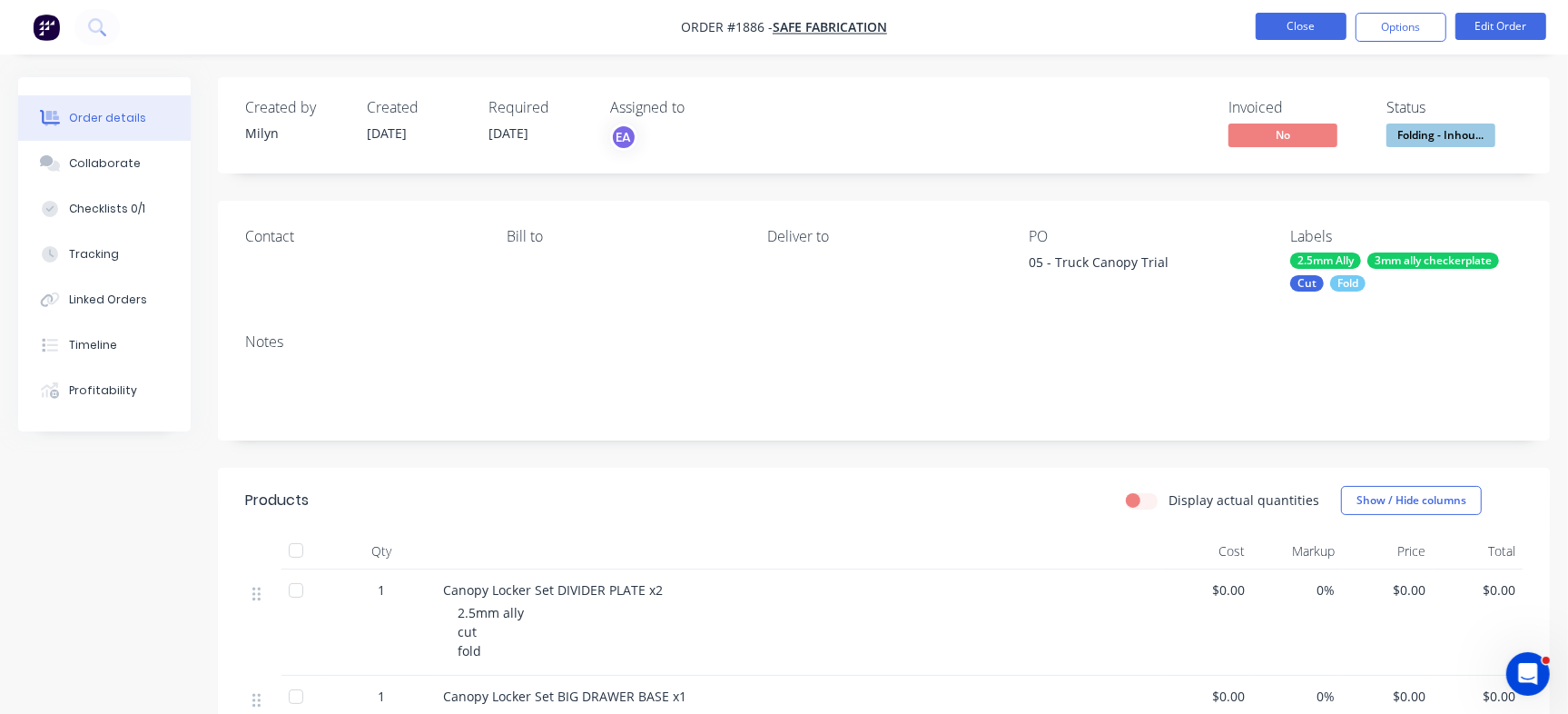
click at [1295, 24] on button "Close" at bounding box center [1300, 26] width 91 height 27
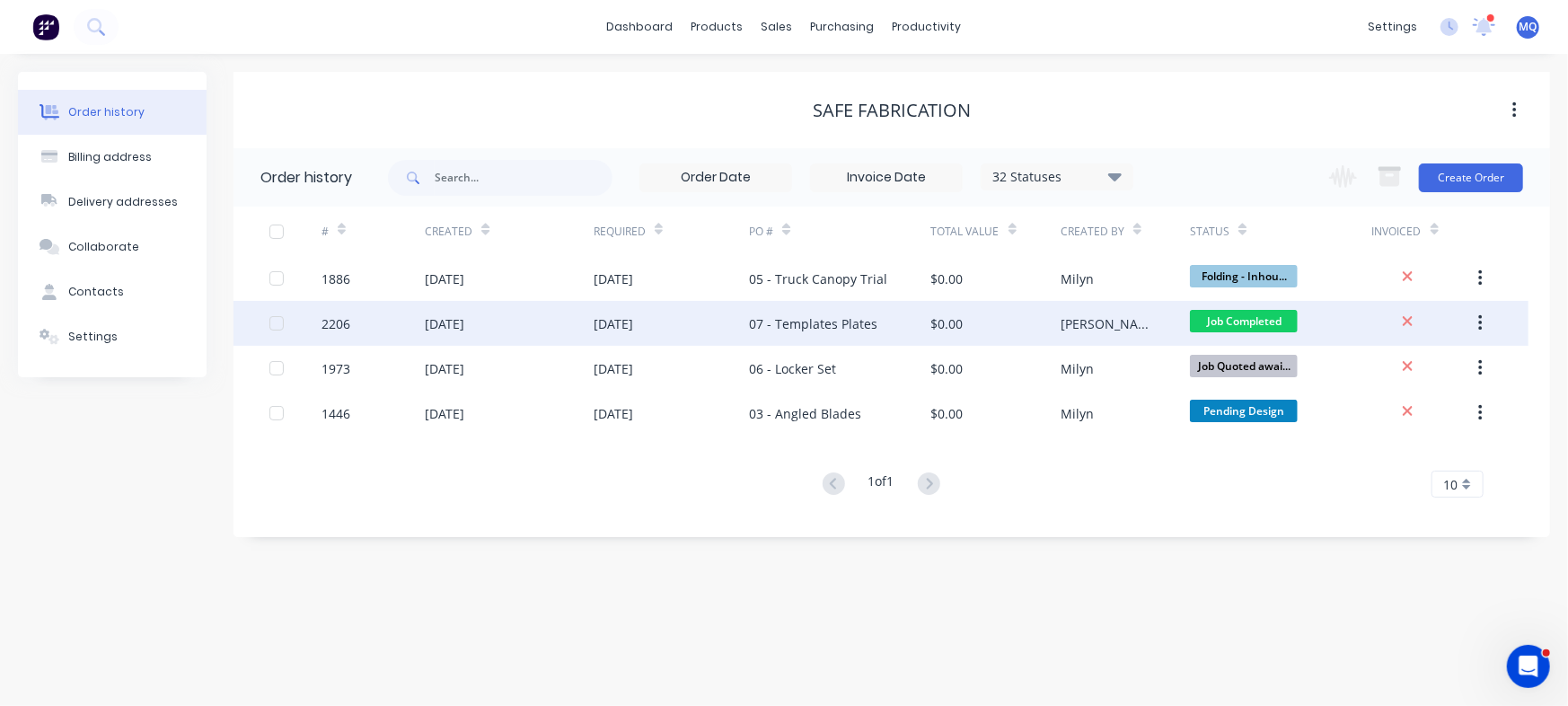
click at [825, 332] on div "07 - Templates Plates" at bounding box center [839, 323] width 181 height 45
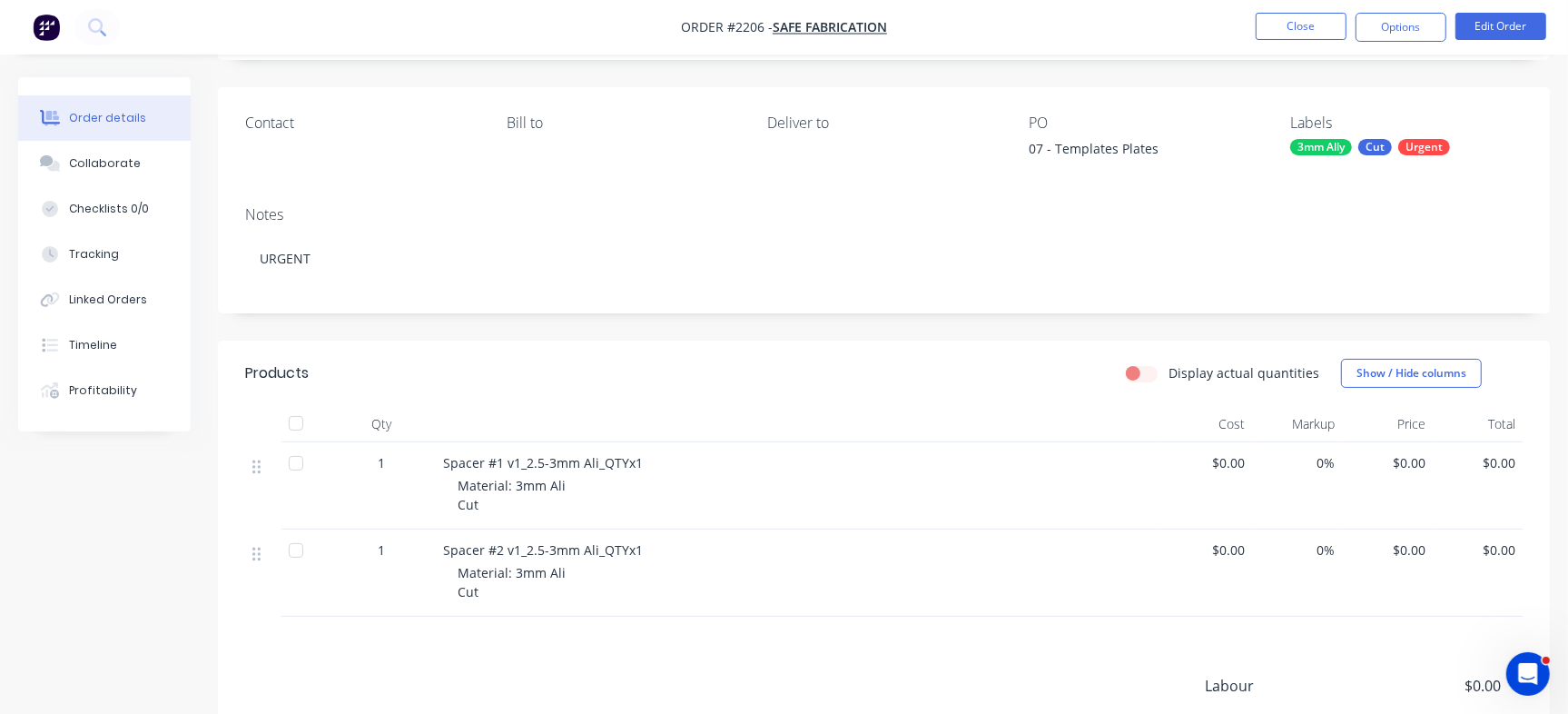
scroll to position [85, 0]
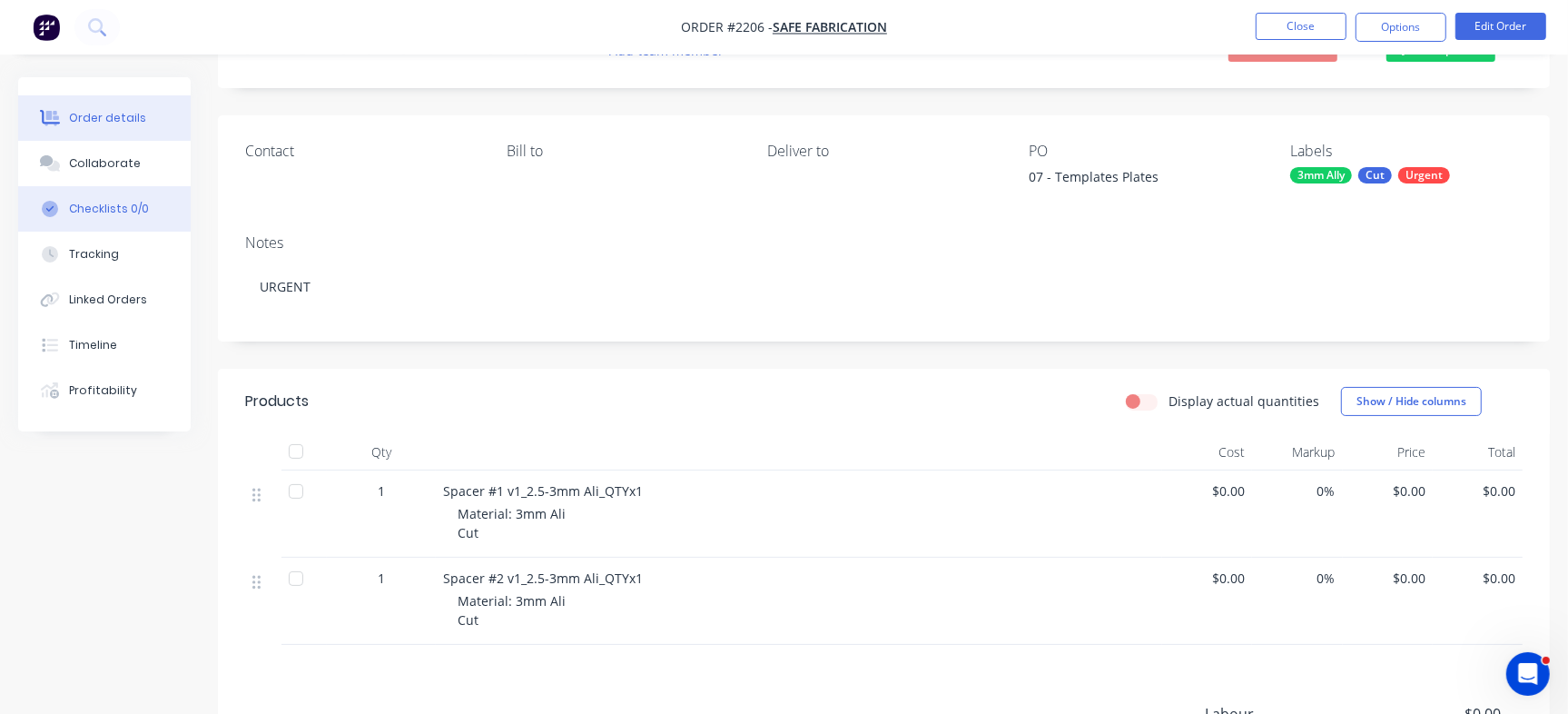
click at [129, 205] on div "Checklists 0/0" at bounding box center [108, 208] width 80 height 16
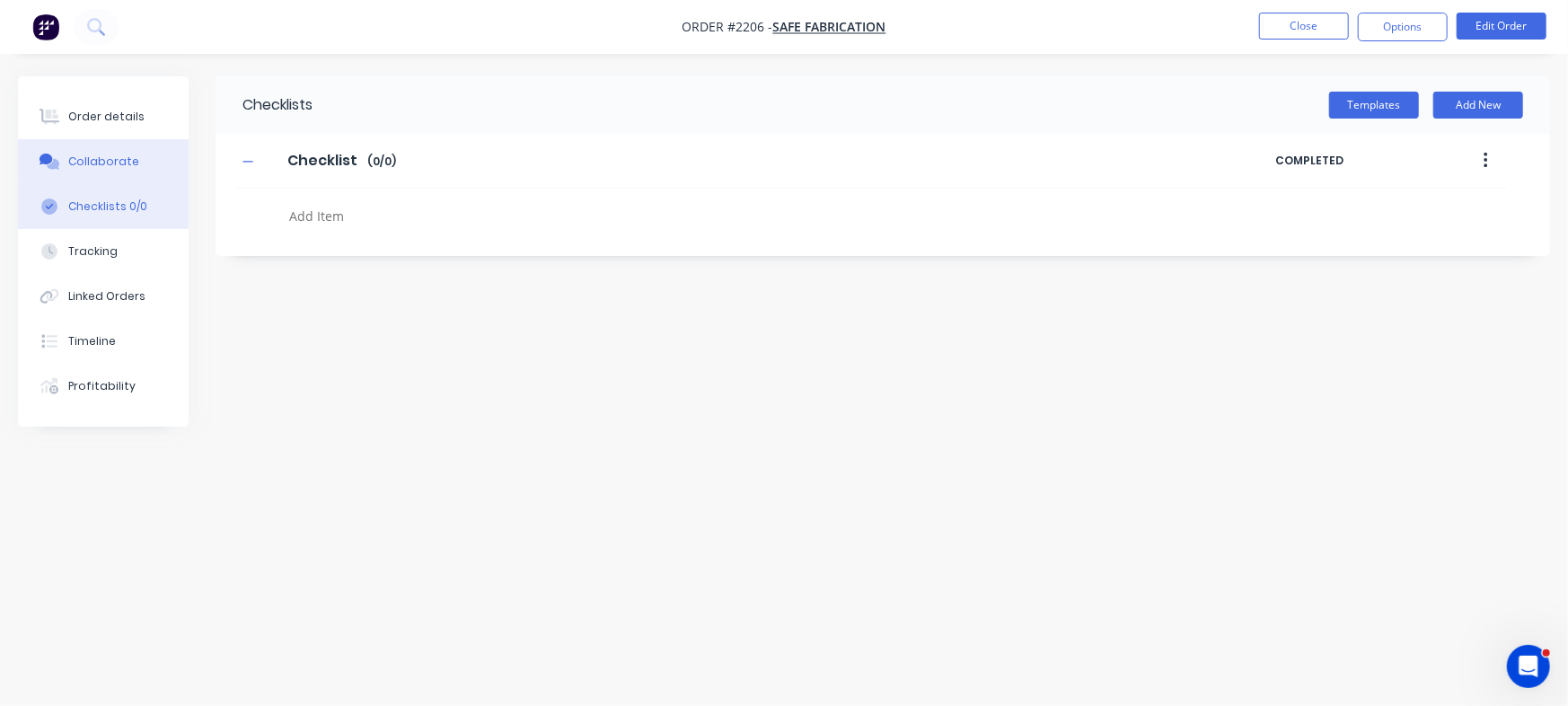
click at [132, 166] on button "Collaborate" at bounding box center [103, 161] width 171 height 45
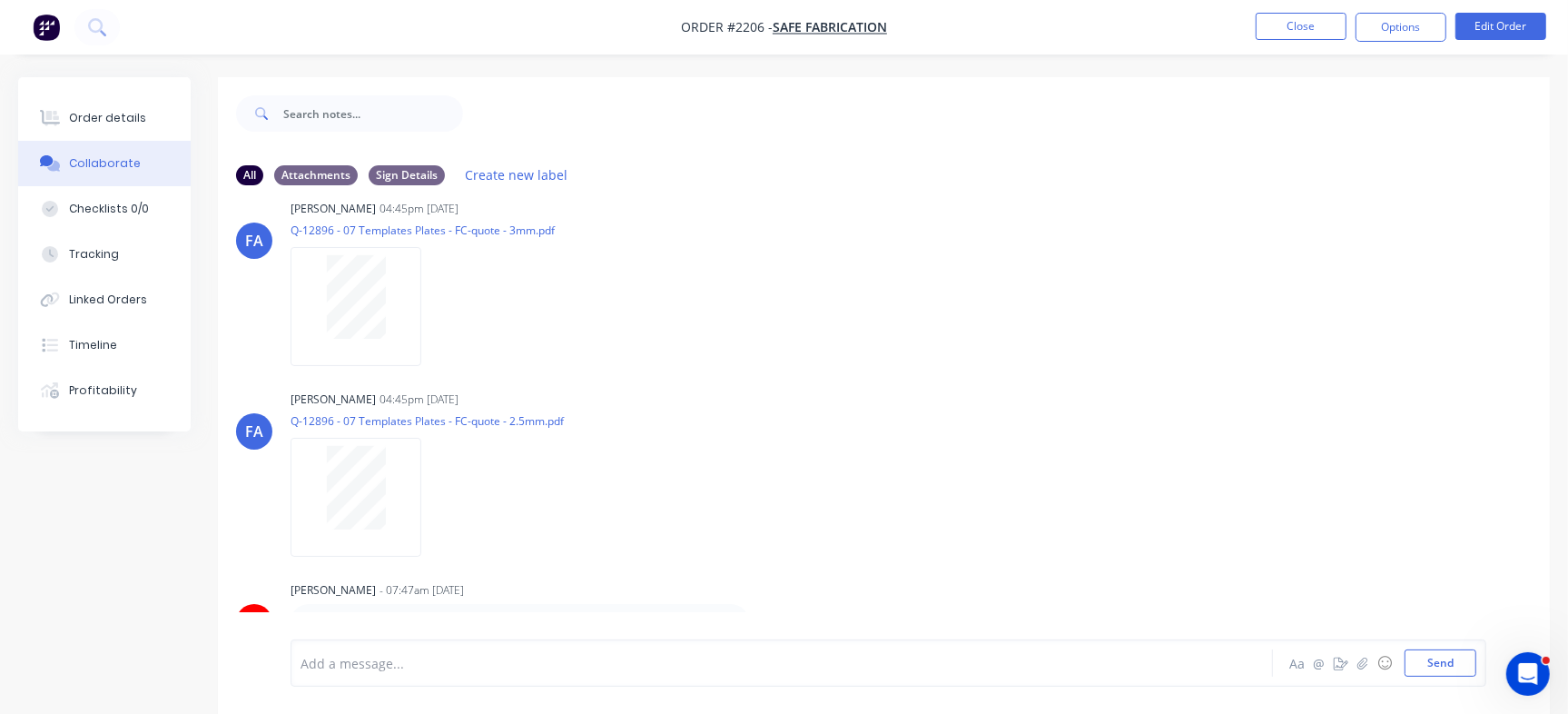
scroll to position [27, 0]
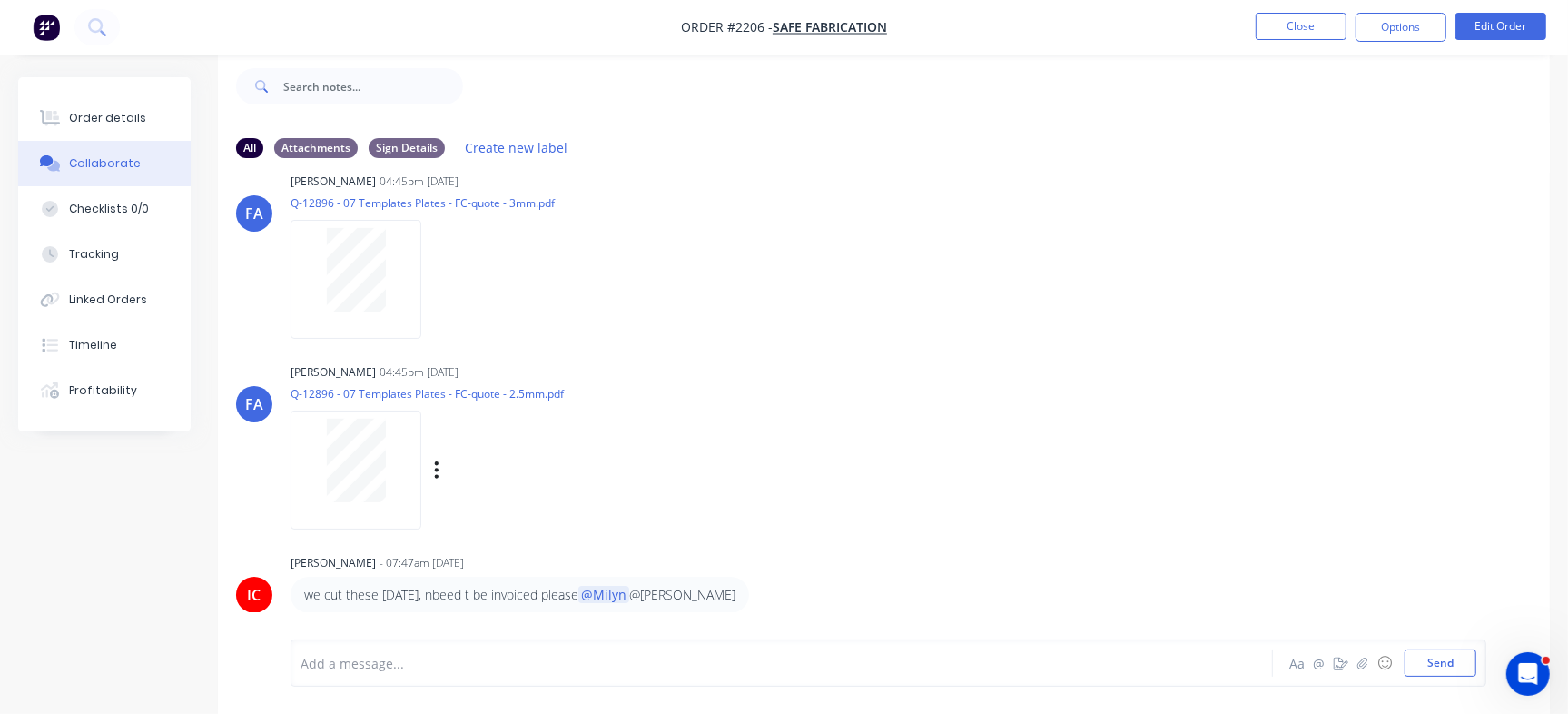
click at [389, 465] on div at bounding box center [356, 460] width 114 height 83
click at [101, 203] on div "Checklists 0/0" at bounding box center [108, 208] width 80 height 16
type textarea "x"
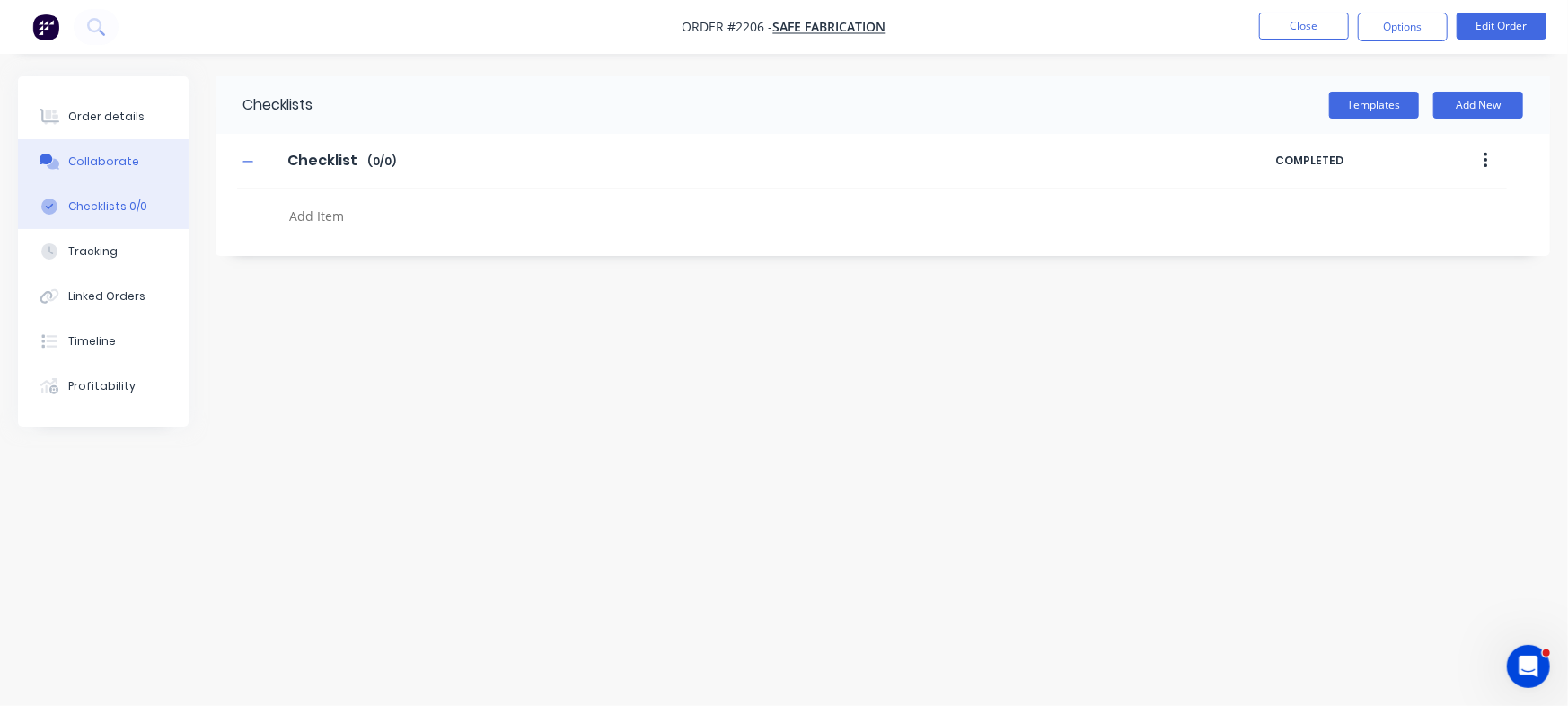
click at [96, 159] on div "Collaborate" at bounding box center [103, 161] width 71 height 16
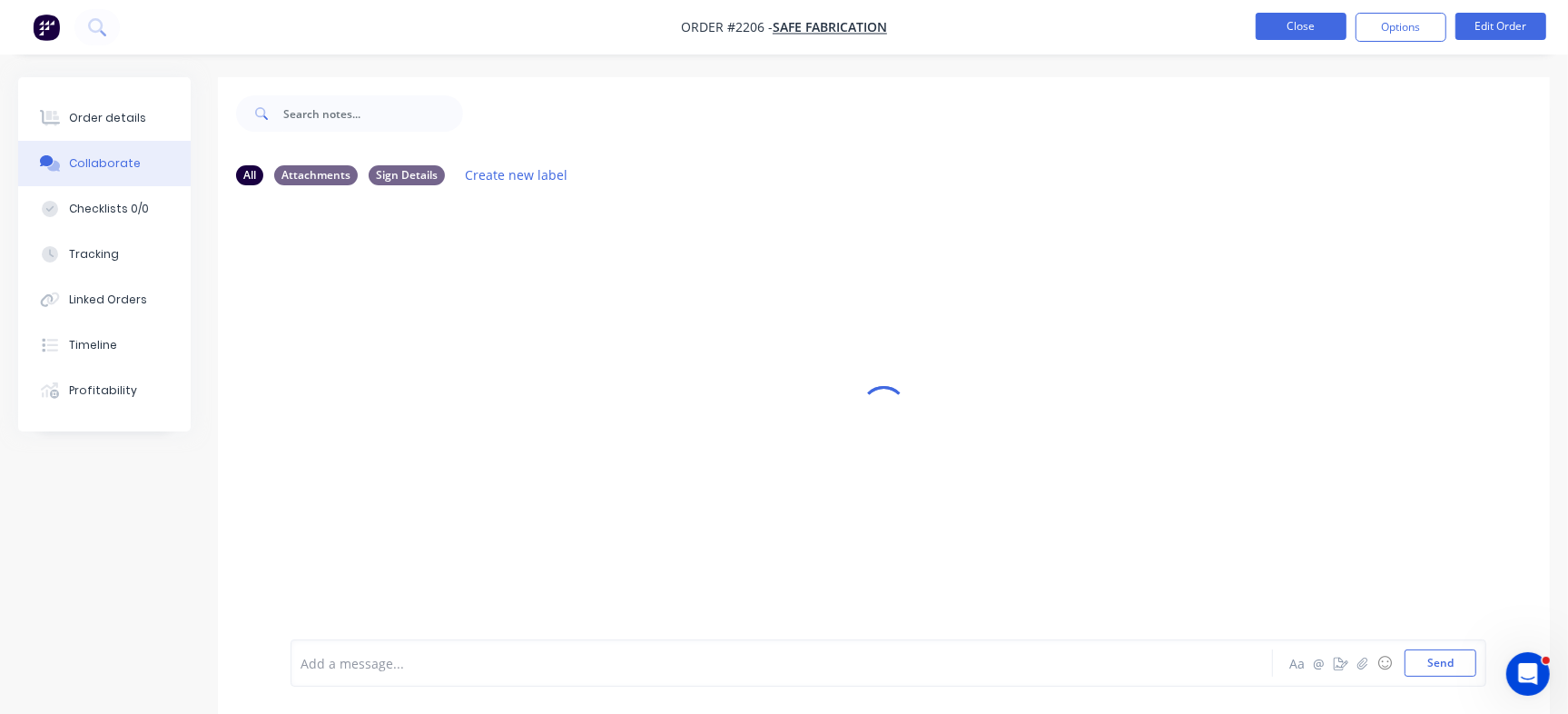
click at [1309, 13] on button "Close" at bounding box center [1300, 26] width 91 height 27
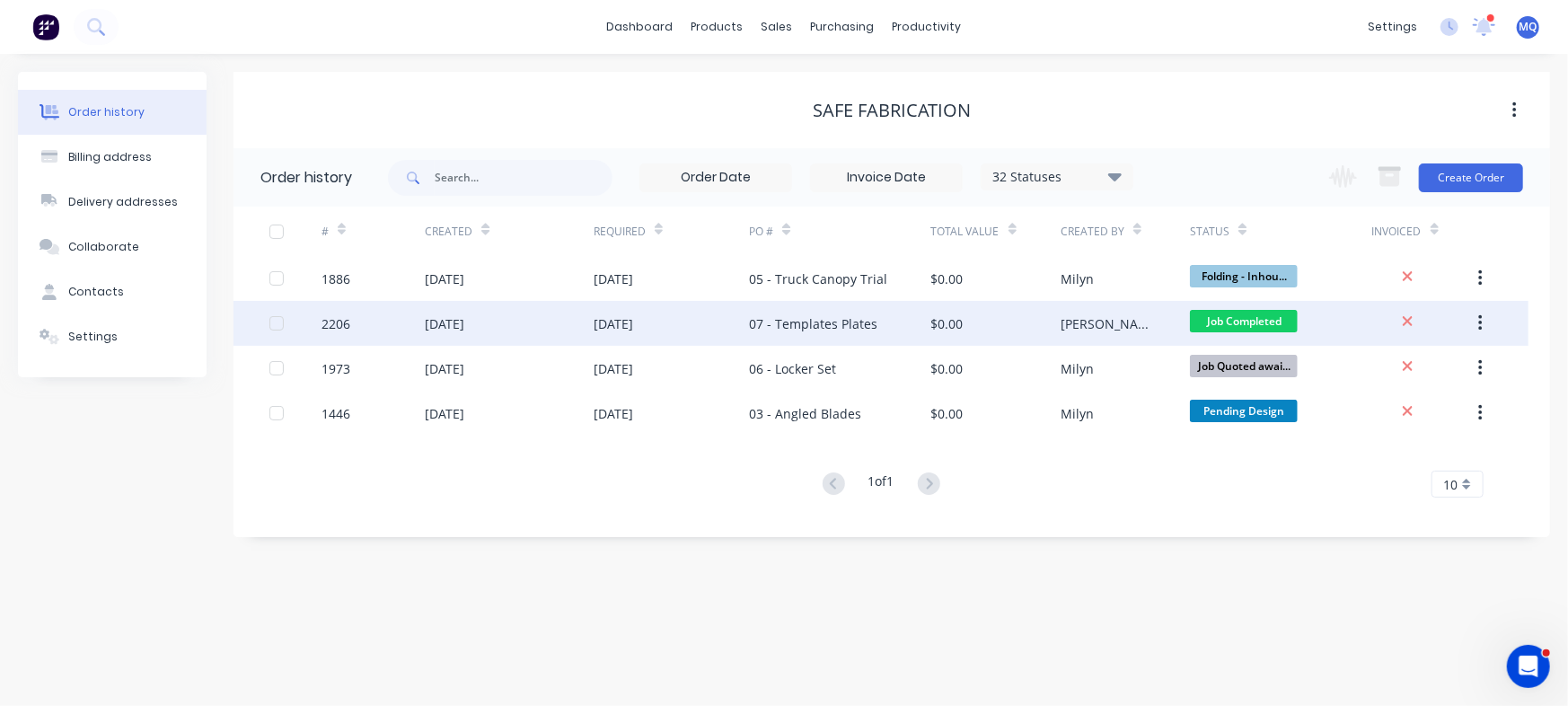
click at [857, 318] on div "07 - Templates Plates" at bounding box center [813, 324] width 128 height 19
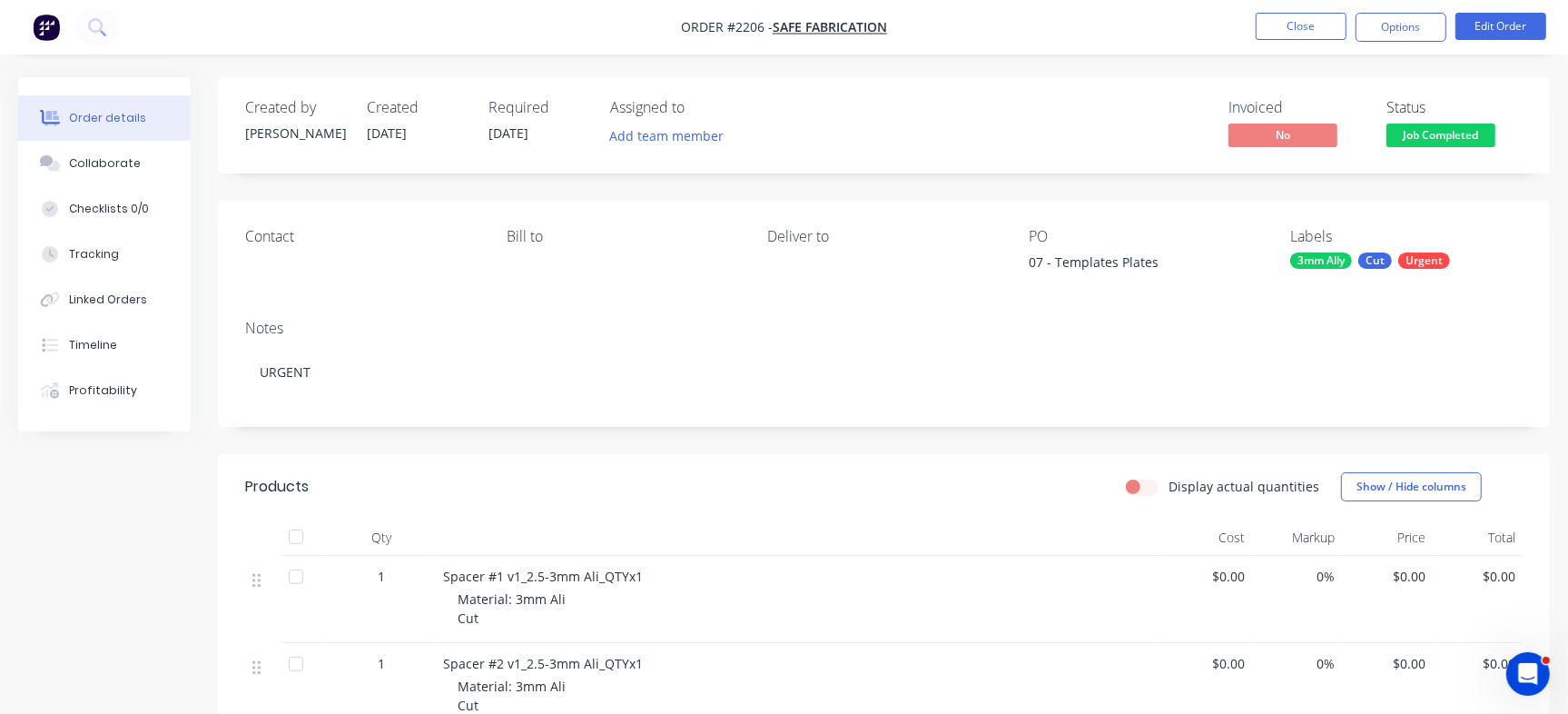
drag, startPoint x: 86, startPoint y: 160, endPoint x: 287, endPoint y: 229, distance: 212.5
click at [86, 162] on div "Collaborate" at bounding box center [105, 163] width 72 height 16
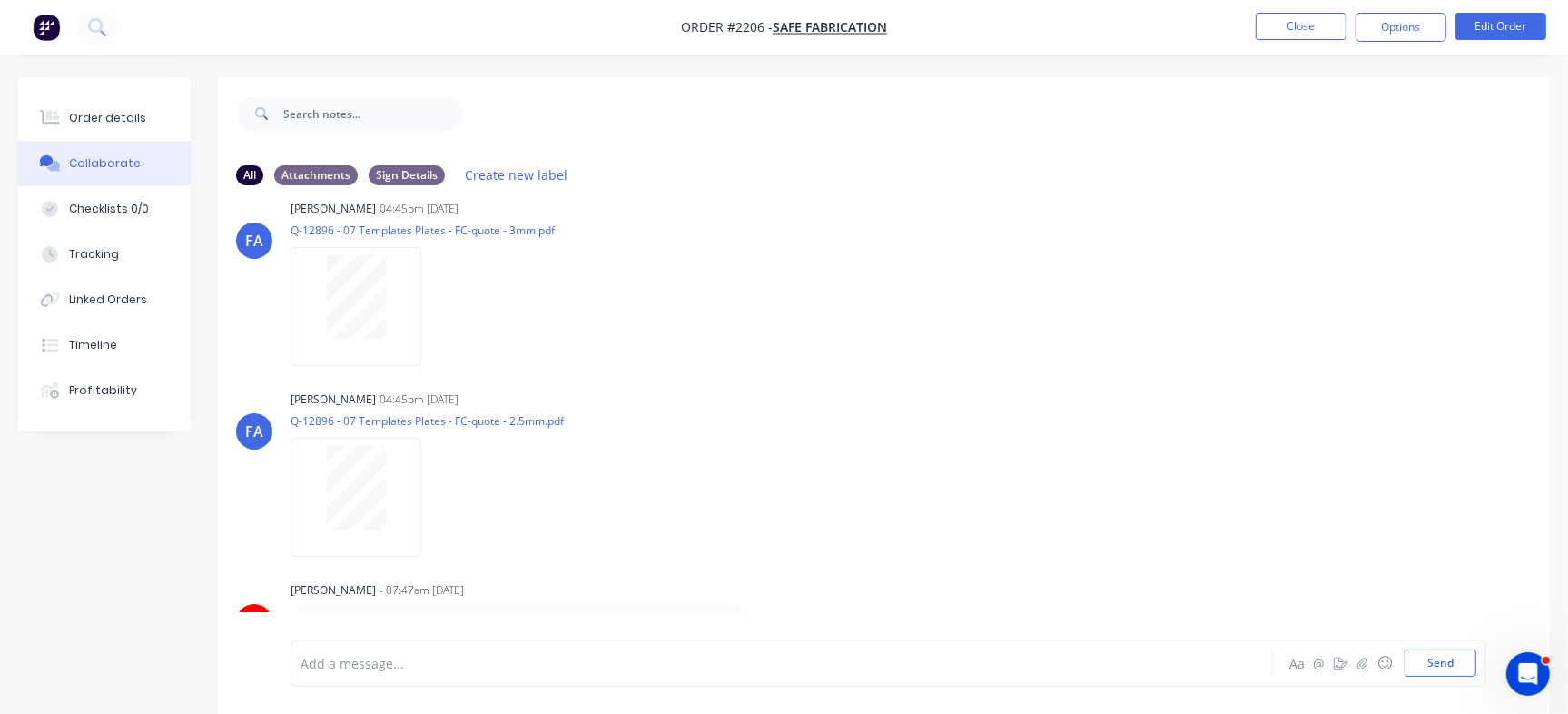
click at [1306, 40] on li "Close" at bounding box center [1300, 27] width 91 height 29
click at [1306, 26] on button "Close" at bounding box center [1300, 26] width 91 height 27
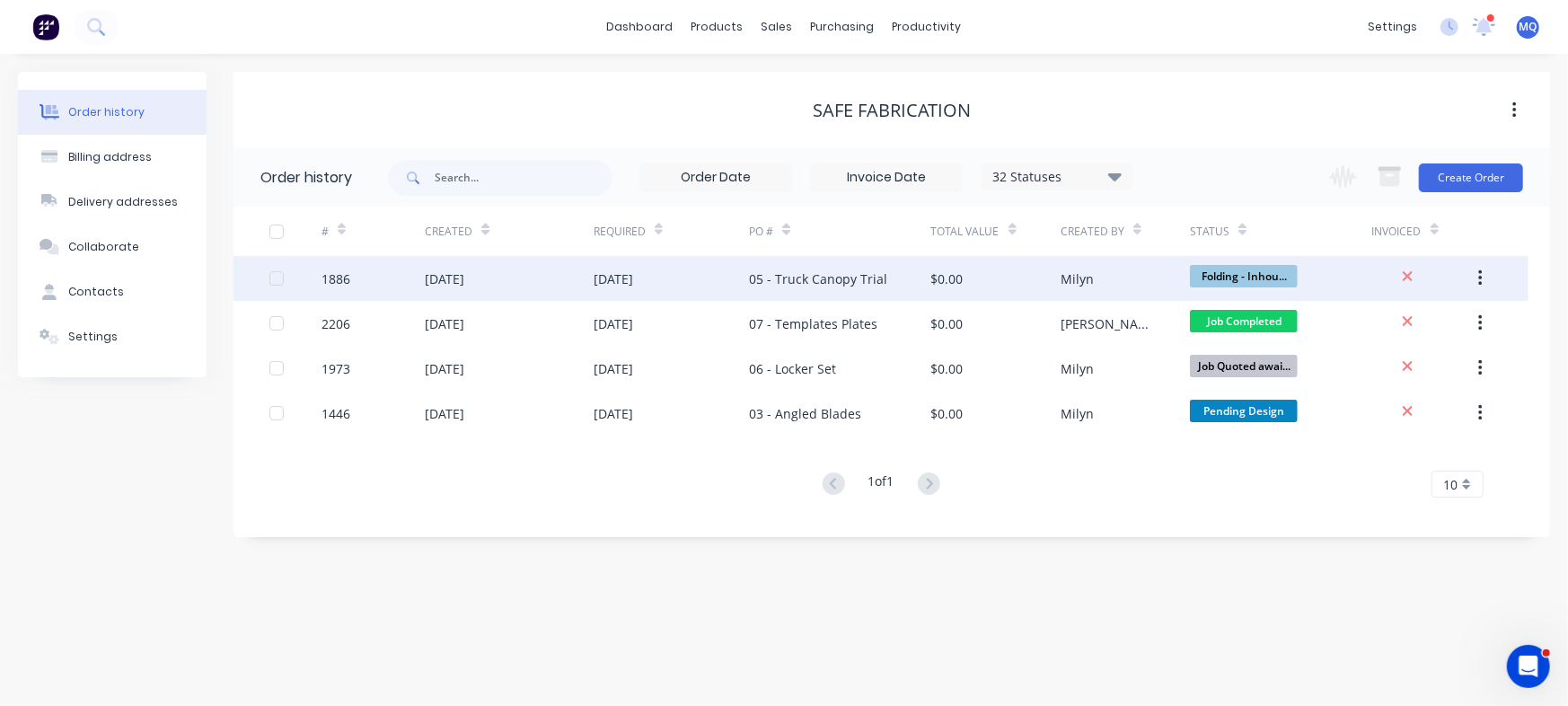
click at [835, 284] on div "05 - Truck Canopy Trial" at bounding box center [819, 279] width 138 height 19
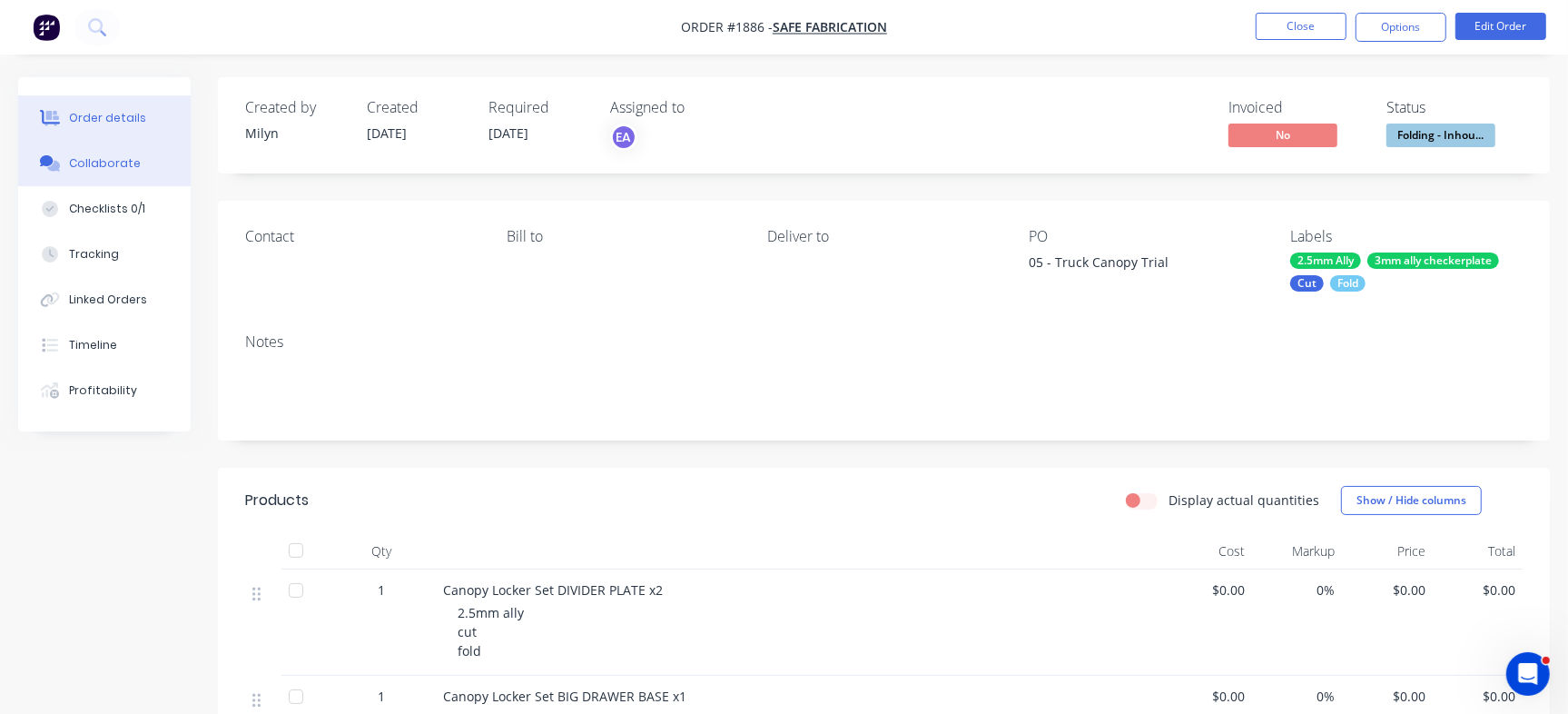
click at [138, 157] on button "Collaborate" at bounding box center [105, 163] width 173 height 45
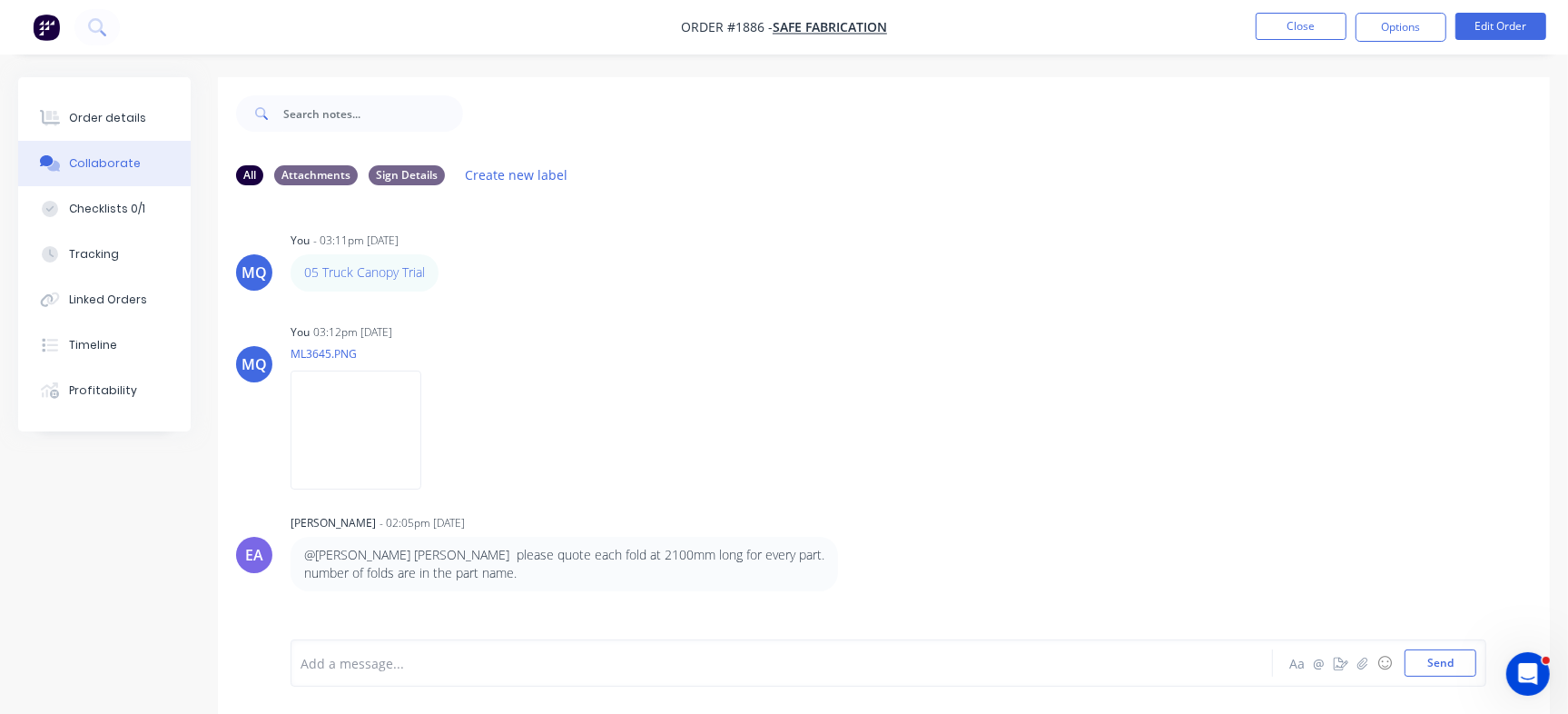
scroll to position [6, 0]
click at [1302, 26] on button "Close" at bounding box center [1300, 26] width 91 height 27
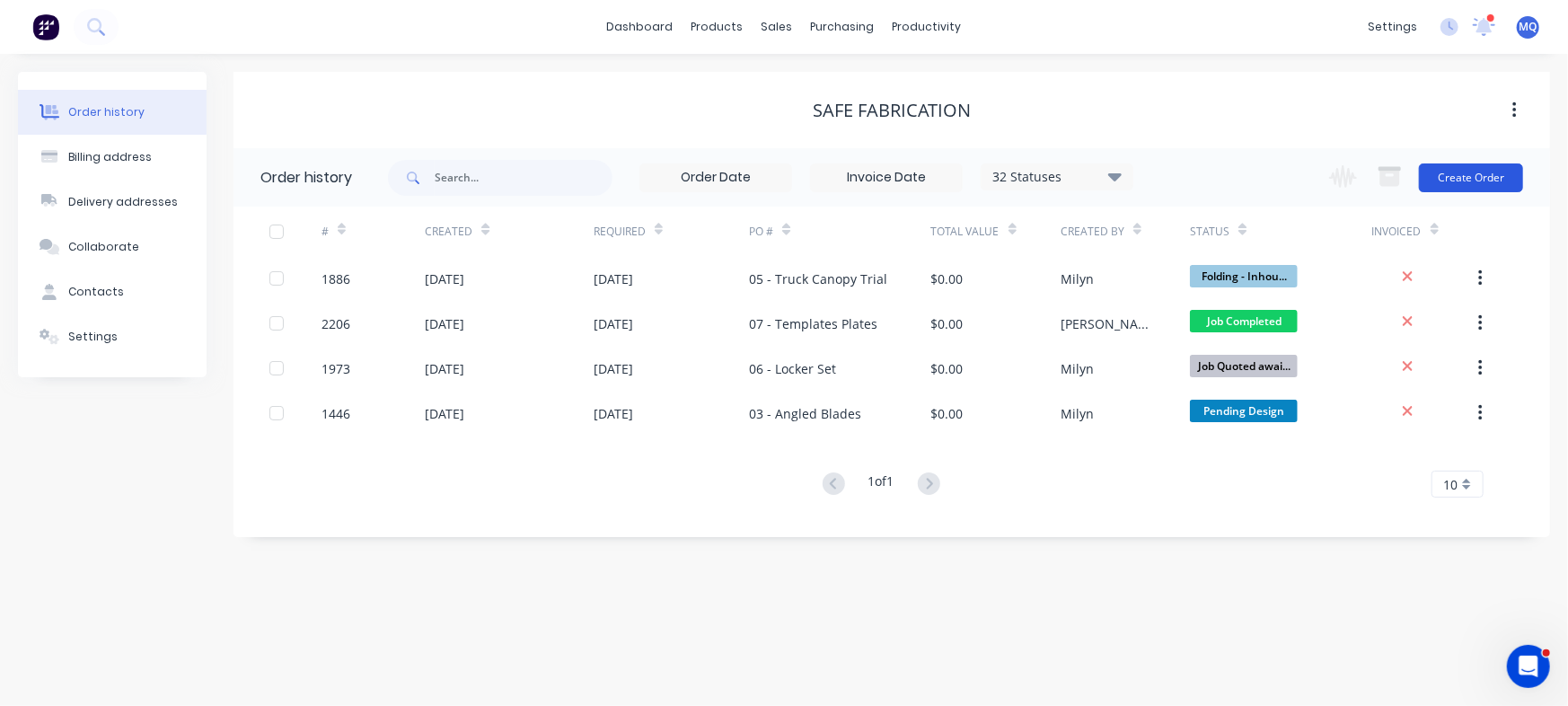
click at [1458, 179] on button "Create Order" at bounding box center [1471, 177] width 104 height 28
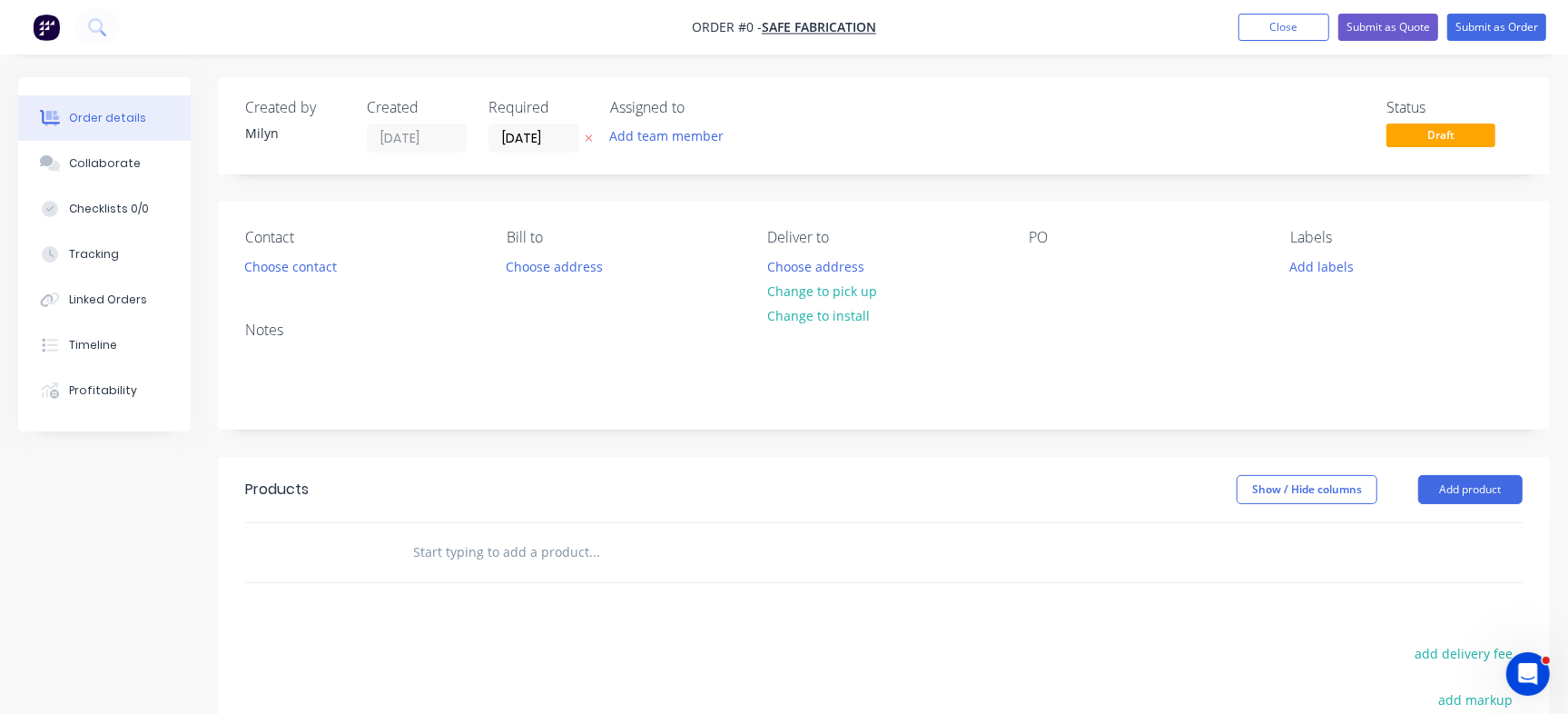
click at [1027, 271] on div "Contact Choose contact [PERSON_NAME] to Choose address Deliver to Choose addres…" at bounding box center [883, 254] width 1332 height 106
click at [1055, 273] on div at bounding box center [1043, 266] width 29 height 26
paste div
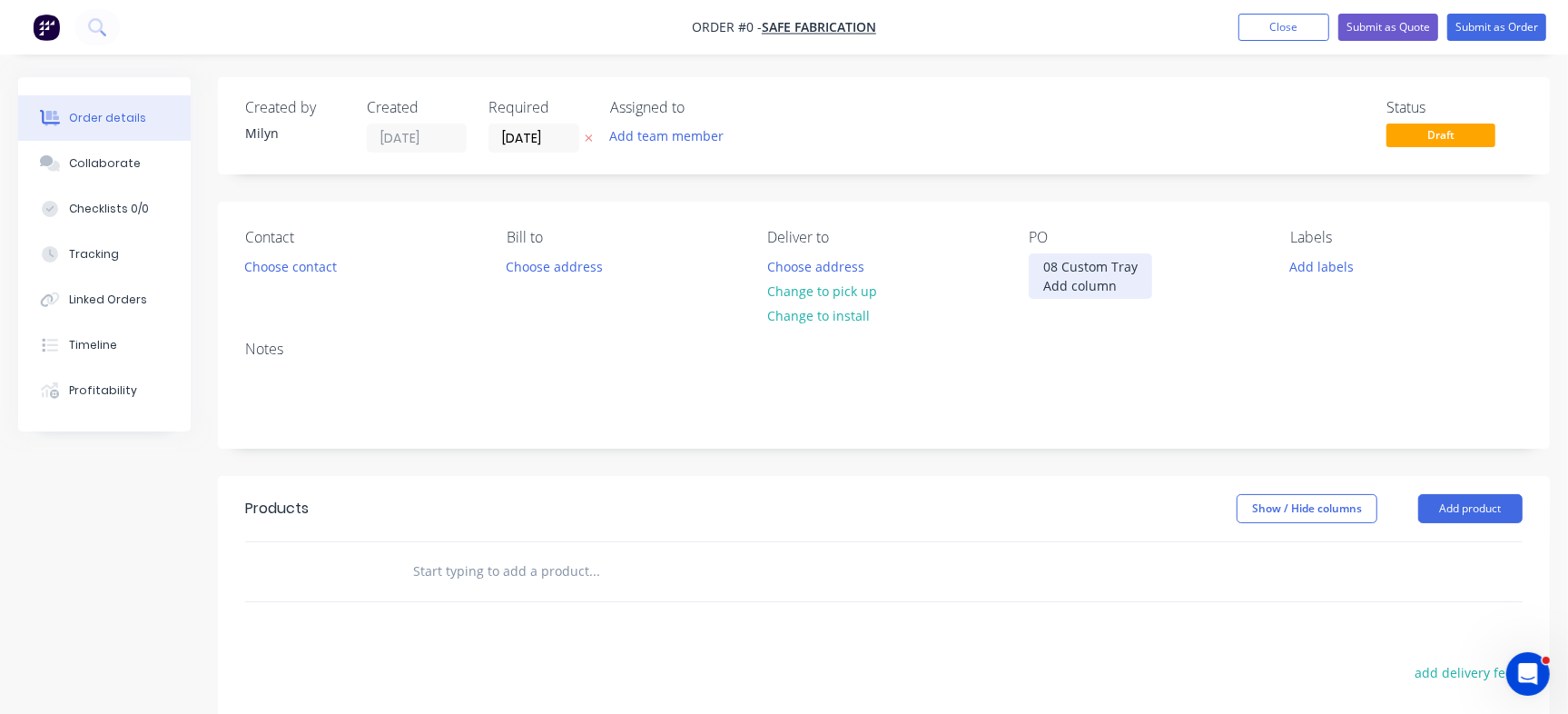
drag, startPoint x: 1050, startPoint y: 293, endPoint x: 1035, endPoint y: 287, distance: 16.2
click at [1035, 287] on div "08 Custom Tray Add column" at bounding box center [1090, 275] width 124 height 45
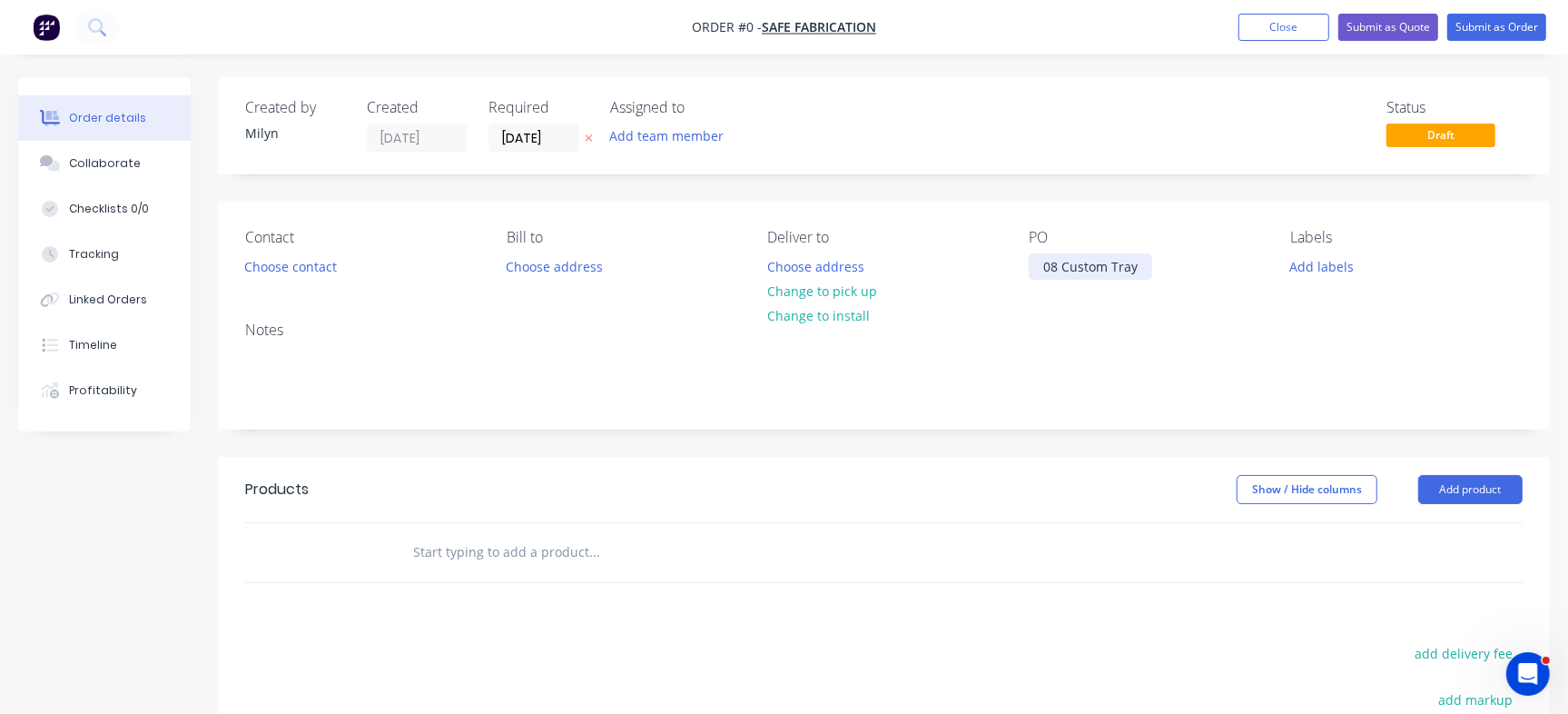
click at [1063, 273] on div "08 Custom Tray" at bounding box center [1090, 266] width 124 height 26
click at [906, 130] on div "Order details Collaborate Checklists 0/0 Tracking Linked Orders Timeline Profit…" at bounding box center [784, 561] width 1568 height 969
click at [528, 134] on input "[DATE]" at bounding box center [533, 138] width 89 height 27
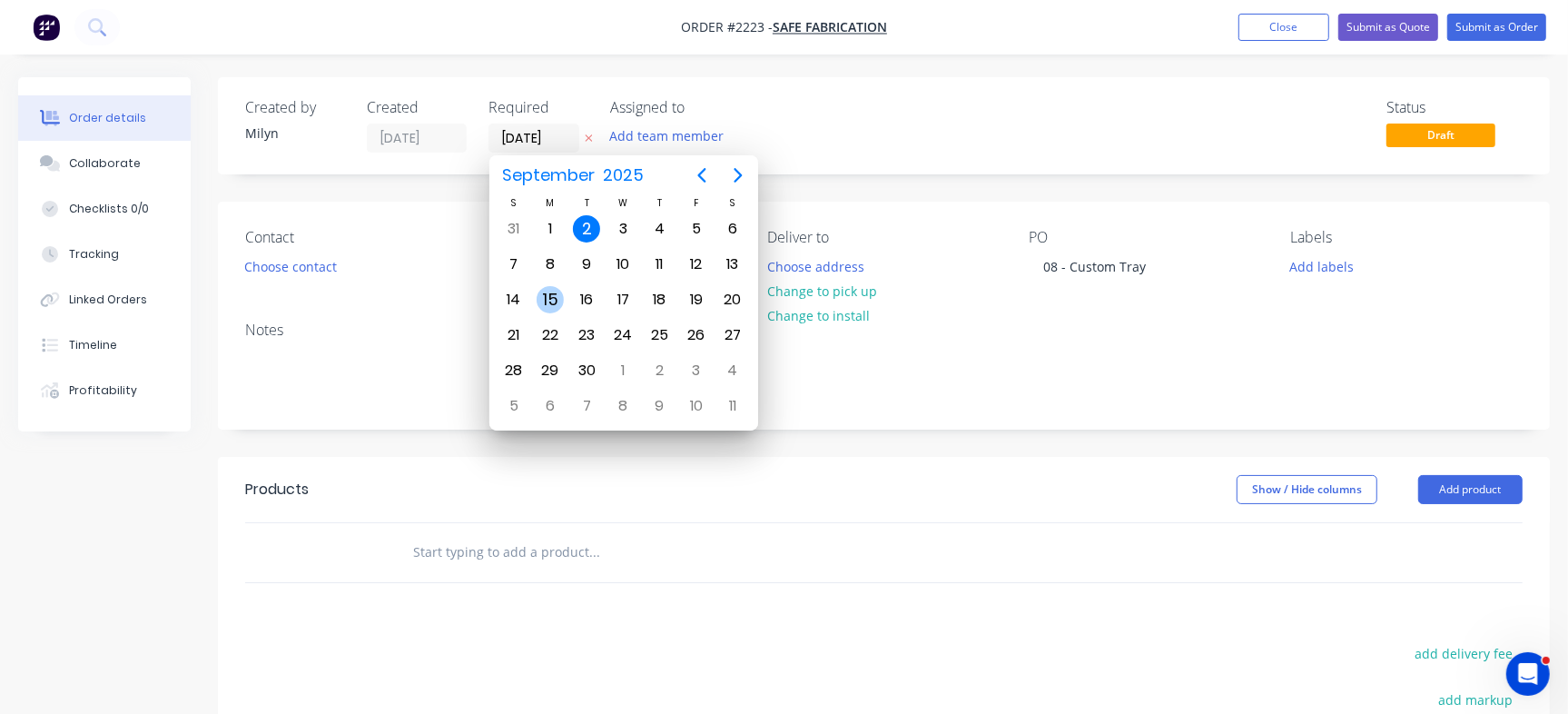
click at [550, 287] on div "15" at bounding box center [550, 299] width 27 height 27
type input "[DATE]"
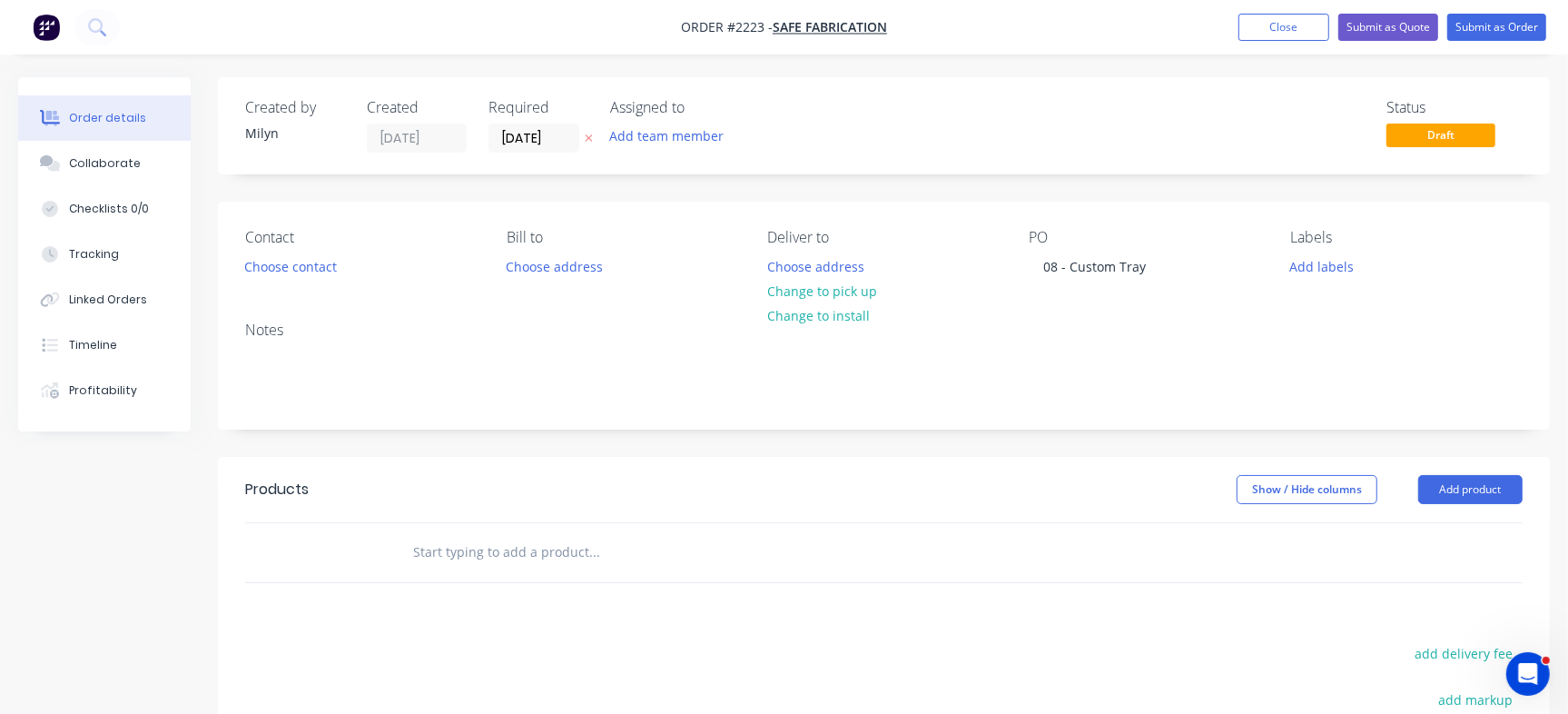
click at [522, 552] on input "text" at bounding box center [594, 553] width 363 height 36
click at [79, 176] on button "Collaborate" at bounding box center [105, 163] width 173 height 45
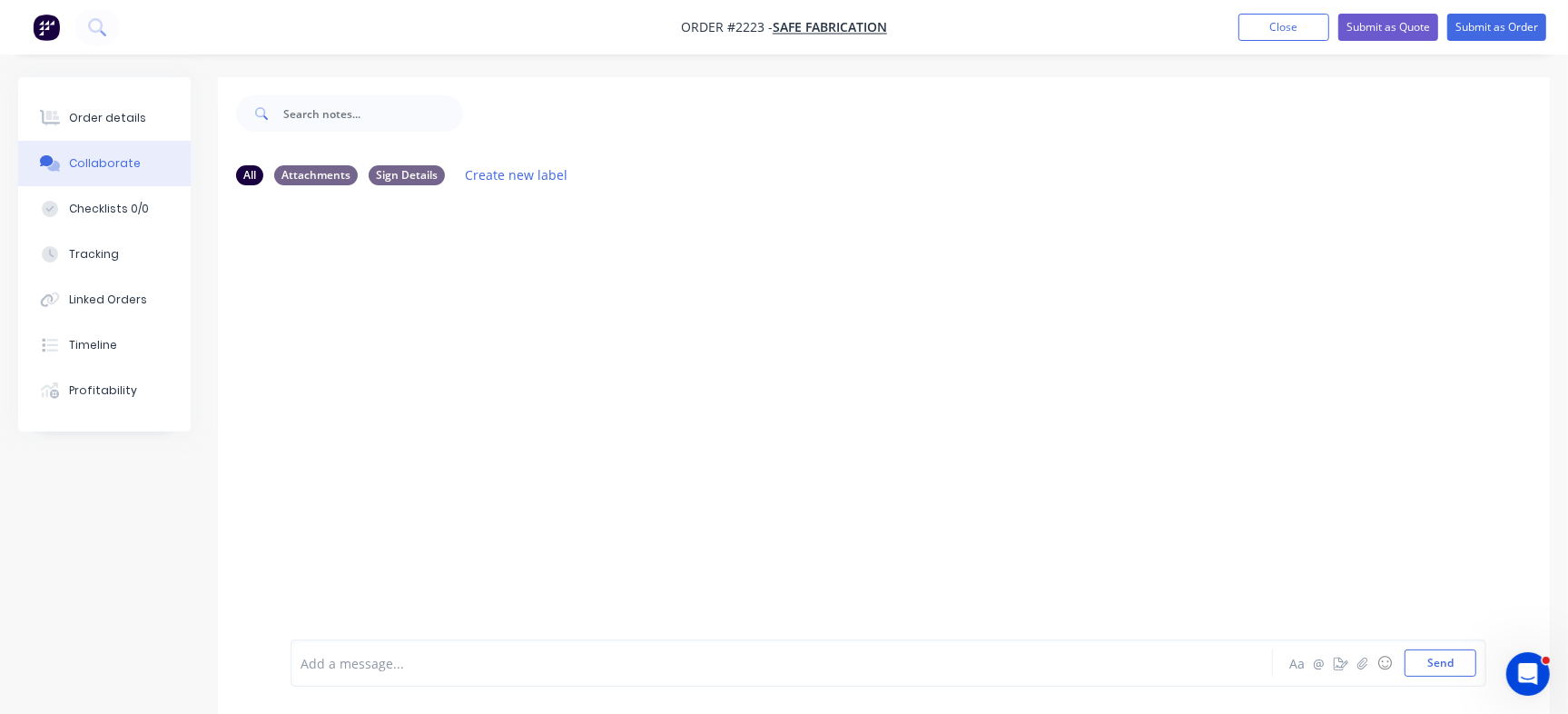
click at [555, 660] on div at bounding box center [741, 664] width 880 height 19
drag, startPoint x: 1457, startPoint y: 659, endPoint x: 1396, endPoint y: 634, distance: 65.9
click at [1455, 658] on button "Send" at bounding box center [1440, 663] width 72 height 27
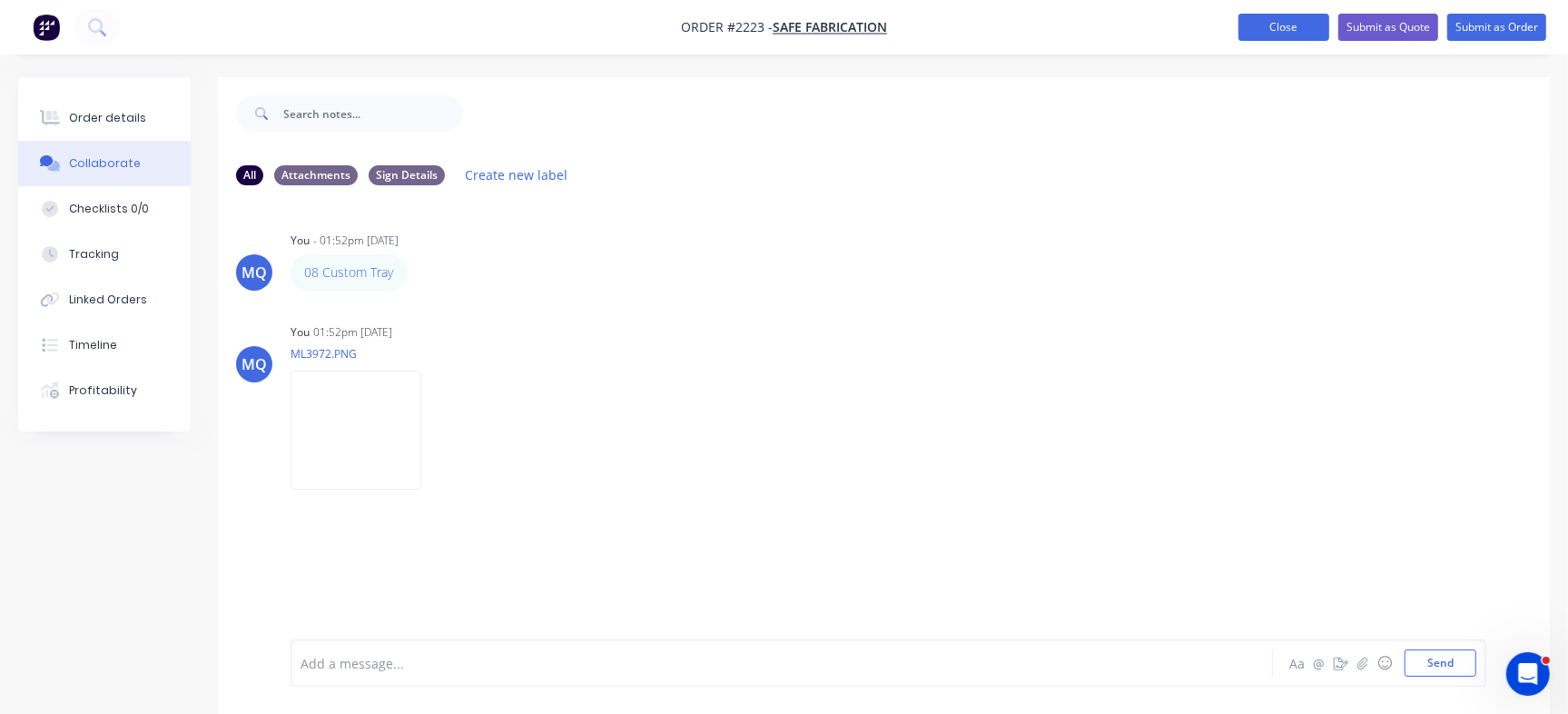
click at [1294, 28] on button "Close" at bounding box center [1283, 27] width 91 height 27
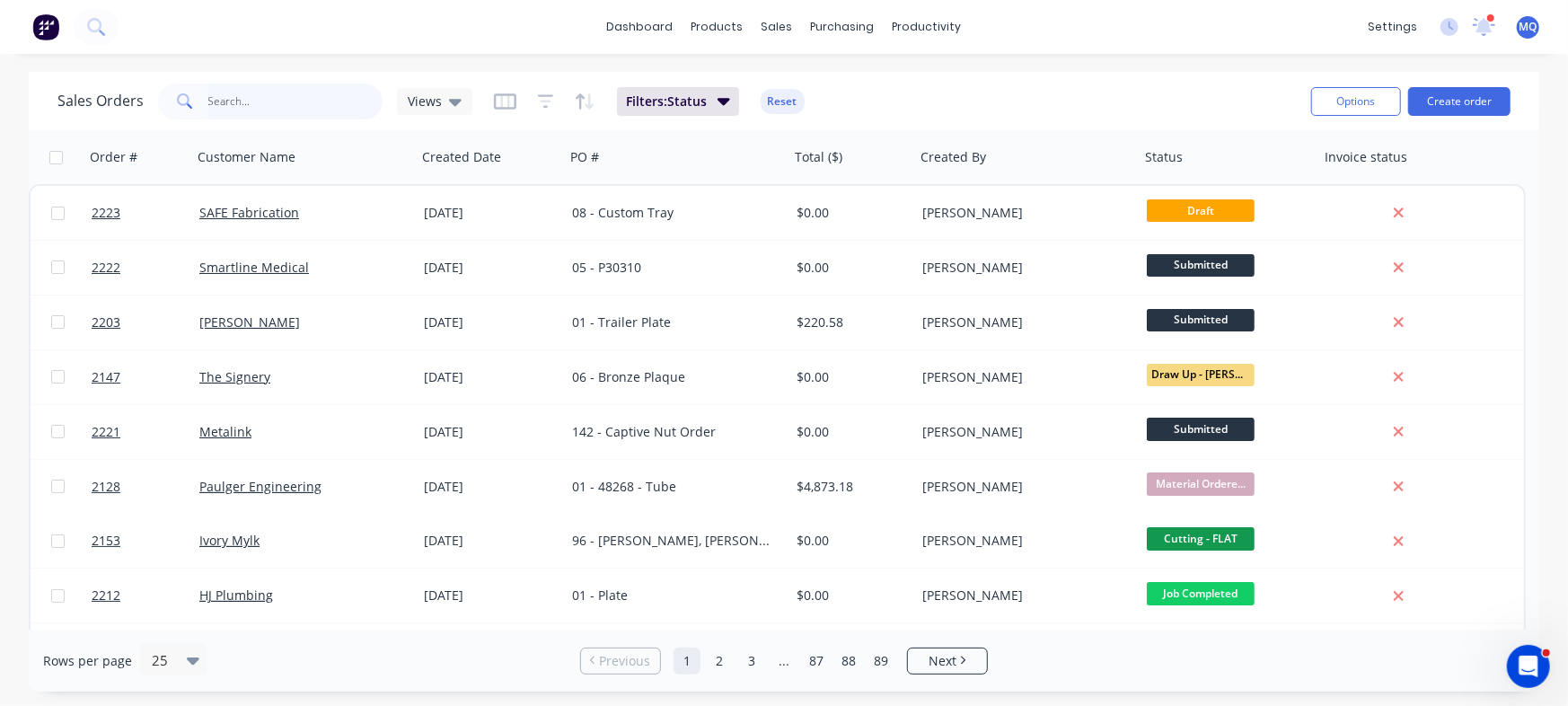
click at [264, 104] on input "text" at bounding box center [296, 102] width 175 height 36
type input "metalink"
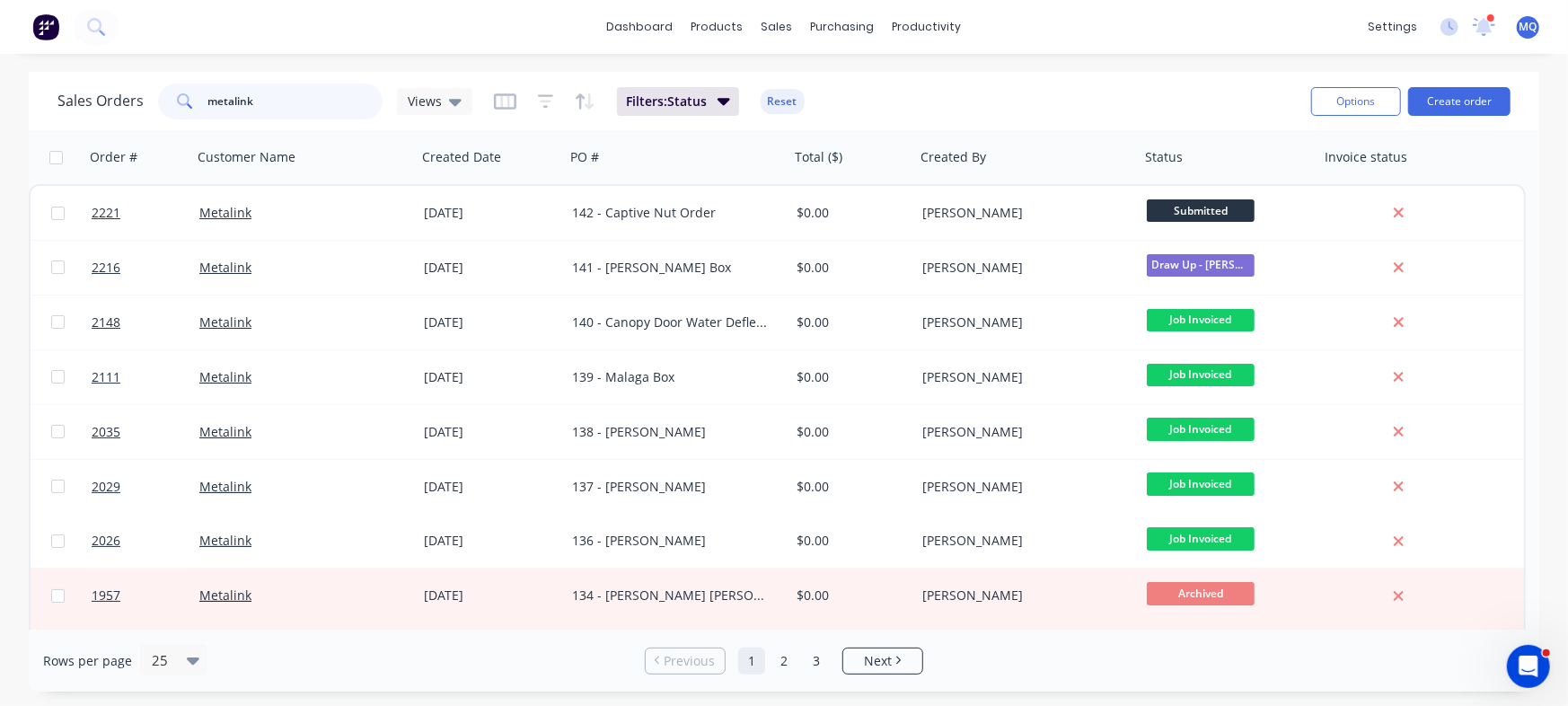
drag, startPoint x: 315, startPoint y: 113, endPoint x: 96, endPoint y: 81, distance: 221.3
click at [96, 81] on div "Sales Orders metalink Views Filters: Status Reset" at bounding box center [677, 101] width 1240 height 44
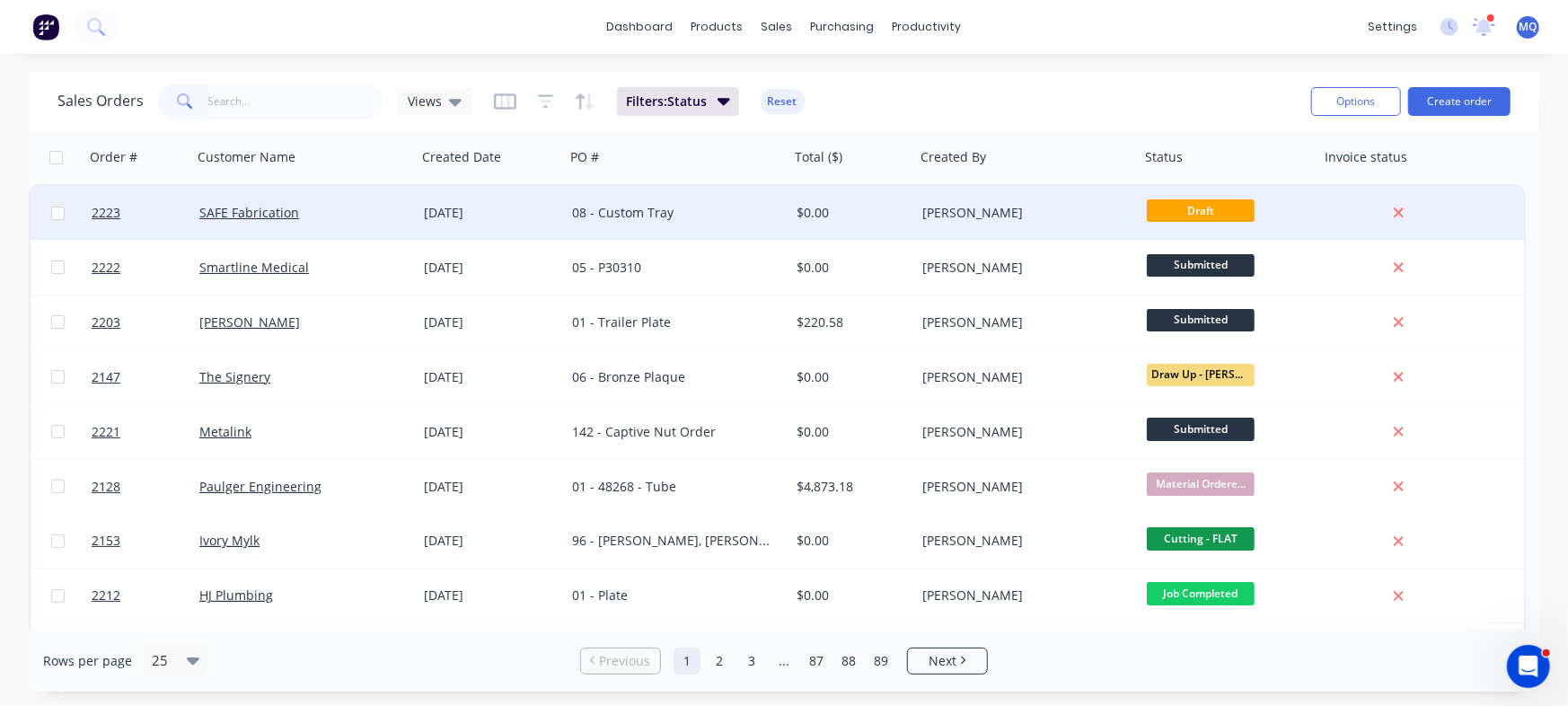
click at [341, 228] on div "SAFE Fabrication" at bounding box center [304, 213] width 225 height 54
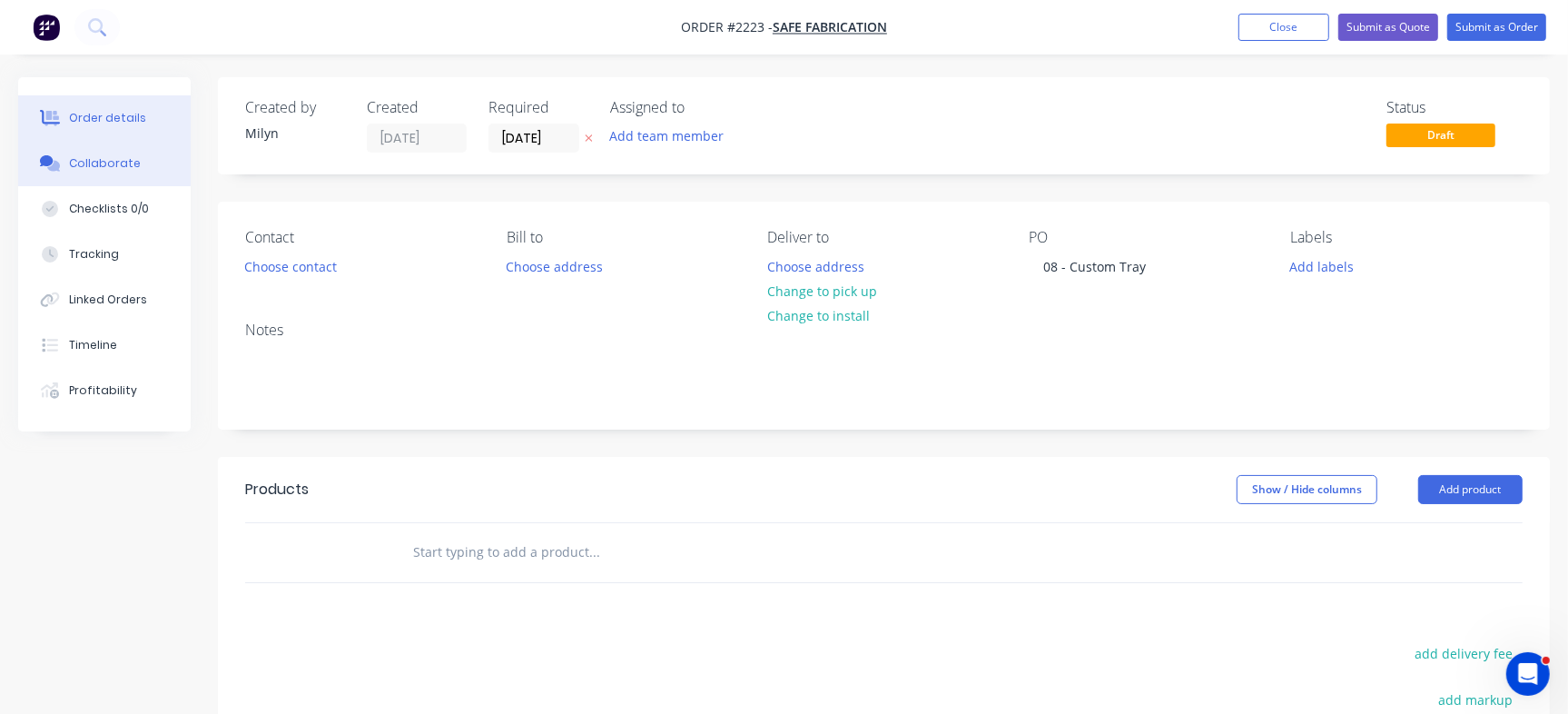
click at [92, 162] on div "Collaborate" at bounding box center [105, 163] width 72 height 16
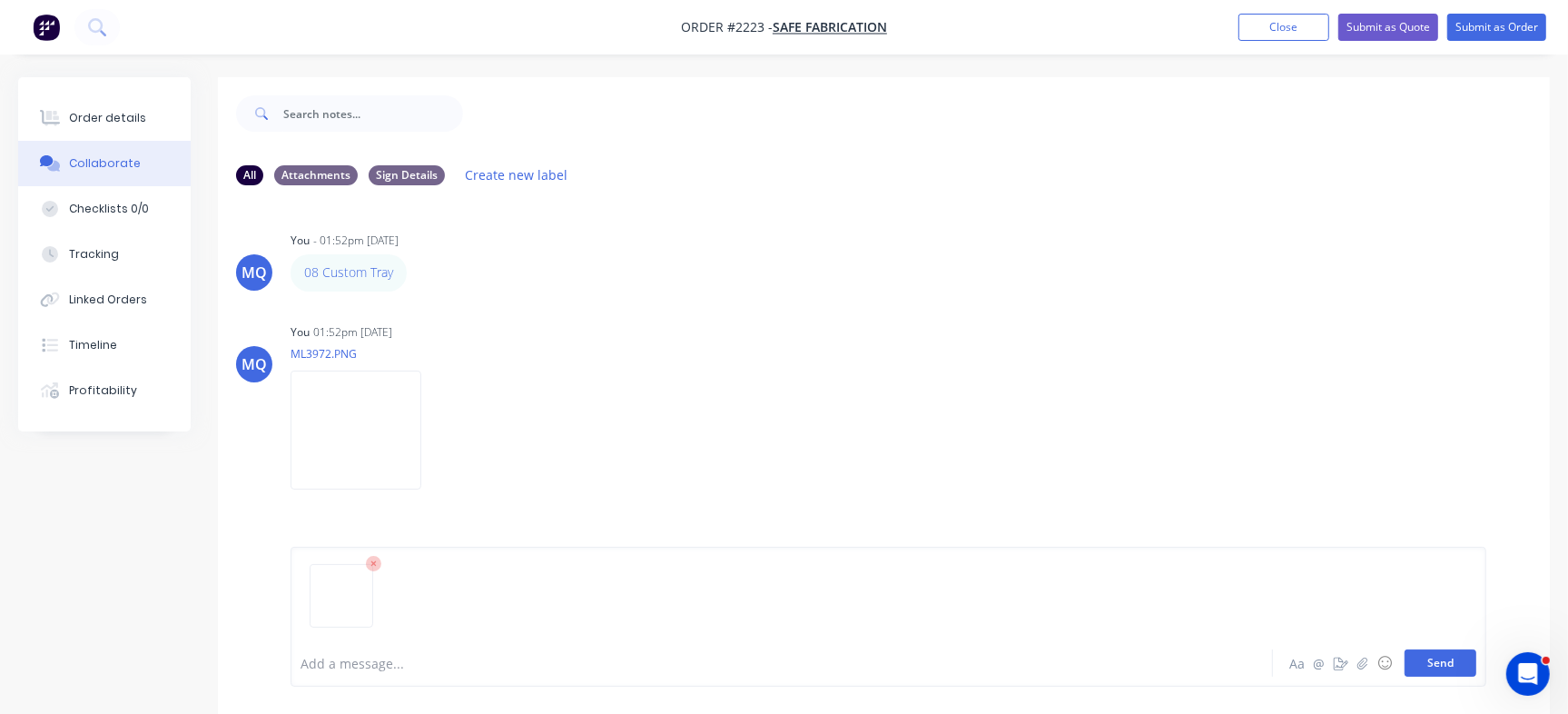
click at [1435, 663] on button "Send" at bounding box center [1440, 663] width 72 height 27
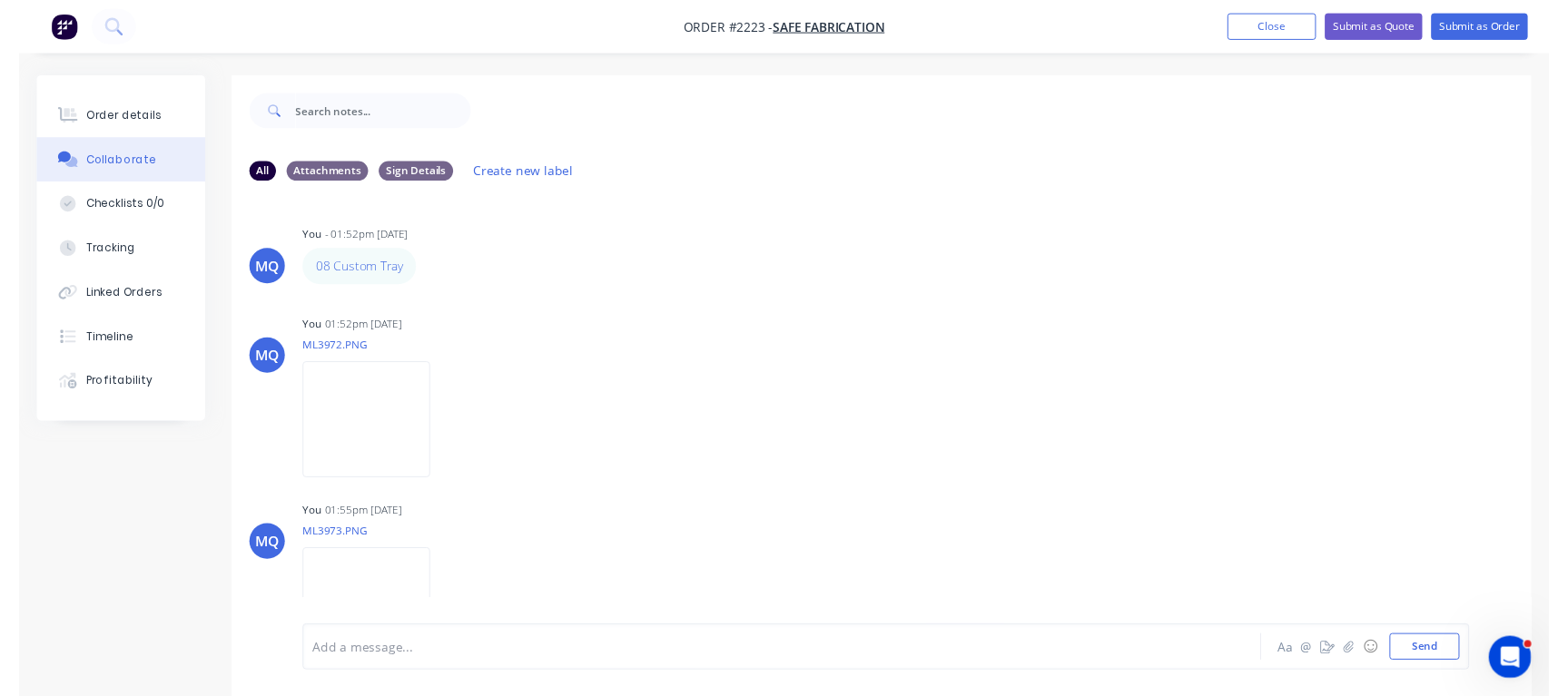
scroll to position [48, 0]
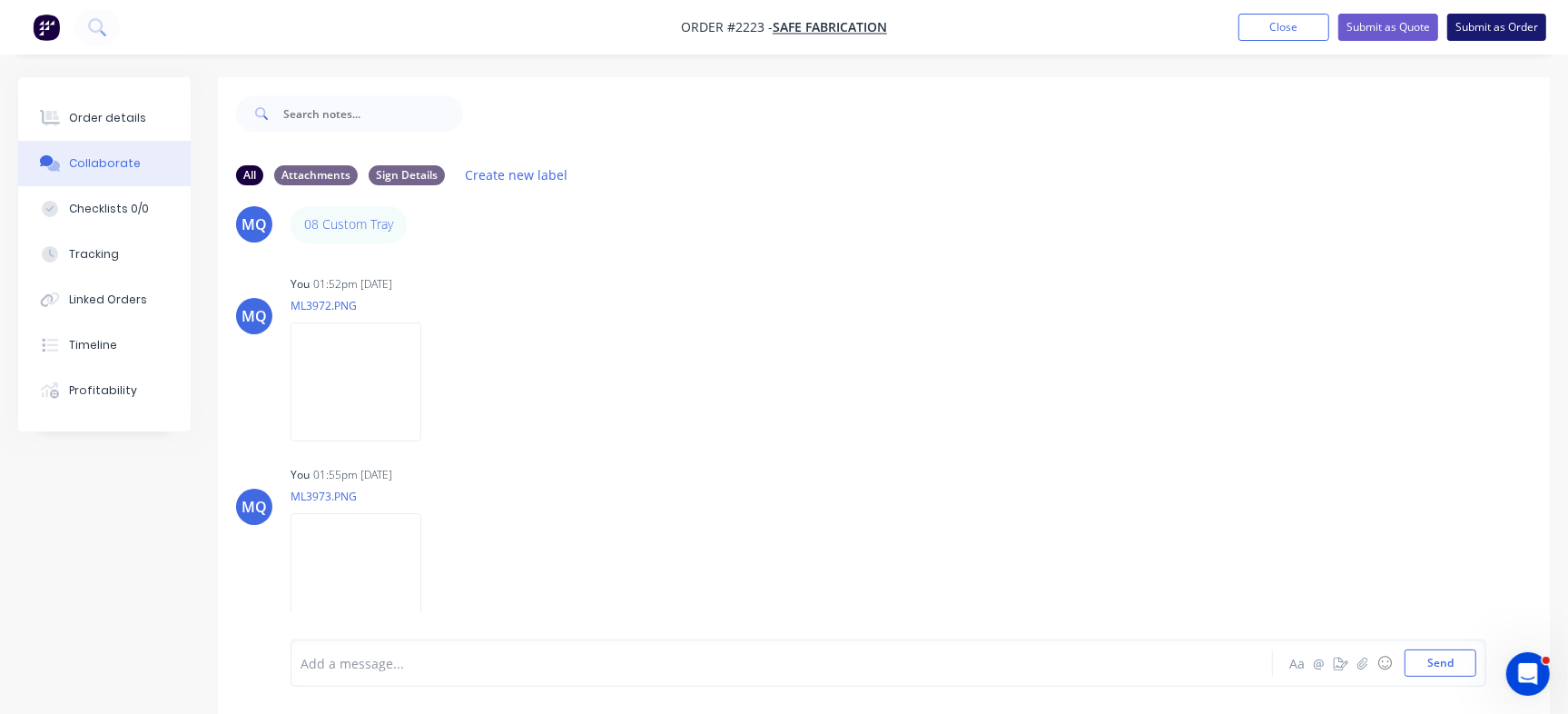
click at [1484, 31] on button "Submit as Order" at bounding box center [1496, 27] width 99 height 27
click at [1289, 31] on button "Close" at bounding box center [1300, 26] width 91 height 27
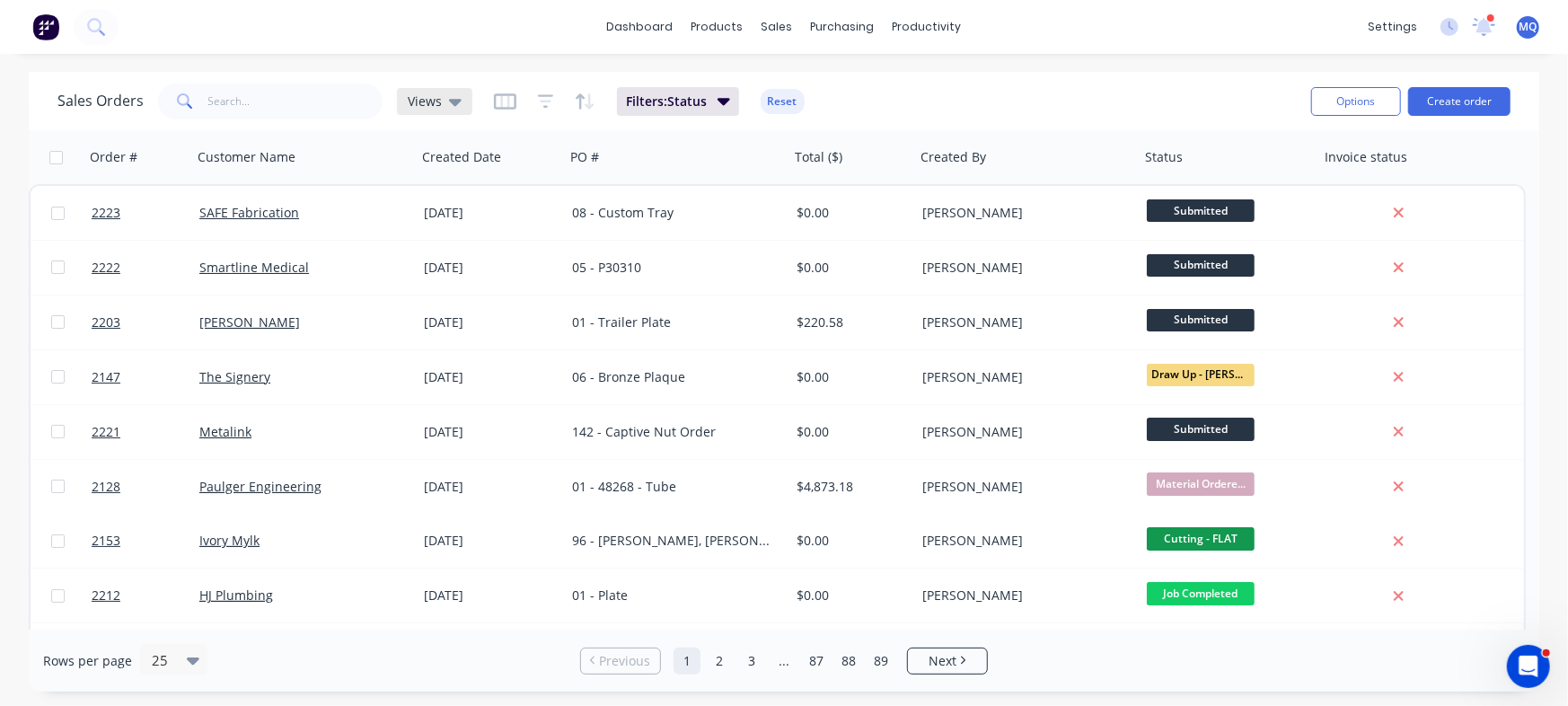
click at [404, 100] on div "Views" at bounding box center [434, 102] width 76 height 27
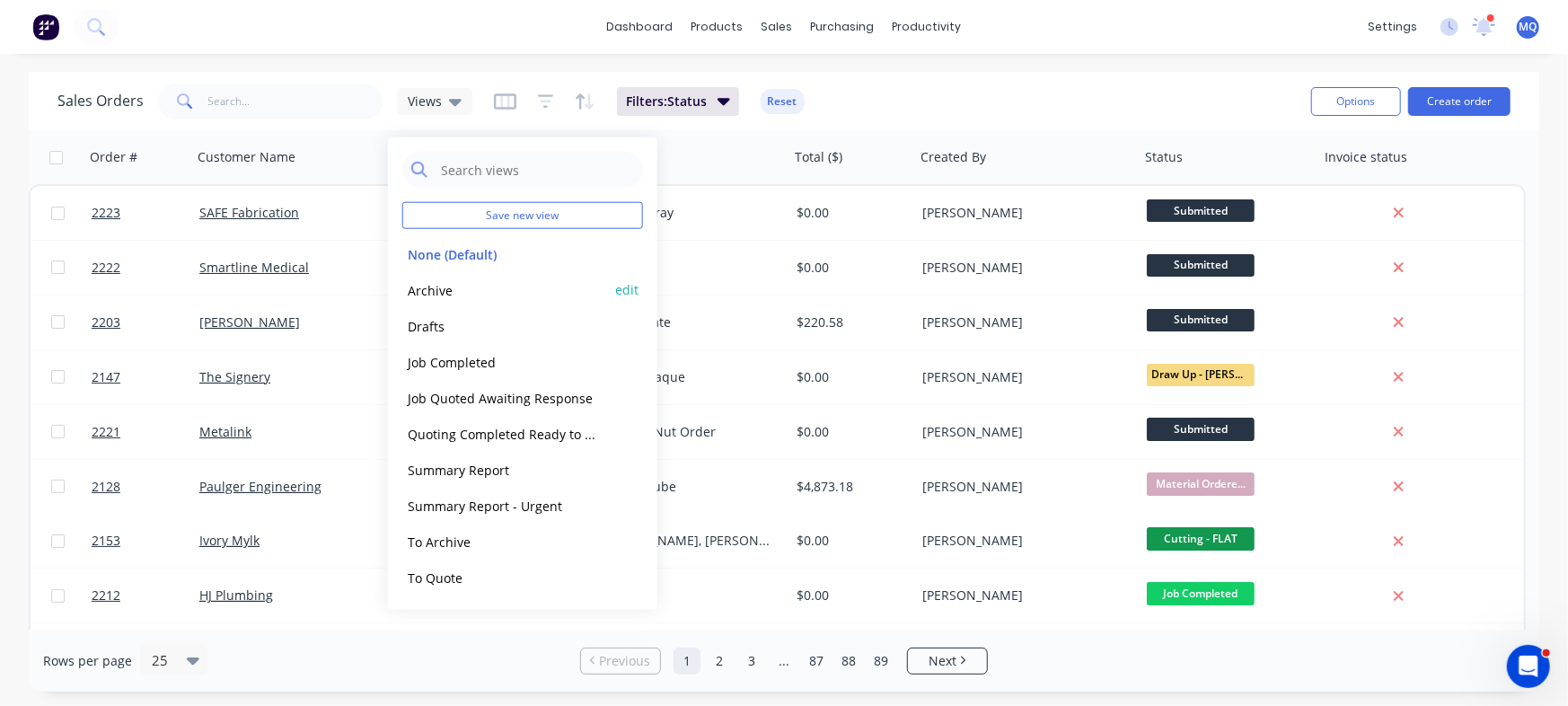
click at [426, 280] on button "Archive" at bounding box center [505, 289] width 205 height 21
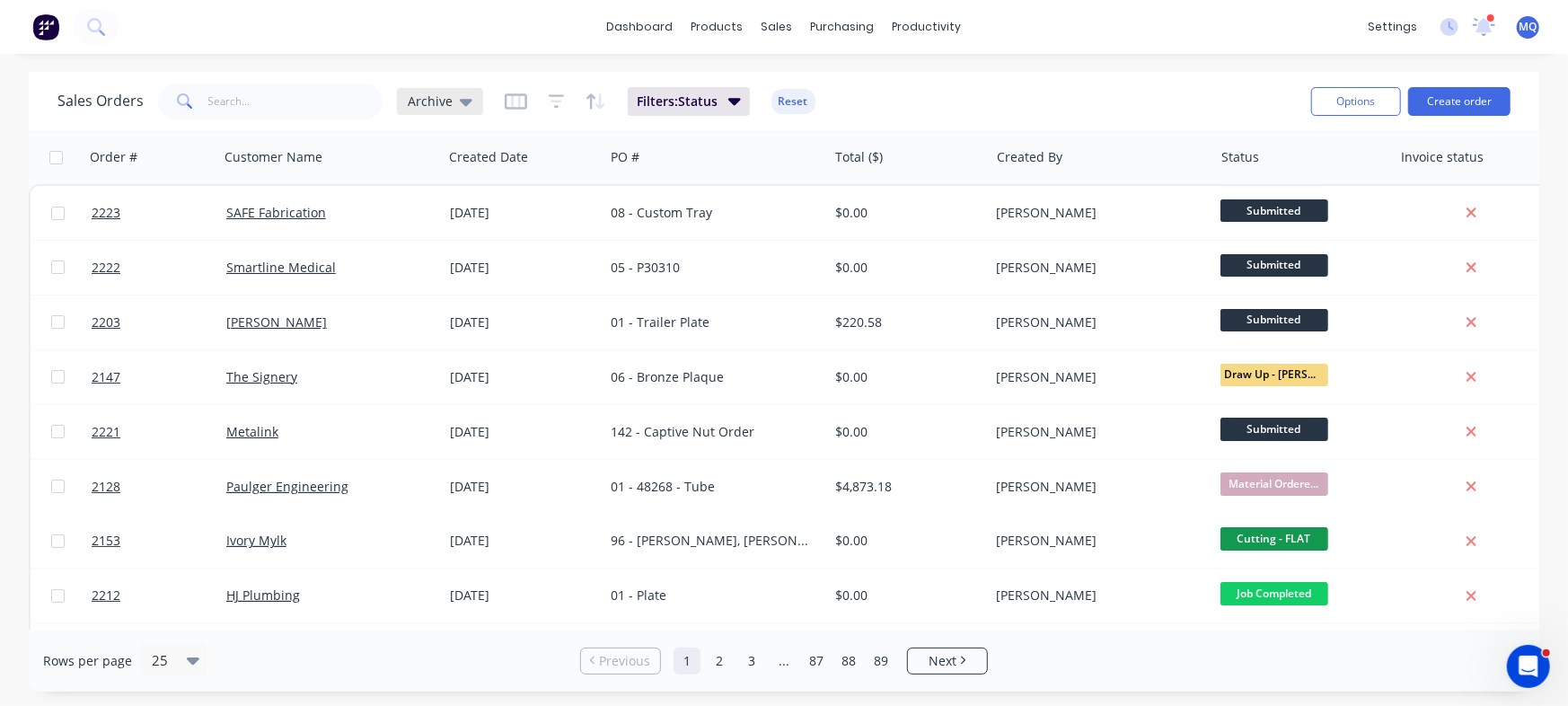
click at [465, 89] on div "Archive" at bounding box center [439, 102] width 86 height 27
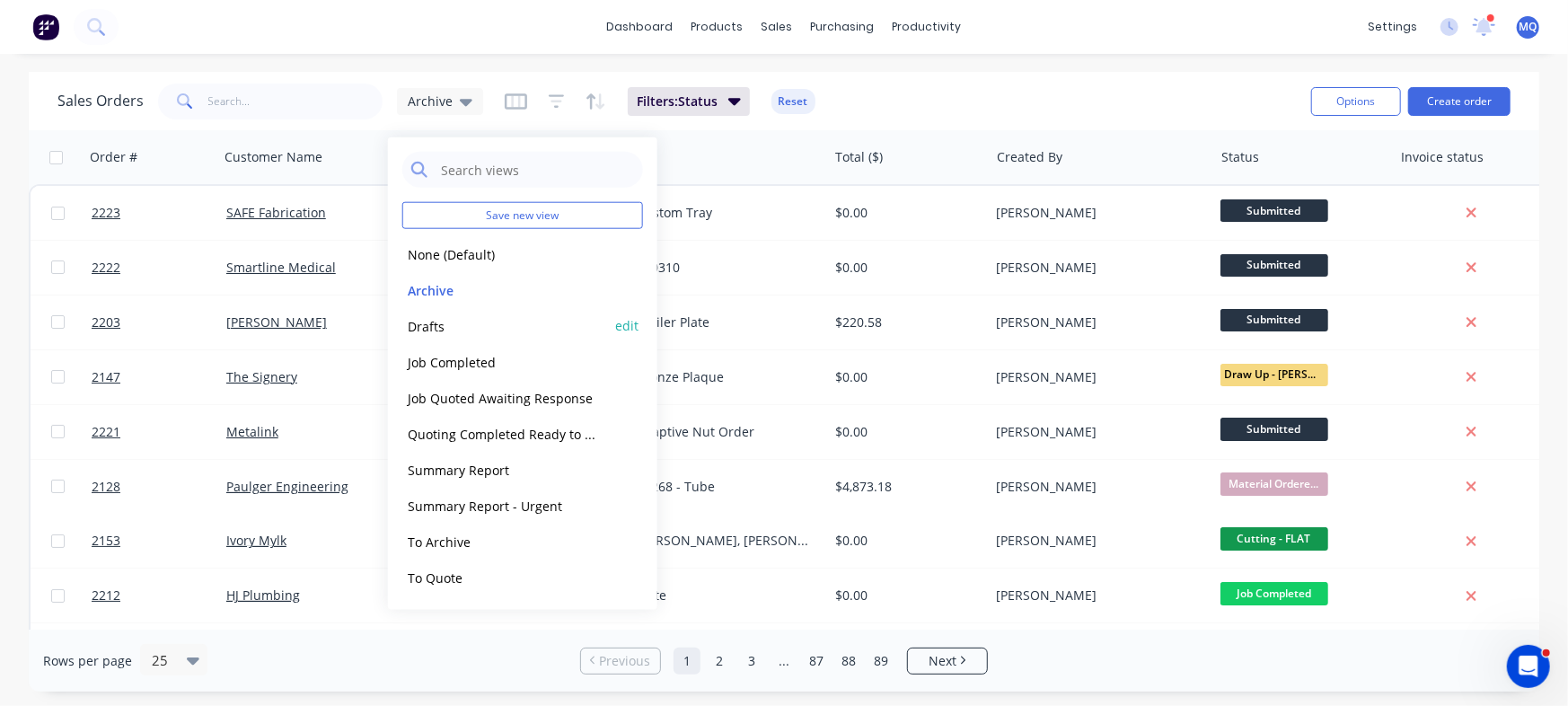
click at [427, 329] on button "Drafts" at bounding box center [505, 325] width 205 height 21
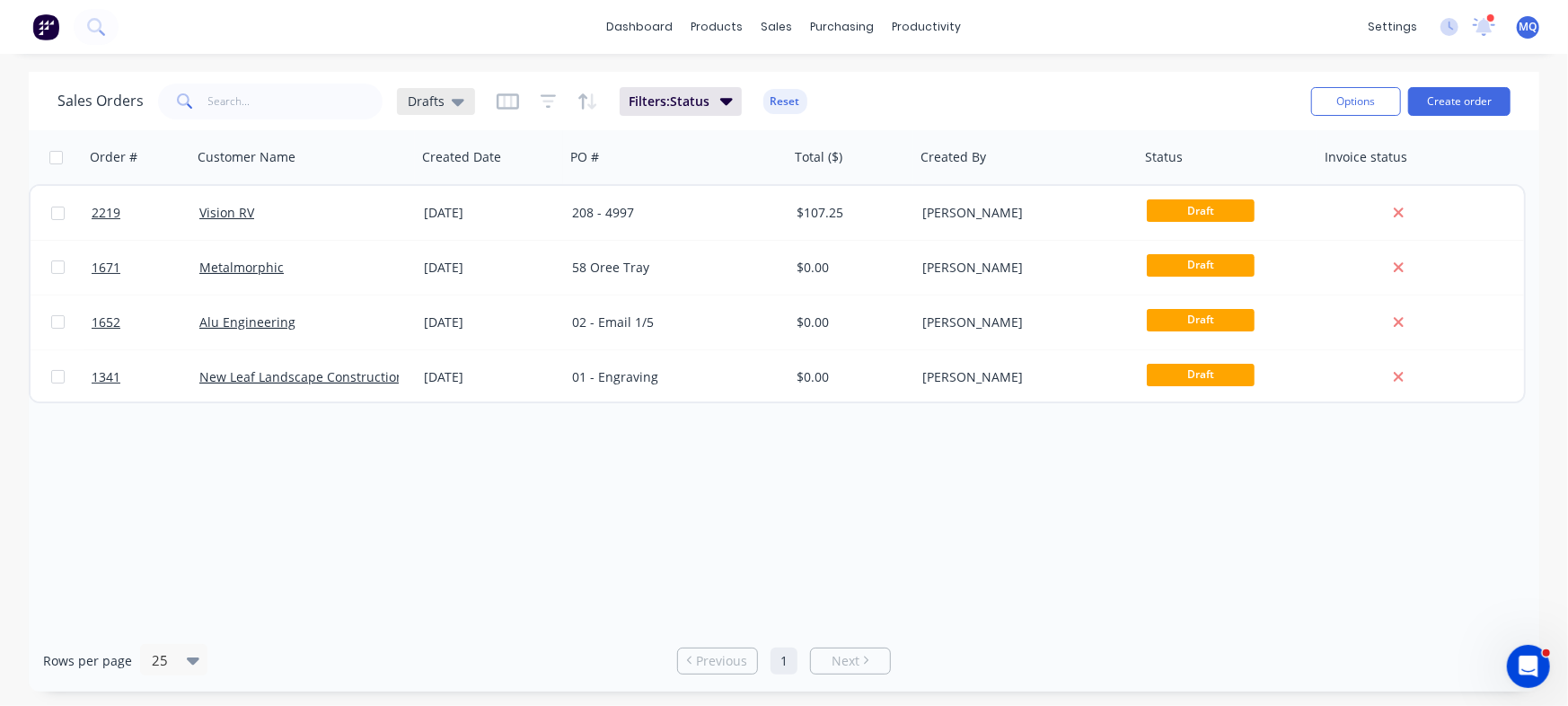
click at [441, 98] on span "Drafts" at bounding box center [426, 102] width 37 height 19
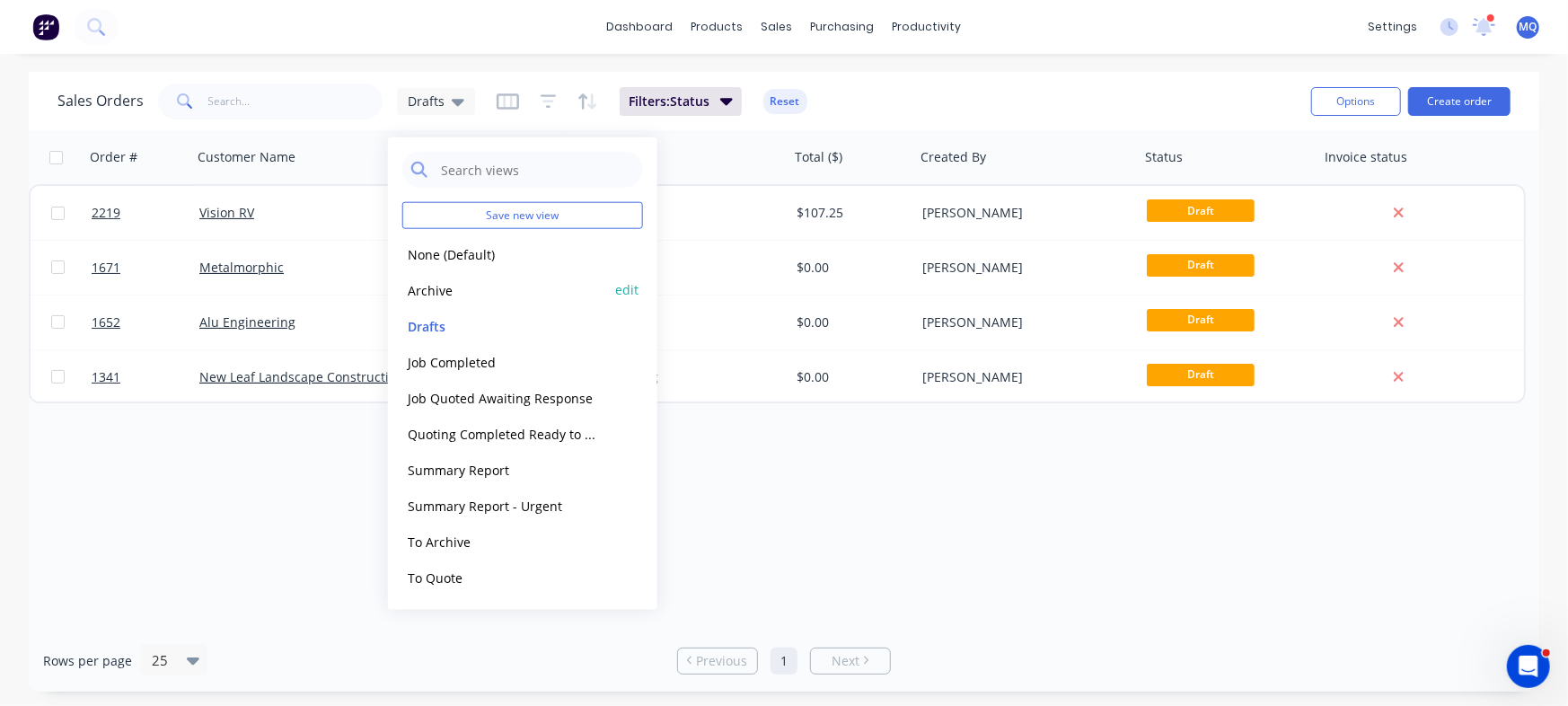
click at [466, 284] on button "Archive" at bounding box center [505, 289] width 205 height 21
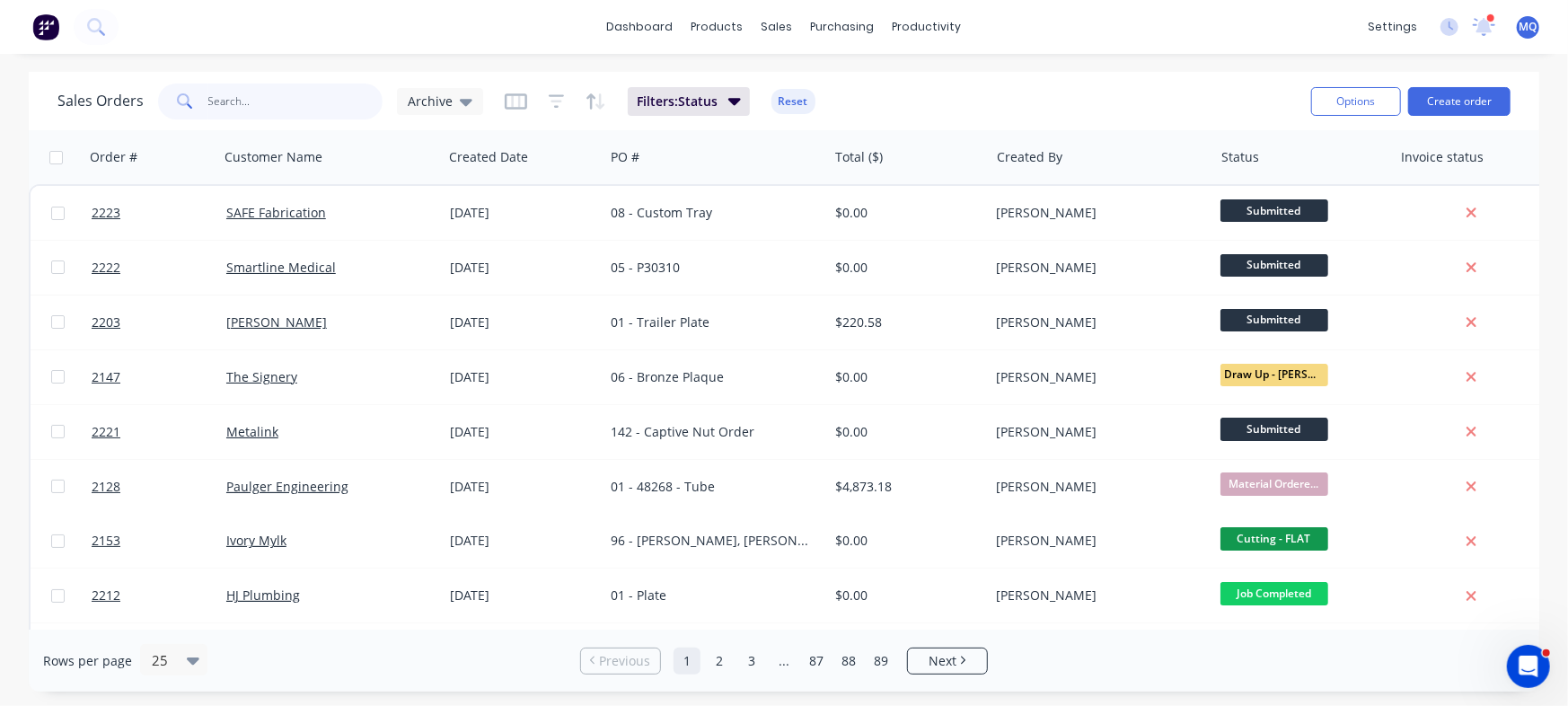
click at [296, 99] on input "text" at bounding box center [296, 102] width 175 height 36
type input "vision"
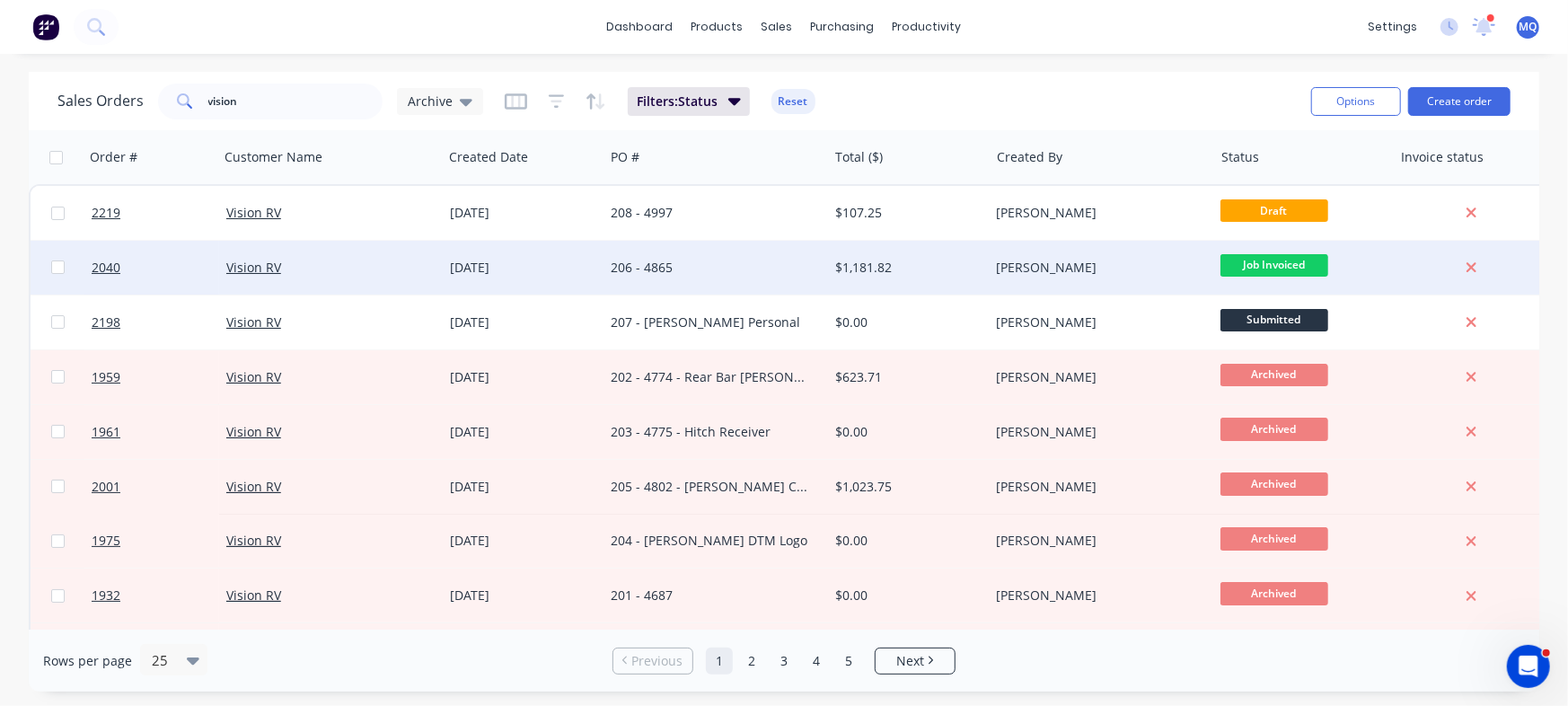
click at [683, 266] on div "206 - 4865" at bounding box center [710, 268] width 199 height 18
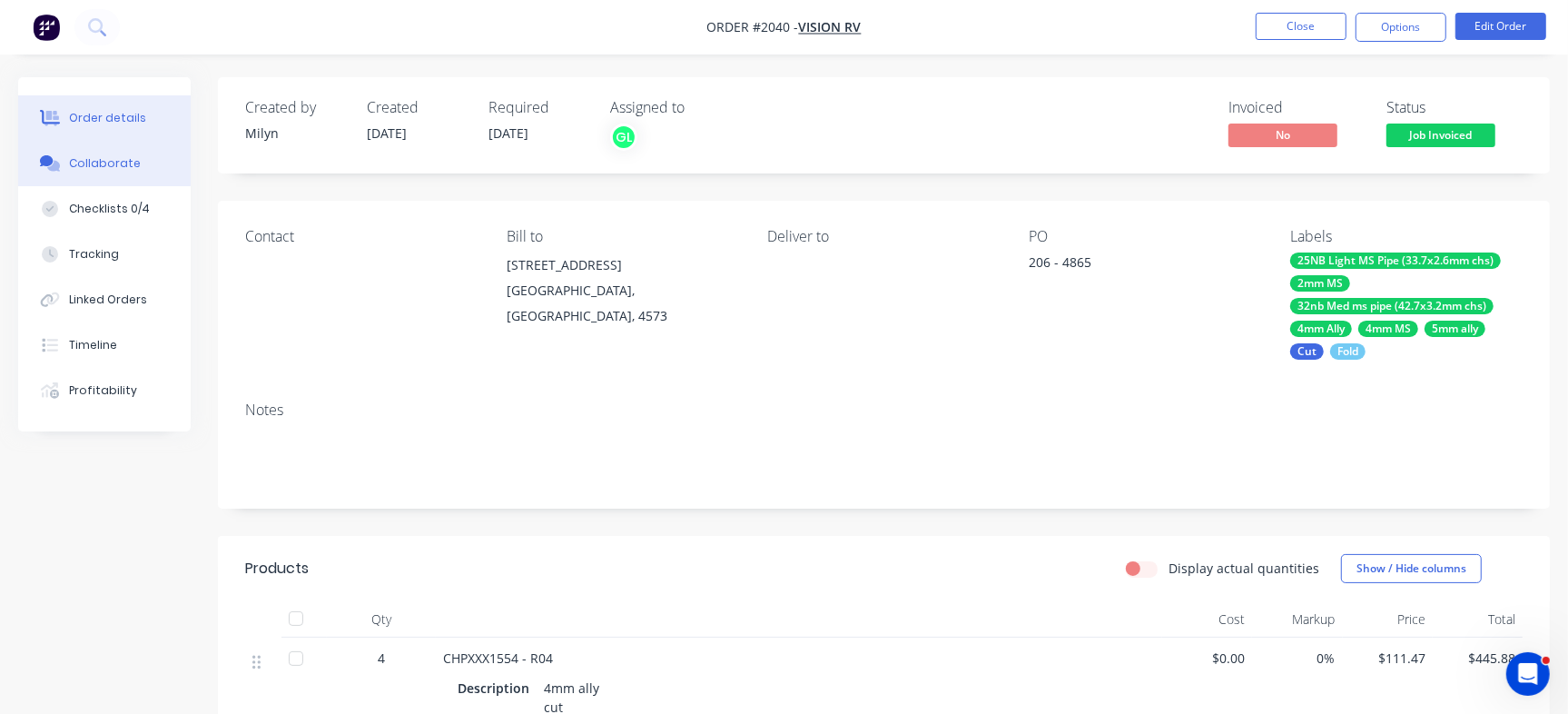
click at [141, 163] on button "Collaborate" at bounding box center [105, 163] width 173 height 45
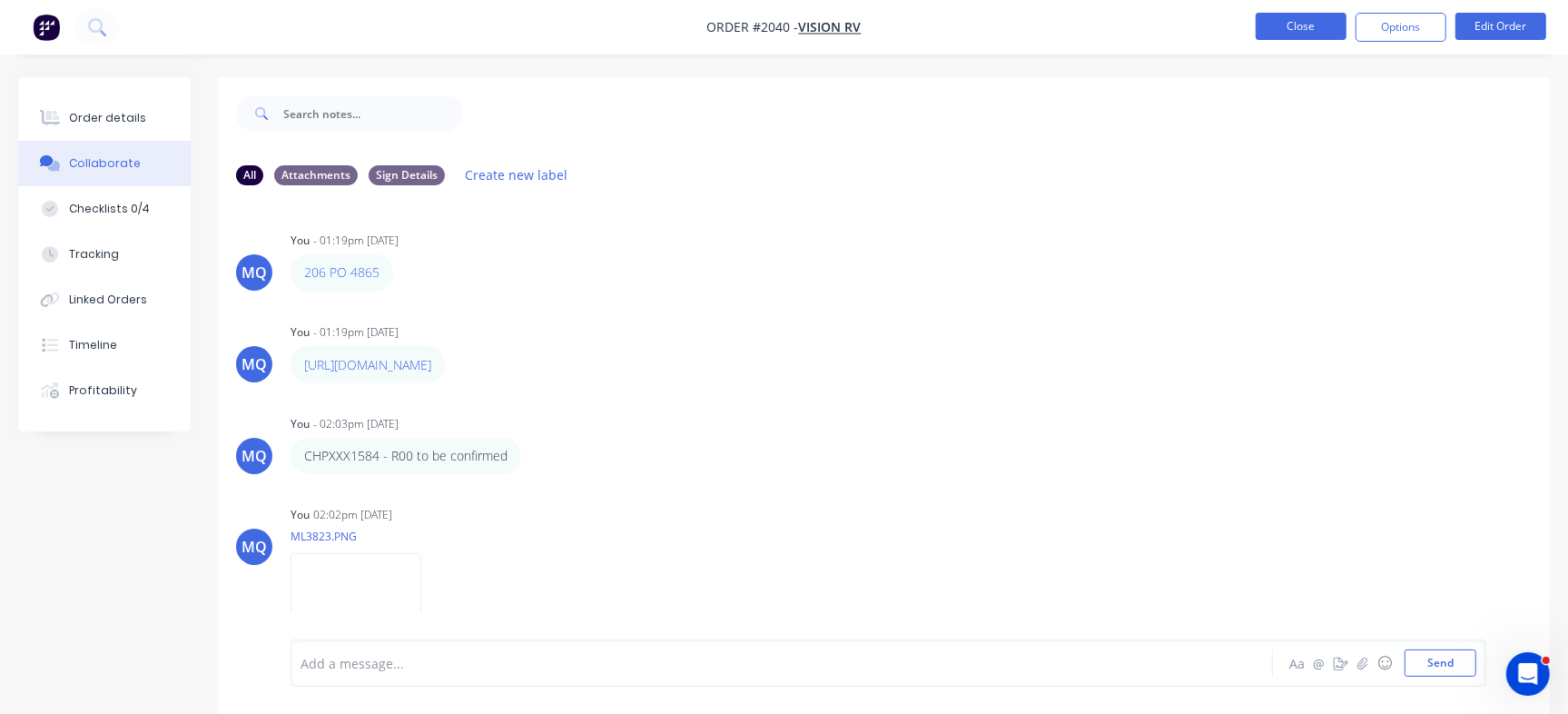
click at [1288, 26] on button "Close" at bounding box center [1300, 26] width 91 height 27
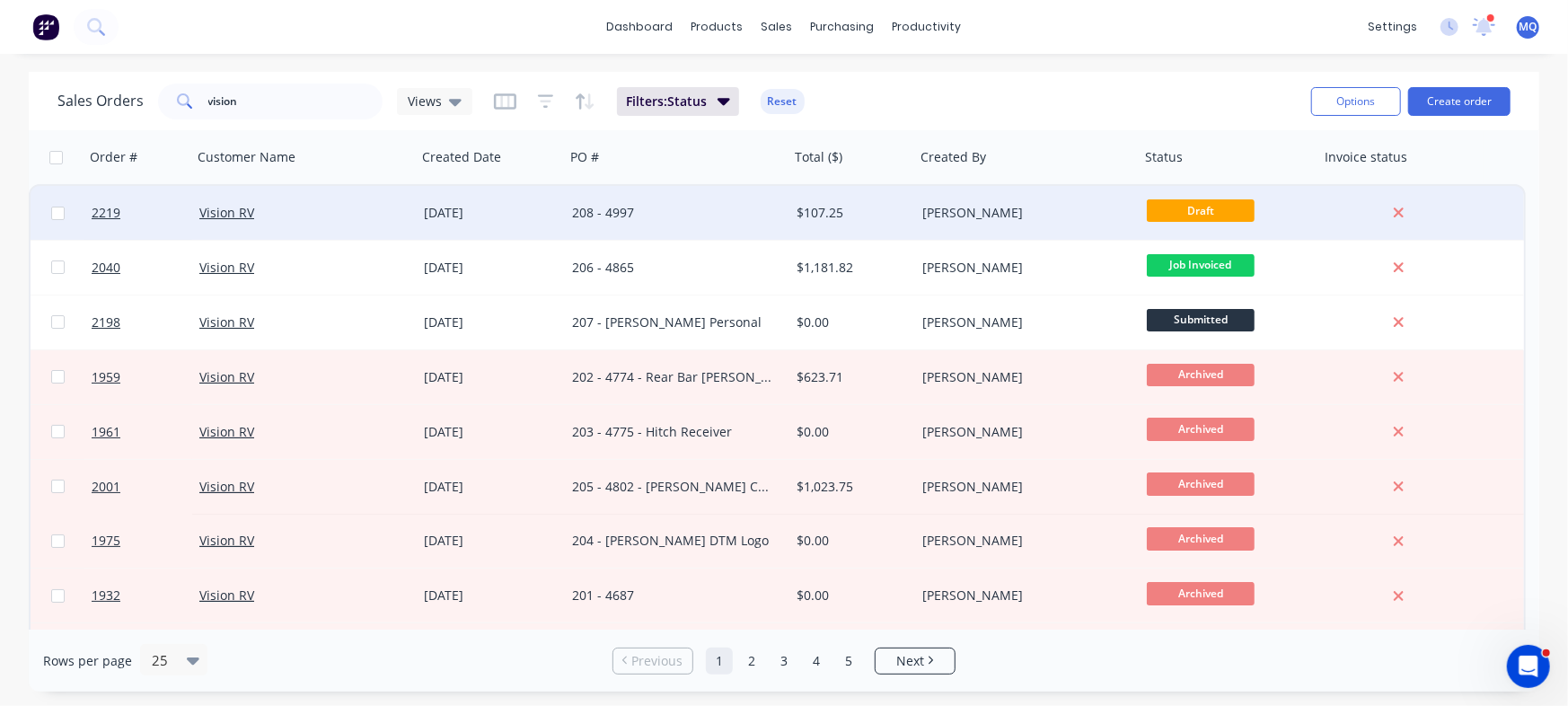
click at [684, 206] on div "208 - 4997" at bounding box center [672, 213] width 199 height 18
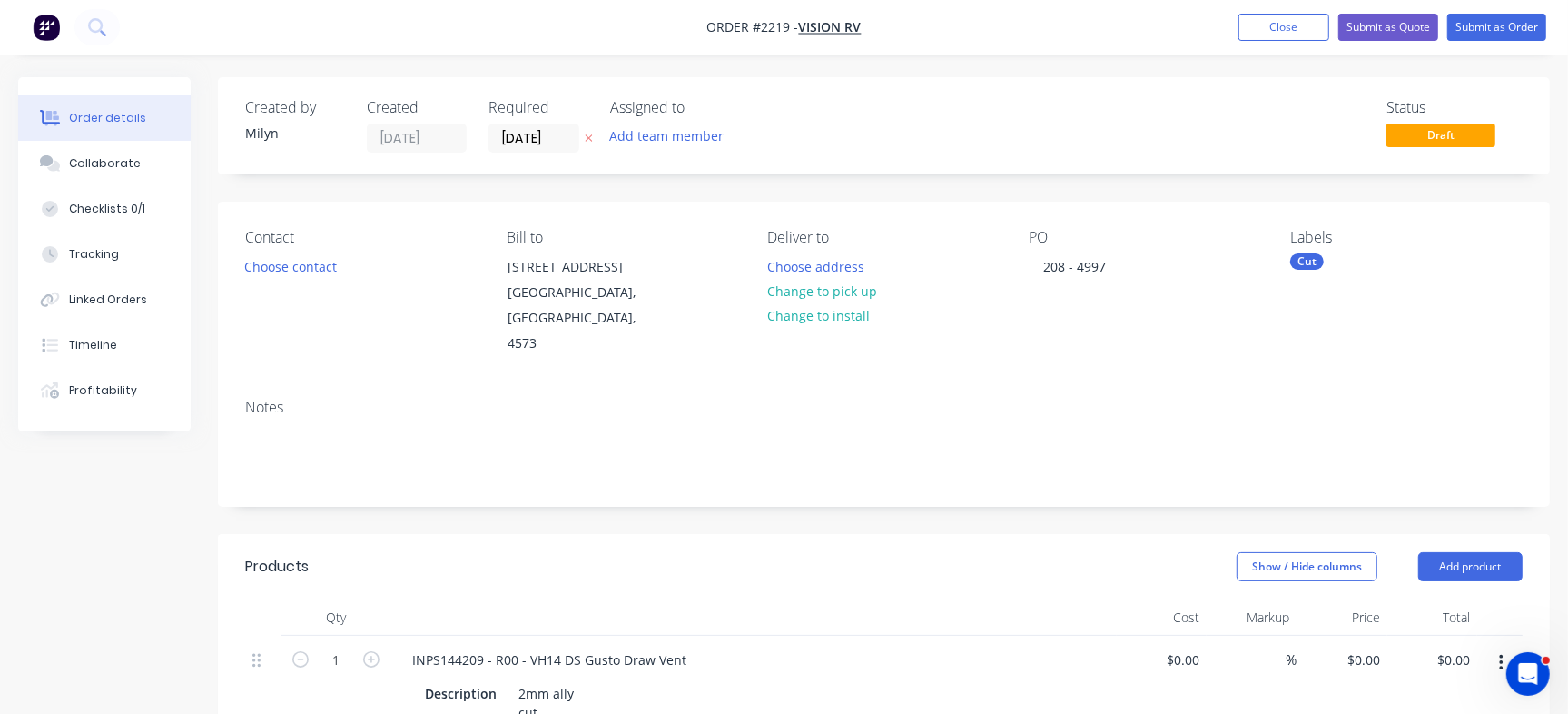
type input "$97.50"
click at [145, 200] on button "Checklists 0/1" at bounding box center [105, 208] width 173 height 45
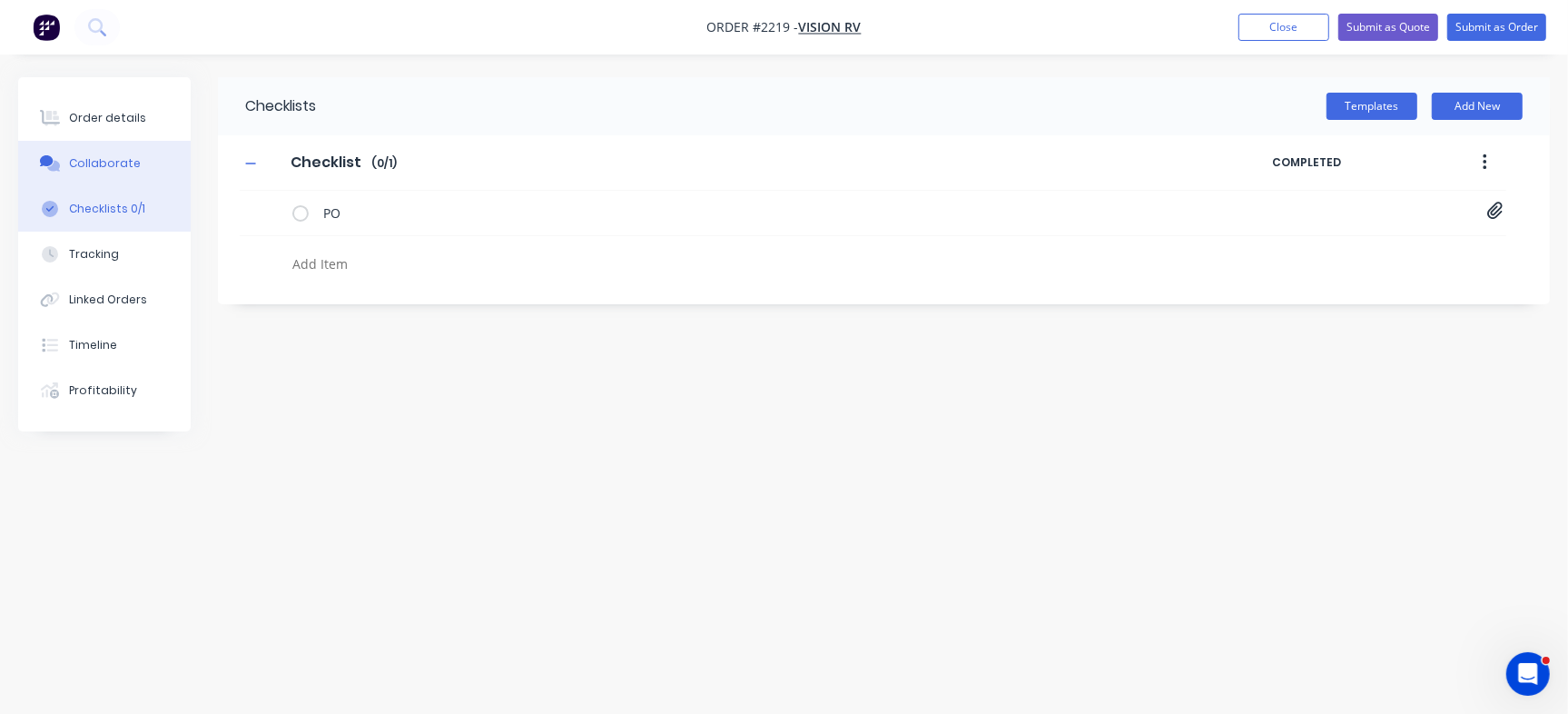
type textarea "x"
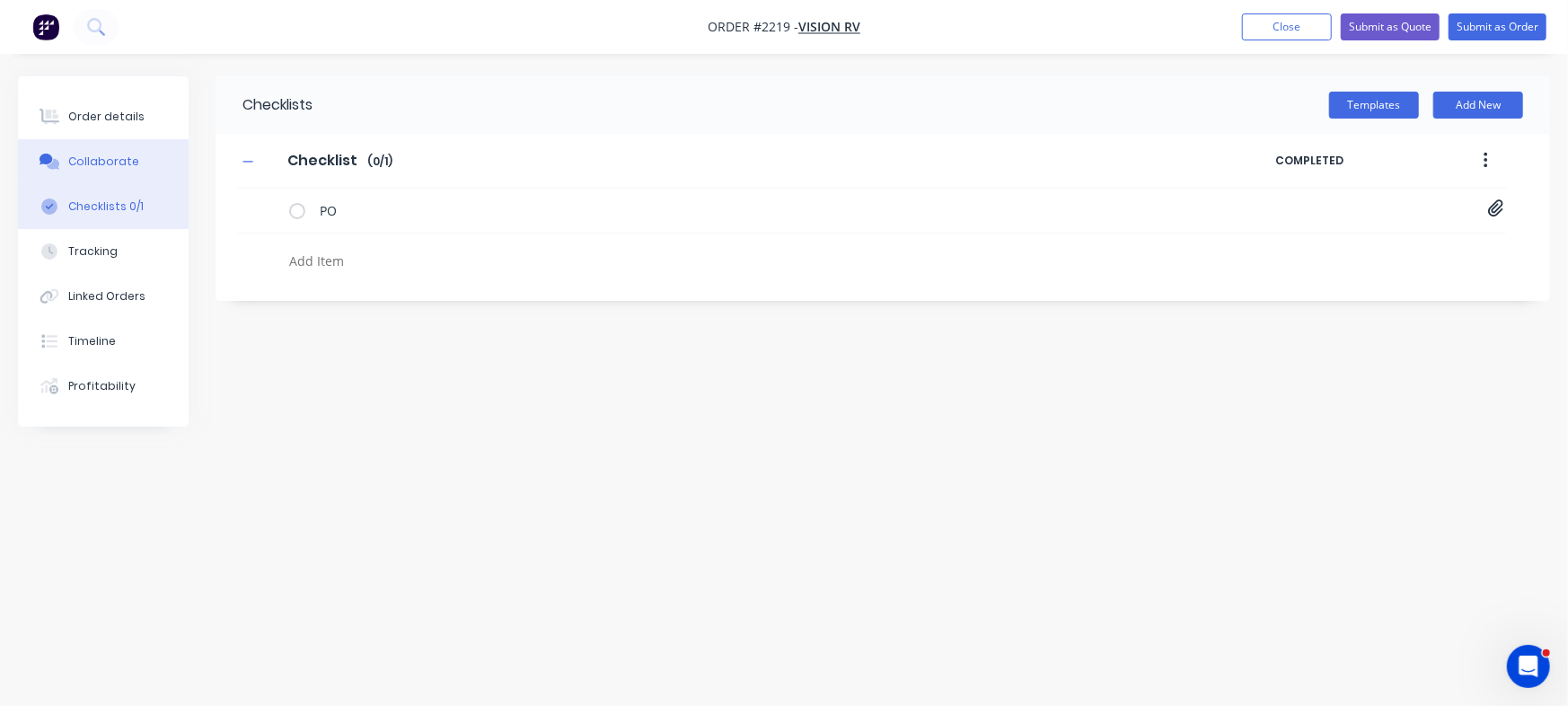
click at [154, 160] on button "Collaborate" at bounding box center [103, 161] width 171 height 45
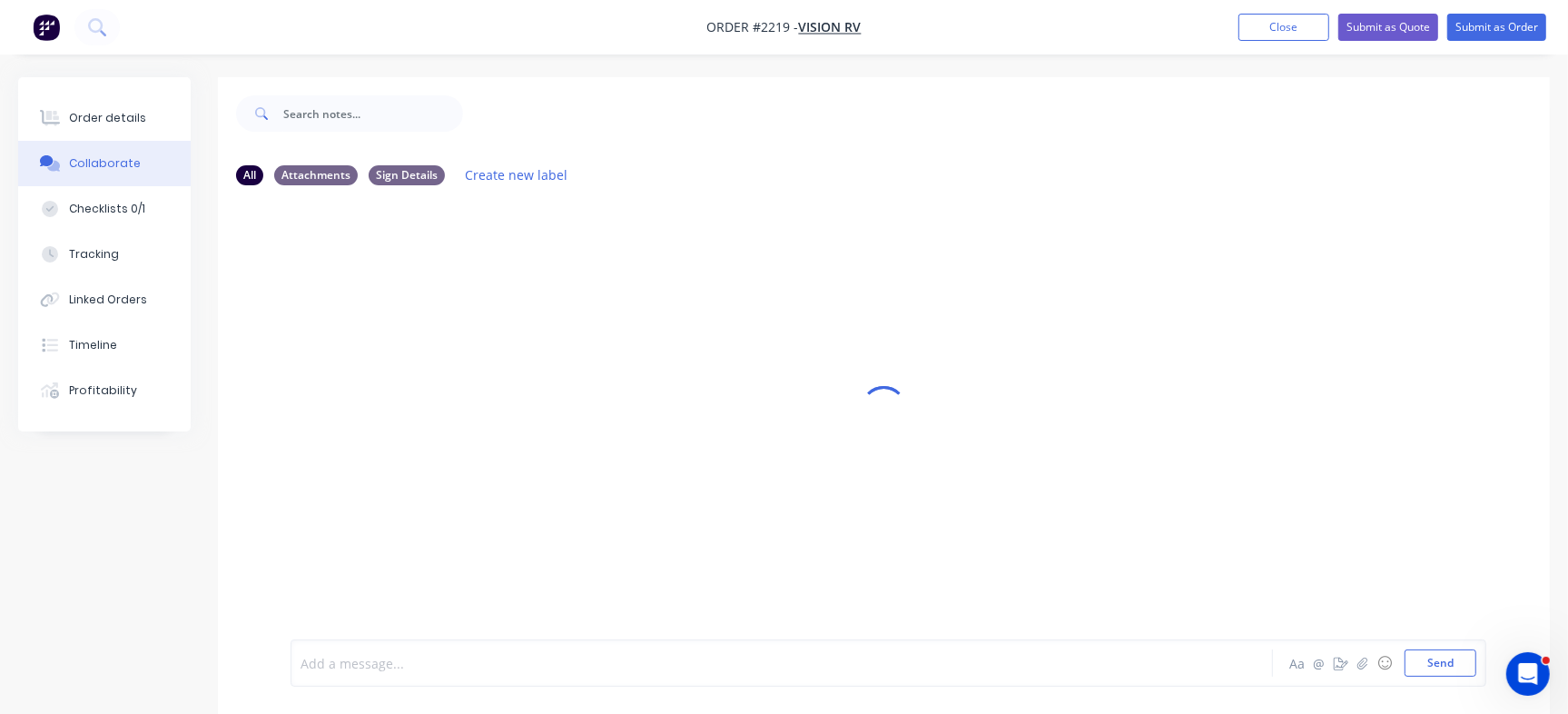
click at [413, 655] on div at bounding box center [741, 664] width 880 height 19
click at [302, 655] on span "[URL][DOMAIN_NAME]" at bounding box center [369, 664] width 137 height 17
click at [379, 615] on div "[URL][DOMAIN_NAME] Aa @ ☺ Send" at bounding box center [888, 648] width 1196 height 77
click at [357, 628] on div at bounding box center [741, 630] width 880 height 19
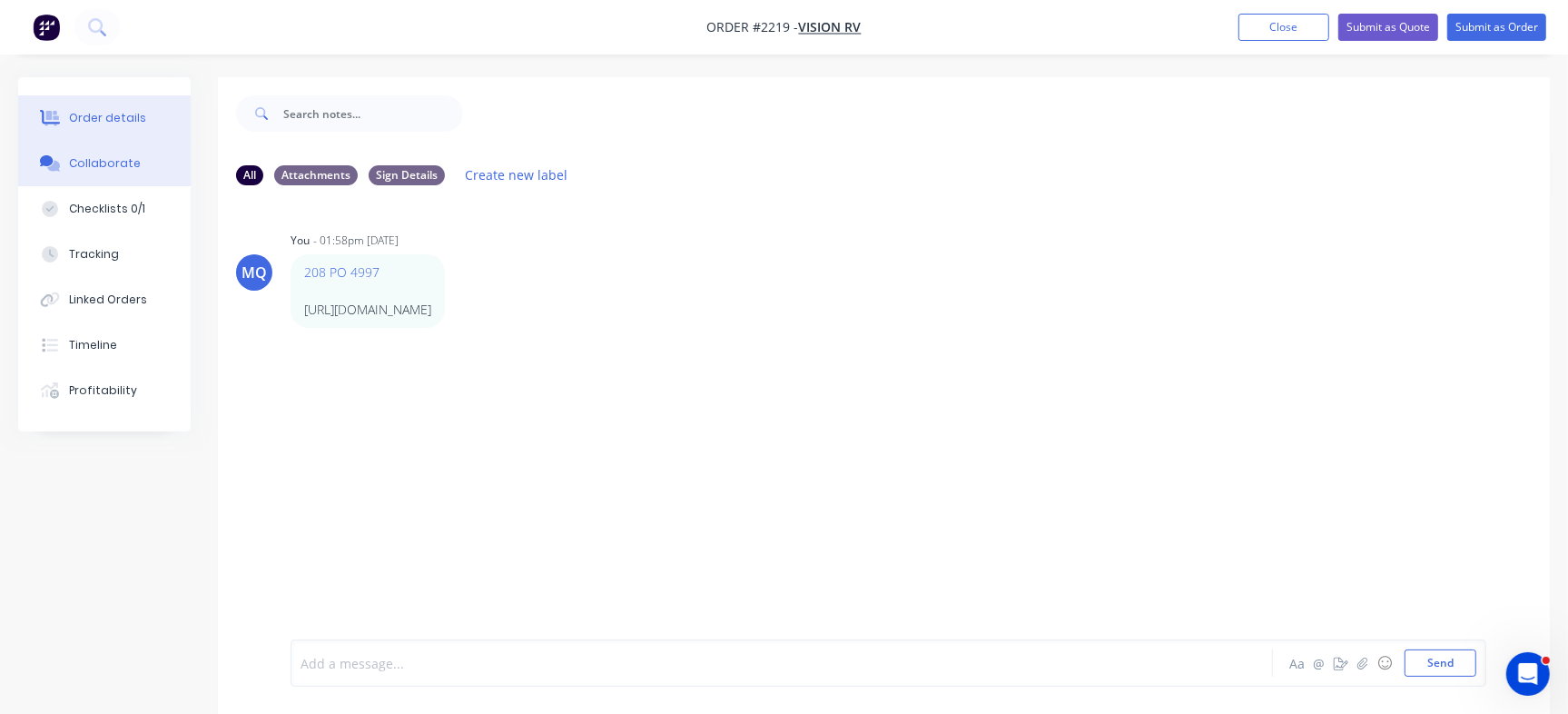
click at [109, 112] on div "Order details" at bounding box center [107, 118] width 77 height 16
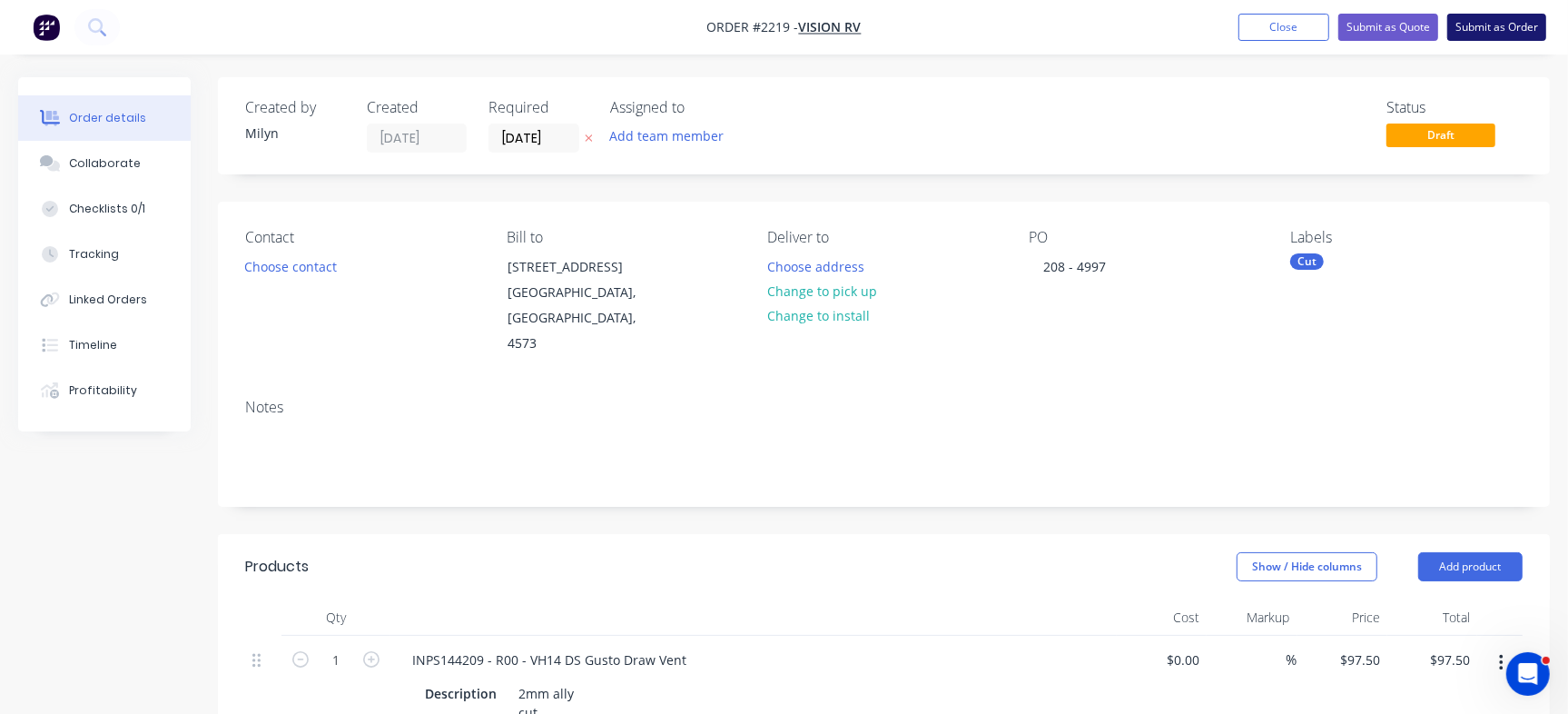
click at [1467, 23] on button "Submit as Order" at bounding box center [1496, 27] width 99 height 27
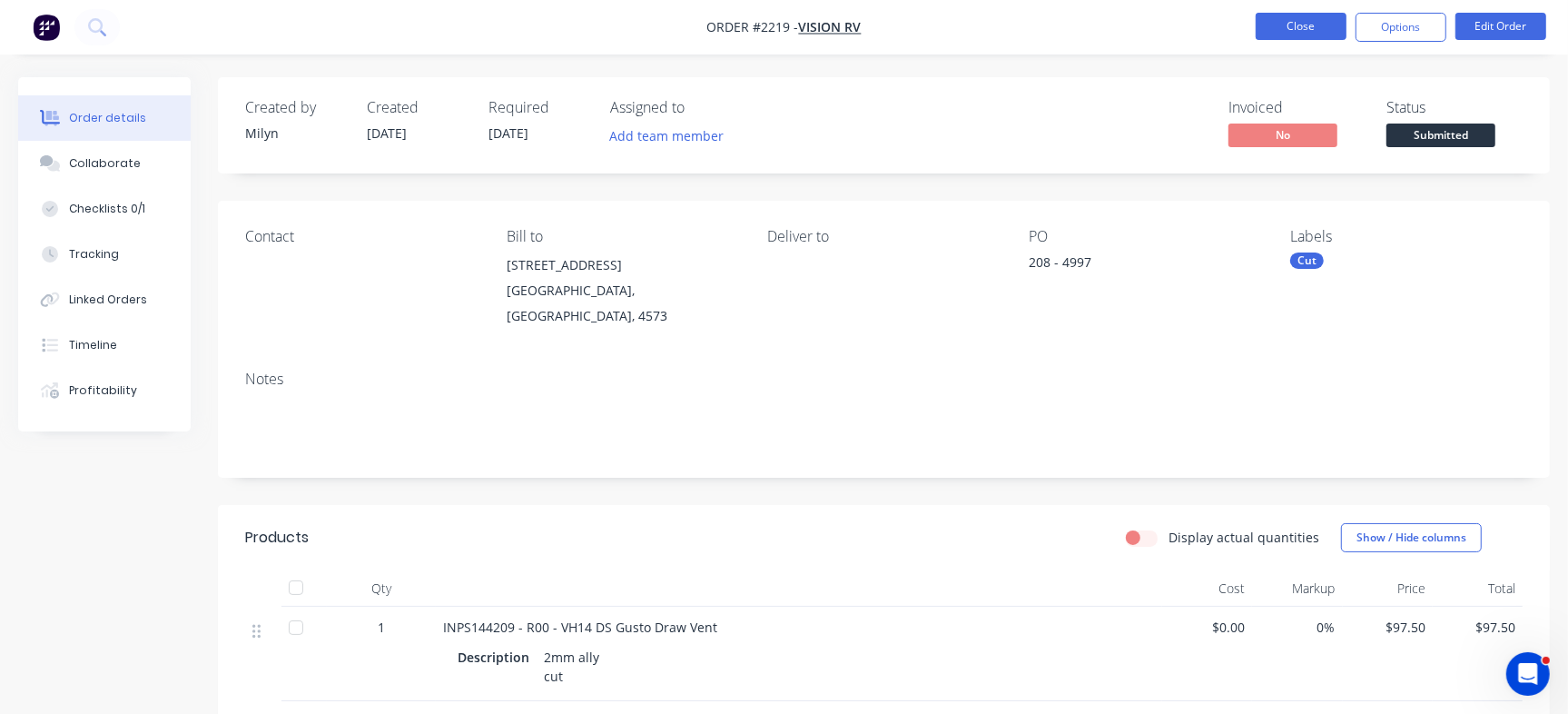
click at [1275, 16] on button "Close" at bounding box center [1300, 26] width 91 height 27
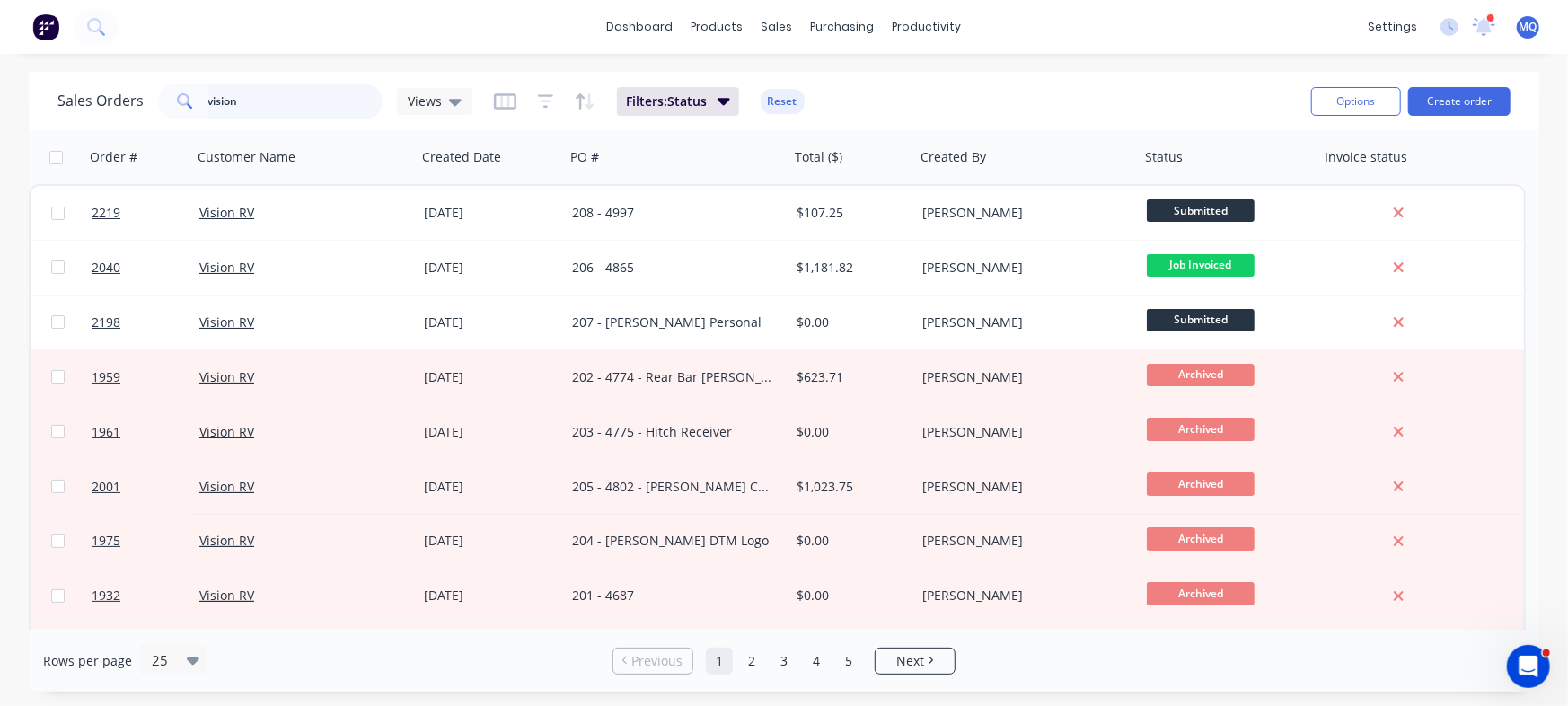
click at [261, 95] on input "vision" at bounding box center [296, 102] width 175 height 36
type input "30310"
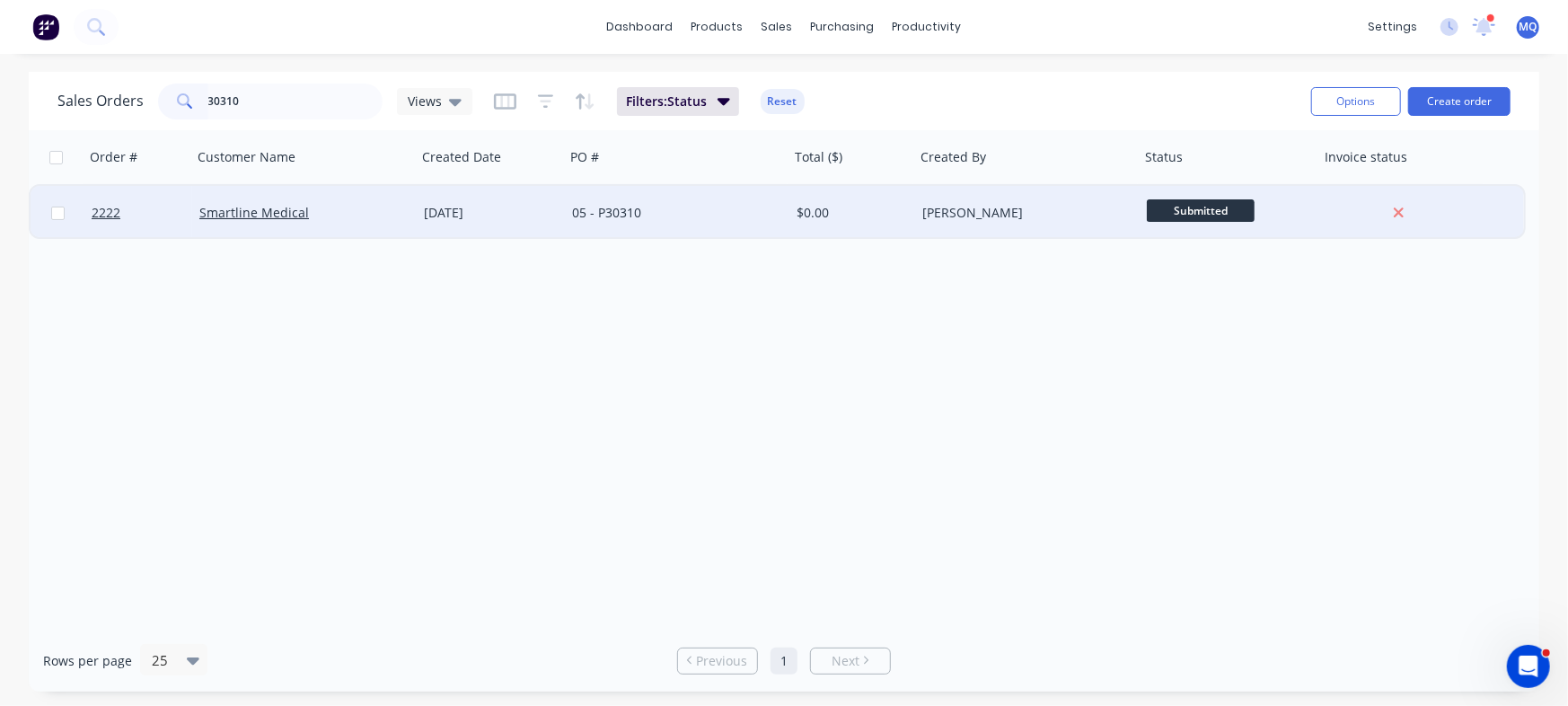
click at [552, 215] on div "[DATE]" at bounding box center [490, 213] width 134 height 18
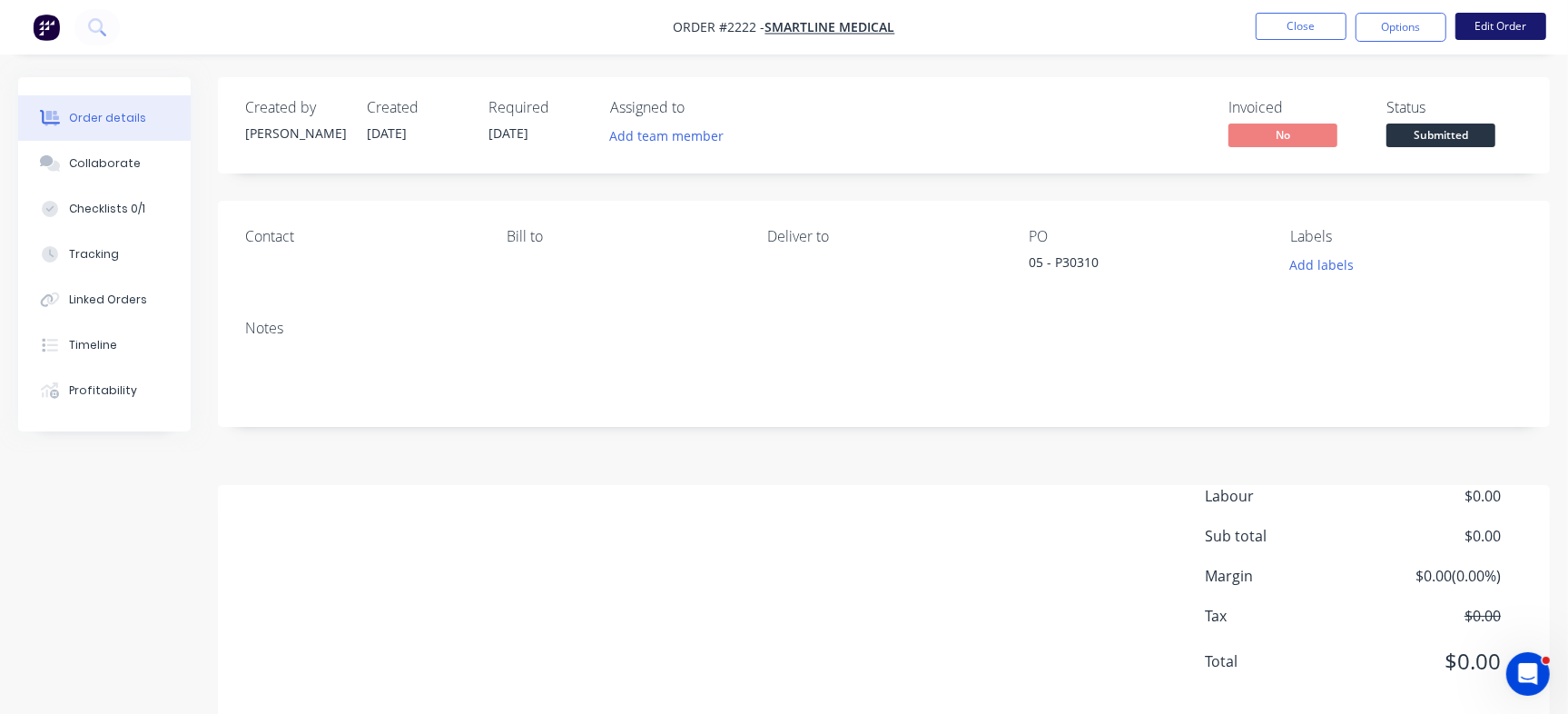
click at [1511, 32] on button "Edit Order" at bounding box center [1501, 26] width 91 height 27
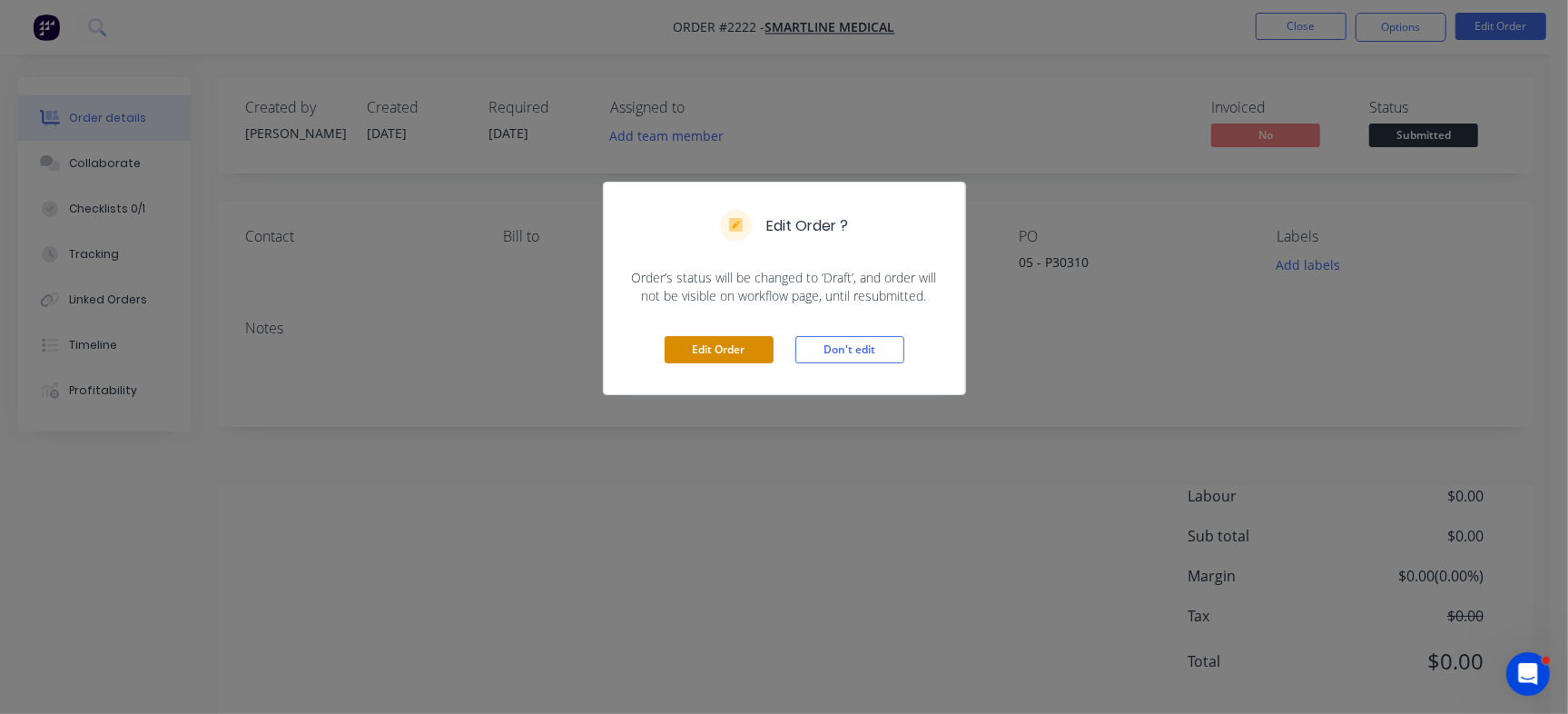
click at [731, 346] on button "Edit Order" at bounding box center [719, 349] width 109 height 27
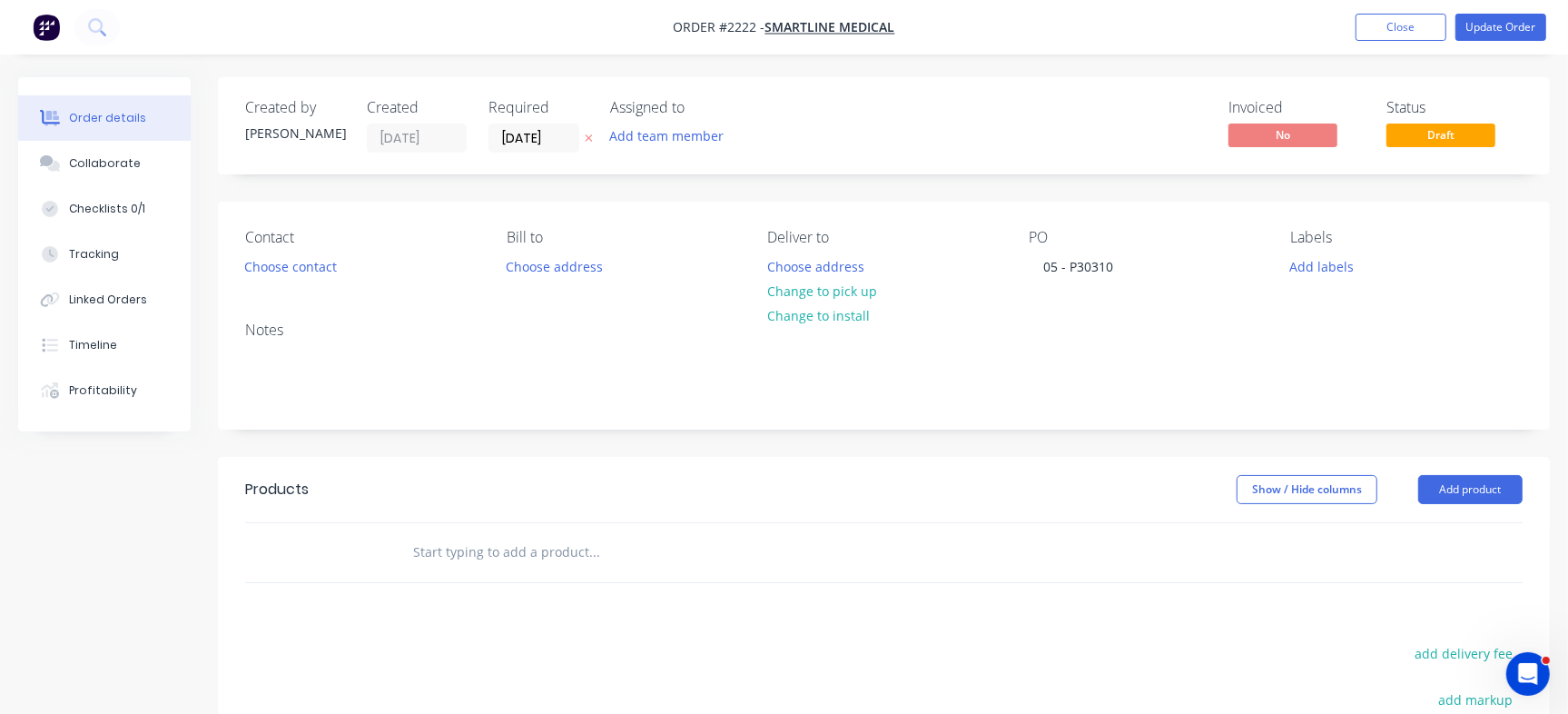
click at [493, 554] on input "text" at bounding box center [594, 553] width 363 height 36
paste input "SS RUNNERTAB"
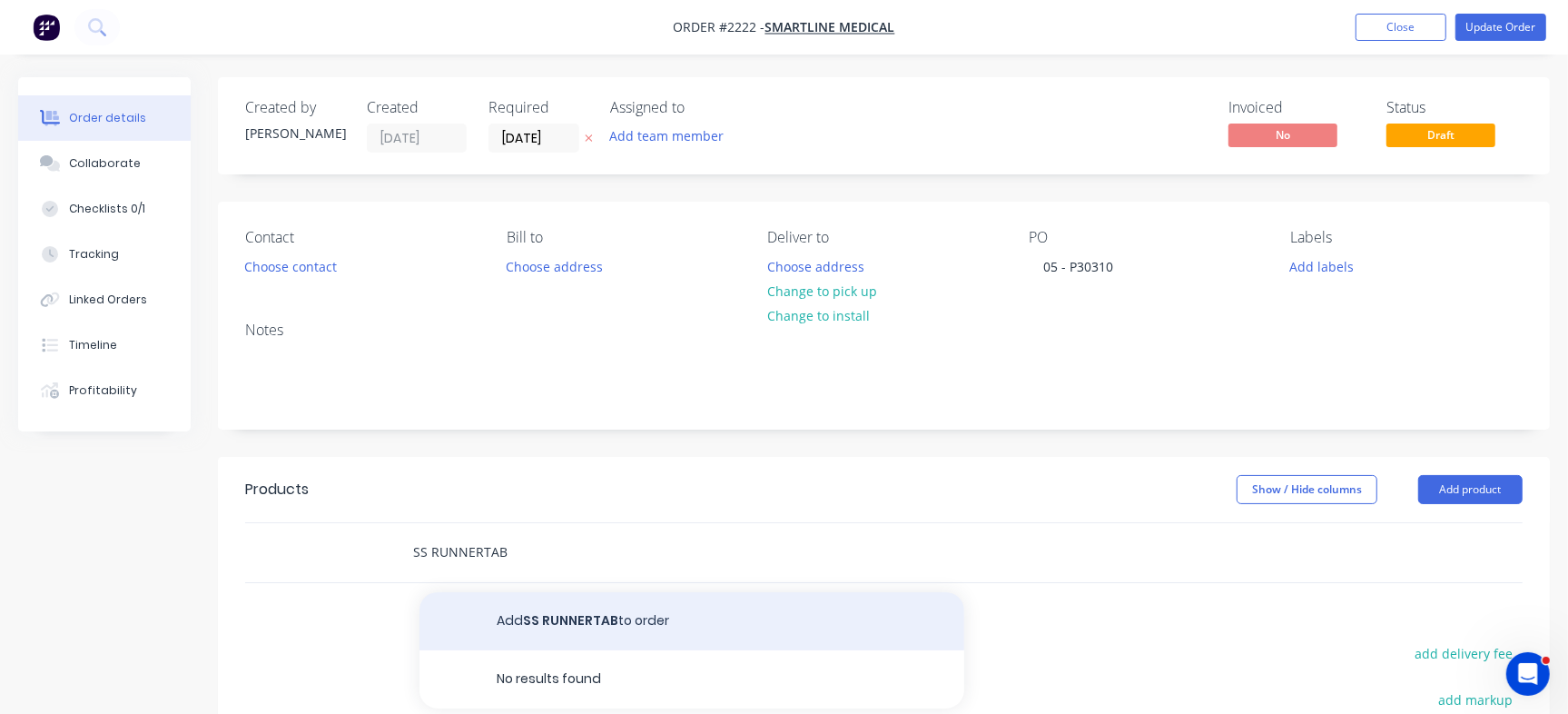
type input "SS RUNNERTAB"
click at [534, 616] on button "Add SS RUNNERTAB to order" at bounding box center [691, 621] width 545 height 59
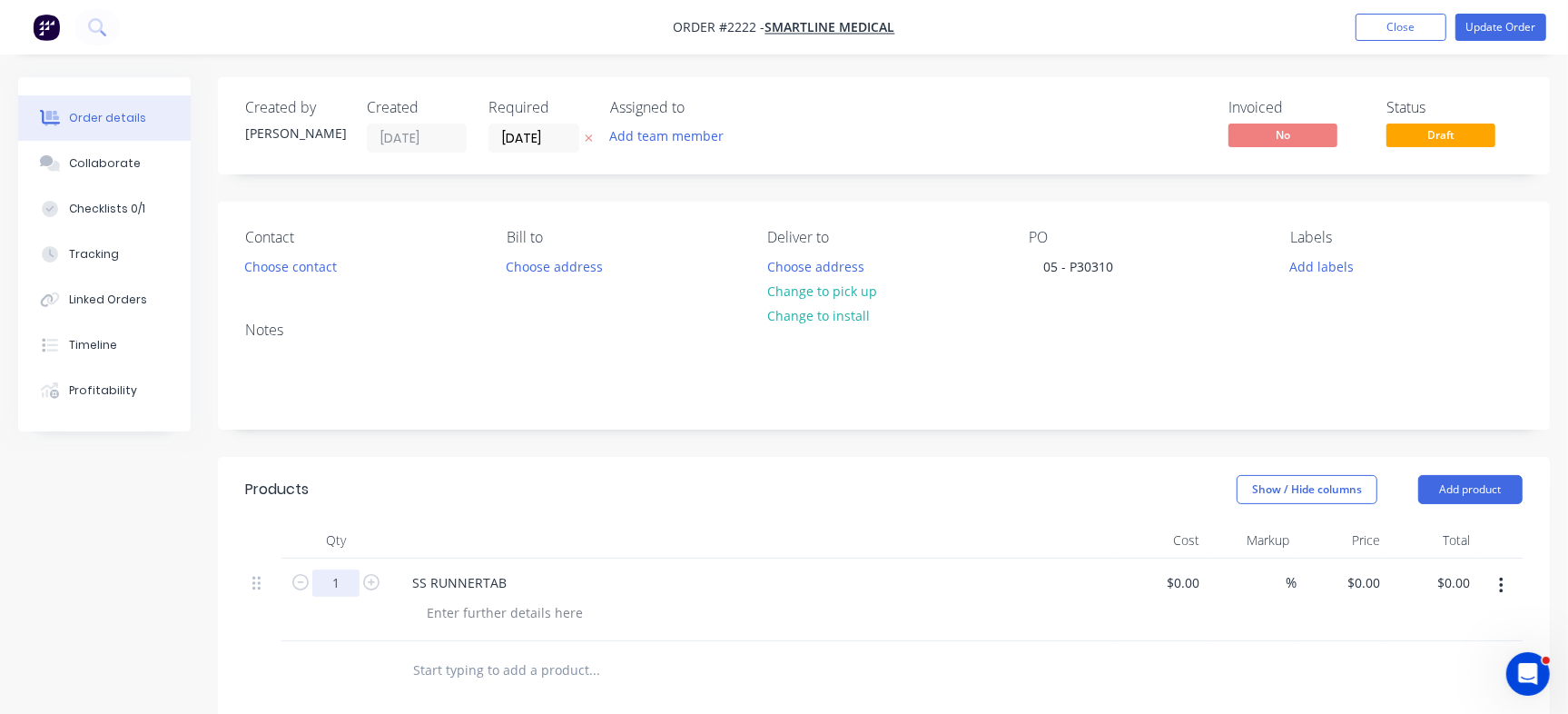
click at [333, 575] on input "1" at bounding box center [336, 583] width 47 height 27
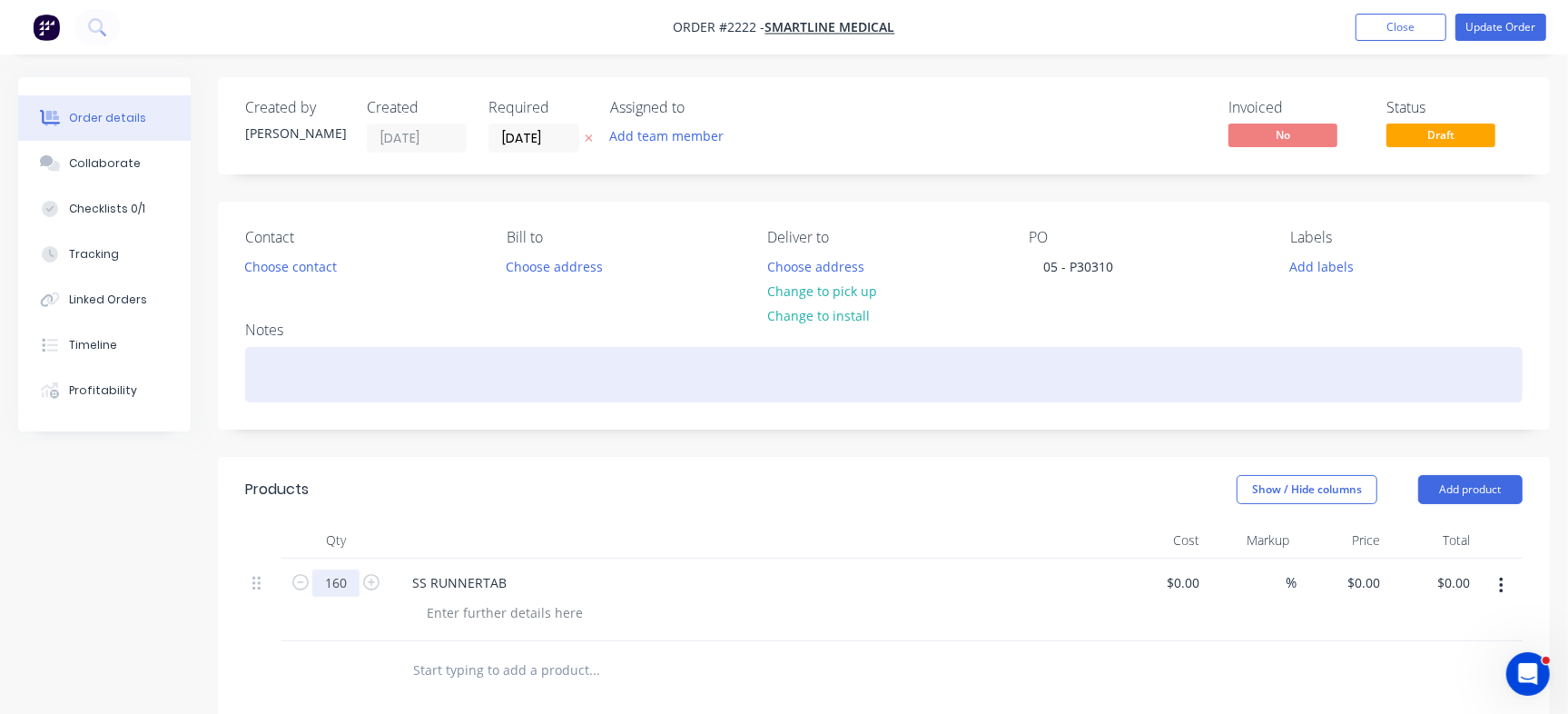
type input "160"
click at [485, 393] on div at bounding box center [884, 375] width 1277 height 56
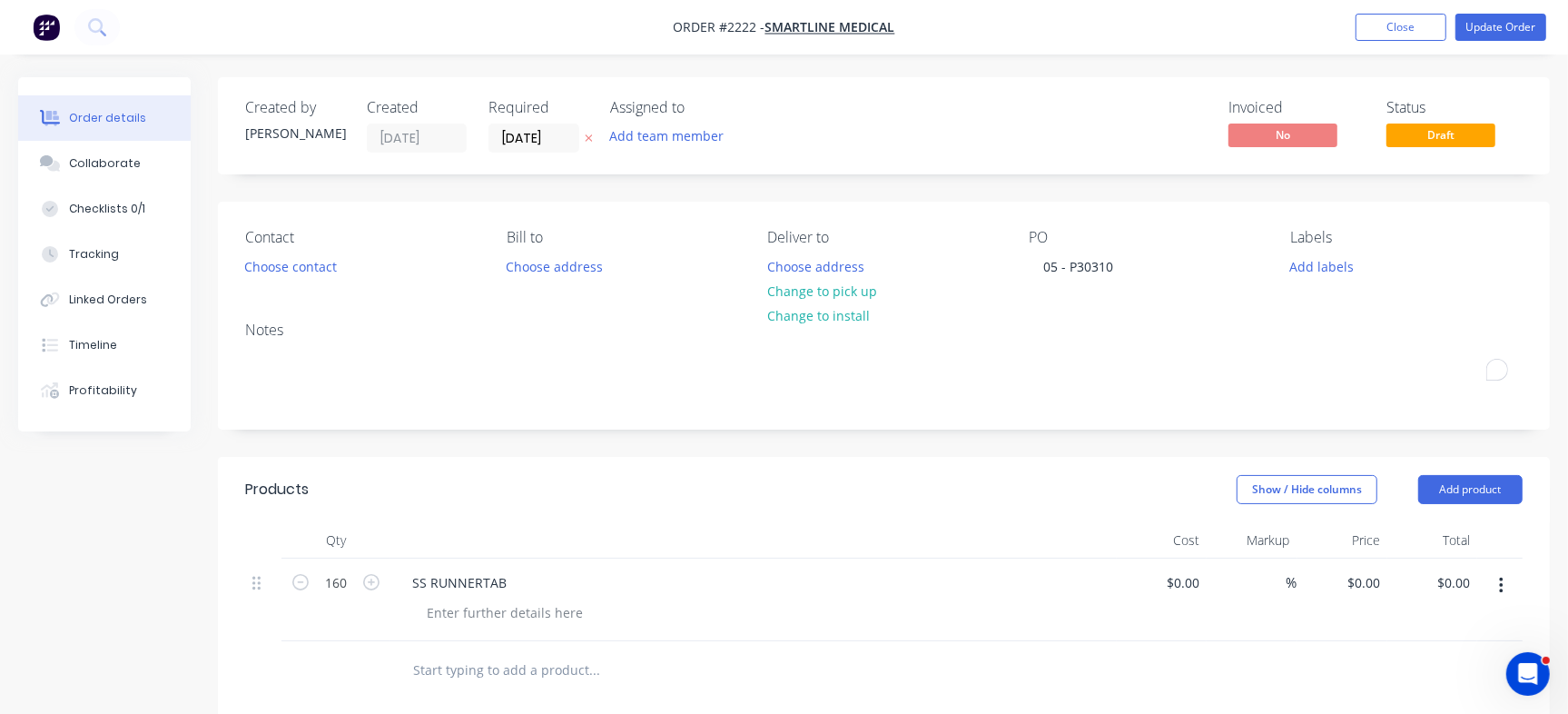
click at [1134, 135] on div "Invoiced No Status Draft" at bounding box center [1158, 126] width 731 height 54
click at [1547, 38] on ul "Add product Close Update Order" at bounding box center [1451, 27] width 234 height 27
click at [1538, 34] on button "Update Order" at bounding box center [1501, 27] width 91 height 27
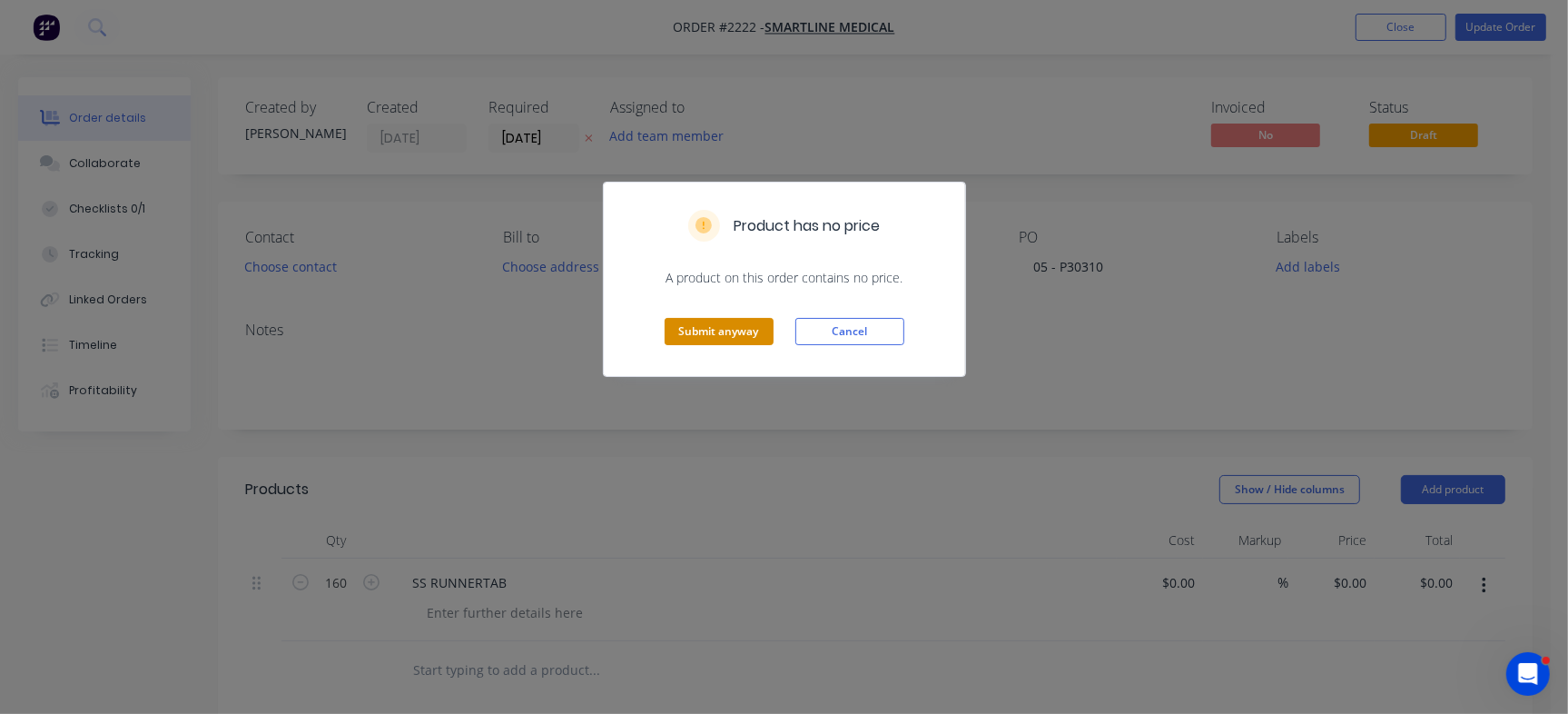
click at [749, 333] on button "Submit anyway" at bounding box center [719, 331] width 109 height 27
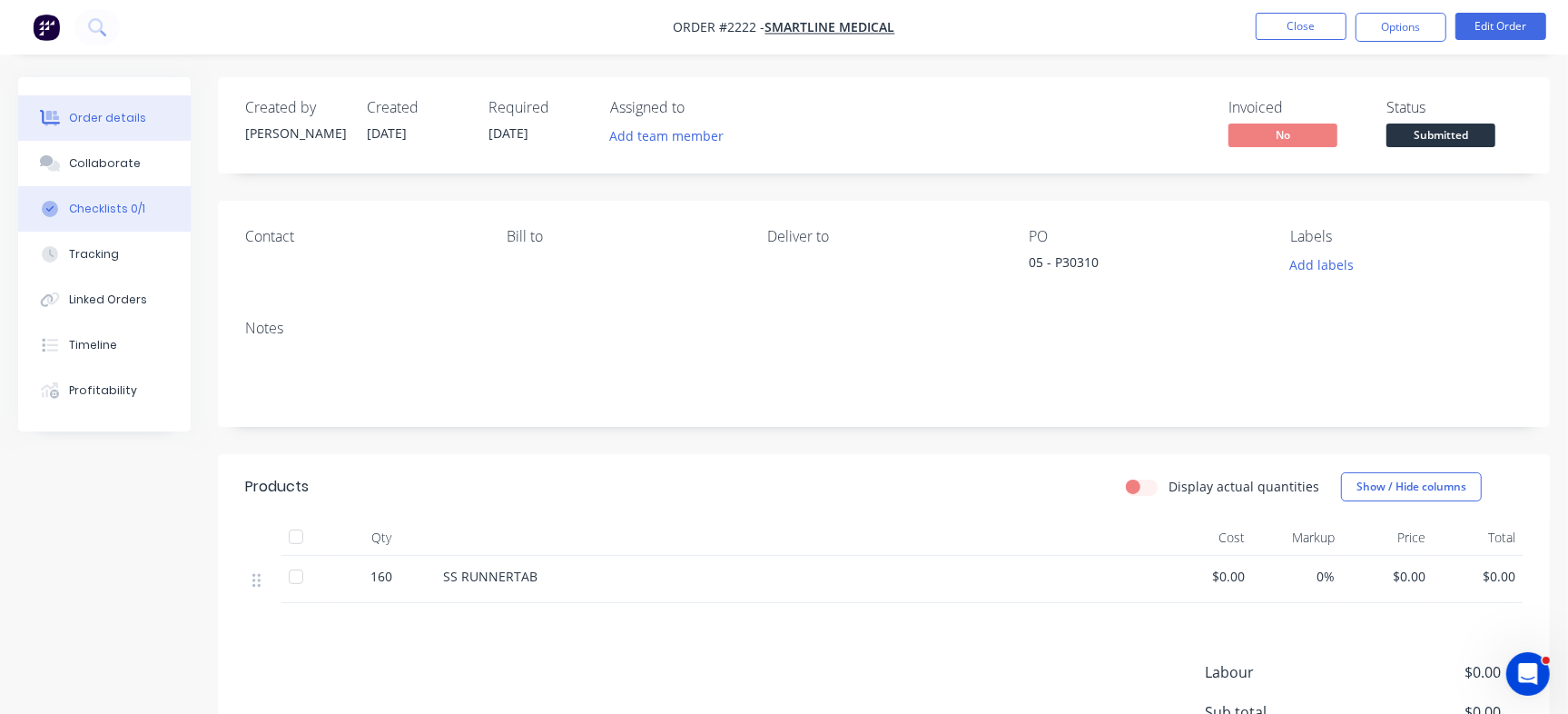
click at [110, 199] on button "Checklists 0/1" at bounding box center [105, 208] width 173 height 45
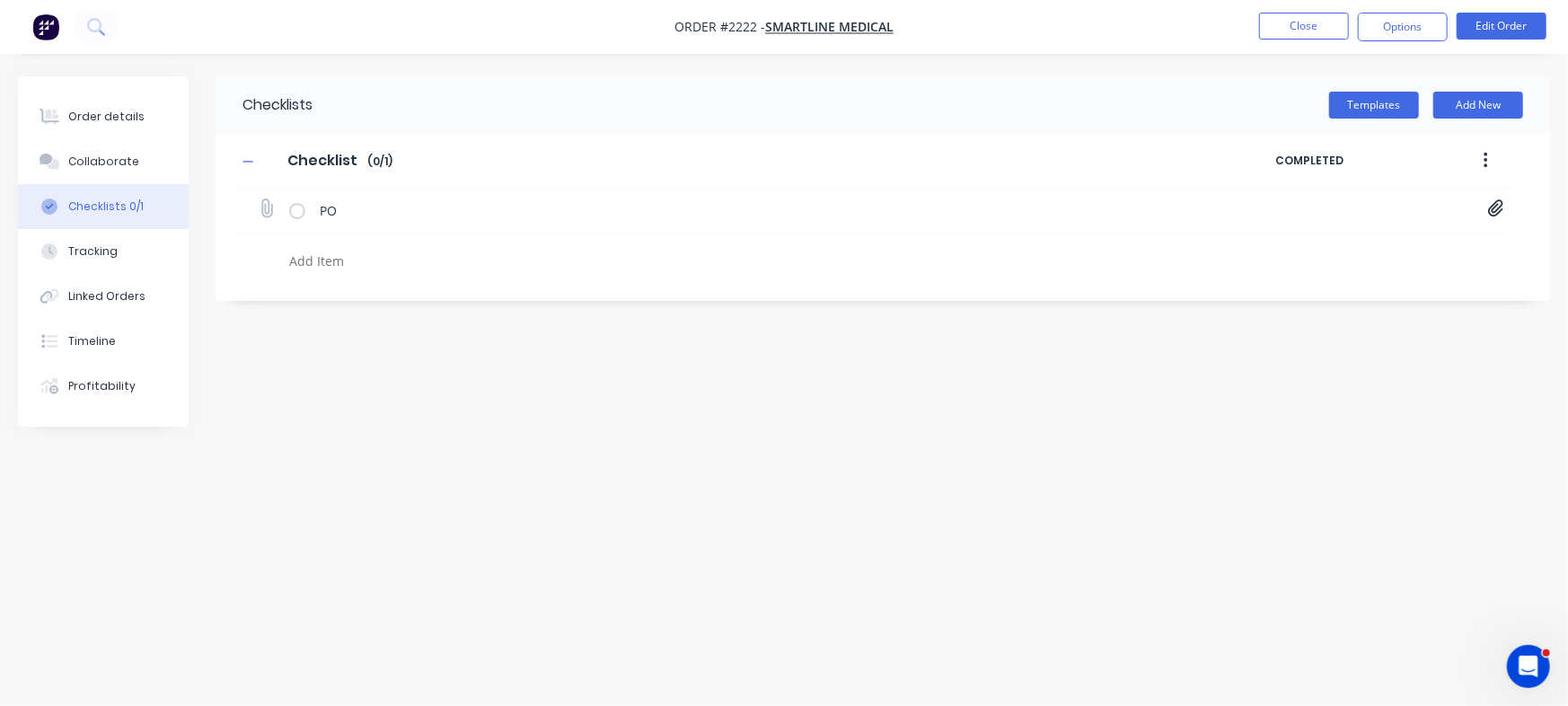
click at [1498, 208] on icon at bounding box center [1496, 208] width 16 height 18
click at [1271, 240] on link "P30310.pdf" at bounding box center [1351, 249] width 210 height 19
click at [106, 104] on button "Order details" at bounding box center [103, 116] width 171 height 45
type textarea "x"
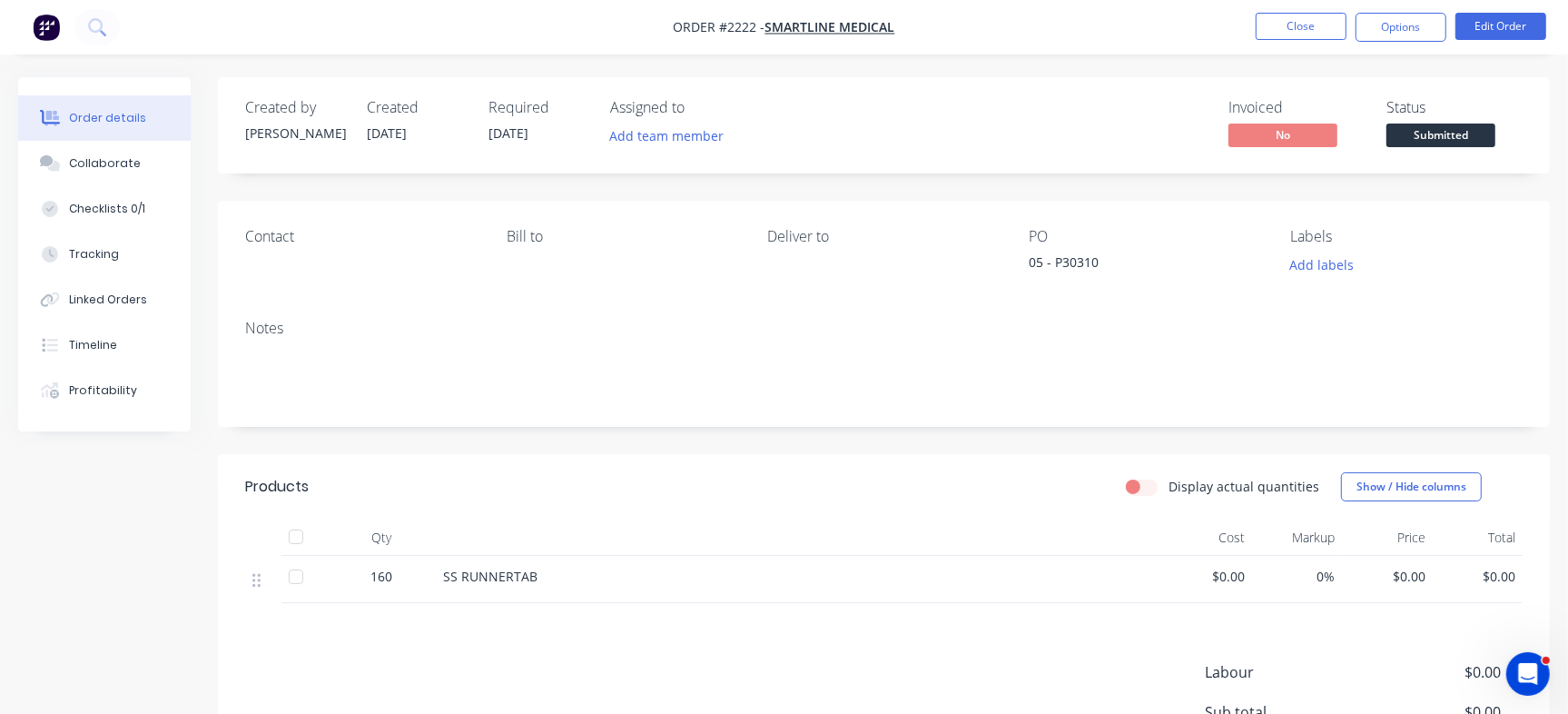
click at [1408, 574] on span "$0.00" at bounding box center [1388, 577] width 76 height 19
click at [1521, 19] on button "Edit Order" at bounding box center [1501, 26] width 91 height 27
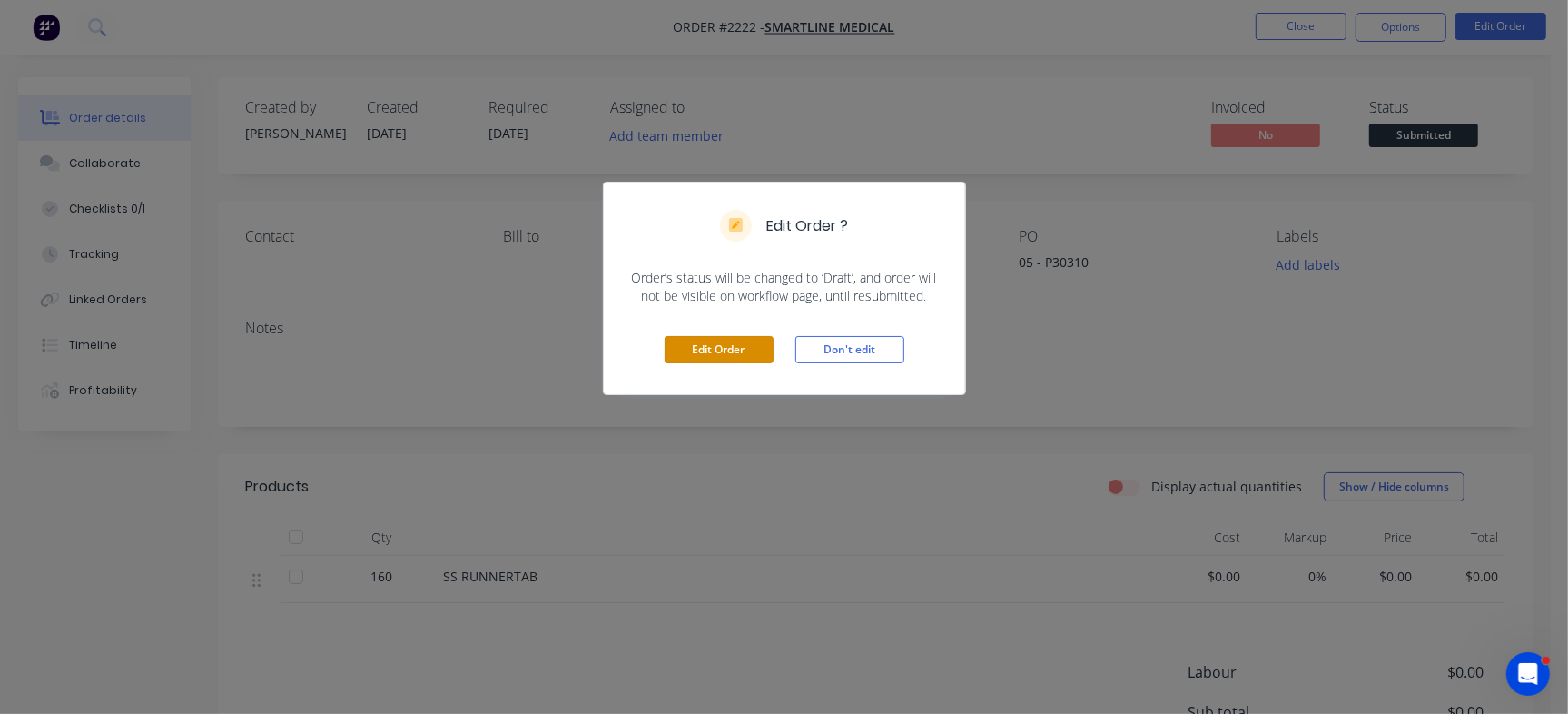
drag, startPoint x: 726, startPoint y: 350, endPoint x: 1190, endPoint y: 535, distance: 499.5
click at [726, 352] on button "Edit Order" at bounding box center [719, 349] width 109 height 27
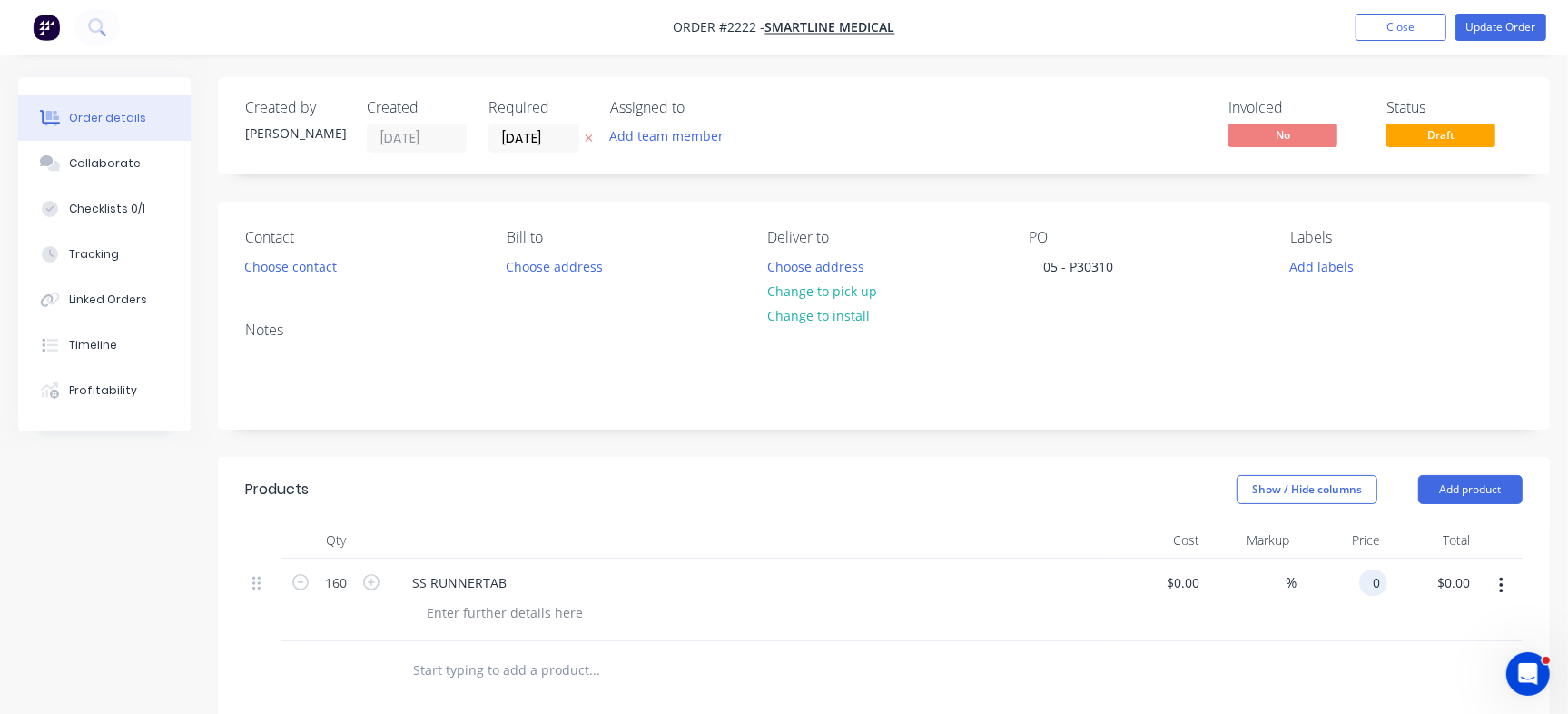
click at [1364, 585] on div "0 0" at bounding box center [1372, 583] width 28 height 26
paste input "3.02"
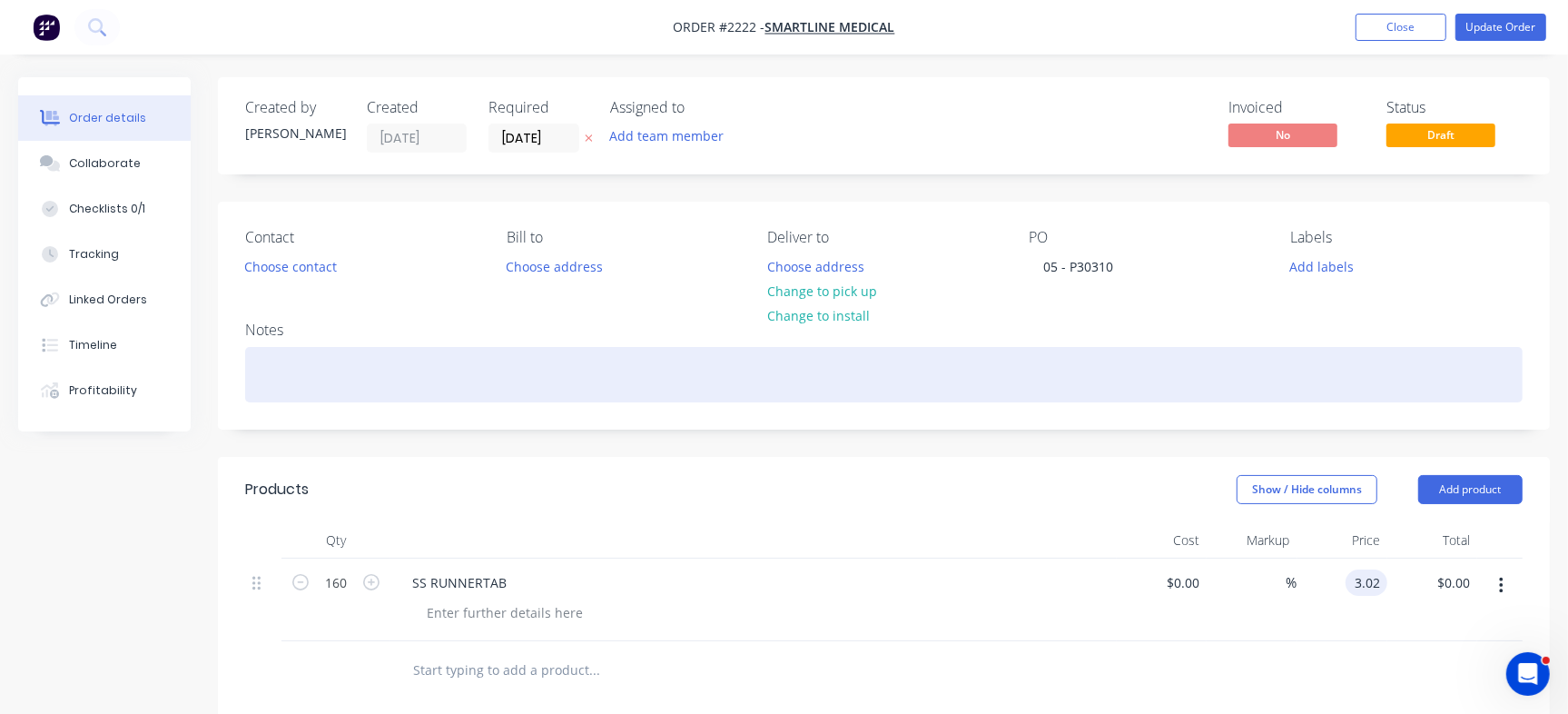
type input "$3.02"
type input "$483.20"
click at [1089, 350] on div at bounding box center [884, 375] width 1277 height 56
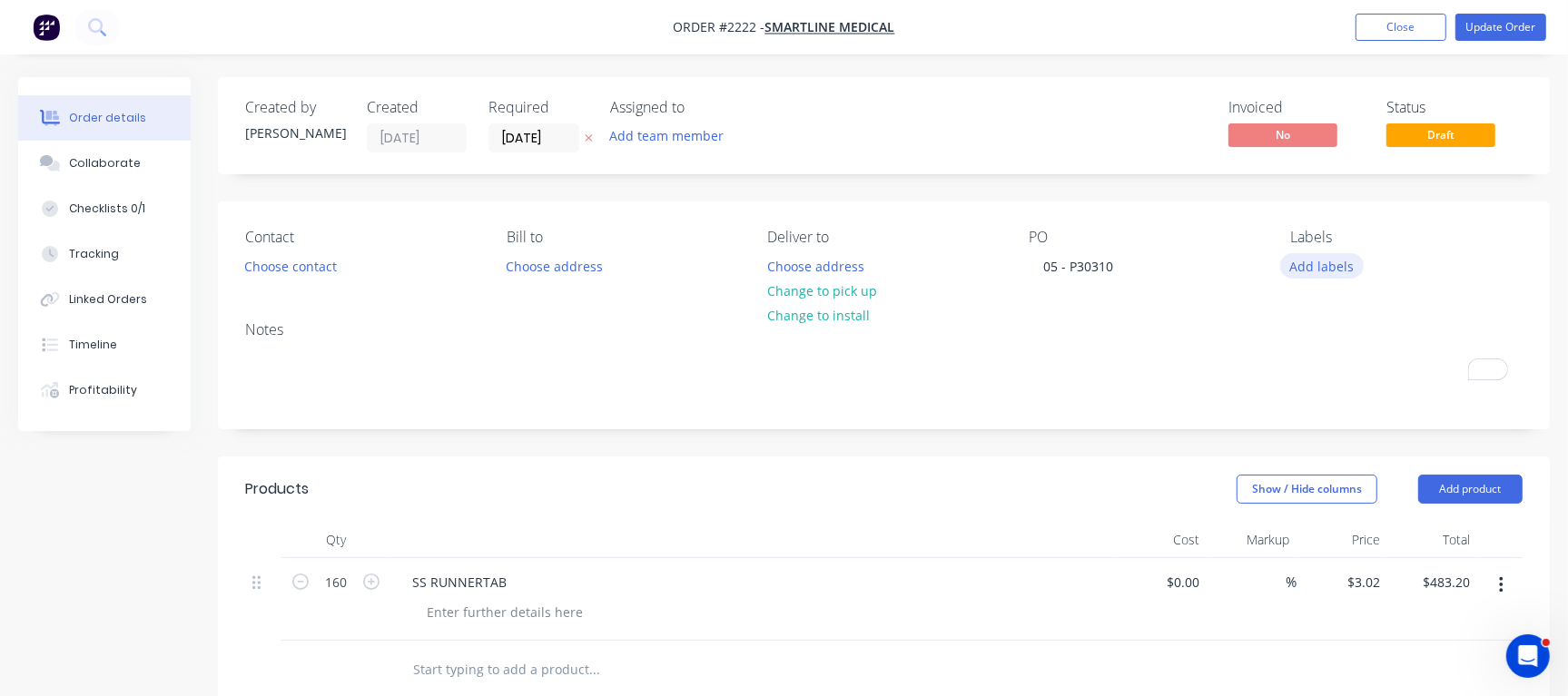
click at [1314, 262] on button "Add labels" at bounding box center [1322, 266] width 83 height 25
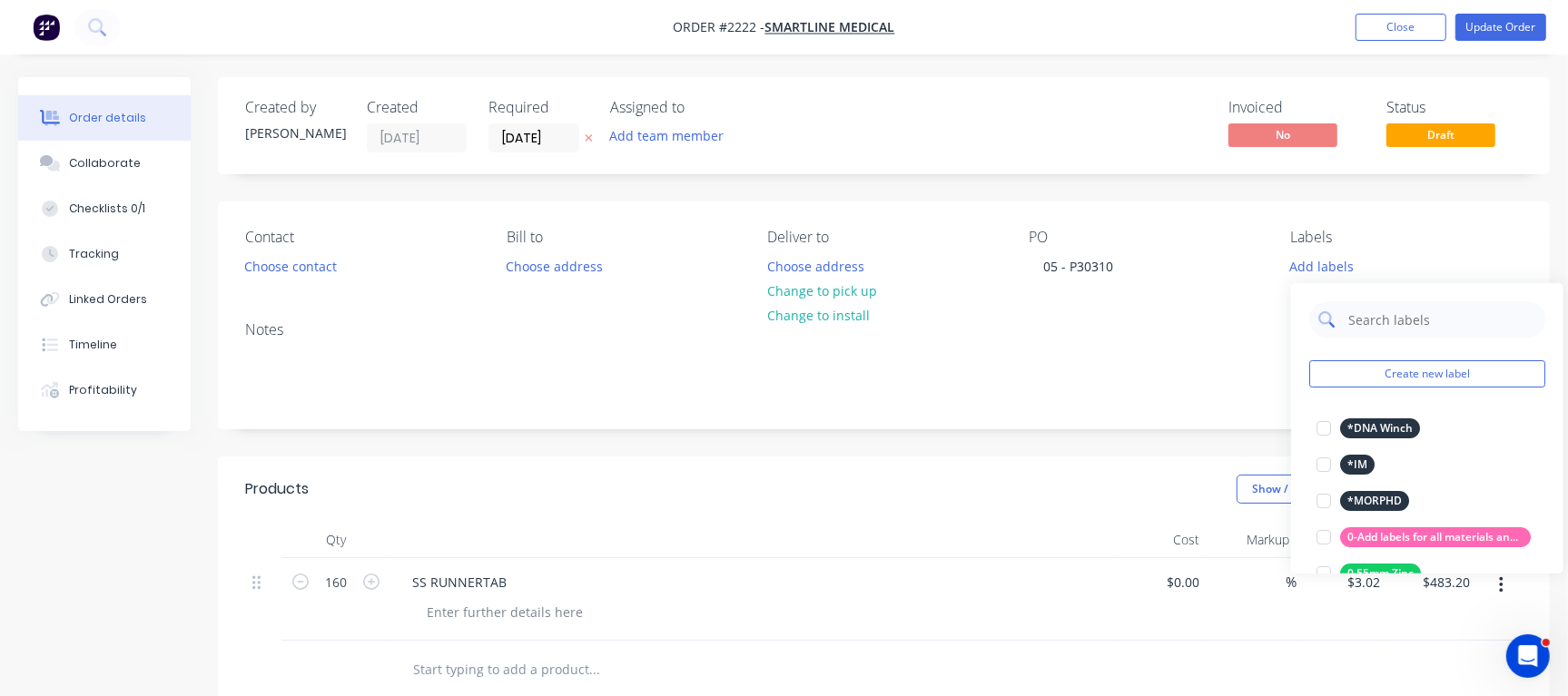
click at [1370, 314] on input "text" at bounding box center [1441, 319] width 190 height 36
type input "Cut"
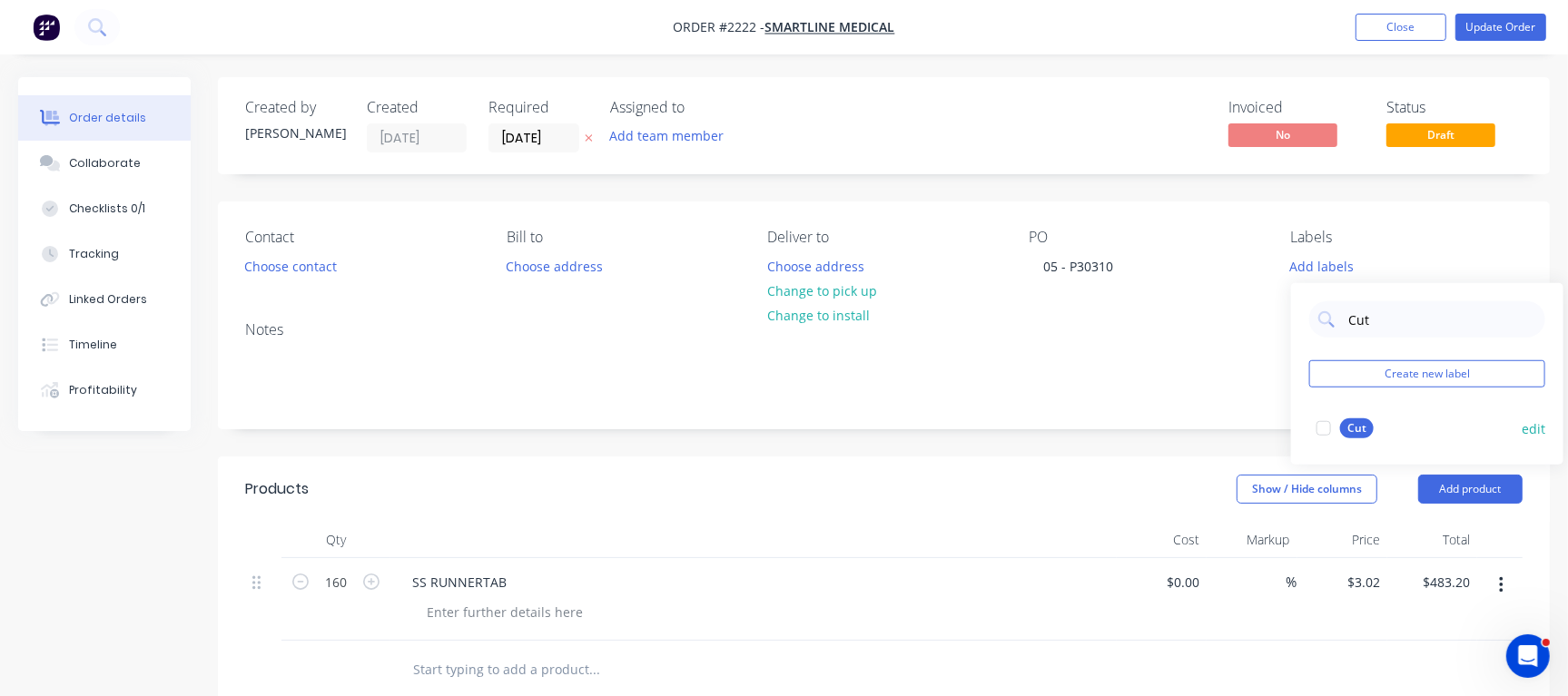
click at [1328, 418] on div at bounding box center [1324, 429] width 36 height 36
click at [152, 208] on button "Checklists 0/1" at bounding box center [105, 208] width 173 height 45
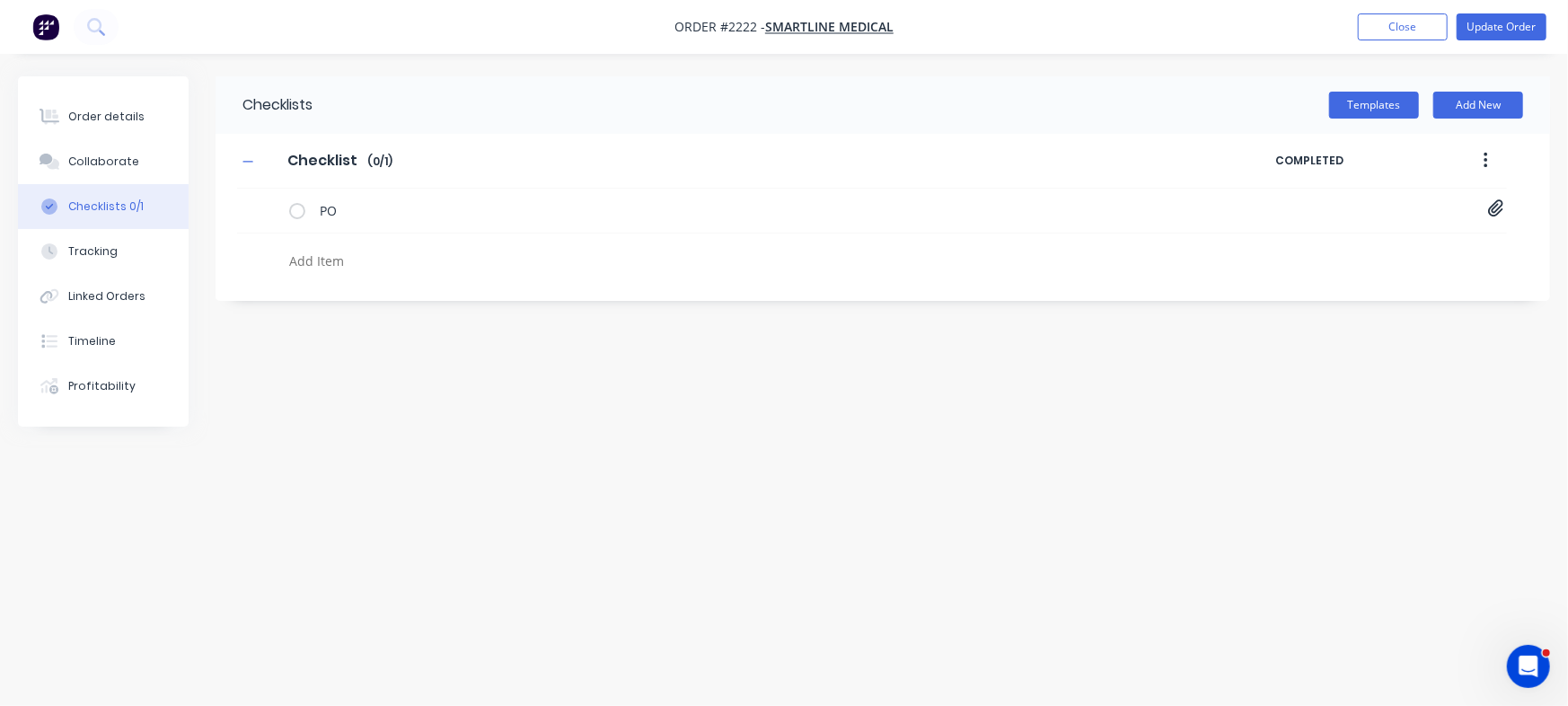
click at [377, 251] on textarea at bounding box center [691, 260] width 818 height 26
type textarea "x"
type textarea "C"
type textarea "x"
type textarea "Cu"
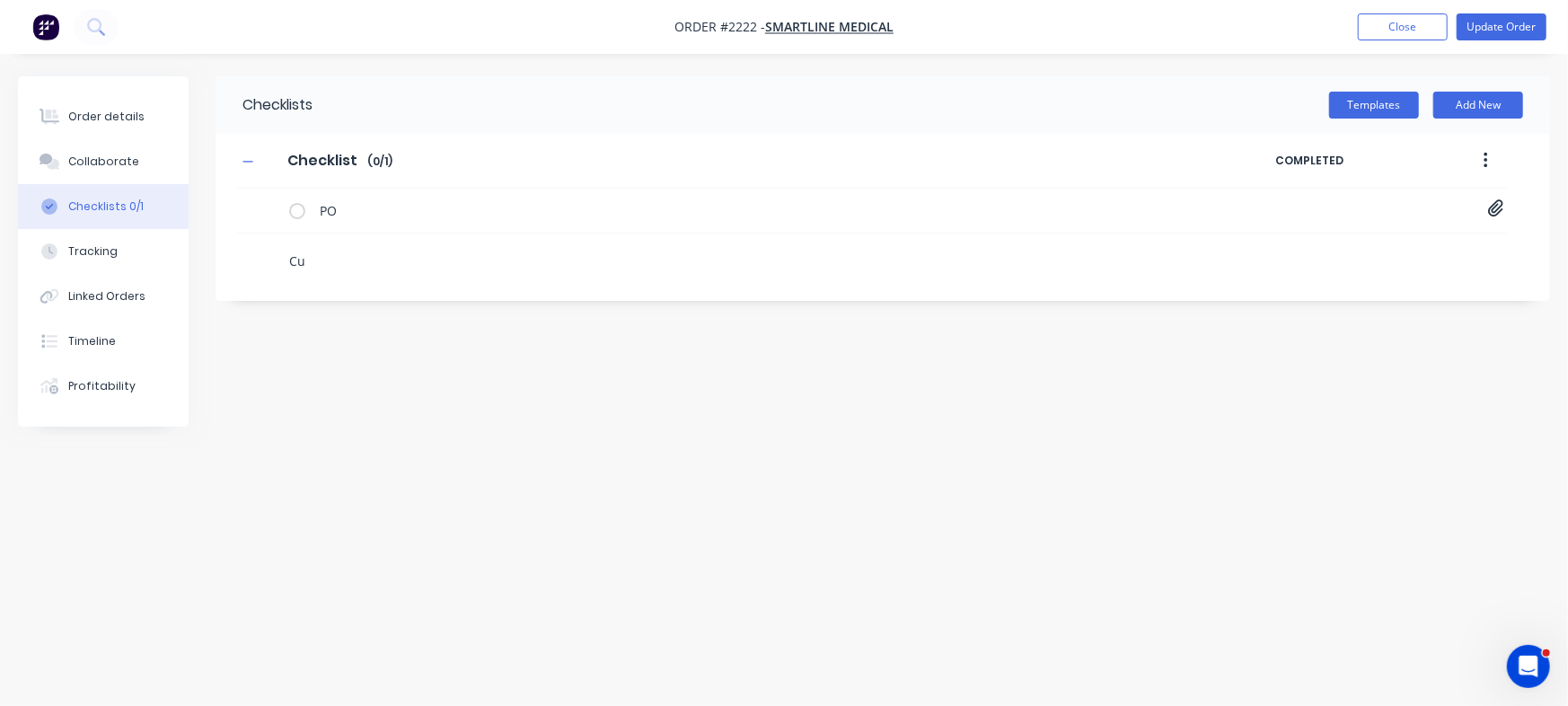
type textarea "x"
type textarea "Cut"
type textarea "x"
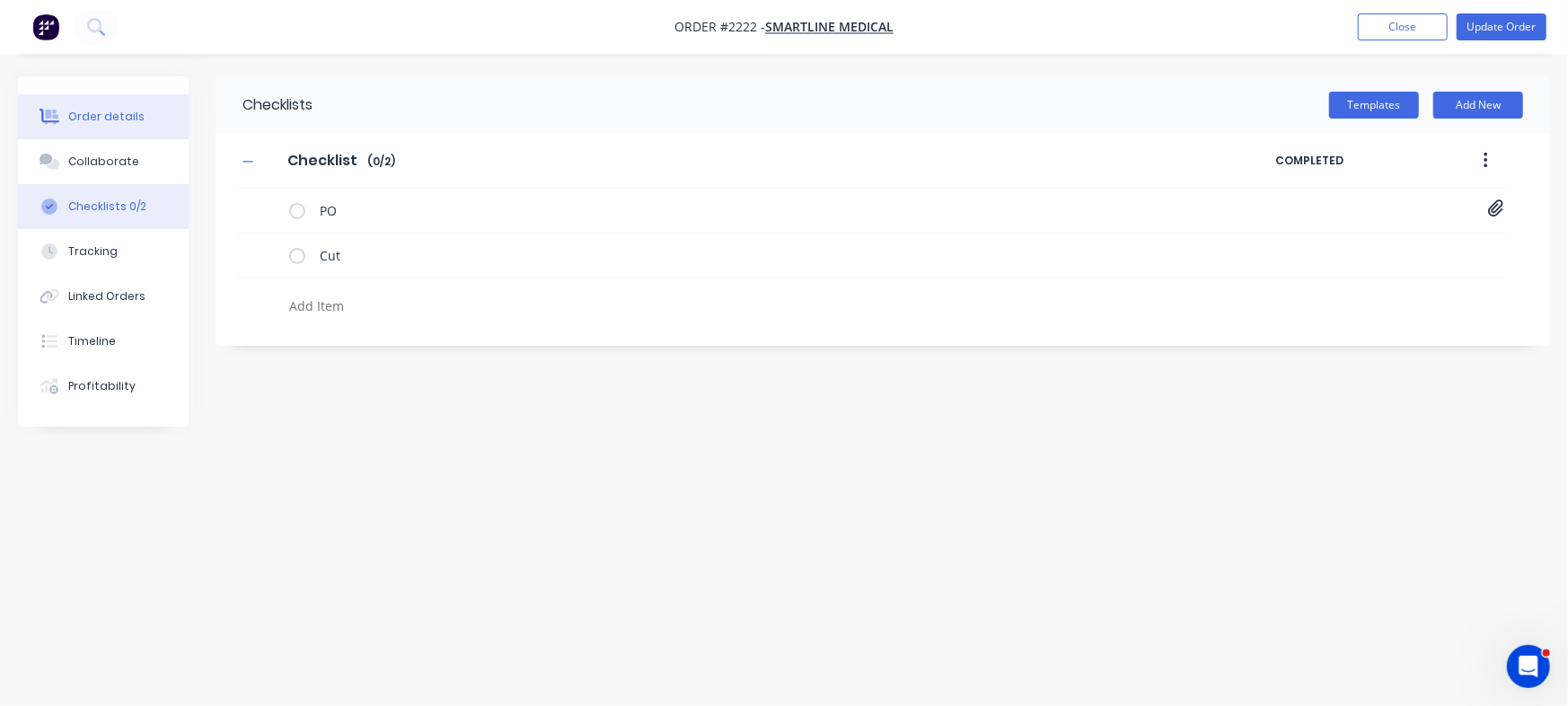
type textarea "x"
click at [83, 104] on button "Order details" at bounding box center [103, 116] width 171 height 45
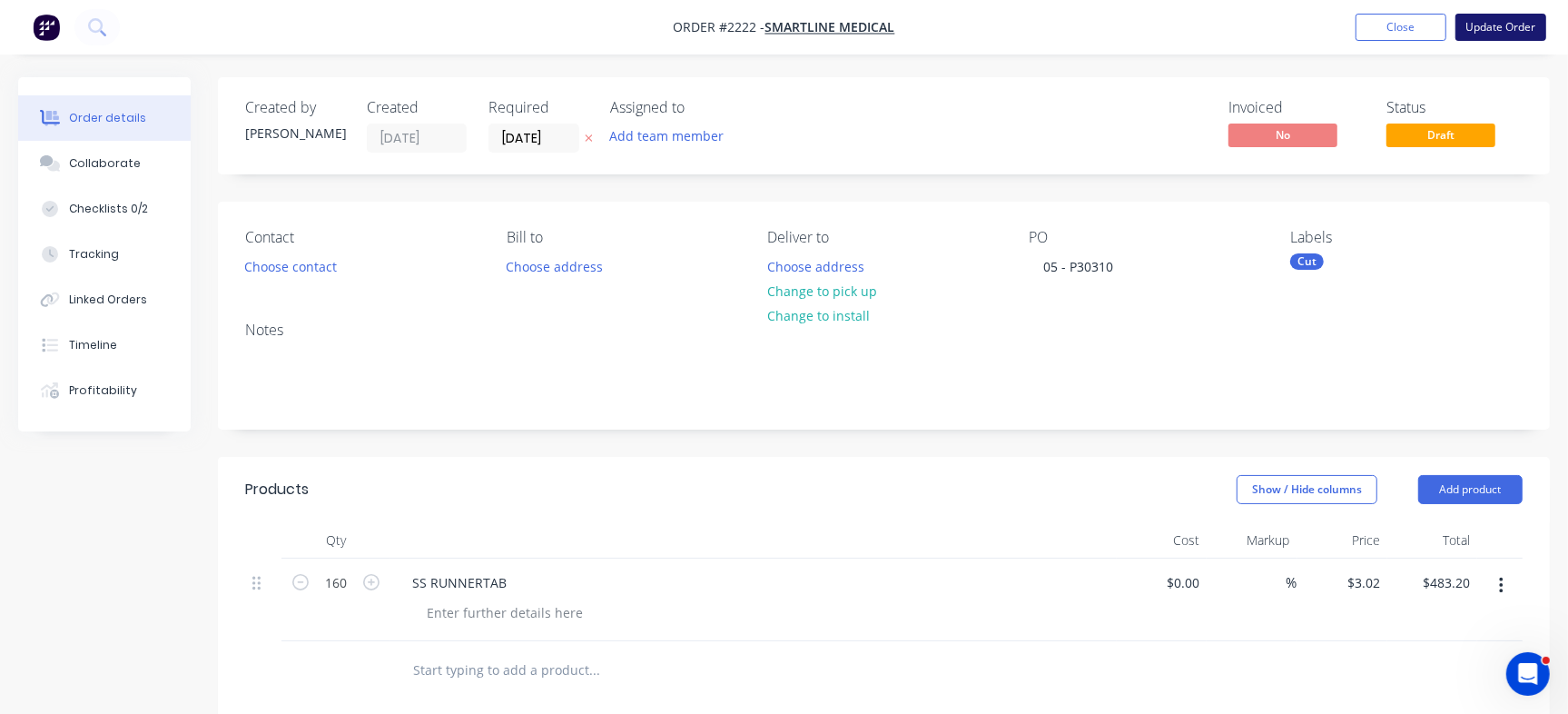
click at [1509, 24] on button "Update Order" at bounding box center [1501, 27] width 91 height 27
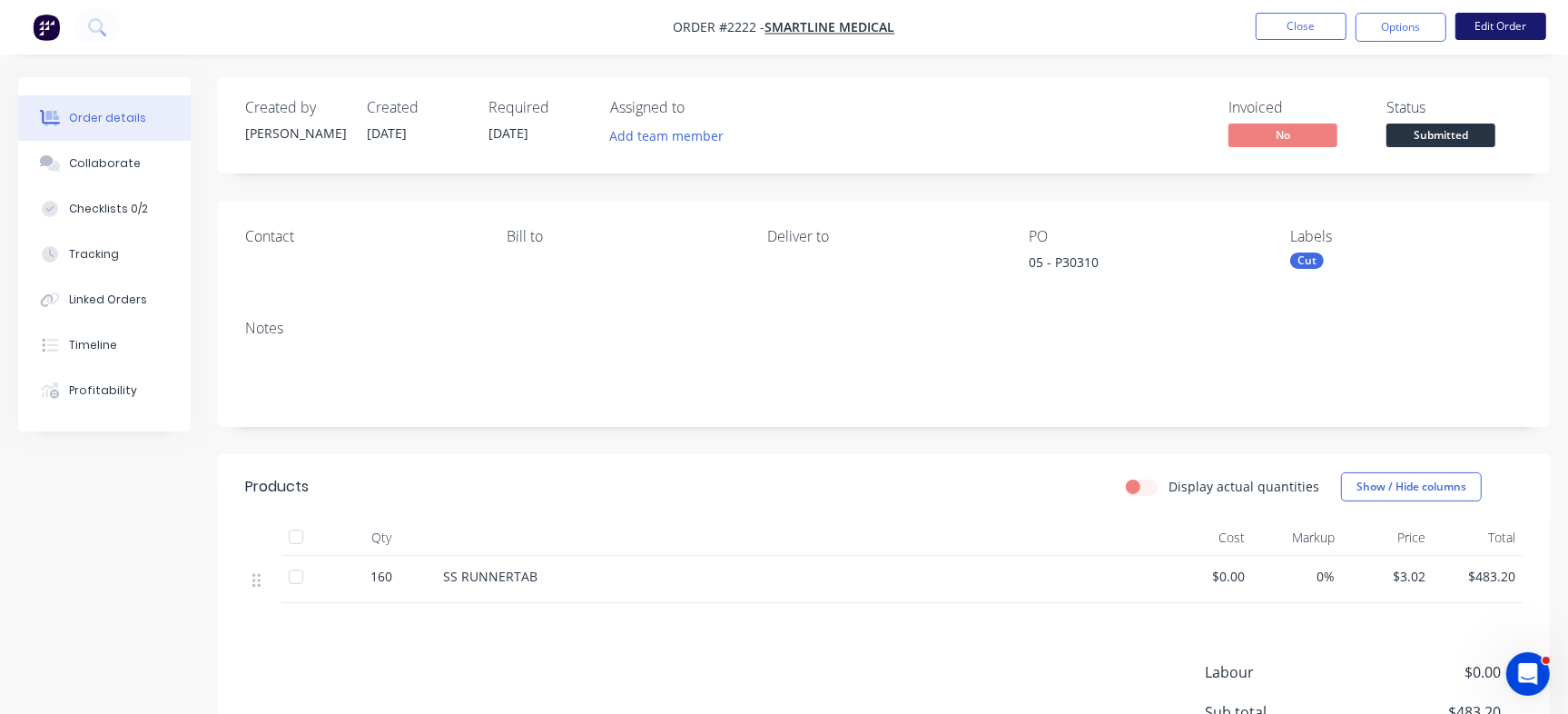
click at [1483, 34] on button "Edit Order" at bounding box center [1501, 26] width 91 height 27
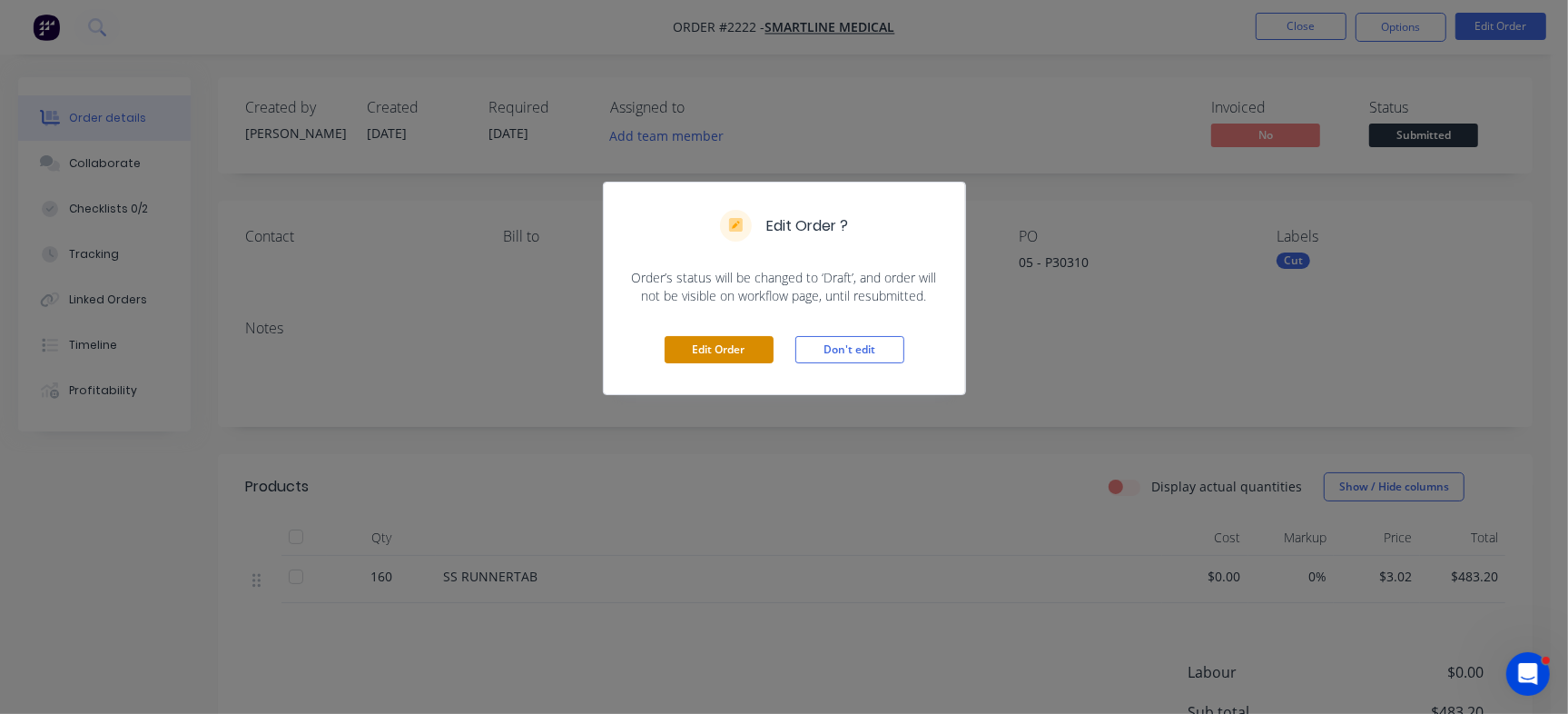
click at [712, 342] on button "Edit Order" at bounding box center [719, 349] width 109 height 27
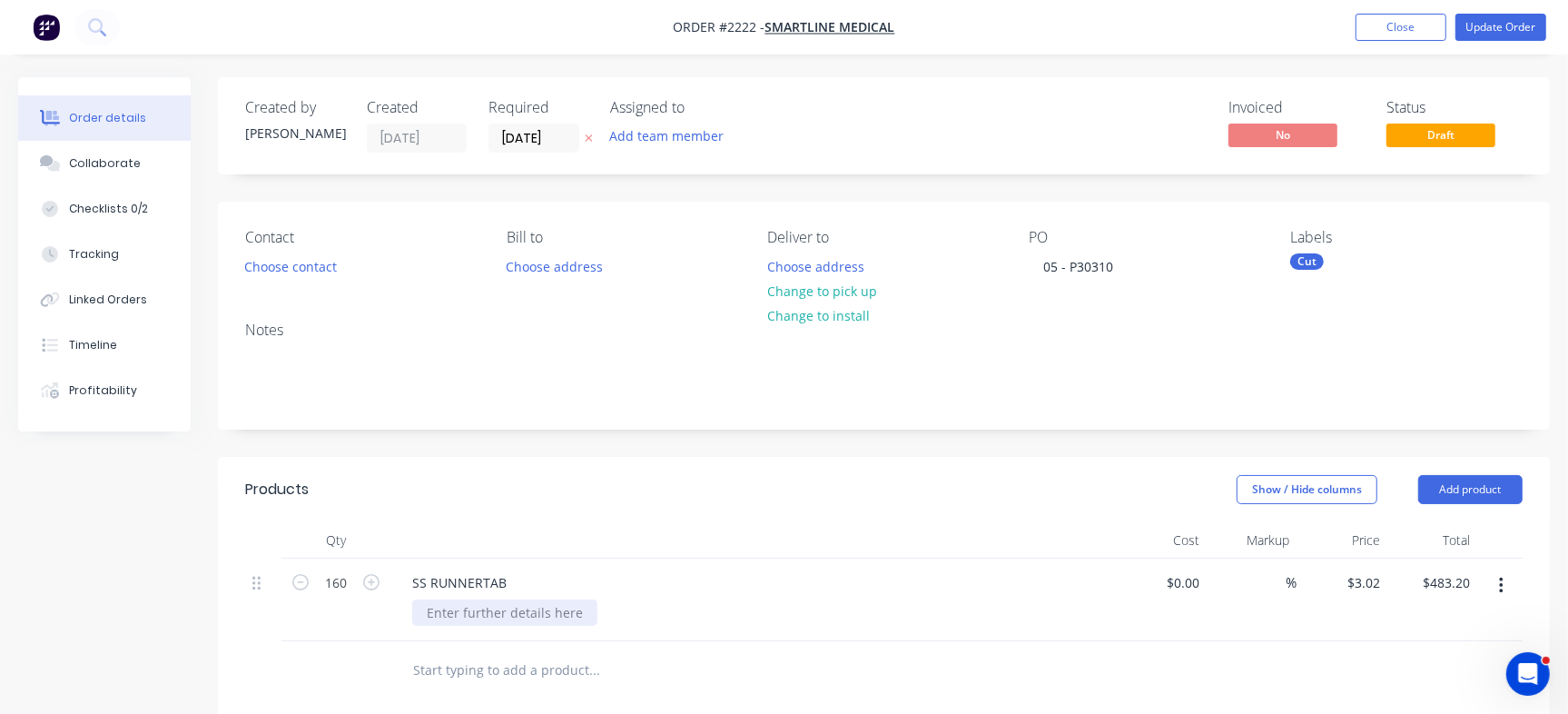
click at [485, 609] on div at bounding box center [504, 612] width 185 height 26
click at [1542, 19] on button "Update Order" at bounding box center [1501, 27] width 91 height 27
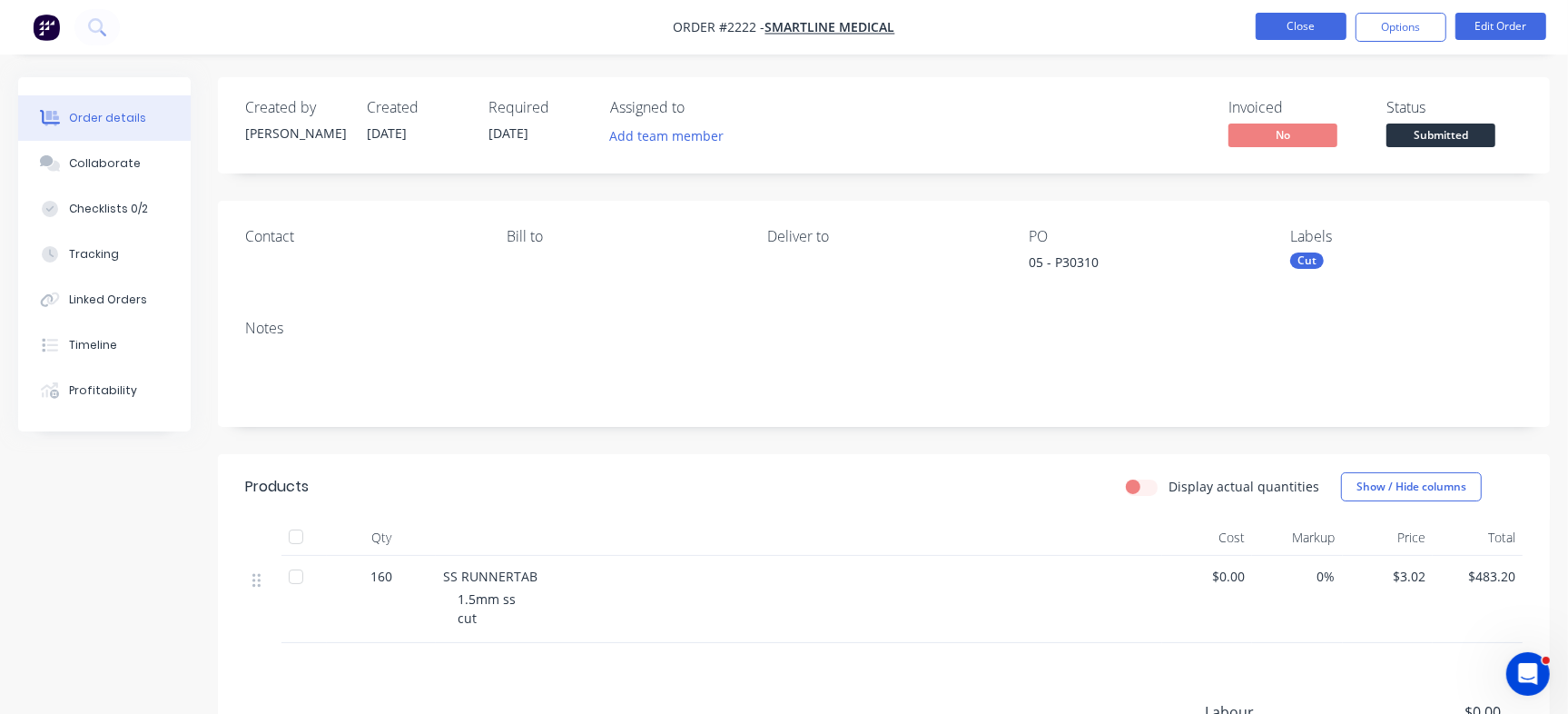
click at [1305, 30] on button "Close" at bounding box center [1300, 26] width 91 height 27
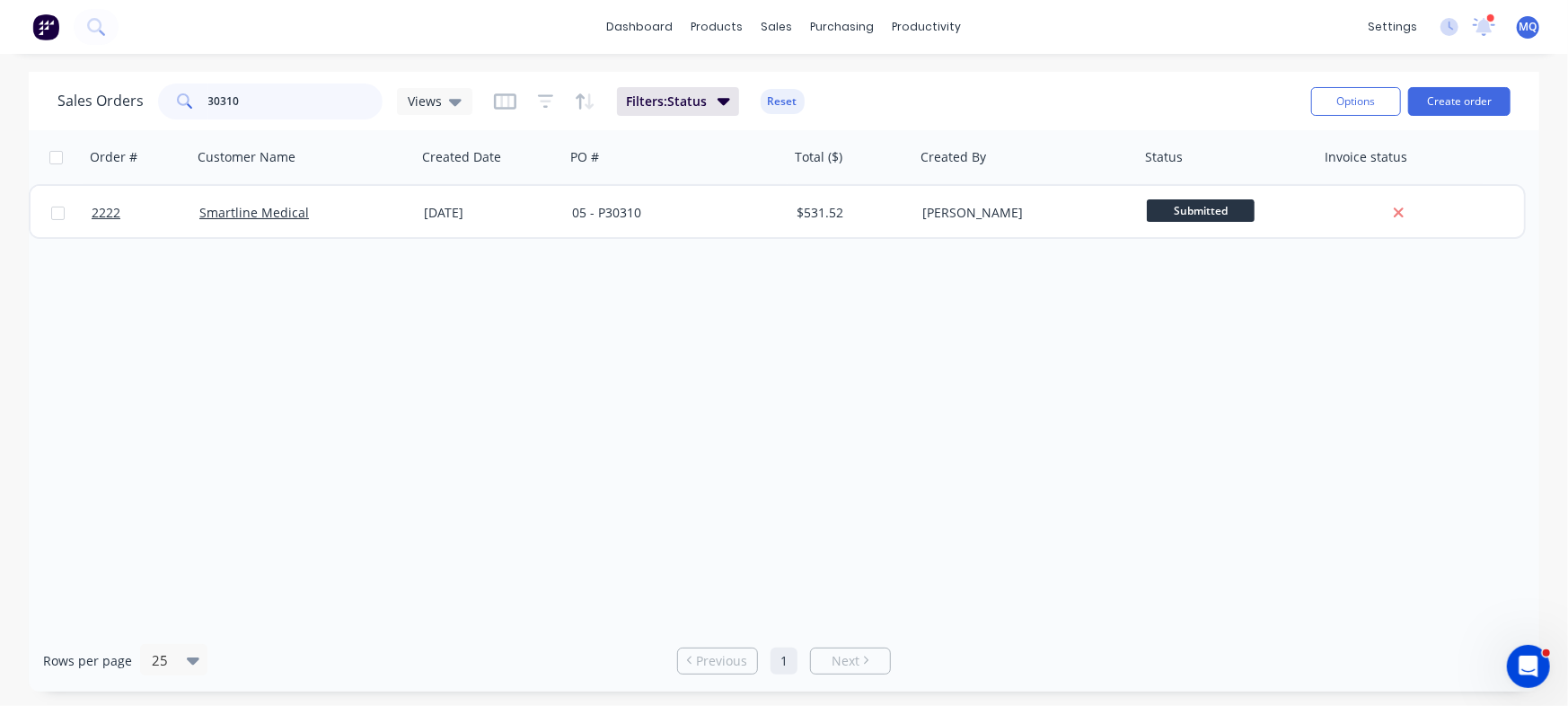
drag, startPoint x: 83, startPoint y: 63, endPoint x: 34, endPoint y: 56, distance: 49.5
click at [0, 43] on div "dashboard products sales purchasing productivity dashboard products Product Cat…" at bounding box center [784, 353] width 1568 height 706
